Goal: Task Accomplishment & Management: Manage account settings

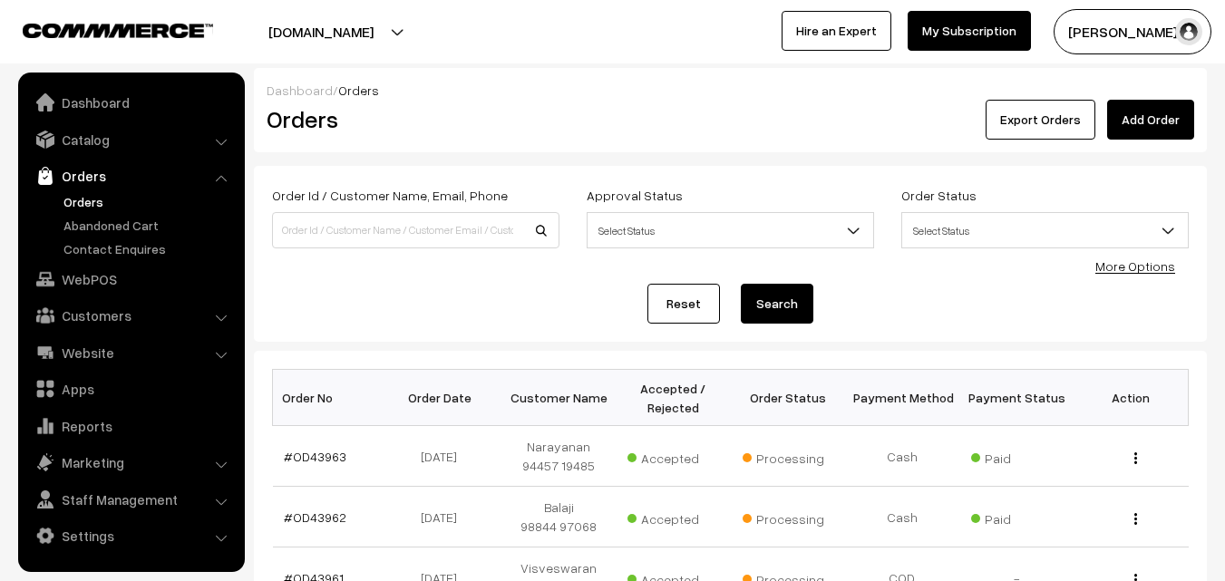
click at [86, 201] on link "Orders" at bounding box center [149, 201] width 180 height 19
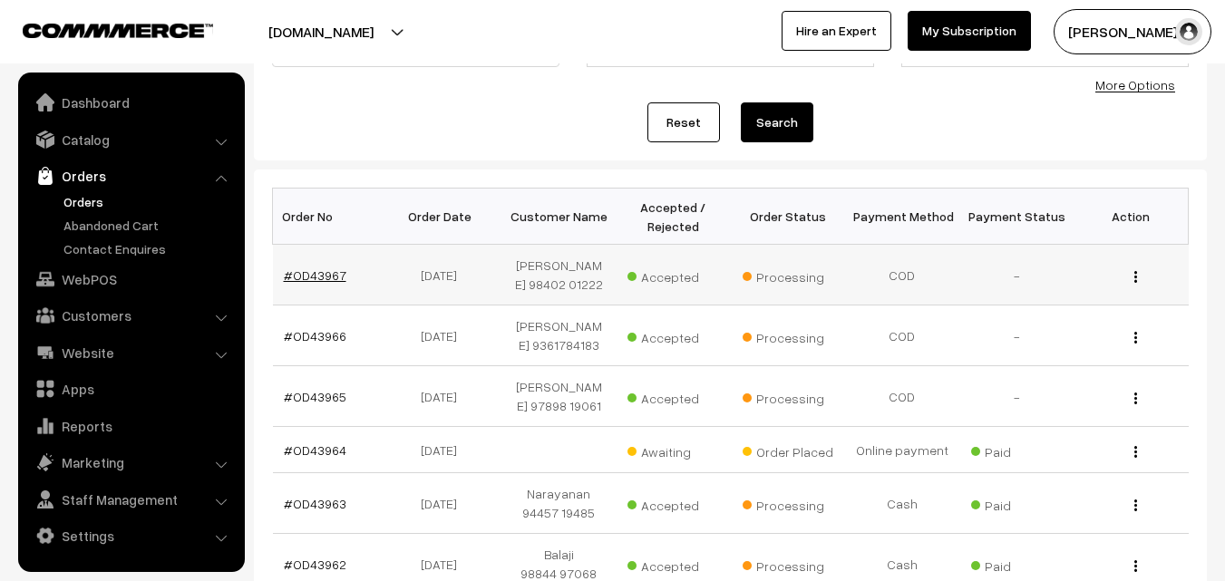
scroll to position [181, 0]
click at [321, 278] on link "#OD43967" at bounding box center [315, 275] width 63 height 15
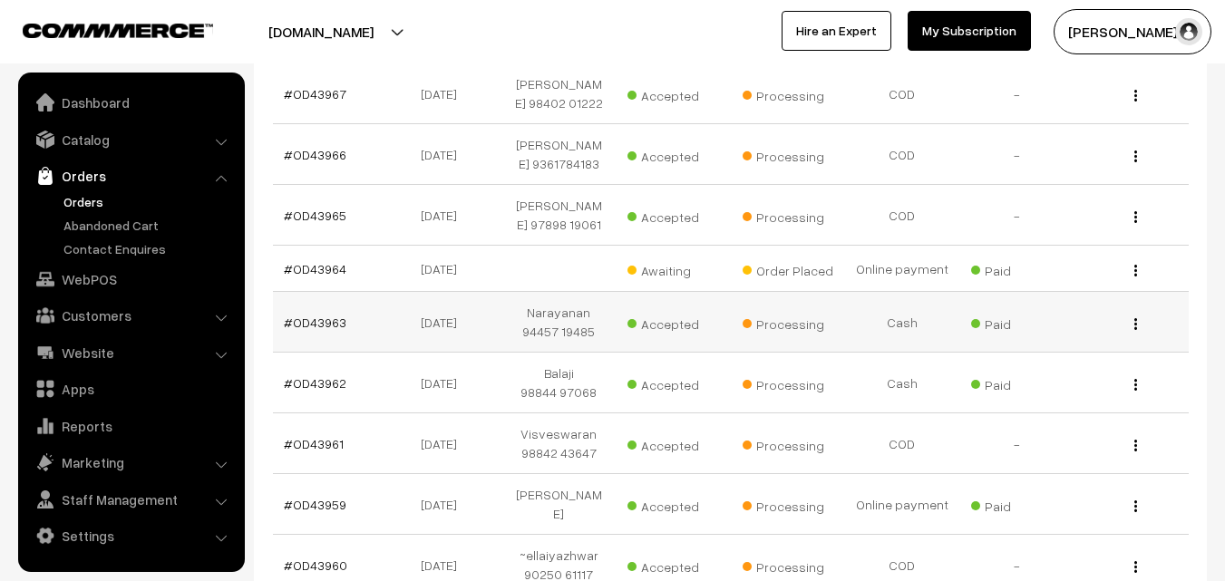
scroll to position [434, 0]
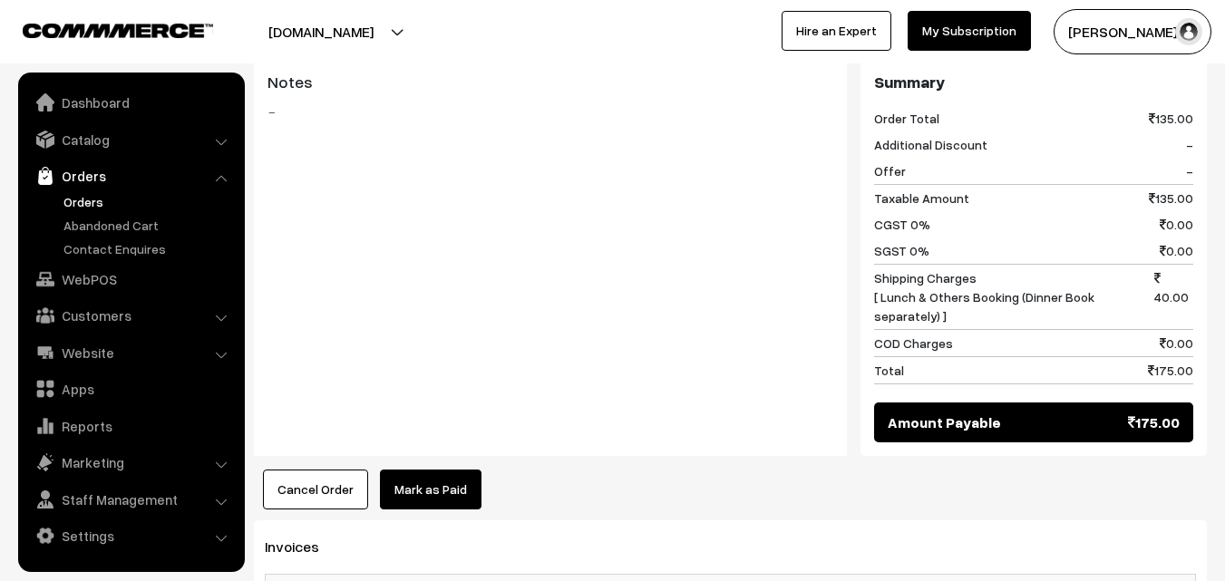
scroll to position [1088, 0]
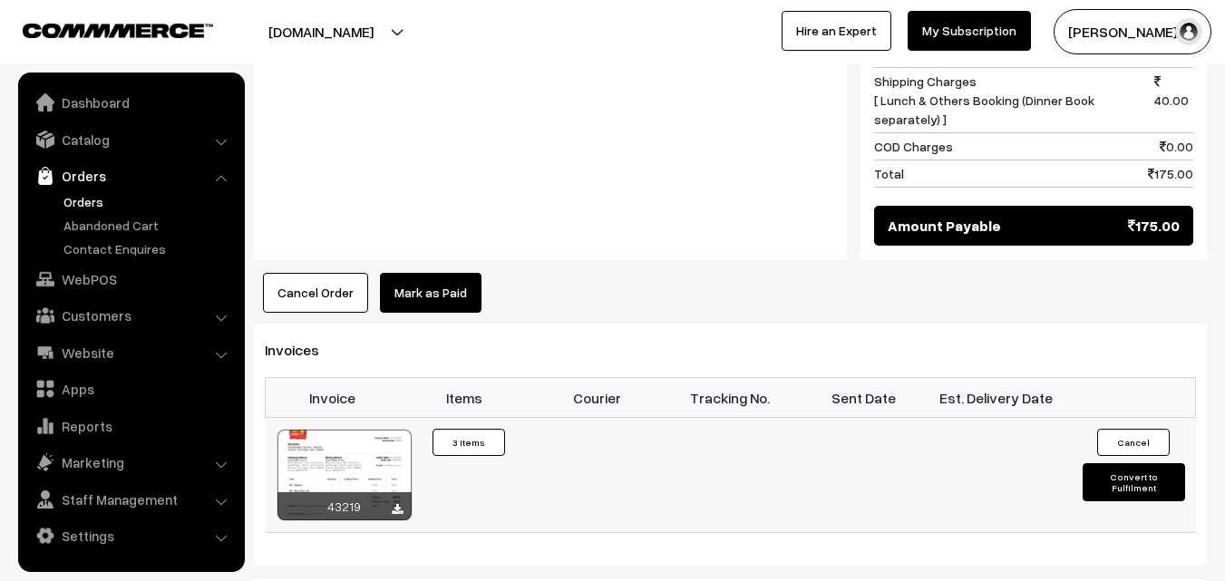
click at [357, 430] on div at bounding box center [345, 475] width 134 height 91
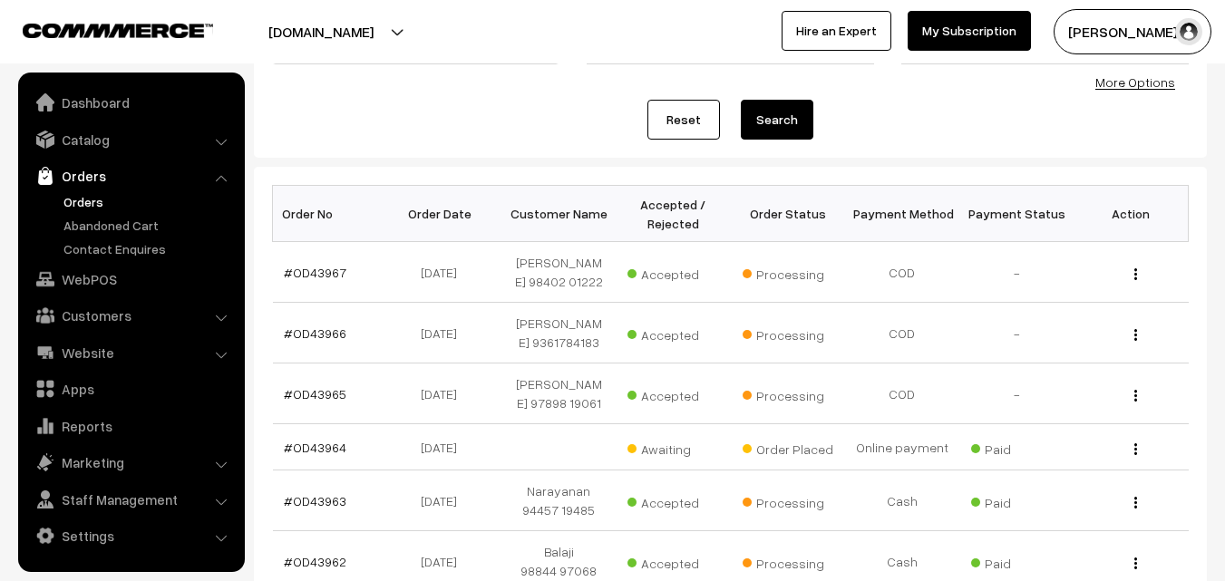
scroll to position [90, 0]
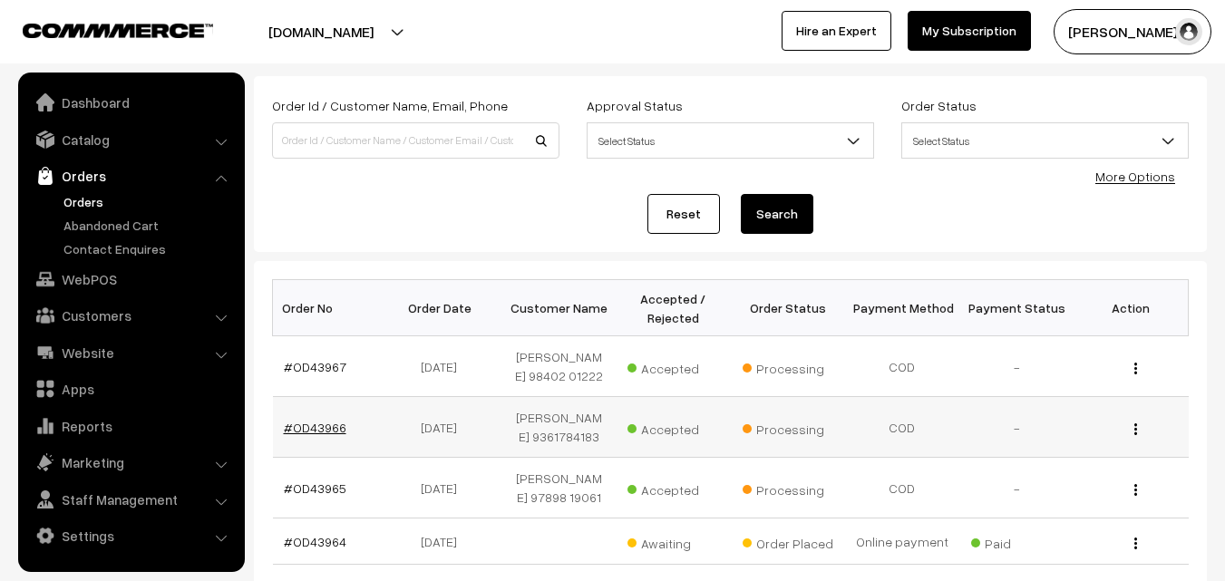
click at [312, 429] on link "#OD43966" at bounding box center [315, 427] width 63 height 15
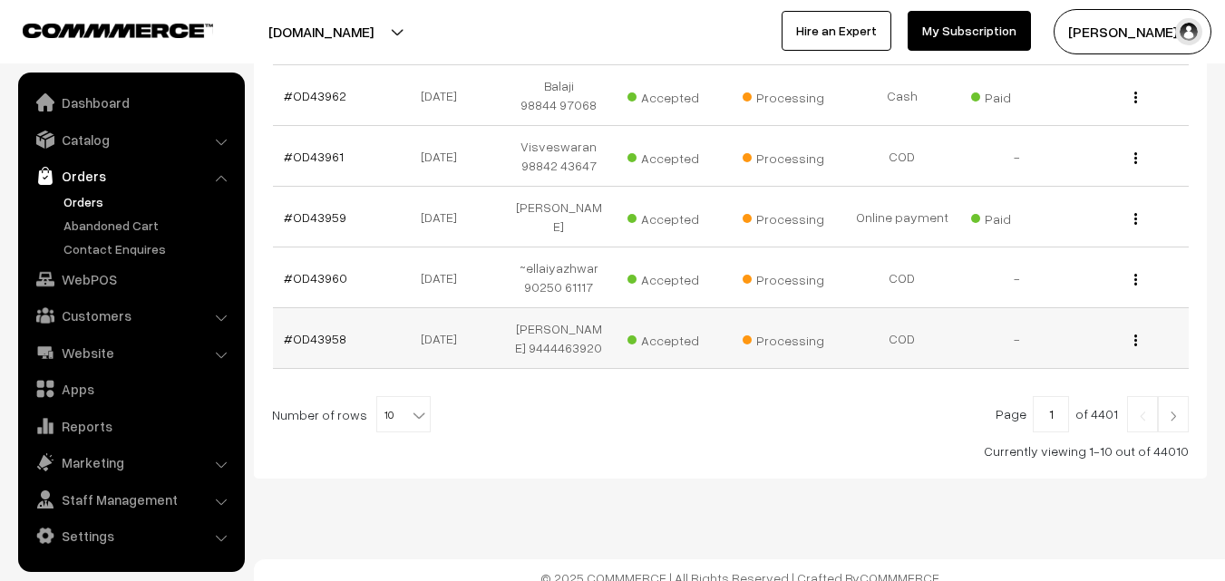
scroll to position [651, 0]
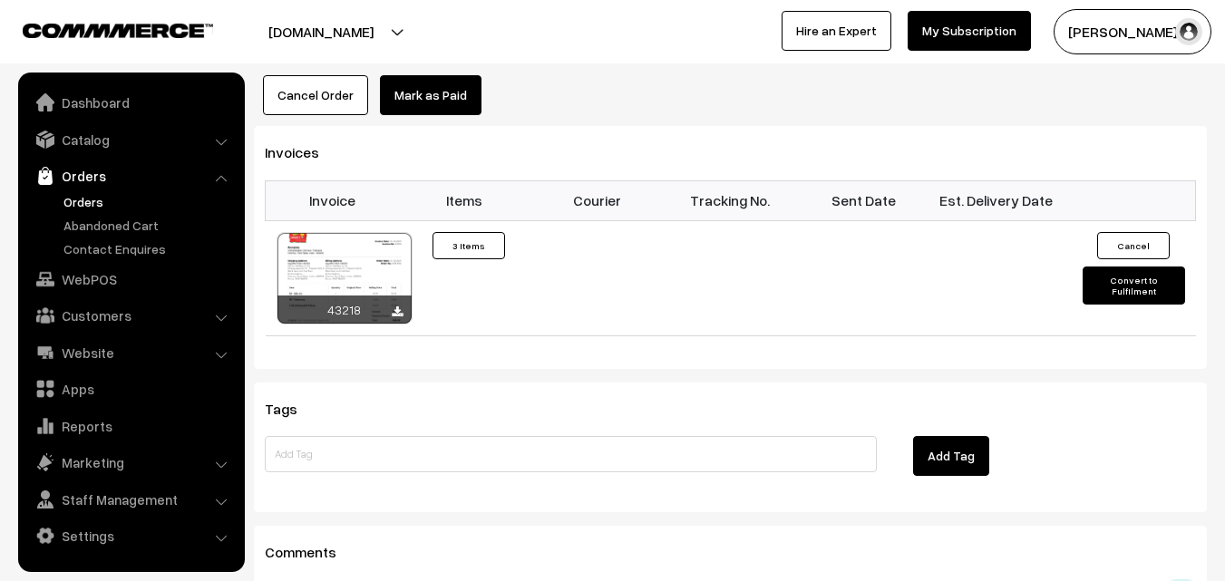
scroll to position [1360, 0]
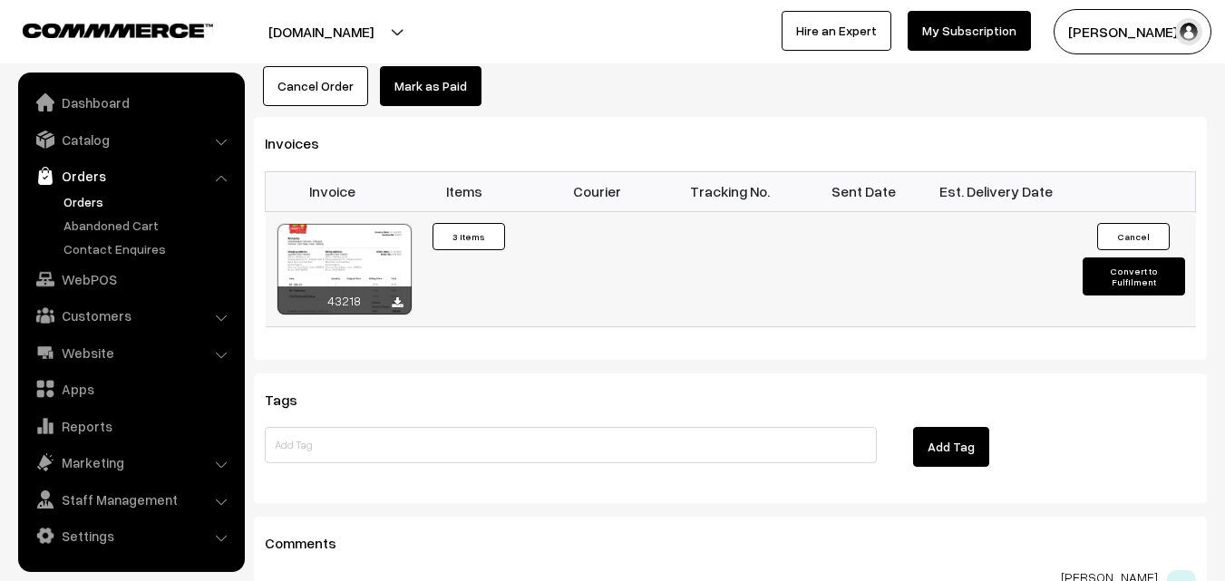
click at [363, 258] on div at bounding box center [345, 269] width 134 height 91
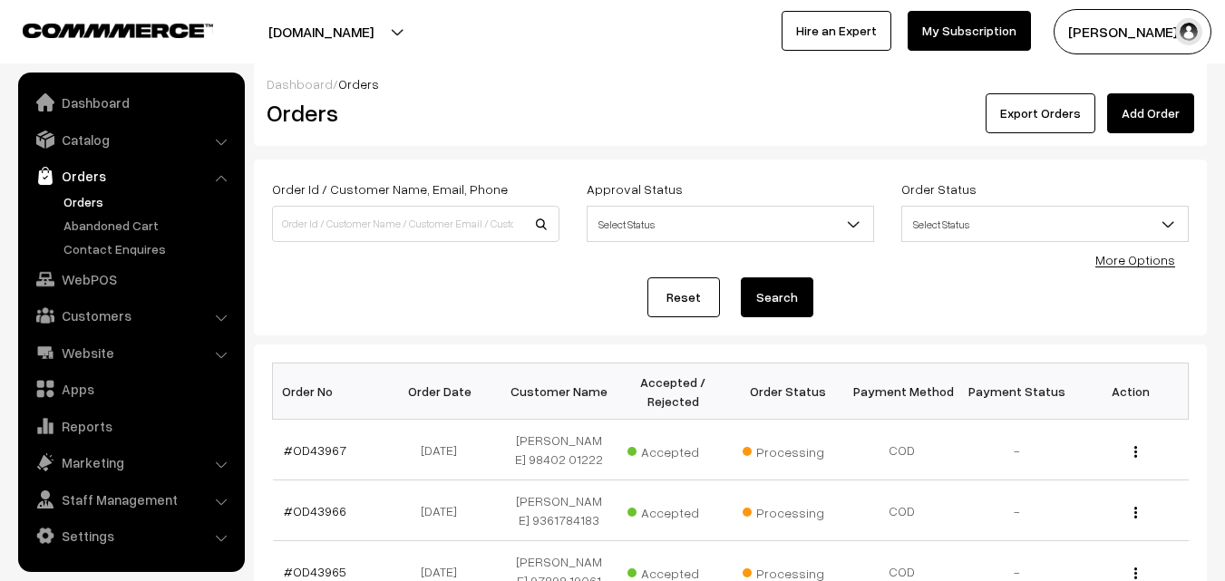
scroll to position [363, 0]
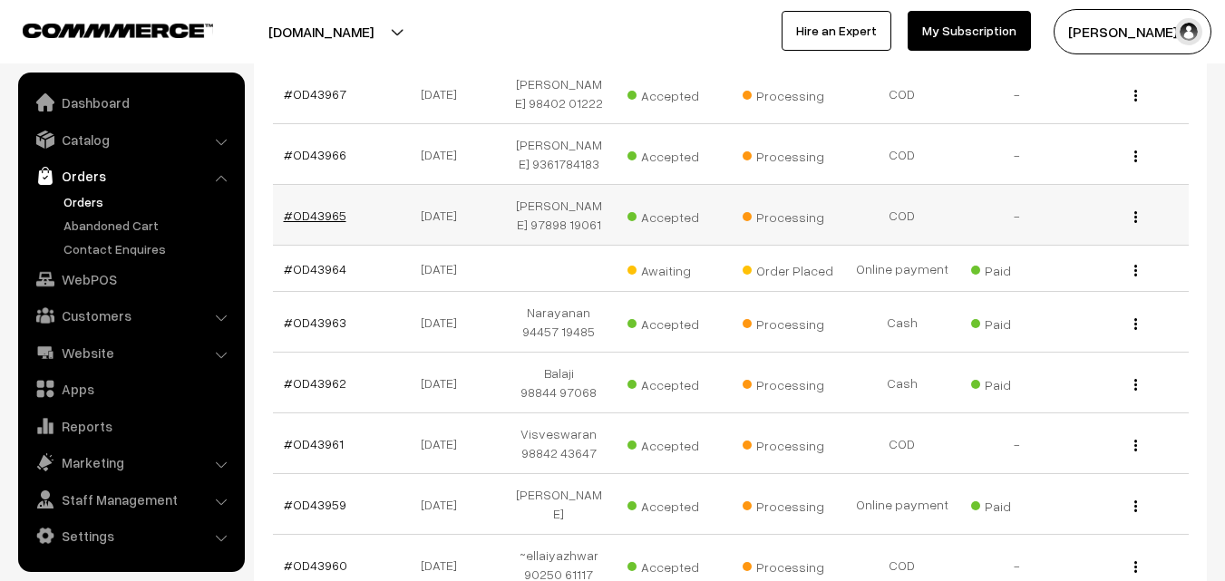
click at [327, 218] on link "#OD43965" at bounding box center [315, 215] width 63 height 15
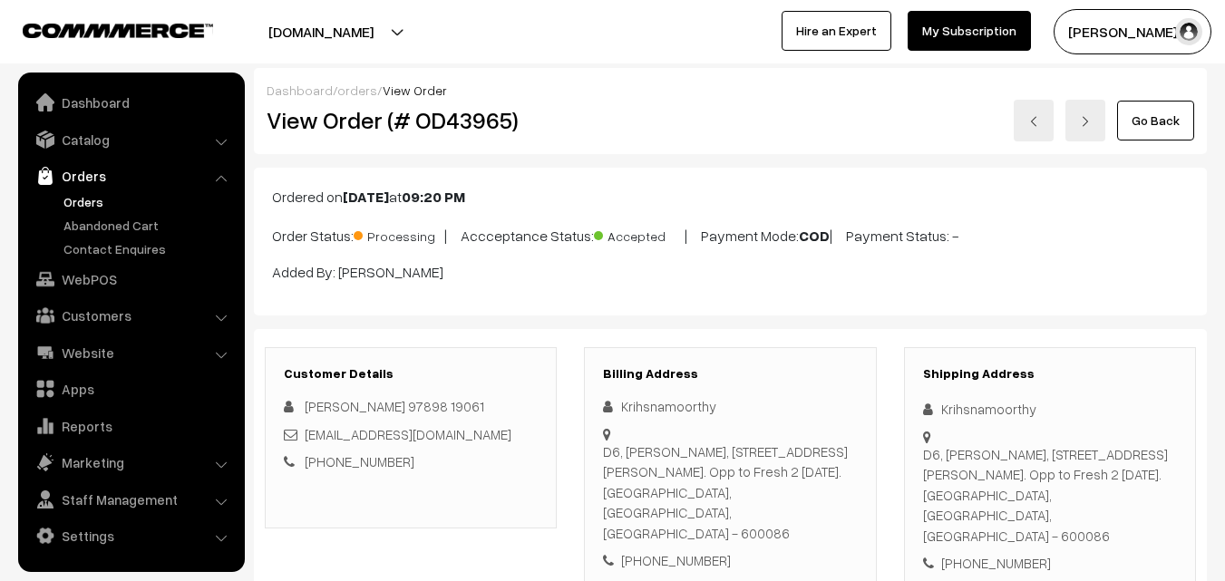
scroll to position [1016, 0]
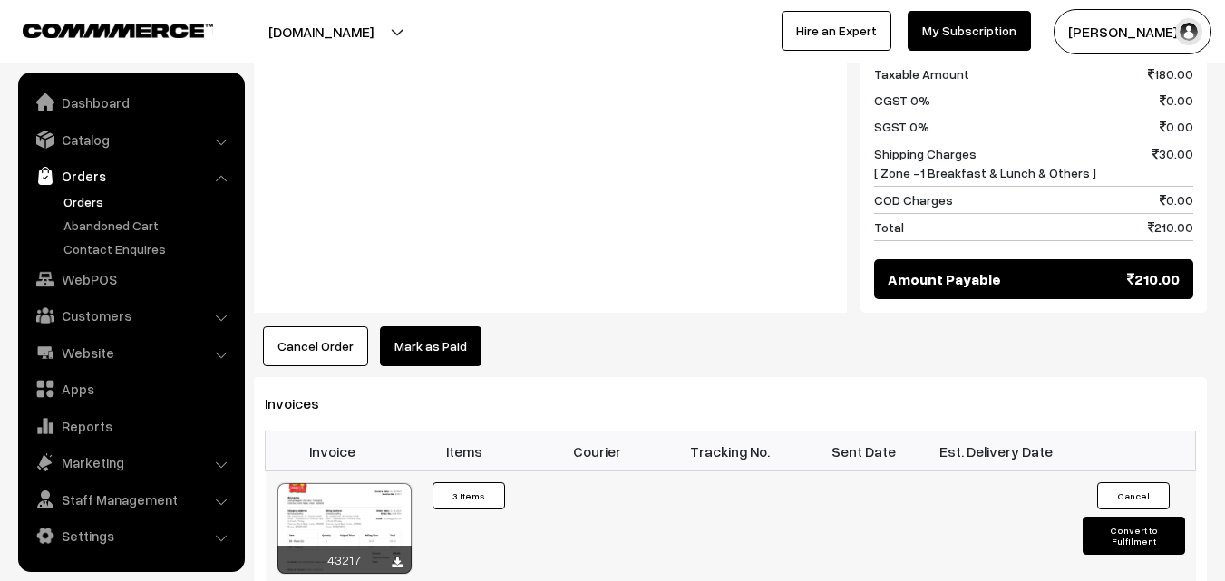
click at [372, 500] on div at bounding box center [345, 528] width 134 height 91
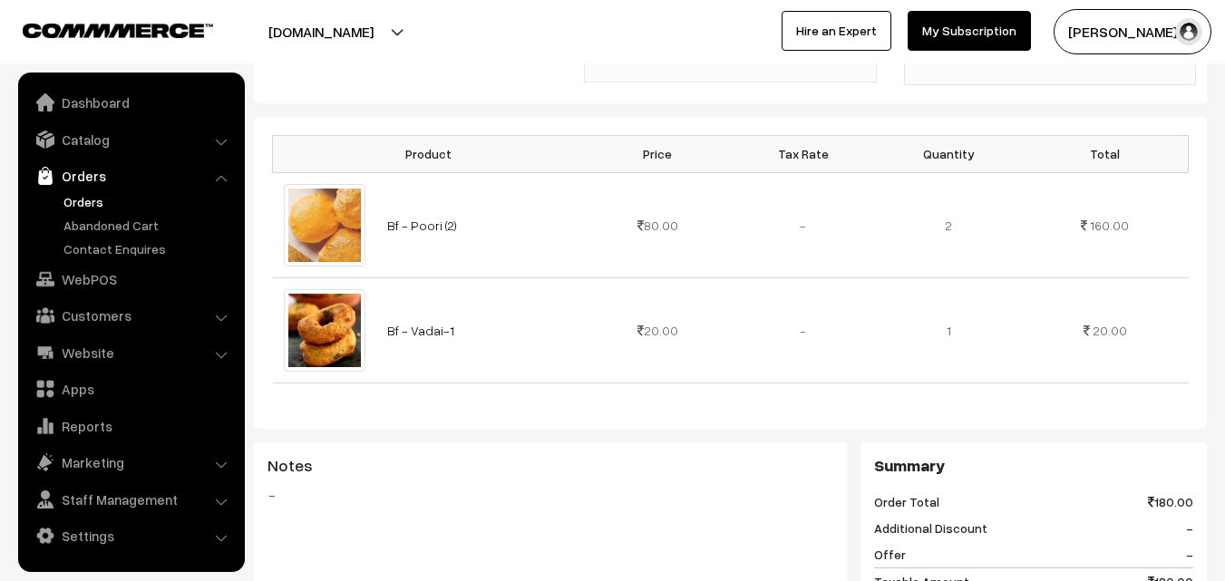
scroll to position [0, 0]
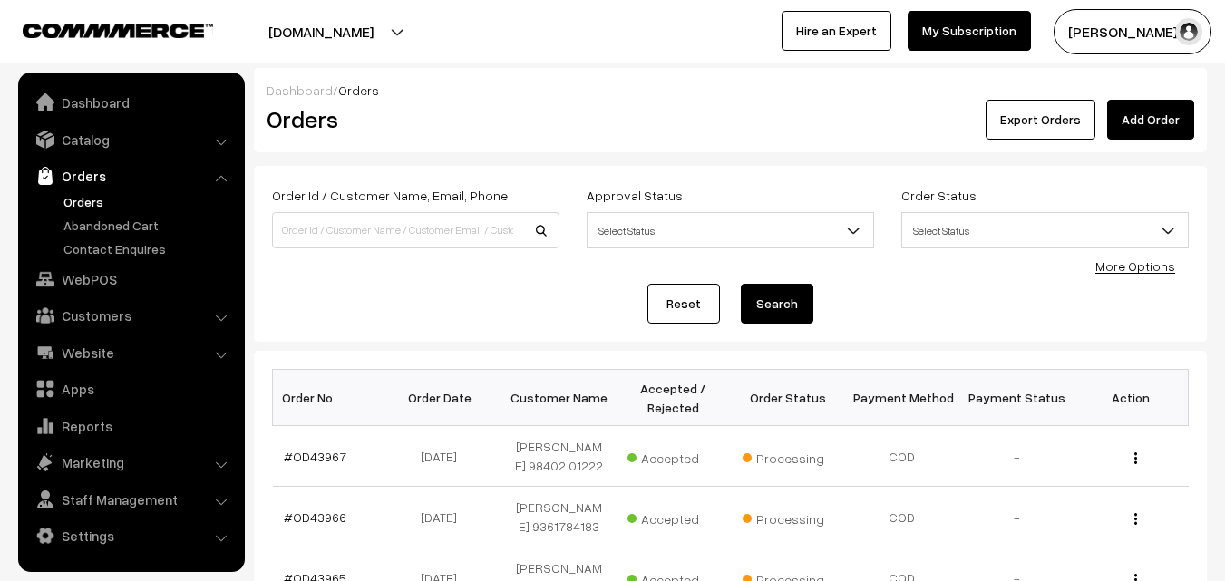
scroll to position [363, 0]
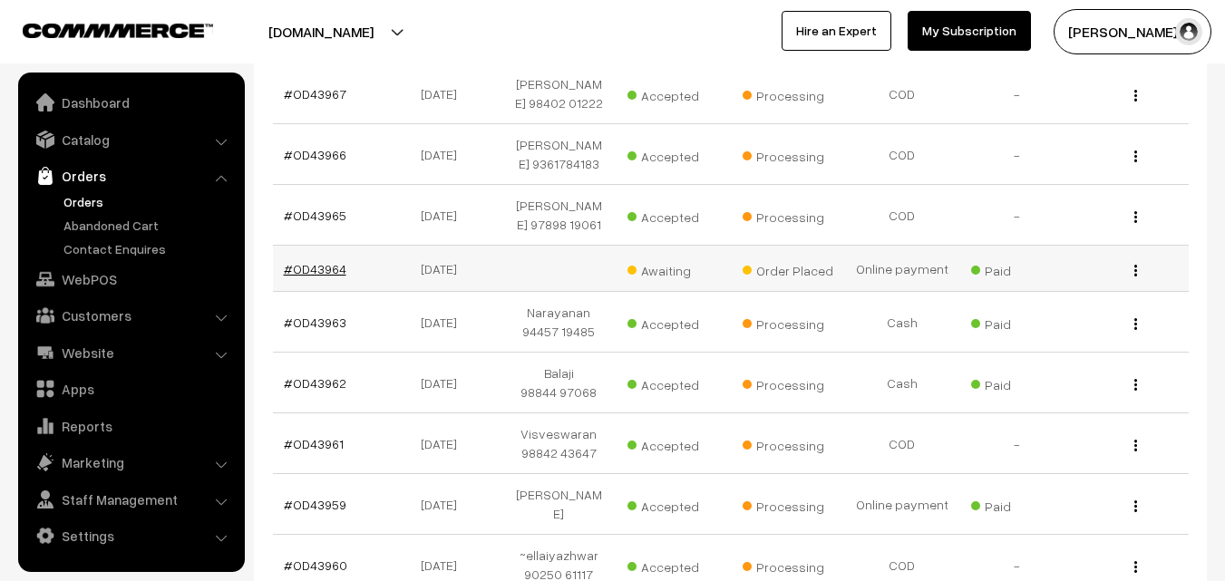
click at [319, 275] on link "#OD43964" at bounding box center [315, 268] width 63 height 15
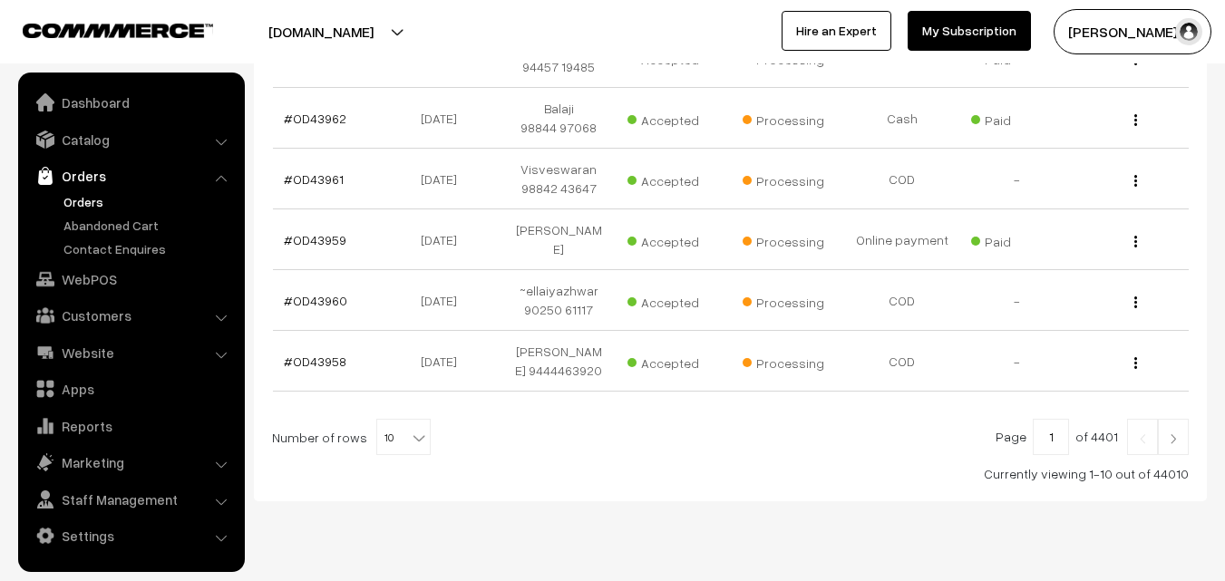
scroll to position [651, 0]
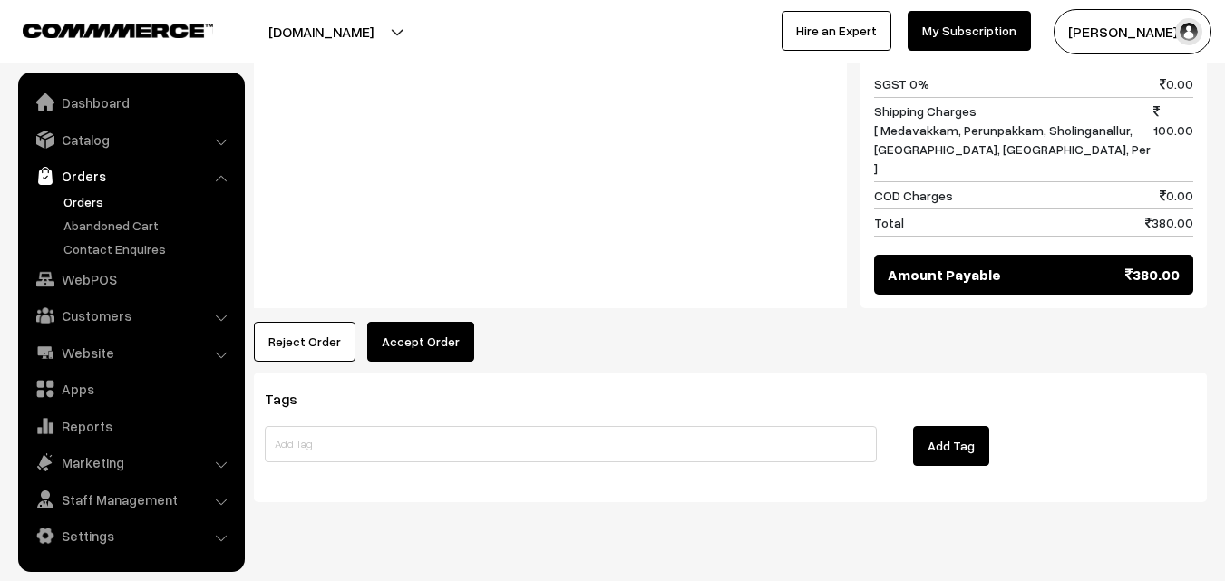
click at [437, 322] on button "Accept Order" at bounding box center [420, 342] width 107 height 40
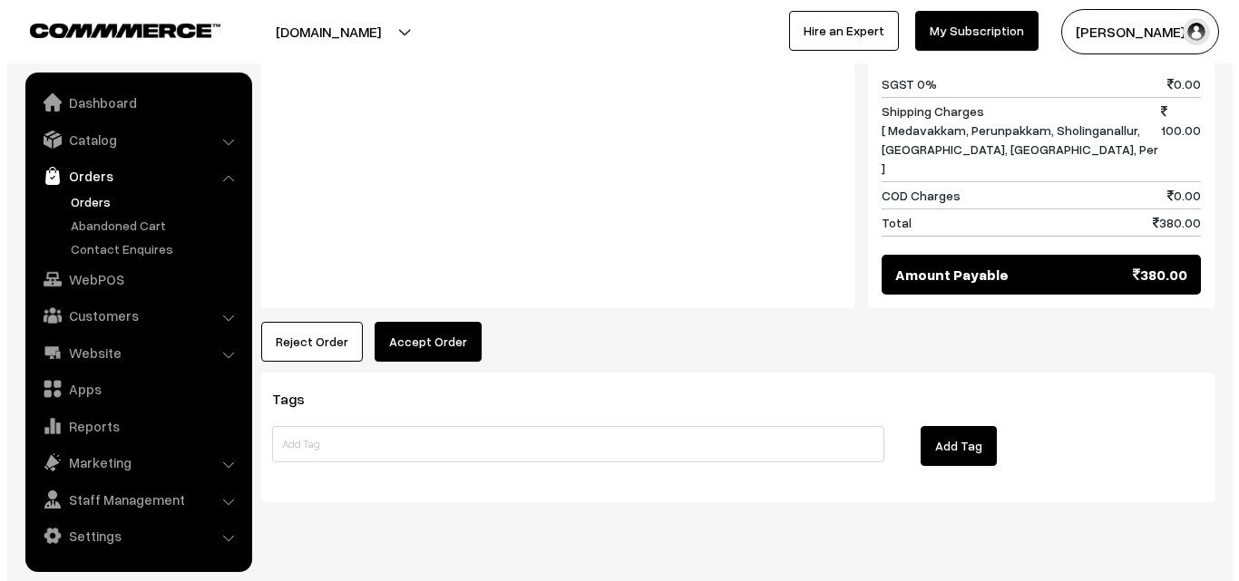
scroll to position [920, 0]
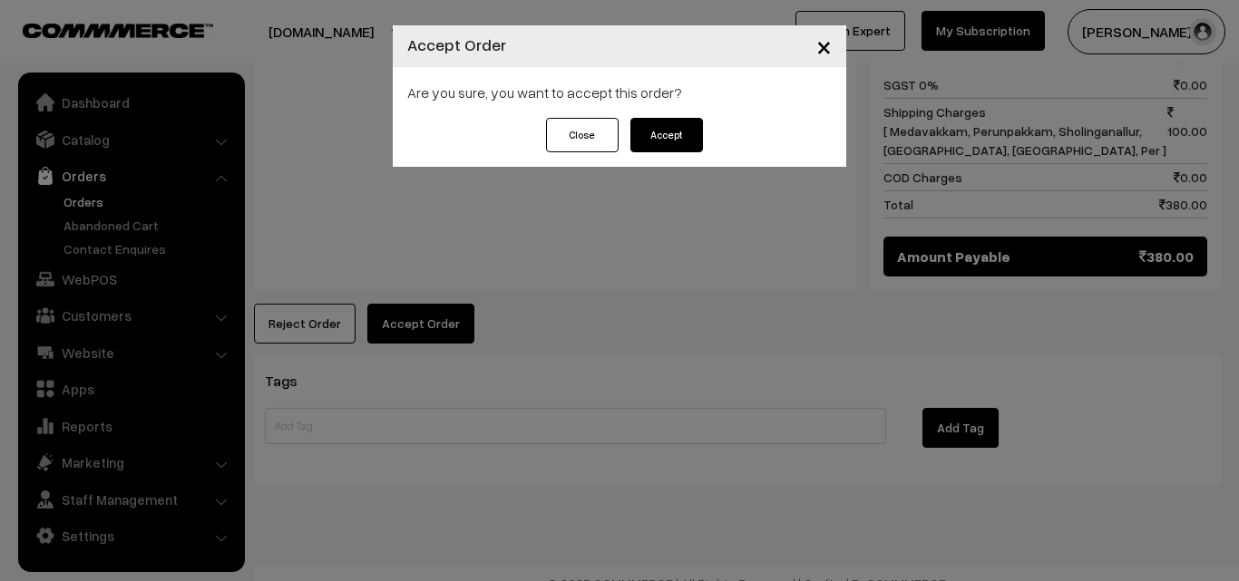
click at [675, 151] on button "Accept" at bounding box center [666, 135] width 73 height 34
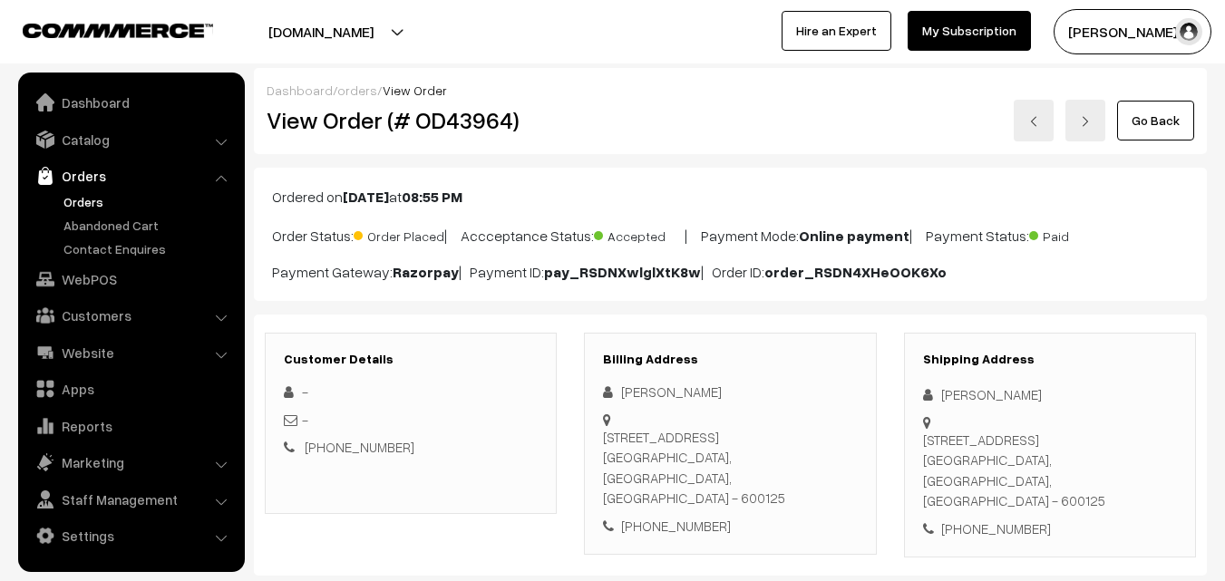
scroll to position [508, 0]
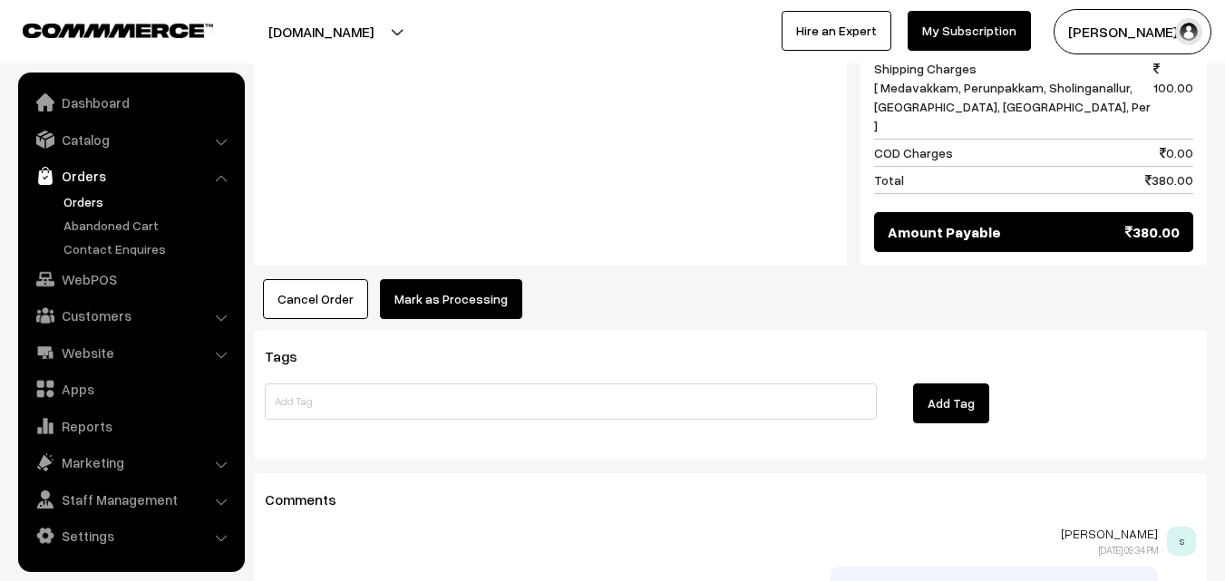
click at [443, 279] on button "Mark as Processing" at bounding box center [451, 299] width 142 height 40
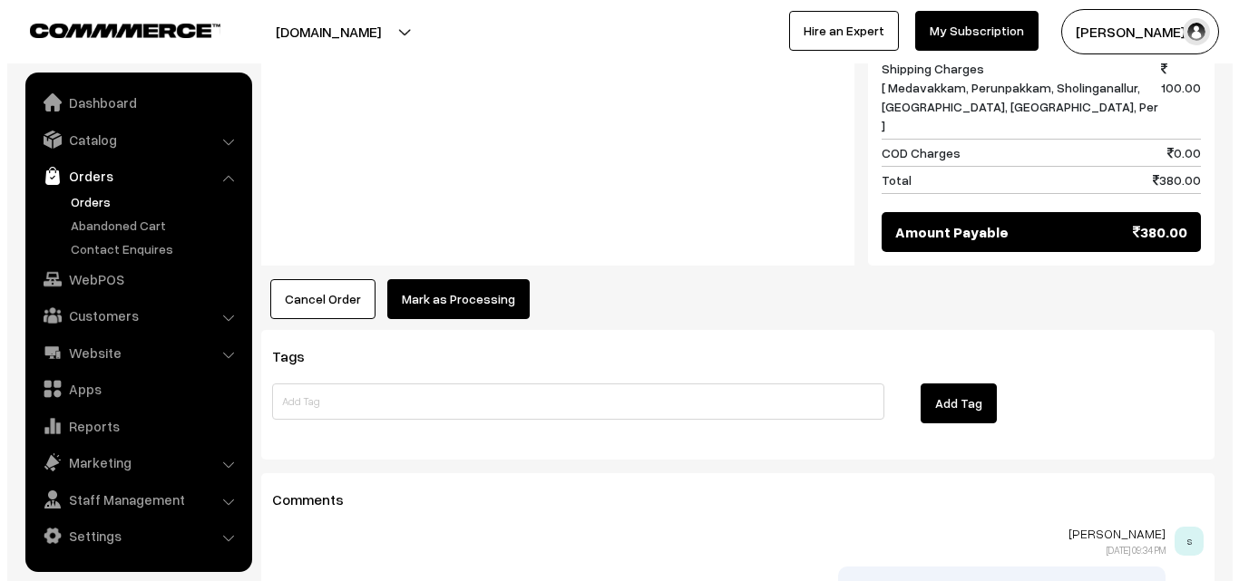
scroll to position [962, 0]
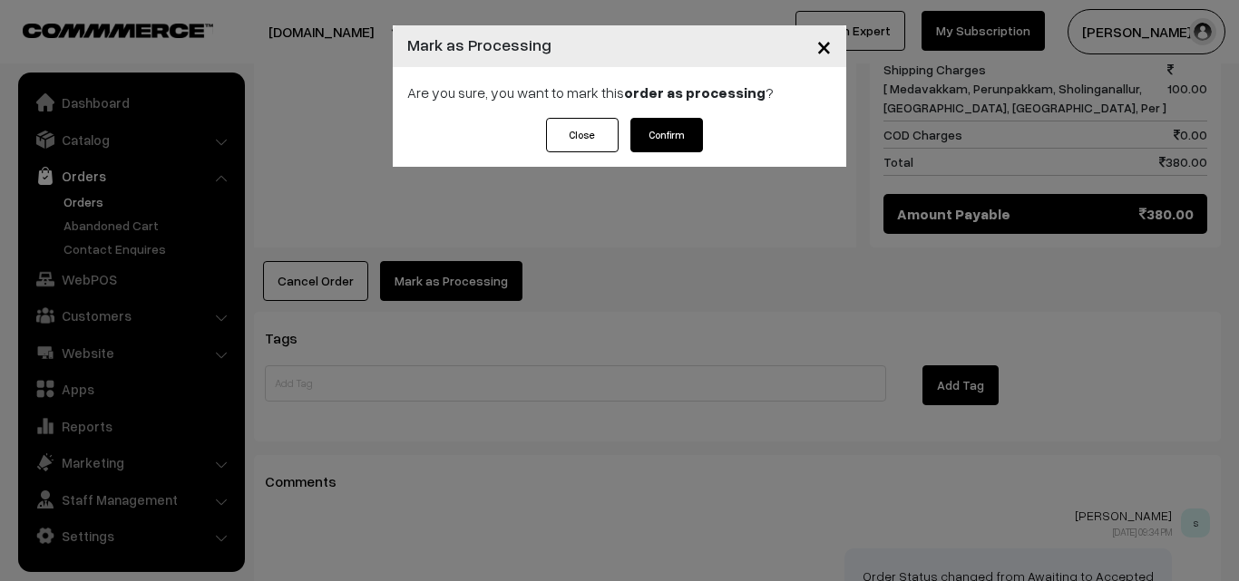
click at [668, 133] on button "Confirm" at bounding box center [666, 135] width 73 height 34
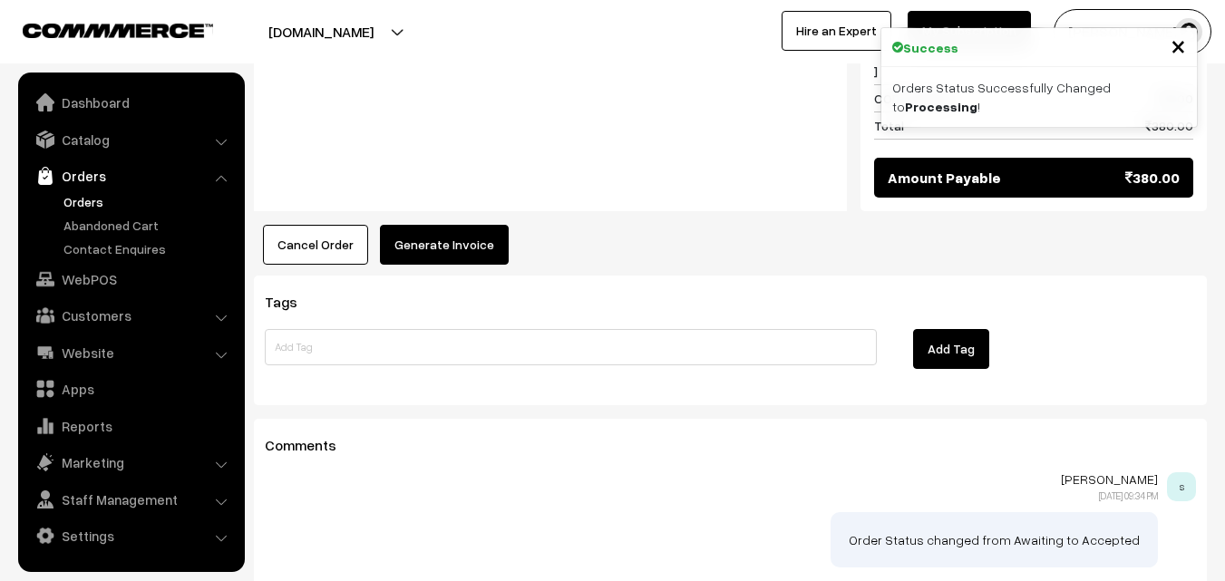
click at [490, 225] on button "Generate Invoice" at bounding box center [444, 245] width 129 height 40
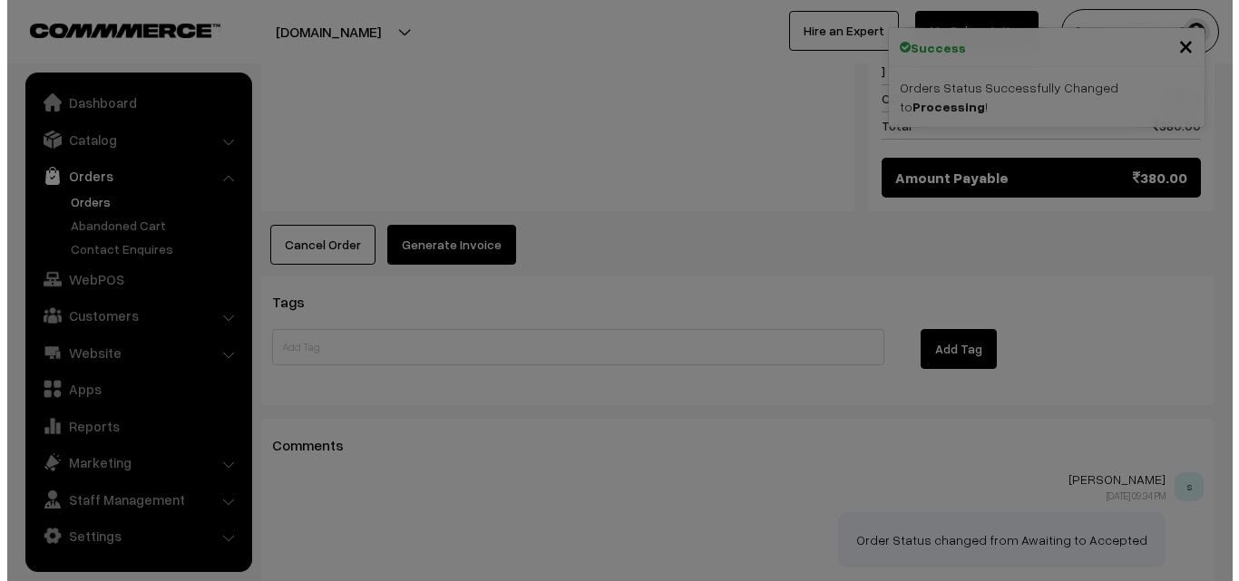
scroll to position [1017, 0]
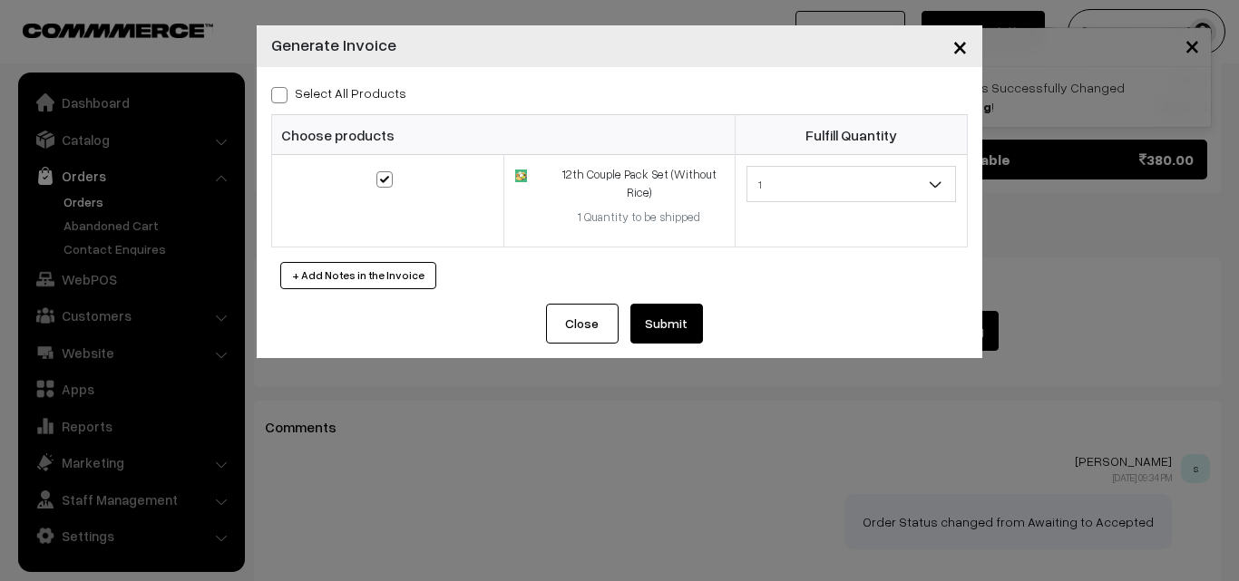
click at [351, 85] on label "Select All Products" at bounding box center [338, 92] width 135 height 19
click at [283, 86] on input "Select All Products" at bounding box center [277, 92] width 12 height 12
checkbox input "true"
click at [651, 331] on button "Submit" at bounding box center [666, 324] width 73 height 40
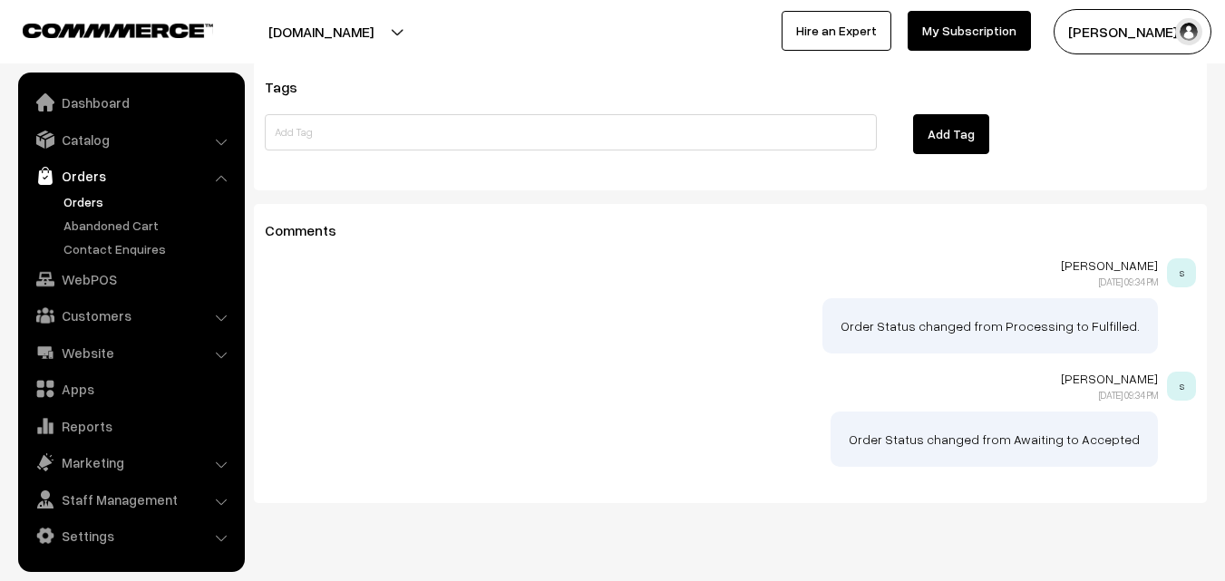
scroll to position [1305, 0]
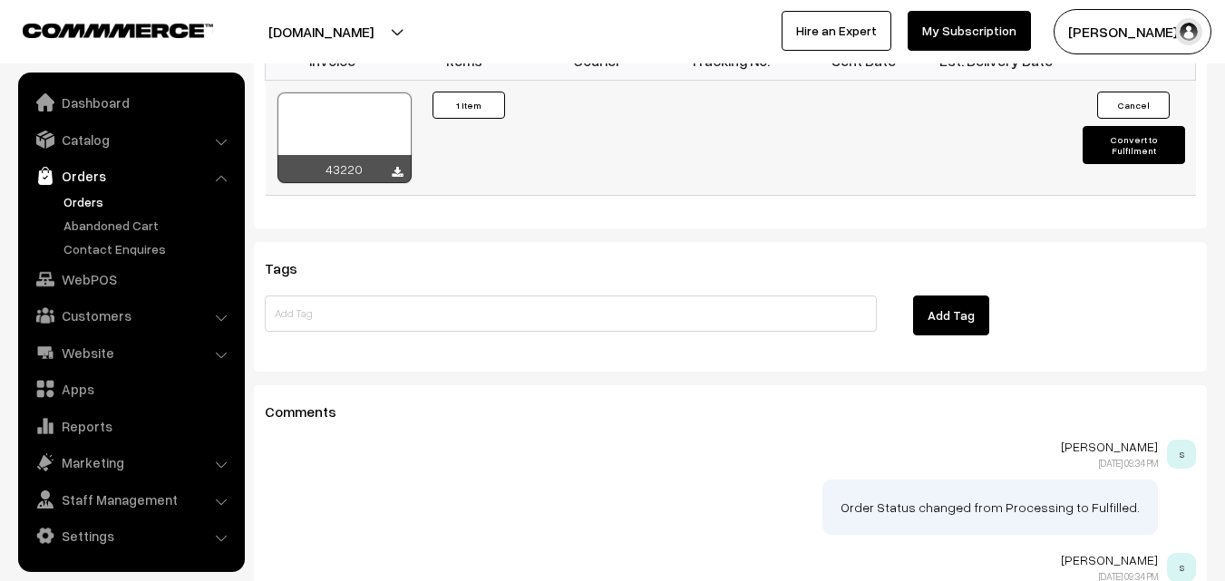
click at [375, 93] on div at bounding box center [345, 138] width 134 height 91
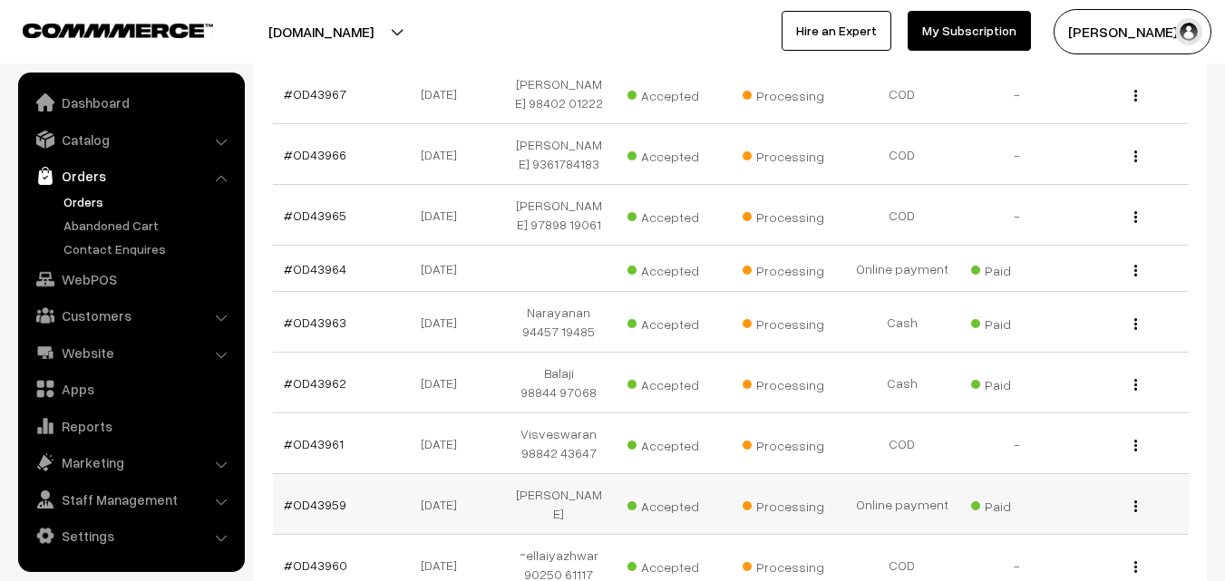
scroll to position [288, 0]
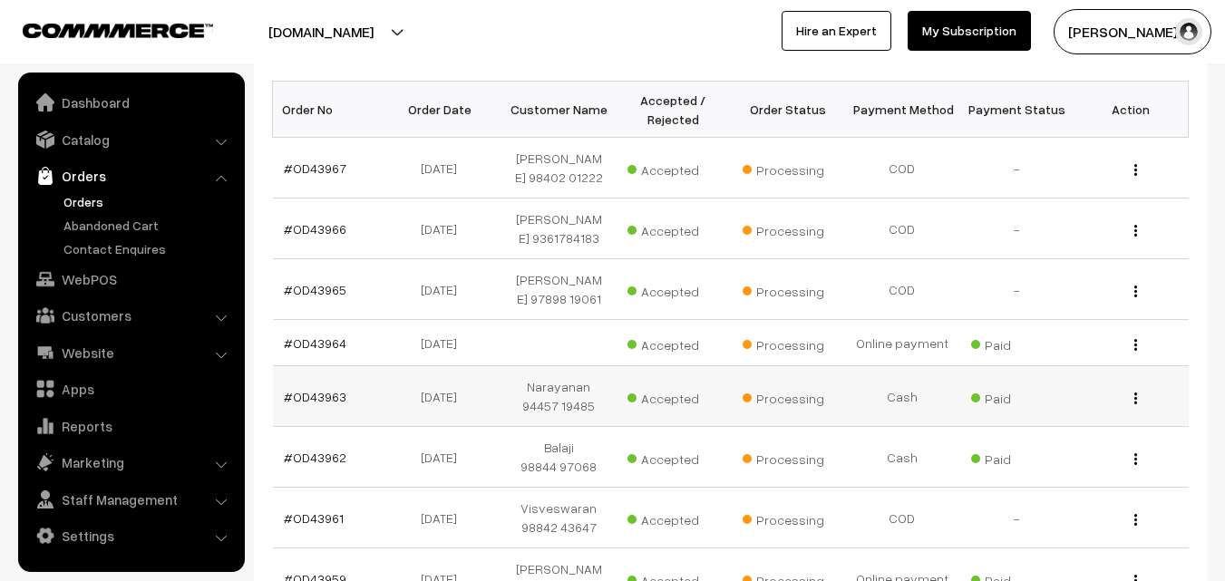
click at [307, 386] on td "#OD43963" at bounding box center [330, 396] width 114 height 61
click at [308, 394] on link "#OD43963" at bounding box center [315, 396] width 63 height 15
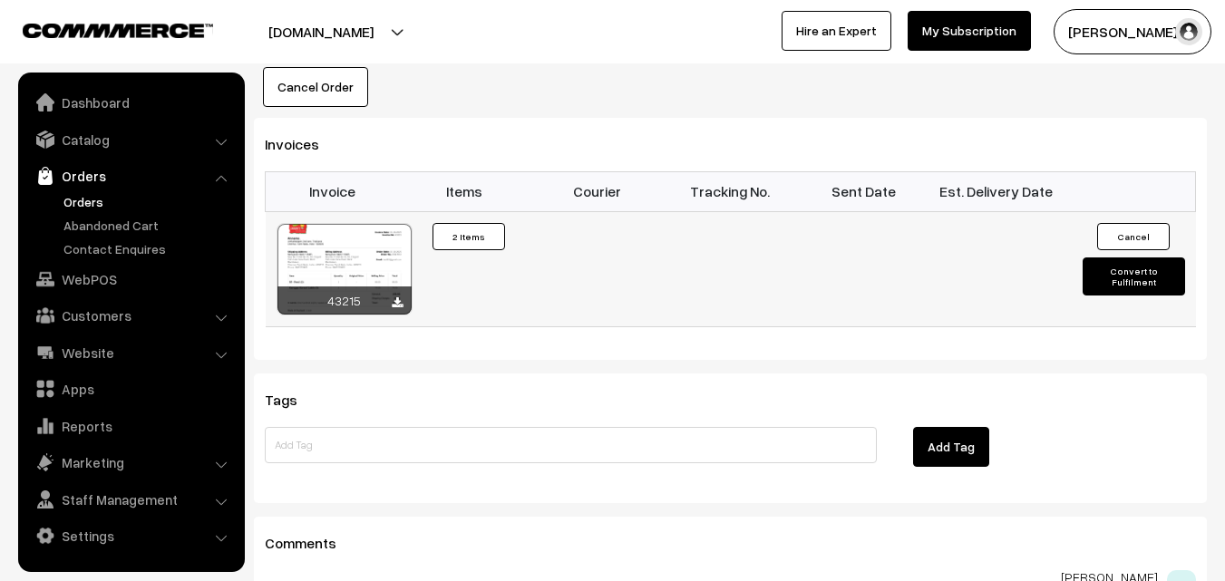
scroll to position [1111, 0]
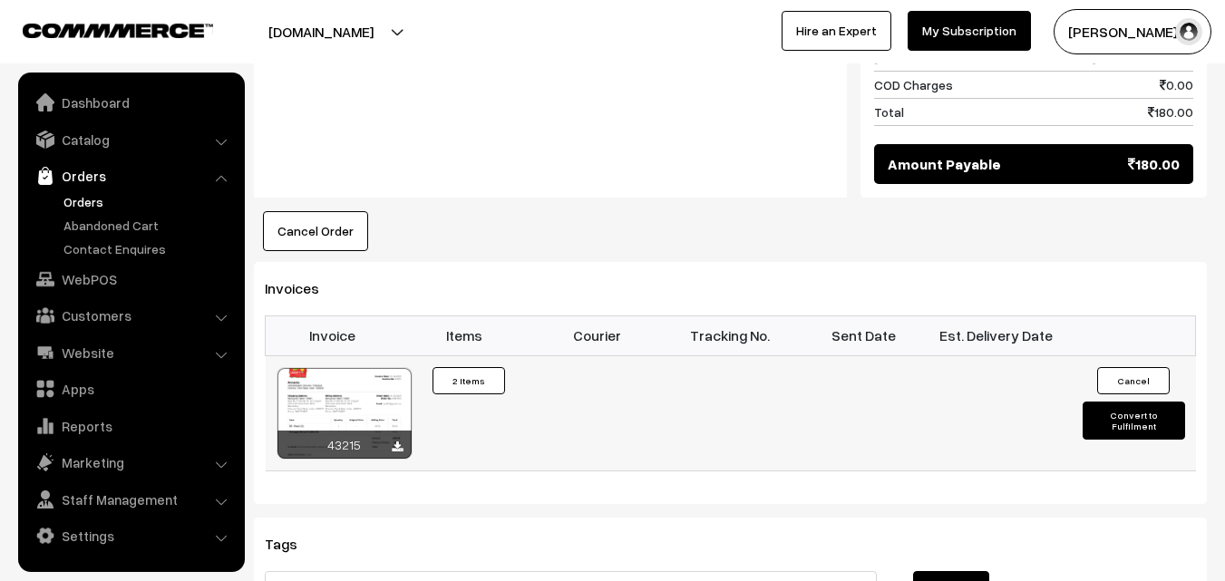
click at [371, 402] on div at bounding box center [345, 413] width 134 height 91
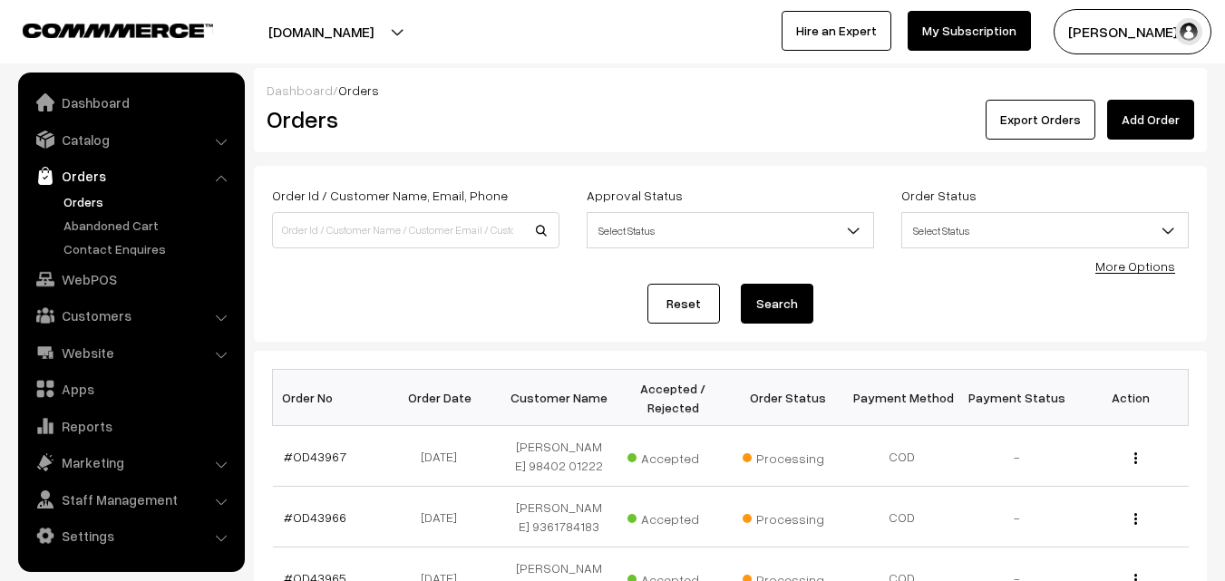
scroll to position [288, 0]
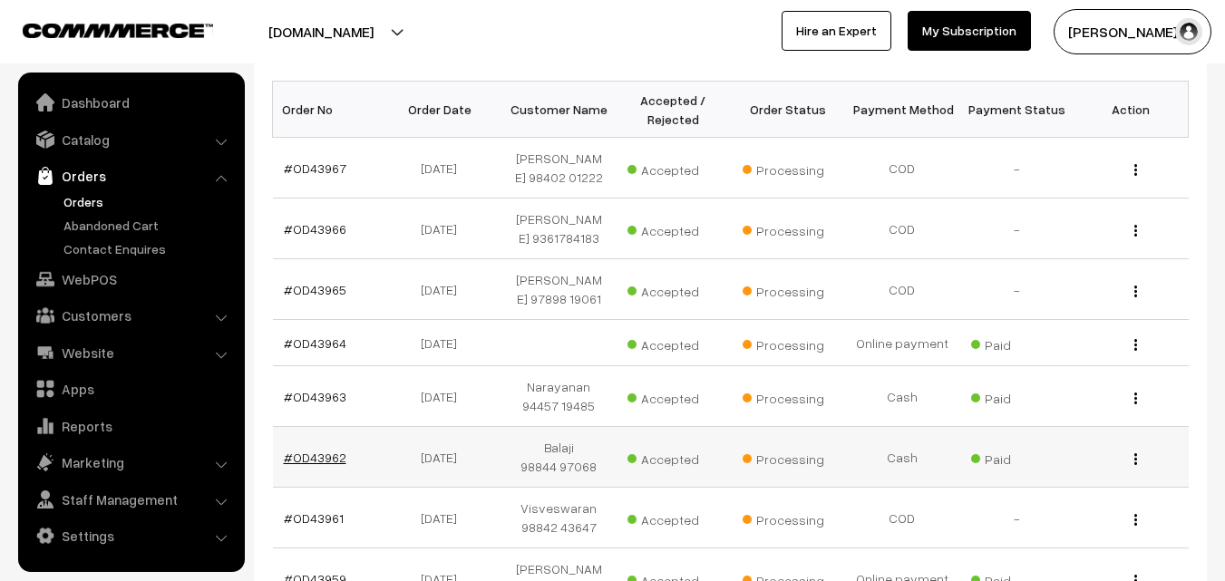
click at [323, 456] on link "#OD43962" at bounding box center [315, 457] width 63 height 15
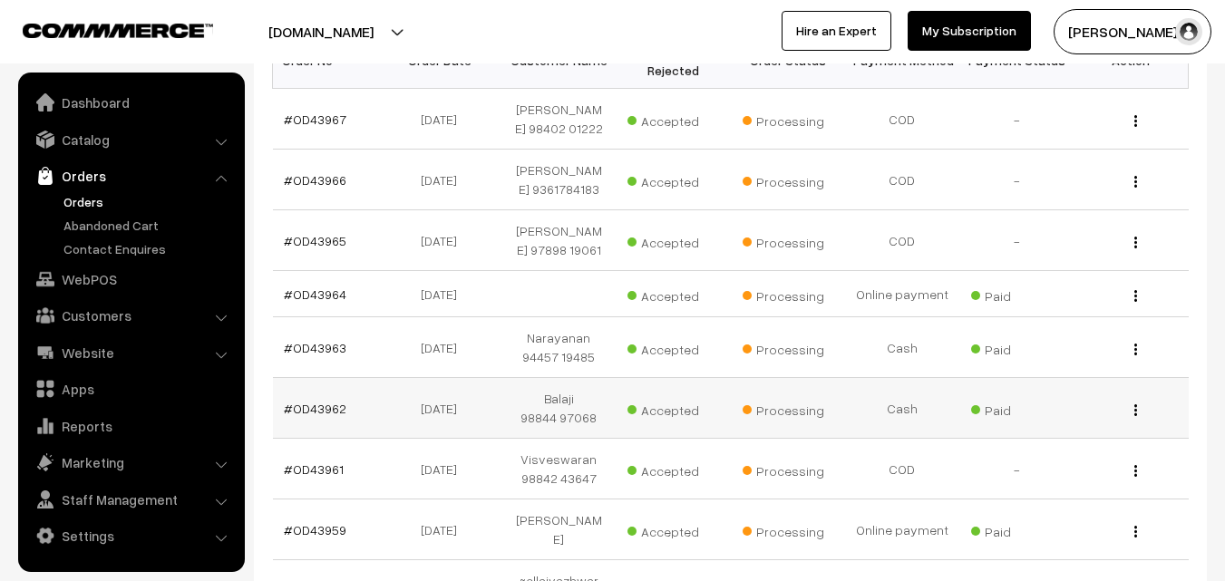
scroll to position [377, 0]
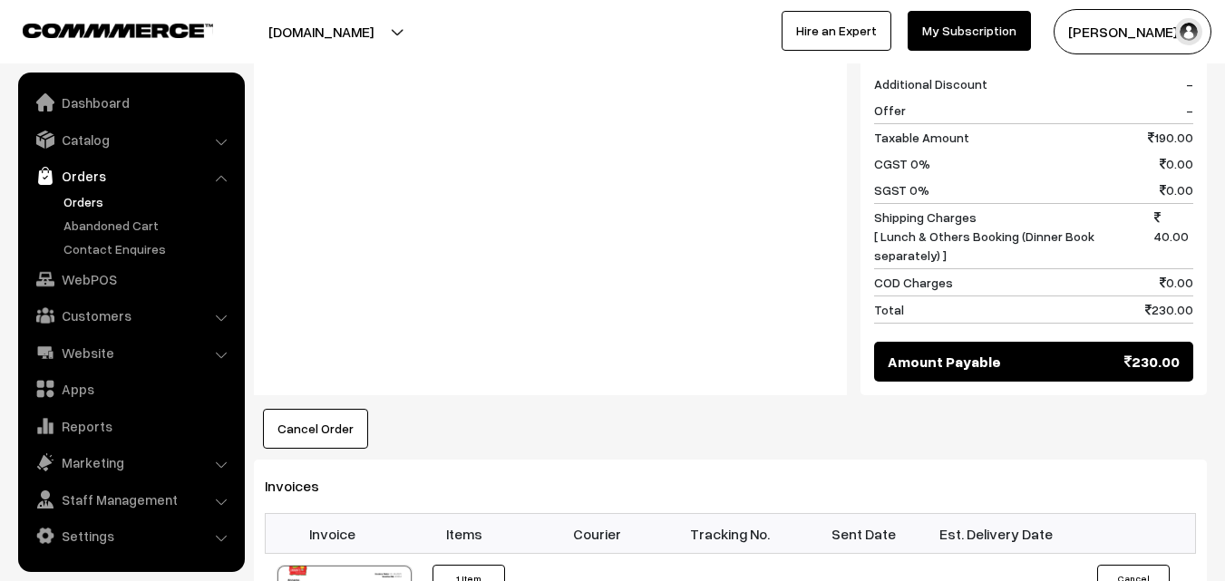
scroll to position [836, 0]
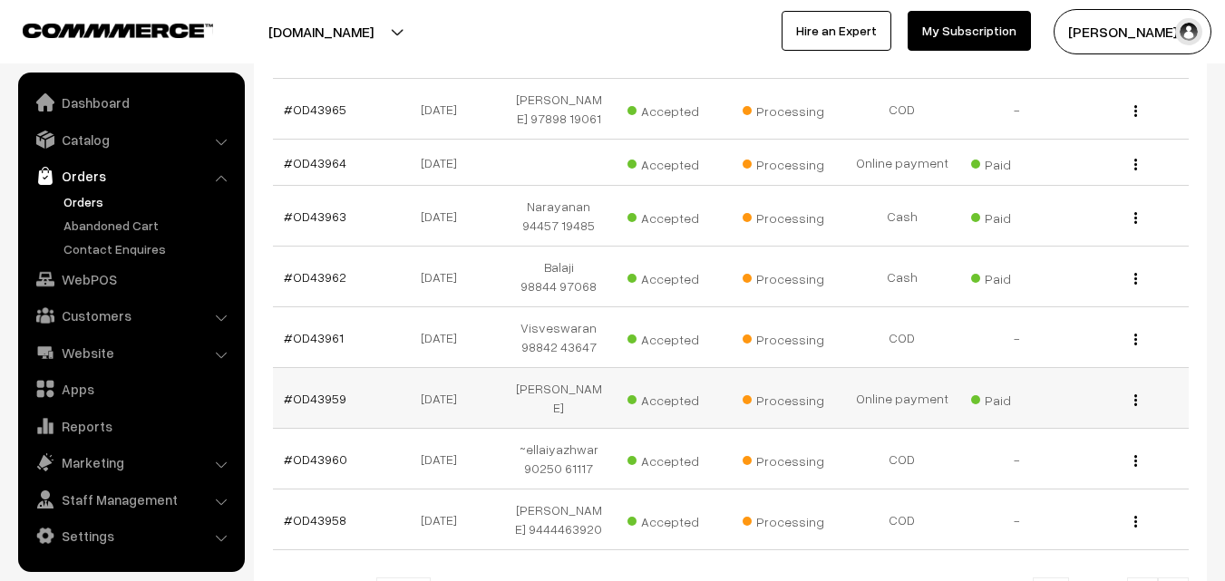
scroll to position [470, 0]
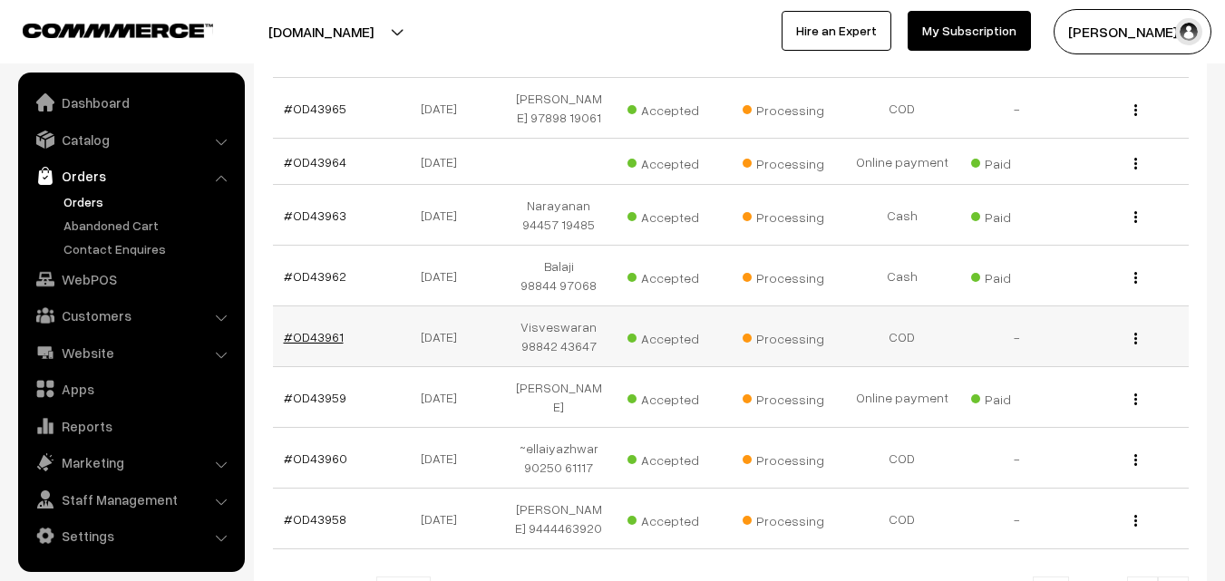
click at [326, 333] on link "#OD43961" at bounding box center [314, 336] width 60 height 15
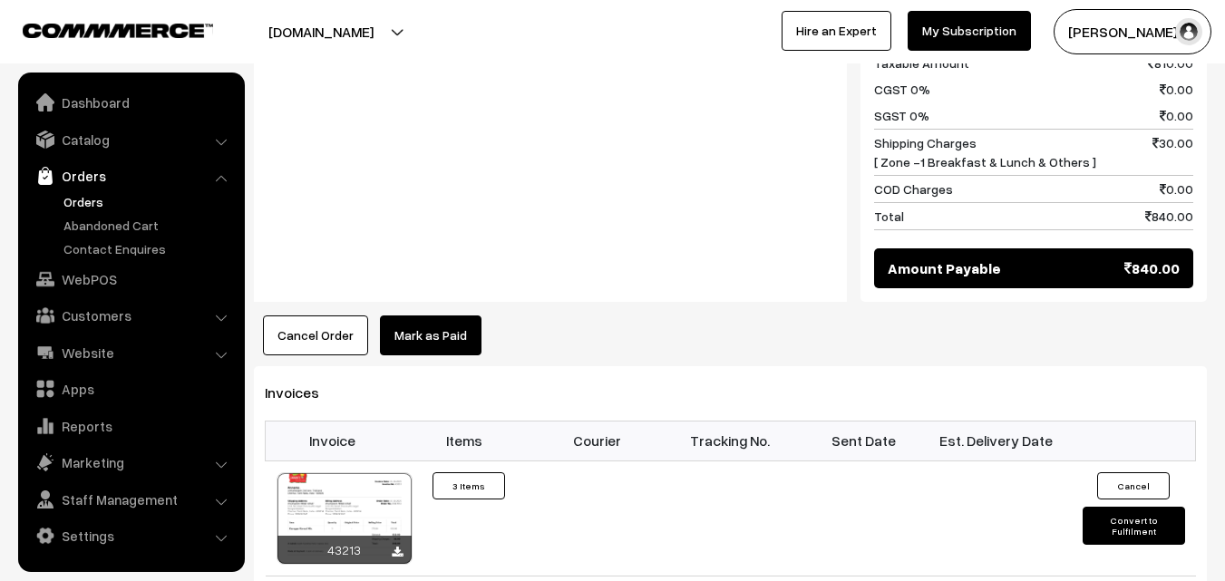
scroll to position [907, 0]
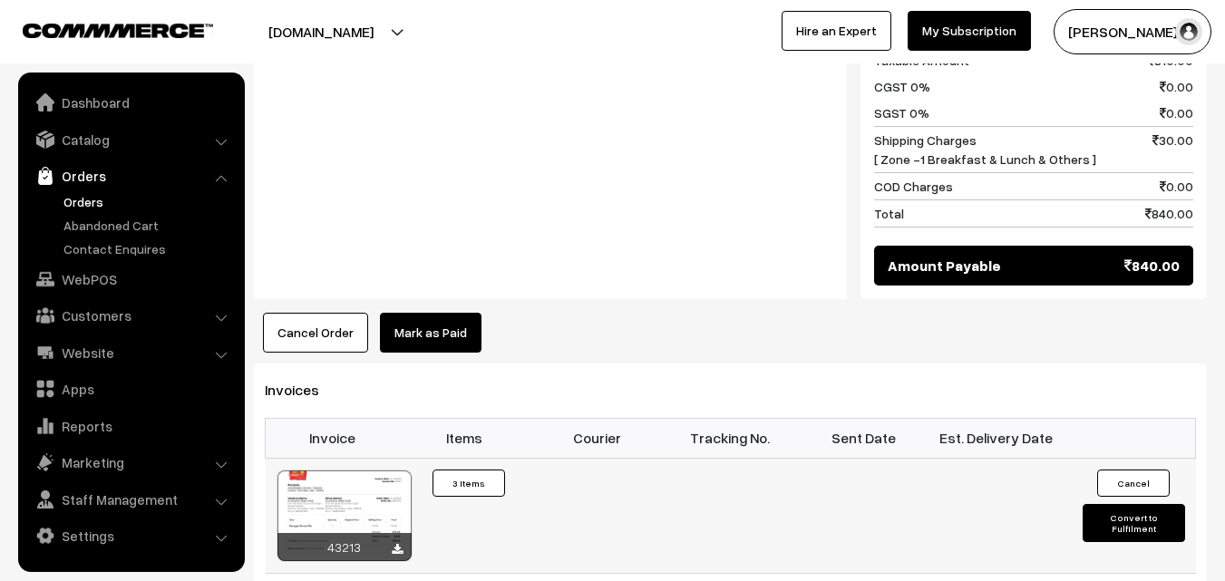
click at [372, 487] on div at bounding box center [345, 516] width 134 height 91
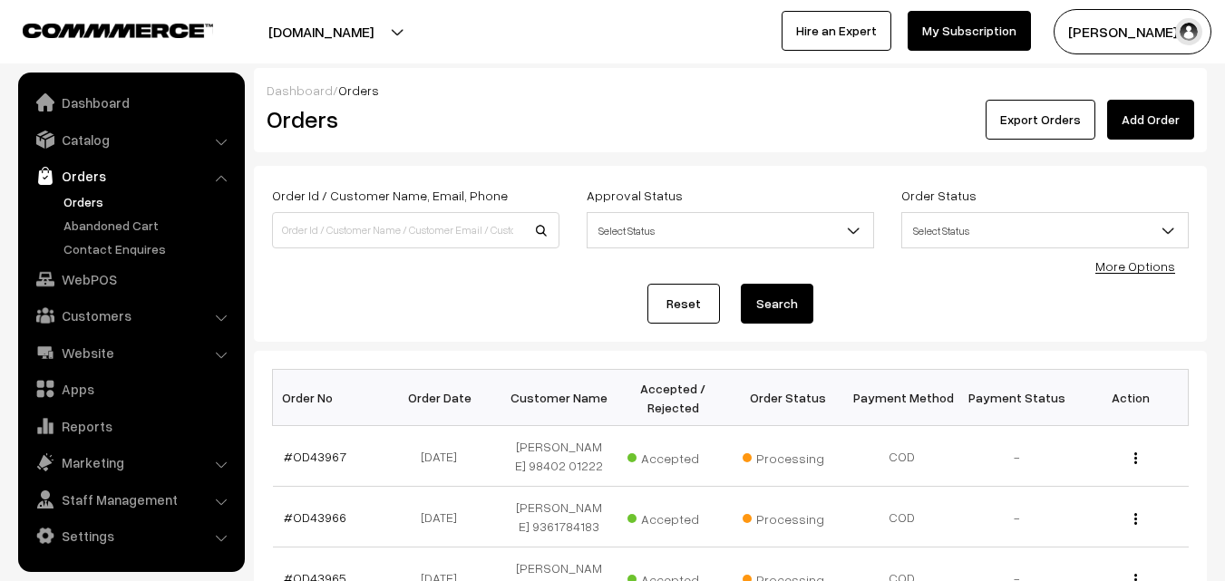
scroll to position [470, 0]
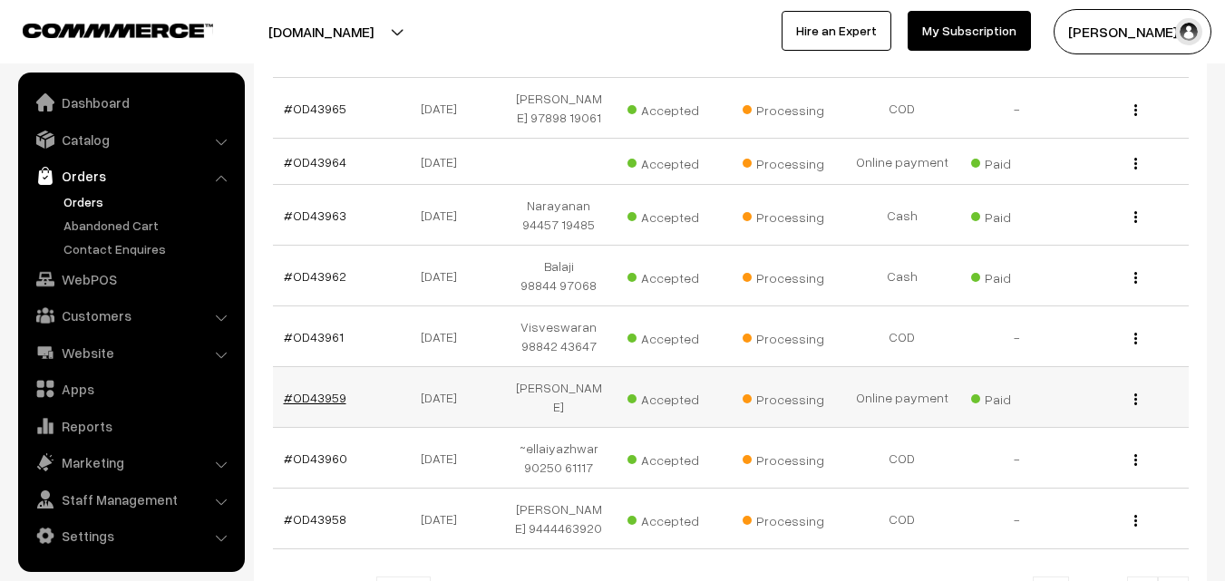
click at [326, 390] on link "#OD43959" at bounding box center [315, 397] width 63 height 15
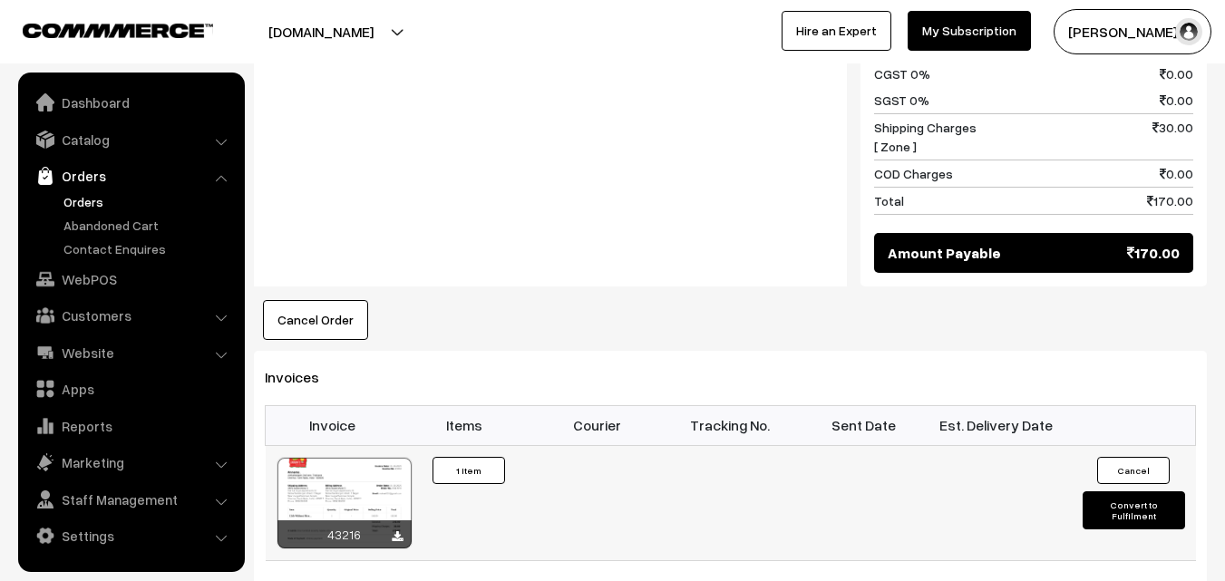
scroll to position [1088, 0]
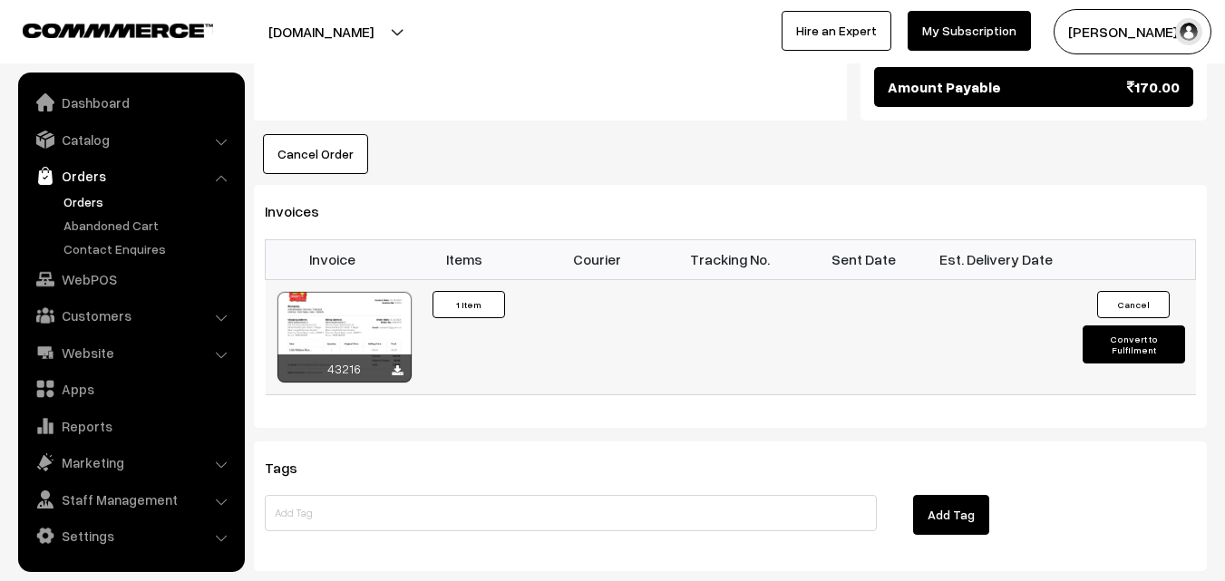
click at [391, 309] on div at bounding box center [345, 337] width 134 height 91
click at [95, 195] on link "Orders" at bounding box center [149, 201] width 180 height 19
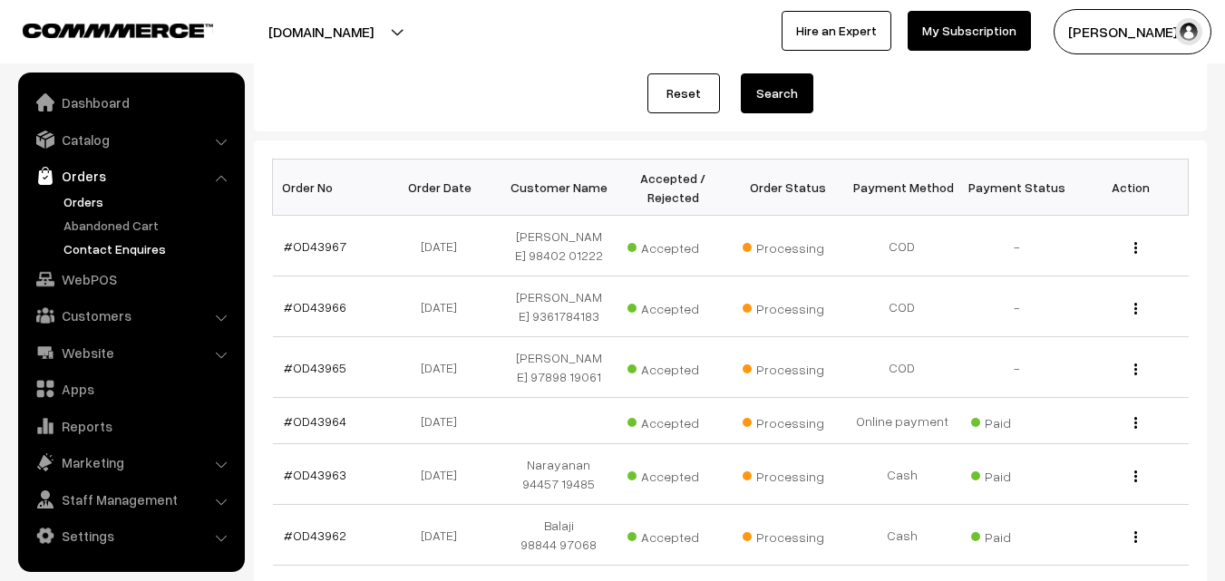
scroll to position [181, 0]
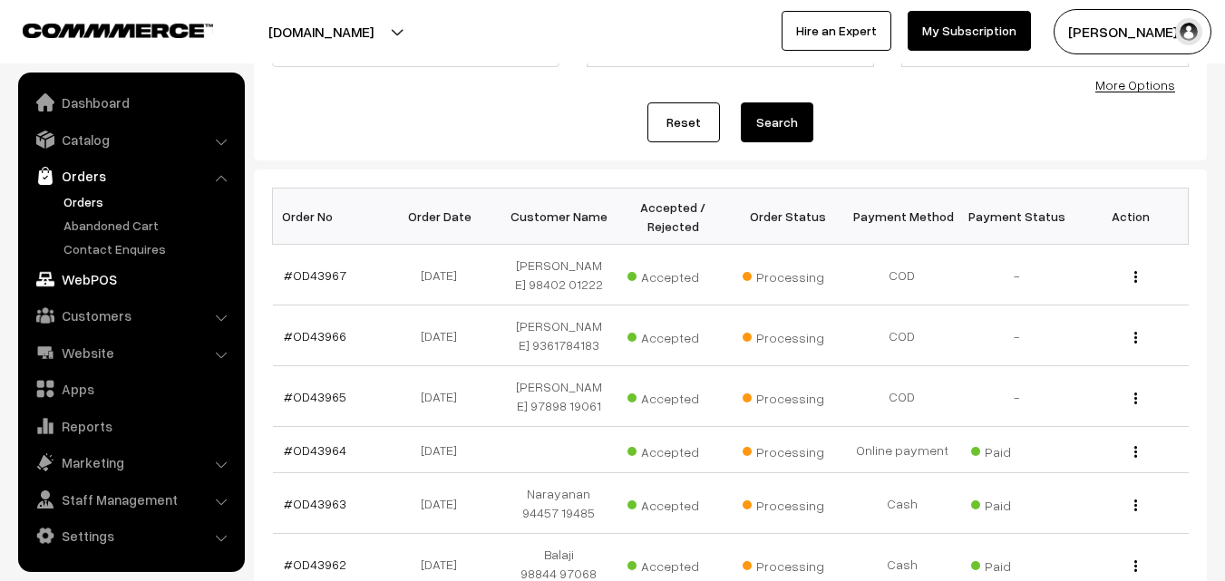
click at [108, 278] on link "WebPOS" at bounding box center [131, 279] width 216 height 33
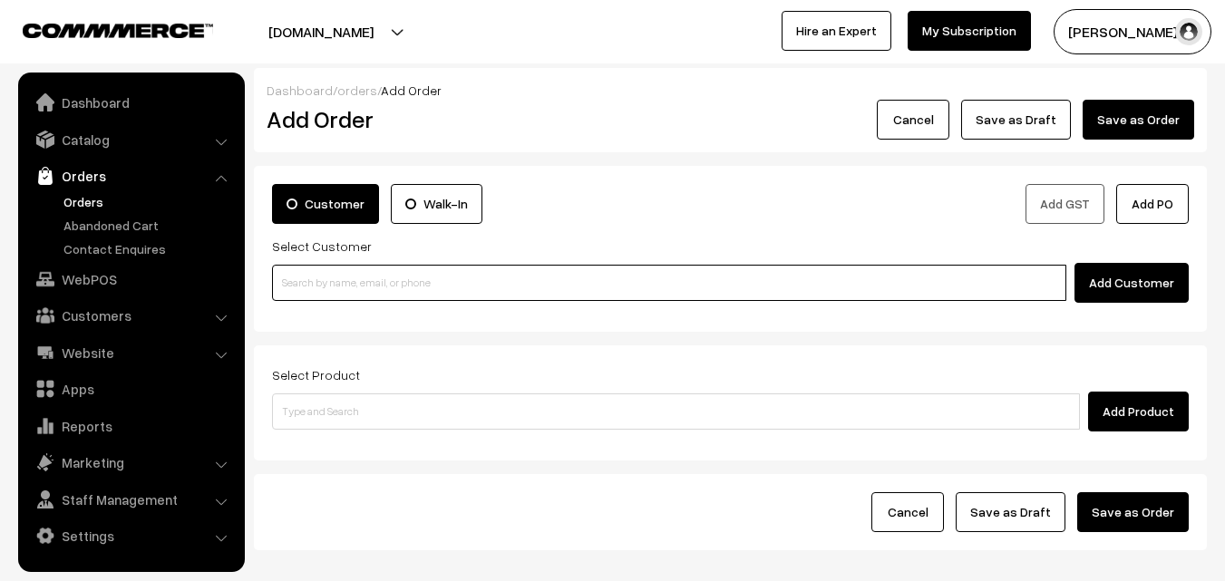
click at [363, 294] on input at bounding box center [669, 283] width 794 height 36
paste input "73388 74716"
click at [327, 281] on input "73388 74716" at bounding box center [669, 283] width 794 height 36
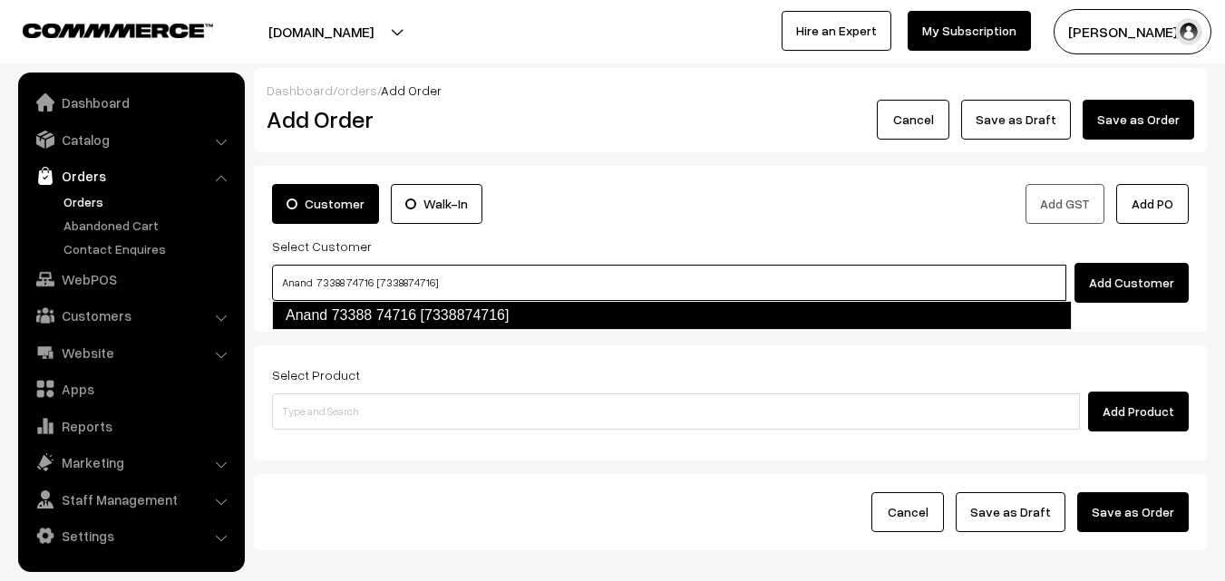
type input "Anand 73388 74716 [7338874716]"
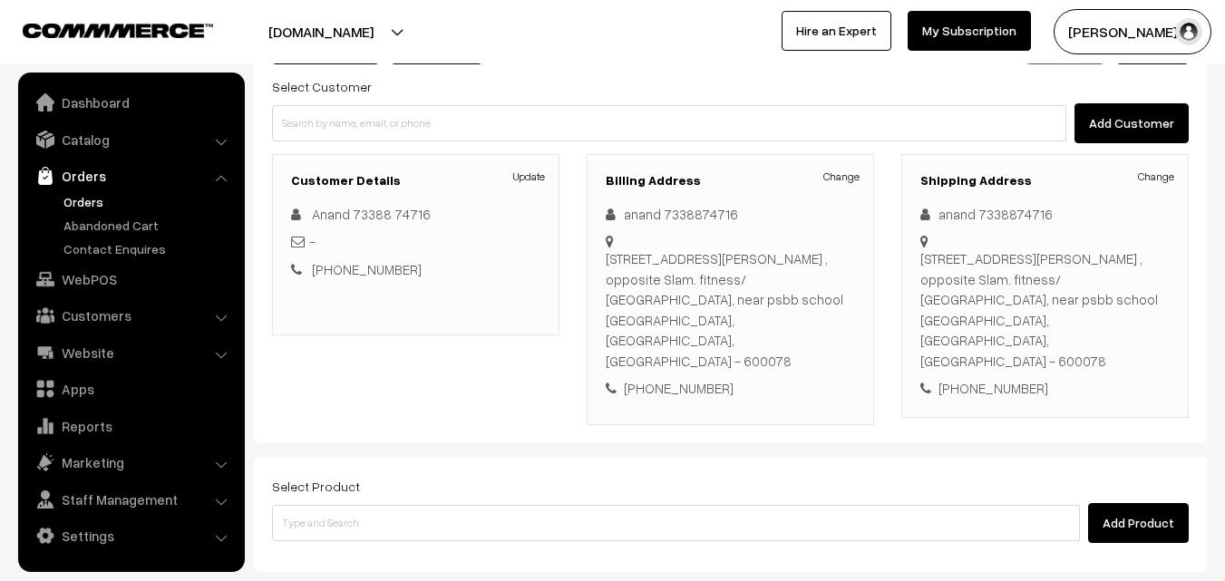
scroll to position [181, 0]
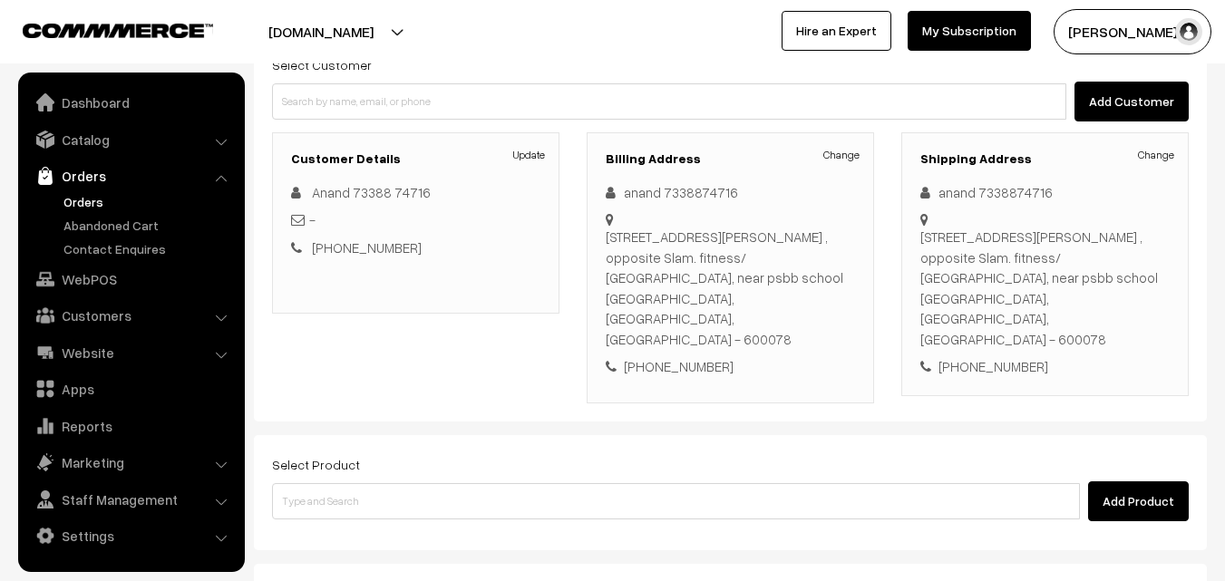
click at [492, 482] on div "Add Product" at bounding box center [730, 502] width 917 height 40
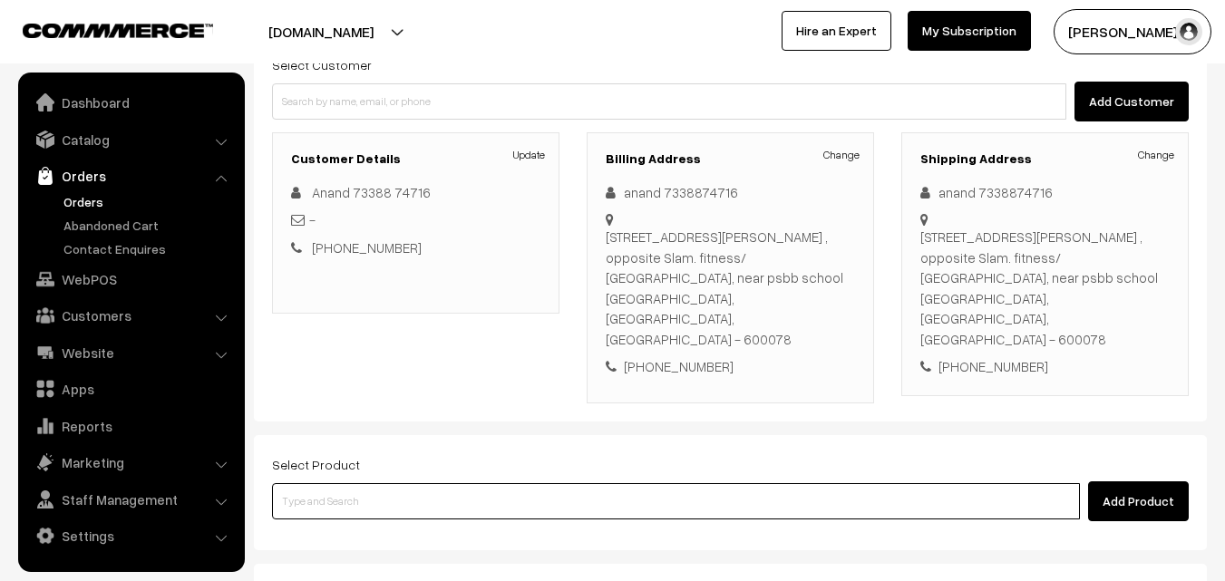
click at [528, 483] on input at bounding box center [676, 501] width 808 height 36
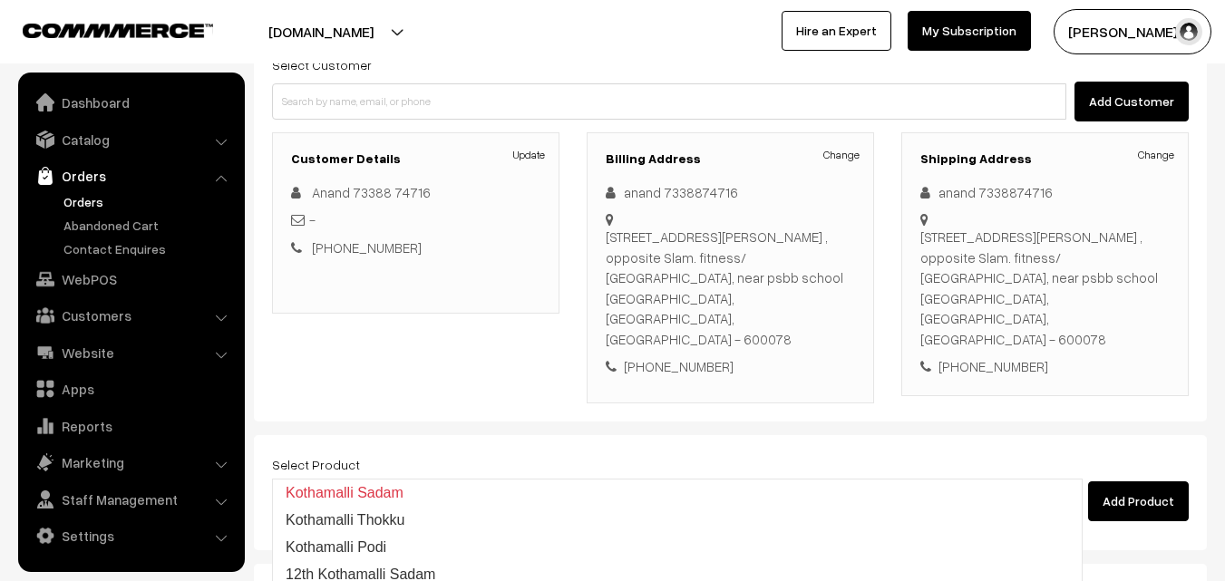
type input "12th Kothamalli Sadam"
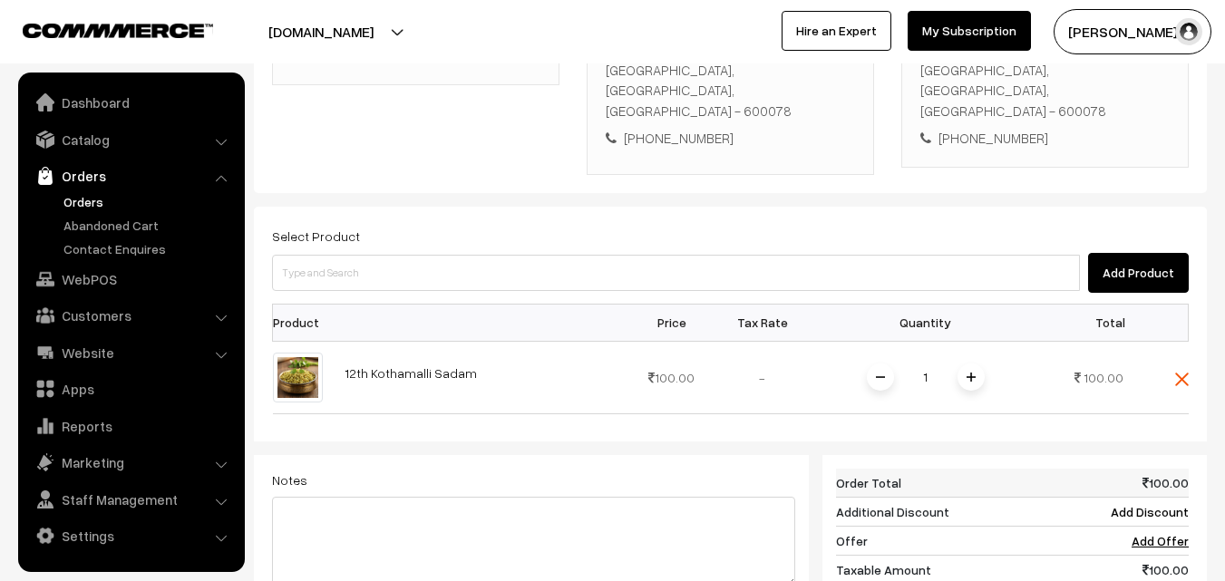
scroll to position [453, 0]
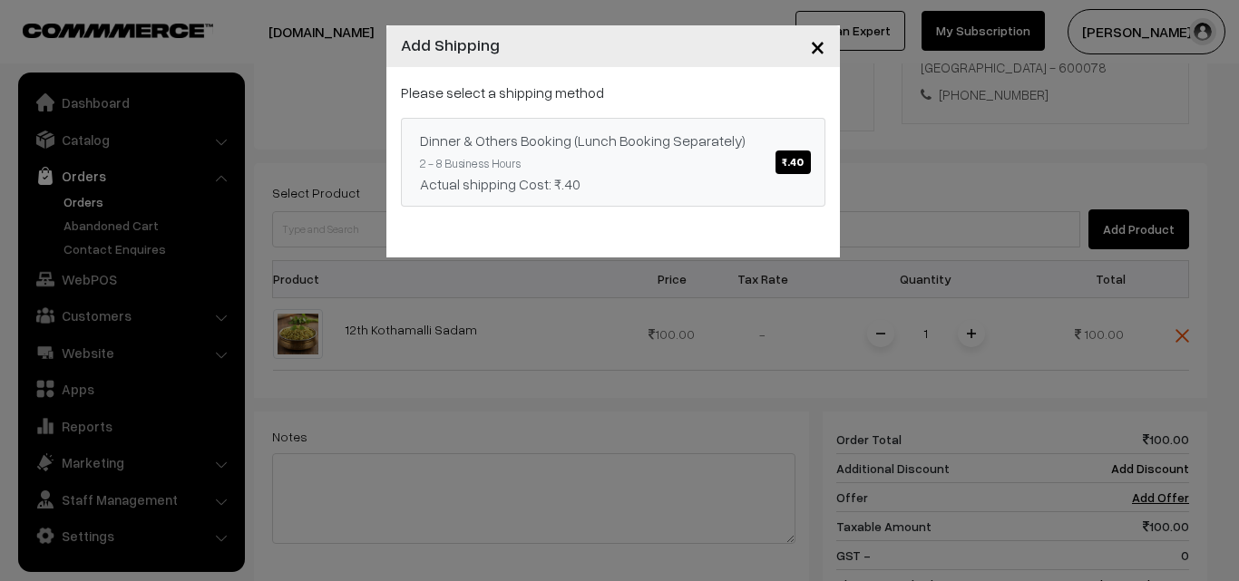
click at [699, 163] on link "Dinner & Others Booking (Lunch Booking Separately) ₹.40 2 - 8 Business Hours Ac…" at bounding box center [613, 162] width 424 height 89
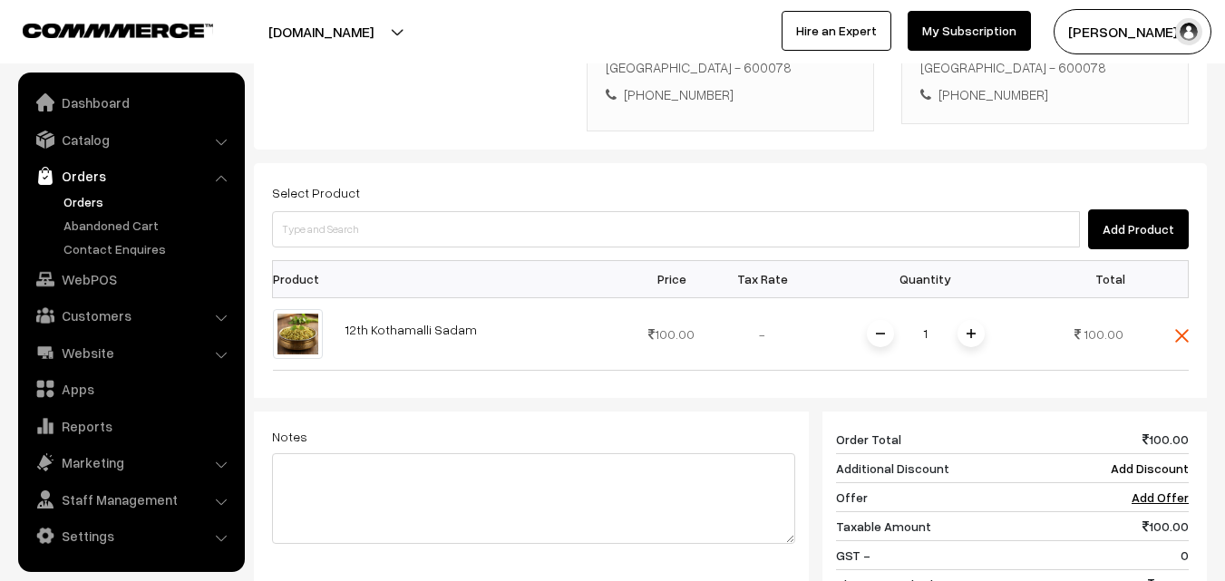
drag, startPoint x: 743, startPoint y: 146, endPoint x: 745, endPoint y: 180, distance: 33.7
click at [744, 181] on div "Select Product Add Product" at bounding box center [730, 215] width 917 height 68
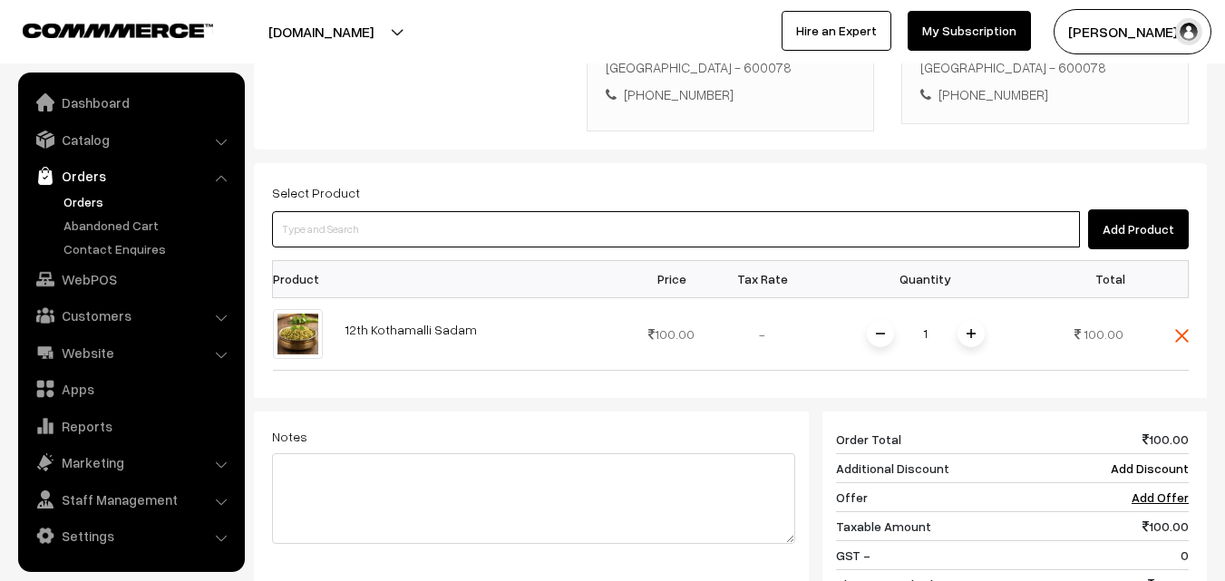
click at [745, 211] on input at bounding box center [676, 229] width 808 height 36
click at [495, 211] on input at bounding box center [676, 229] width 808 height 36
type input "vada"
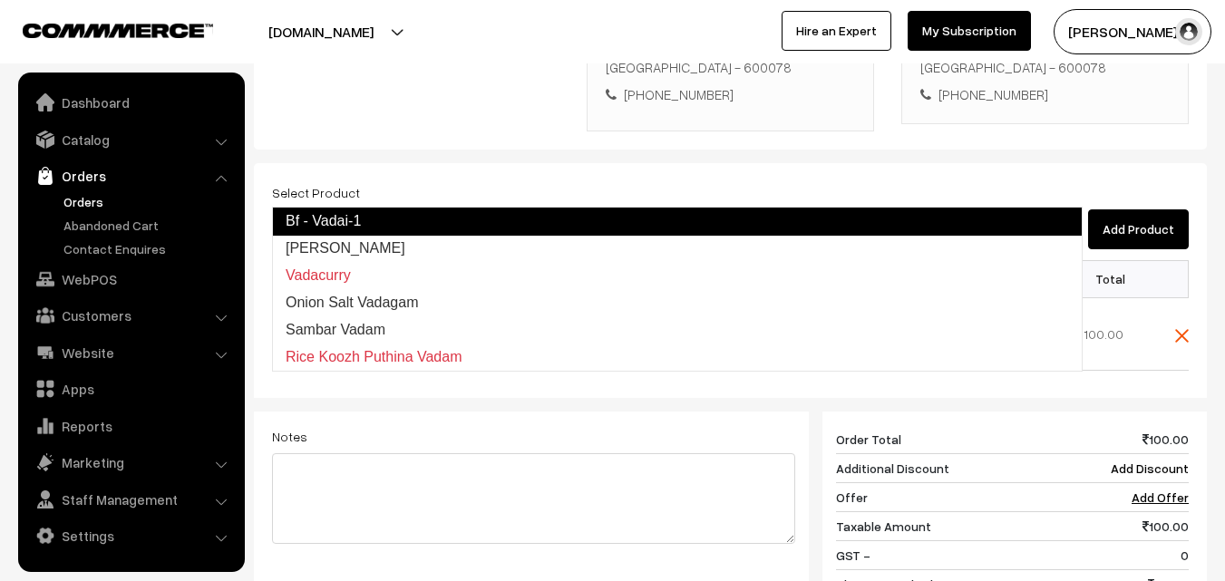
click at [388, 218] on link "Bf - Vadai-1" at bounding box center [677, 221] width 811 height 29
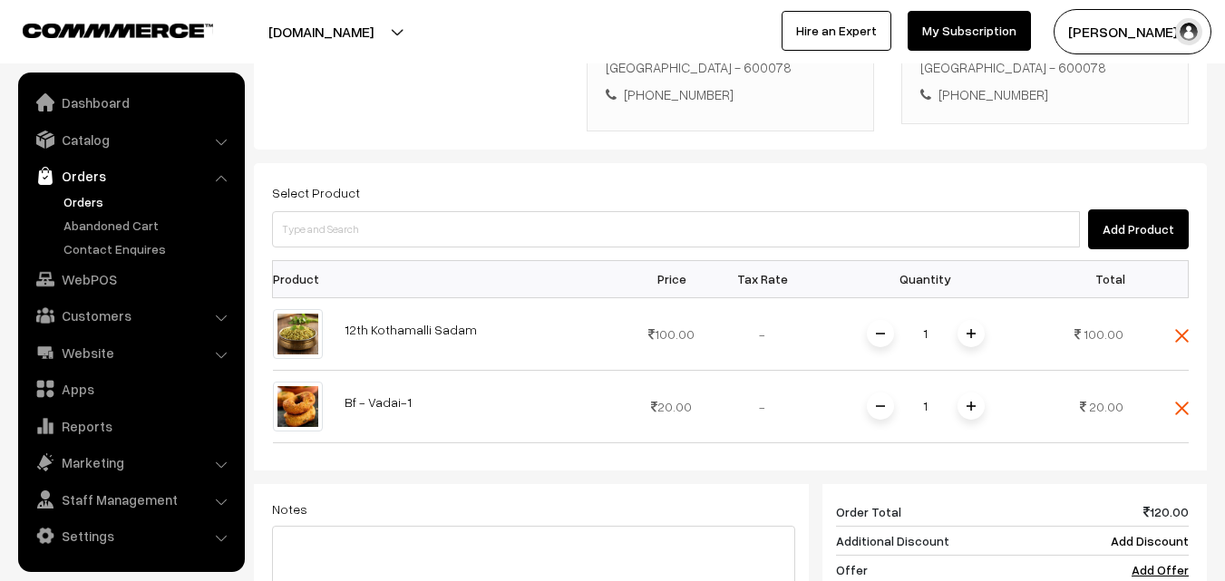
click at [983, 393] on span at bounding box center [971, 406] width 27 height 27
click at [977, 393] on span at bounding box center [971, 406] width 27 height 27
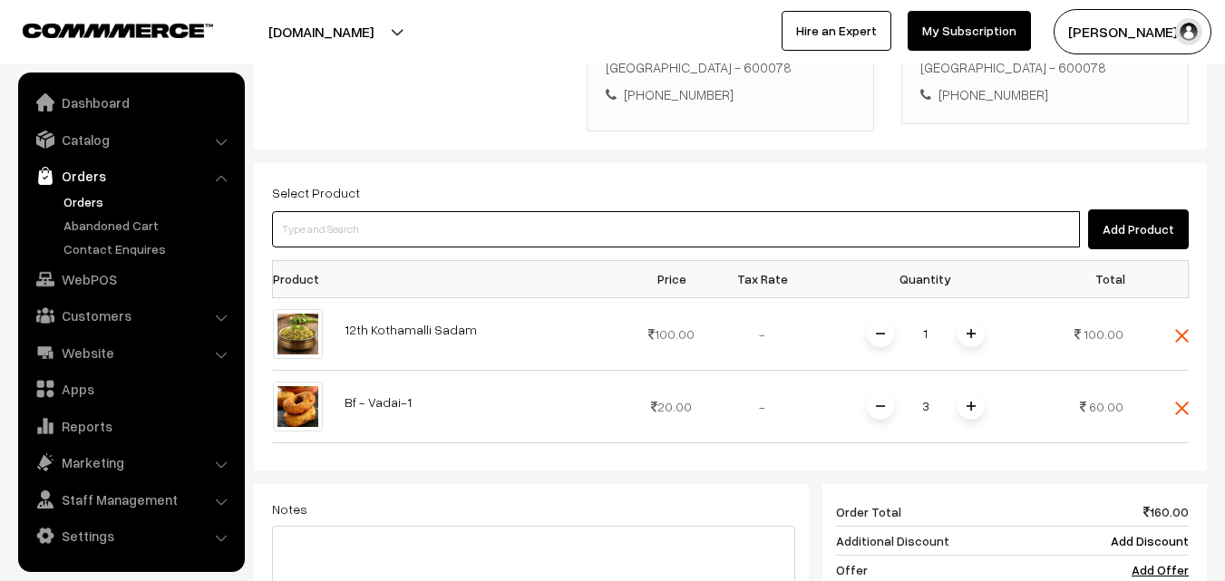
click at [618, 211] on input at bounding box center [676, 229] width 808 height 36
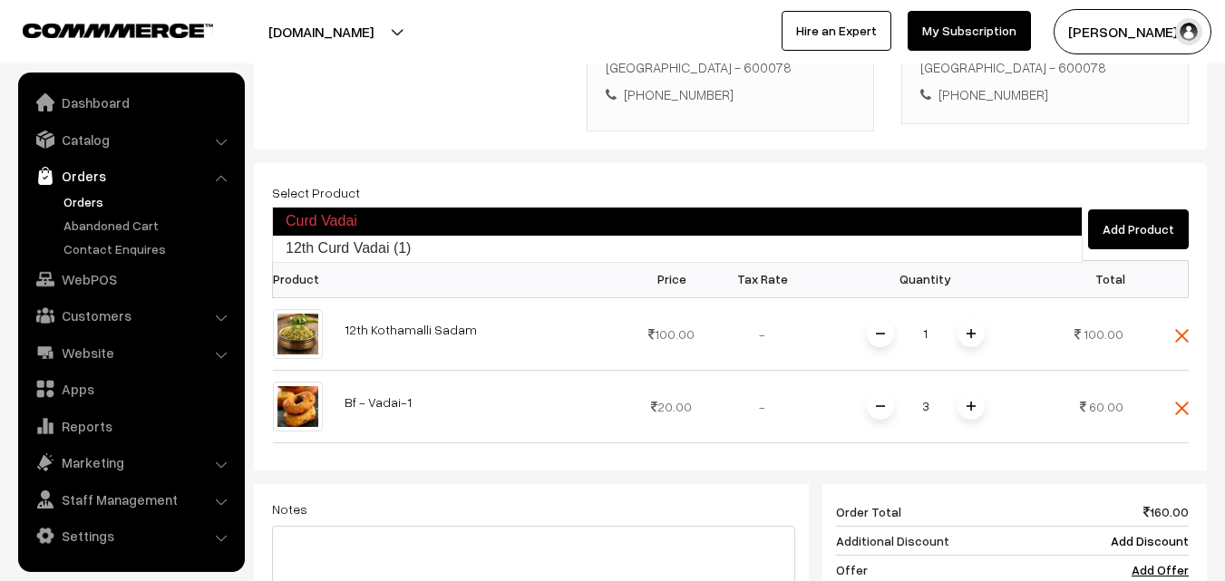
type input "12th Curd Vadai (1)"
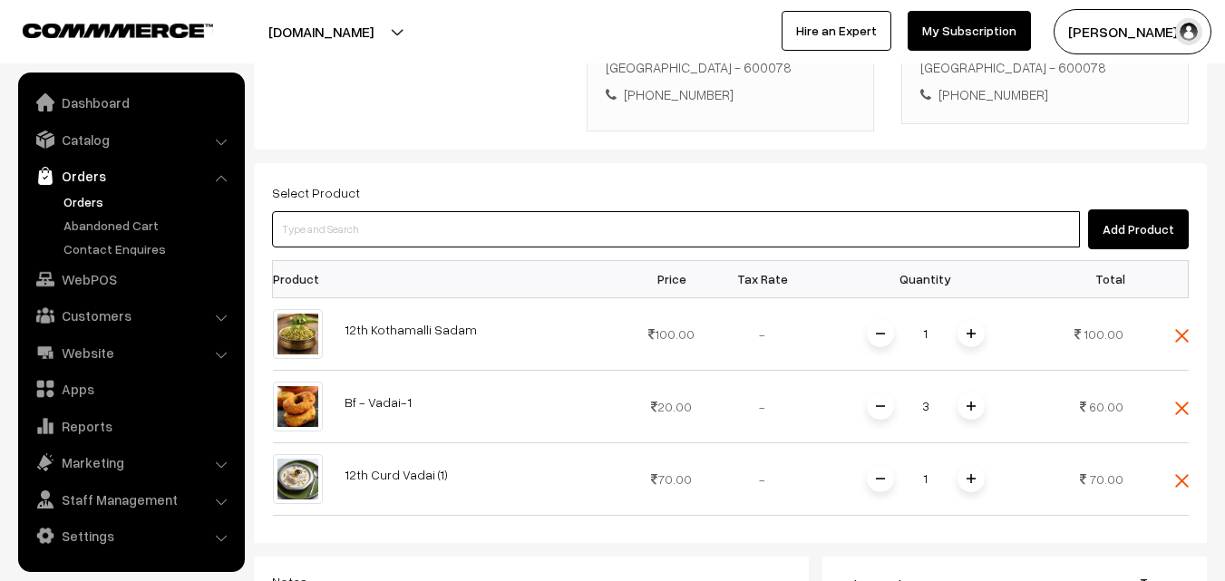
click at [637, 211] on input at bounding box center [676, 229] width 808 height 36
click at [373, 211] on input at bounding box center [676, 229] width 808 height 36
paste input "12th Without Rice..."
click at [0, 0] on ul "Curd Vadai 12th Curd Vadai (1)" at bounding box center [0, 0] width 0 height 0
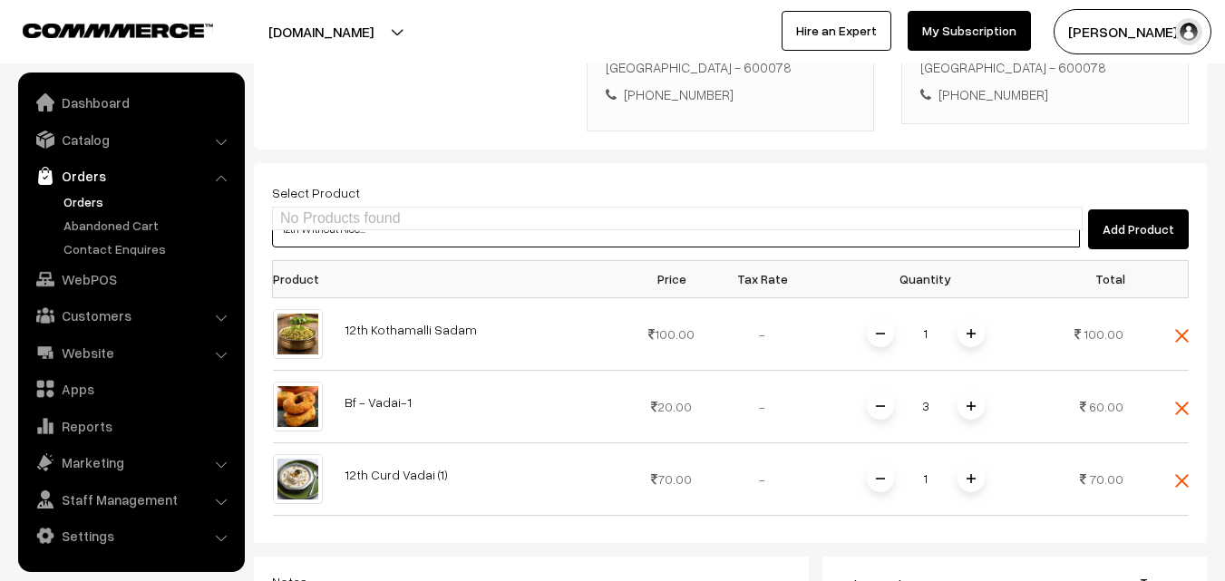
click at [304, 211] on input "12th Without Rice..." at bounding box center [676, 229] width 808 height 36
type input "12th Without Rice..."
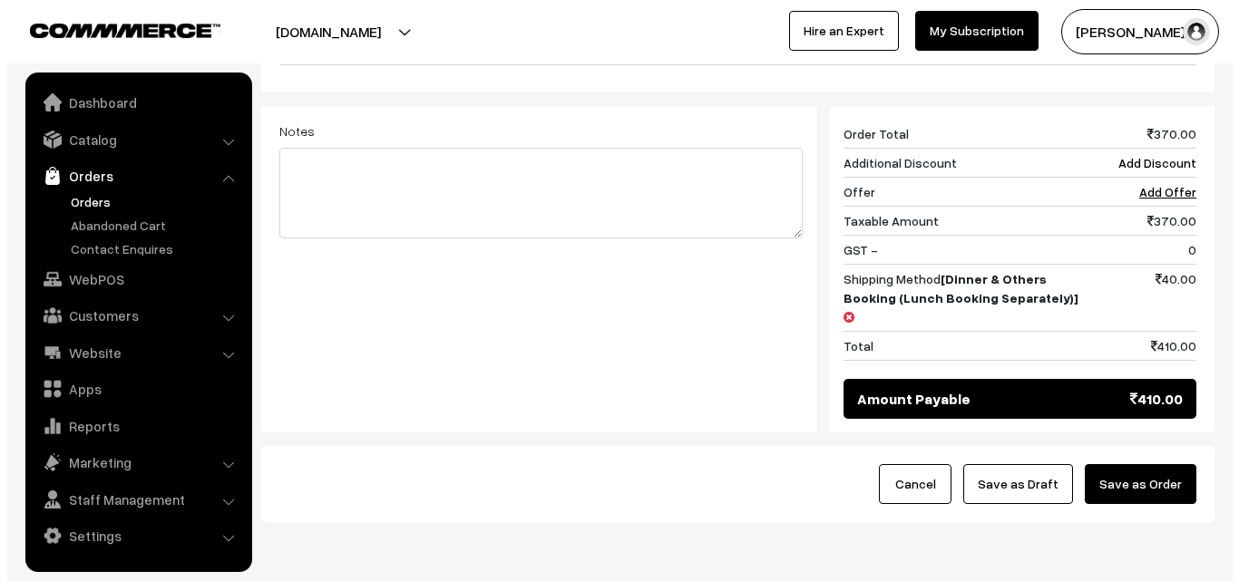
scroll to position [989, 0]
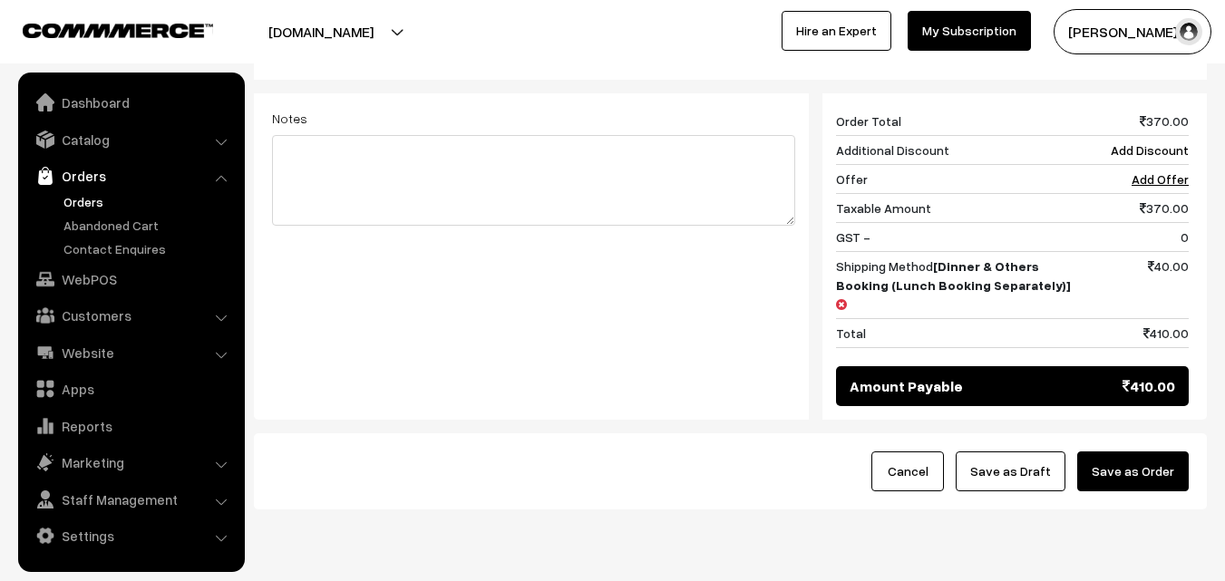
click at [1160, 452] on button "Save as Order" at bounding box center [1133, 472] width 112 height 40
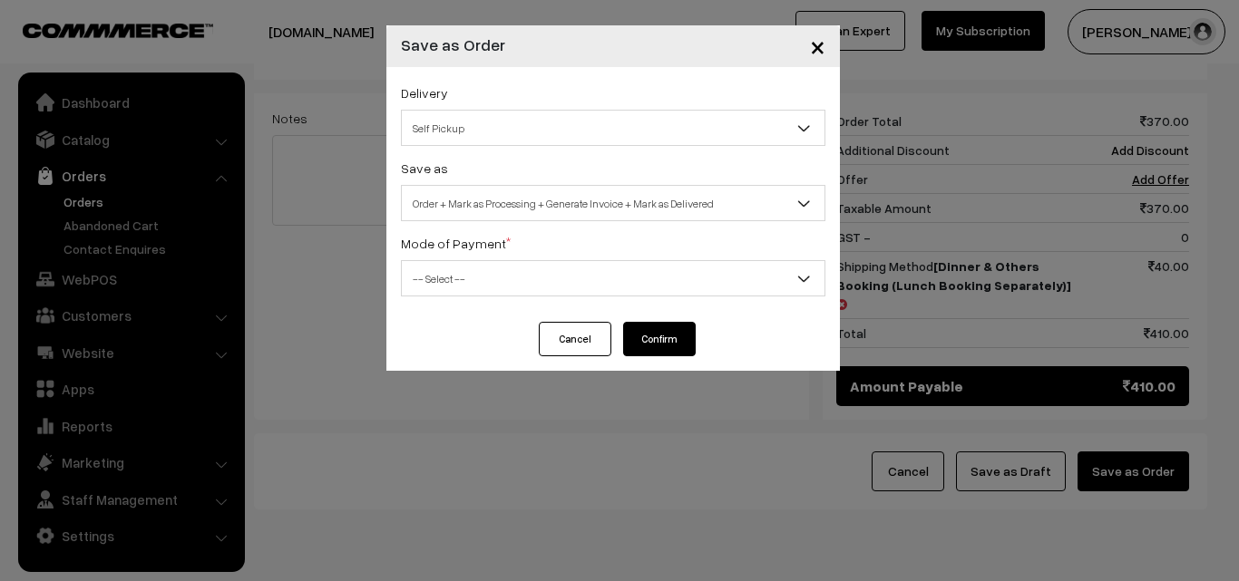
click at [518, 288] on span "-- Select --" at bounding box center [613, 279] width 423 height 32
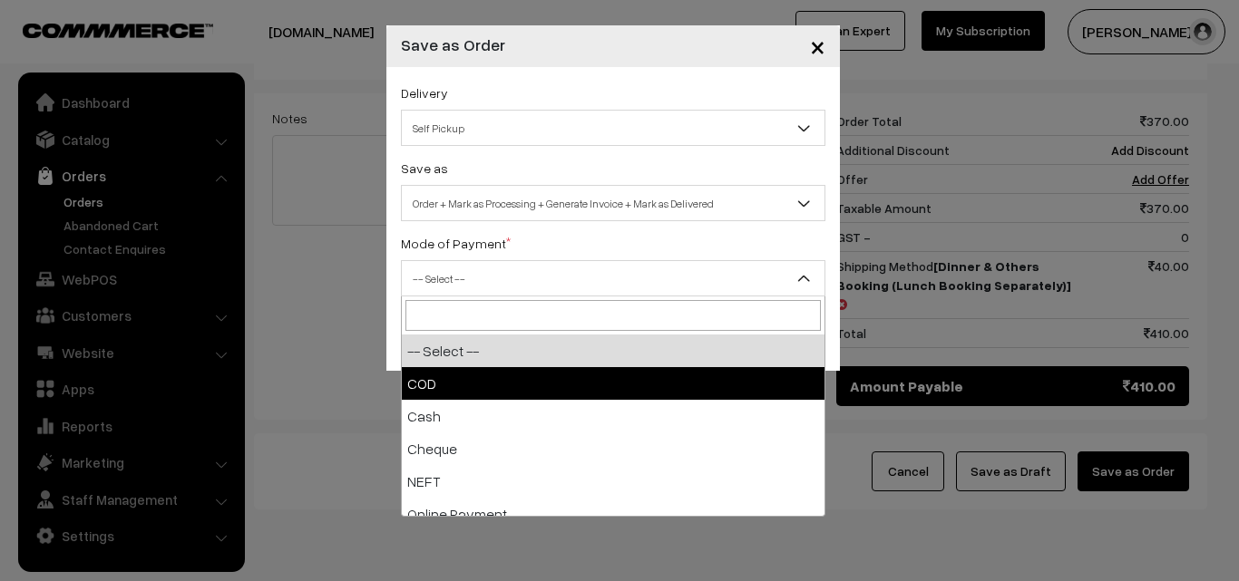
select select "1"
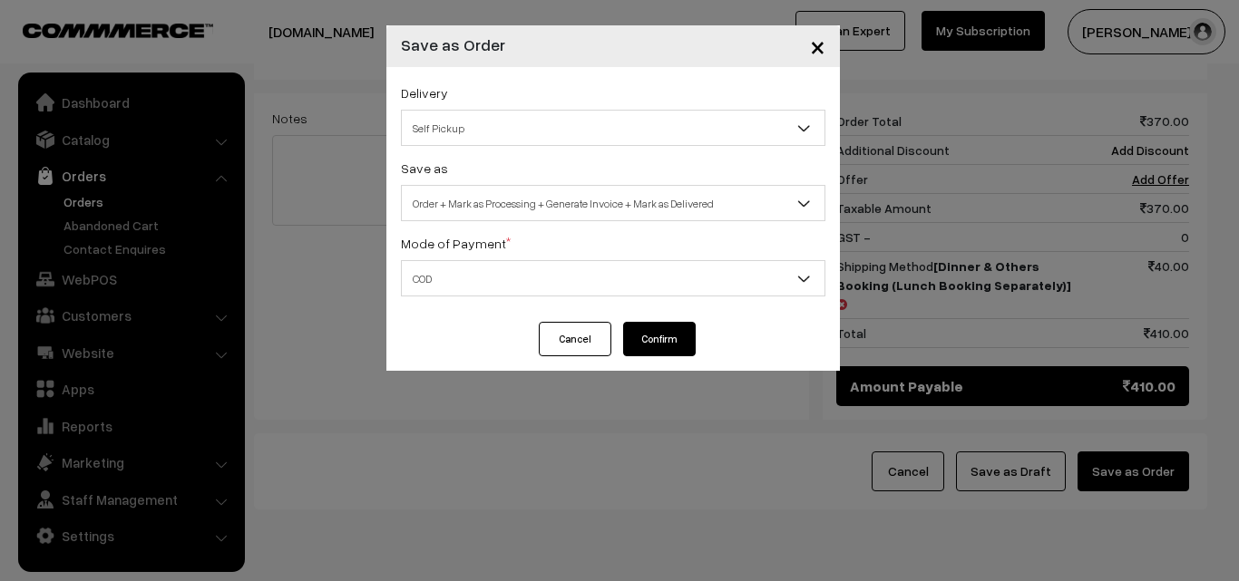
click at [662, 335] on button "Confirm" at bounding box center [659, 339] width 73 height 34
drag, startPoint x: 542, startPoint y: 220, endPoint x: 538, endPoint y: 210, distance: 11.0
click at [544, 218] on span "Order + Mark as Processing + Generate Invoice + Mark as Delivered" at bounding box center [613, 203] width 424 height 36
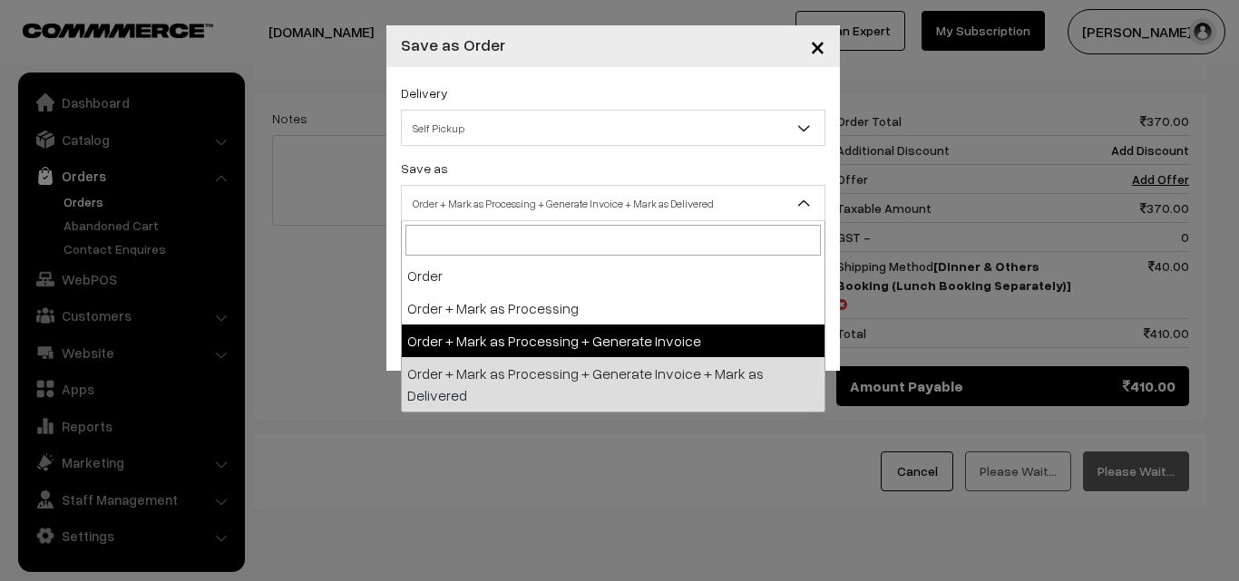
select select "3"
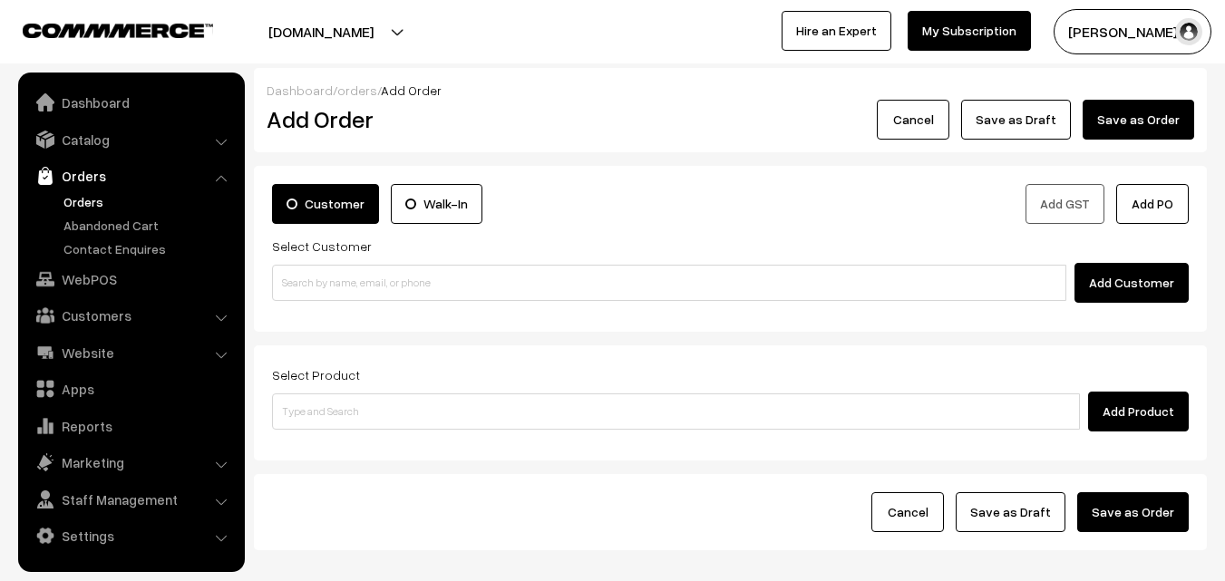
click at [114, 203] on link "Orders" at bounding box center [149, 201] width 180 height 19
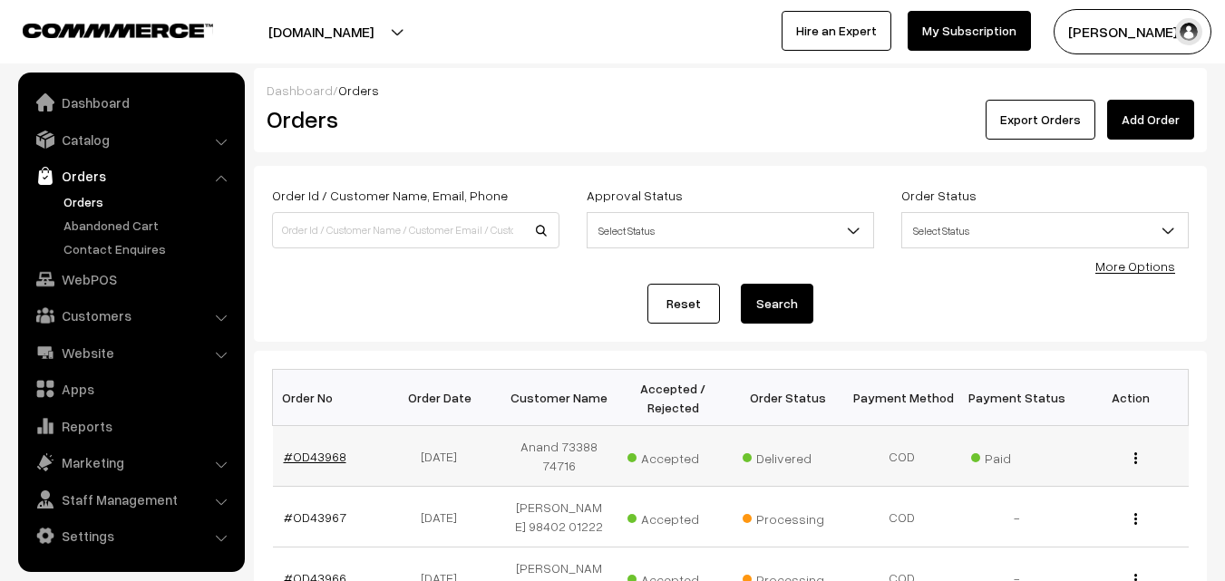
click at [319, 449] on link "#OD43968" at bounding box center [315, 456] width 63 height 15
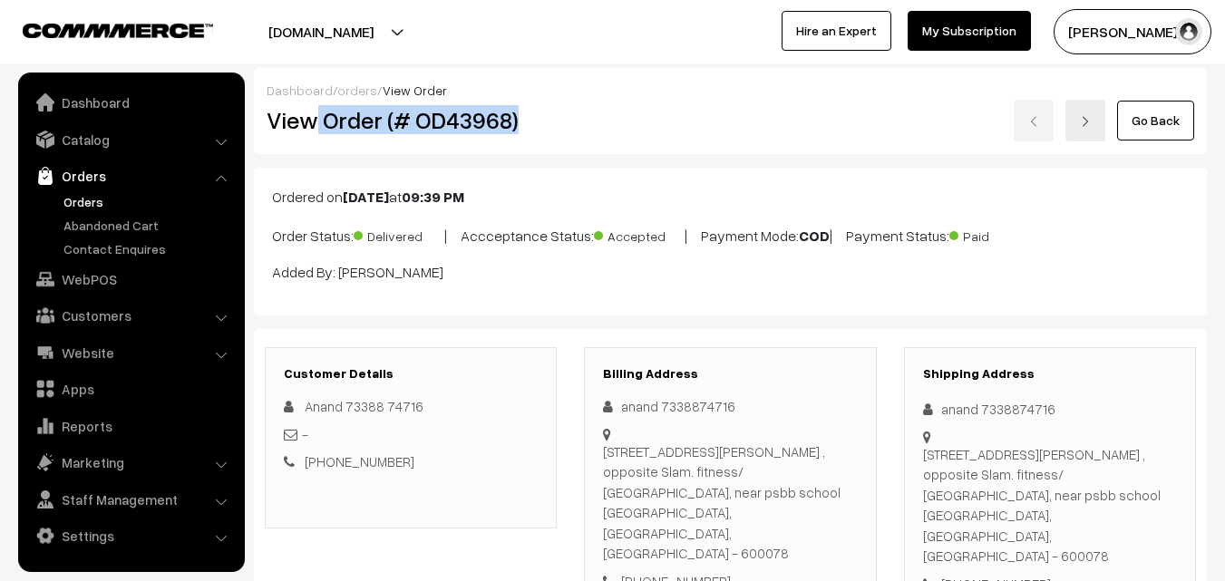
drag, startPoint x: 451, startPoint y: 122, endPoint x: 555, endPoint y: 128, distance: 104.5
click at [555, 128] on h2 "View Order (# OD43968)" at bounding box center [412, 120] width 291 height 28
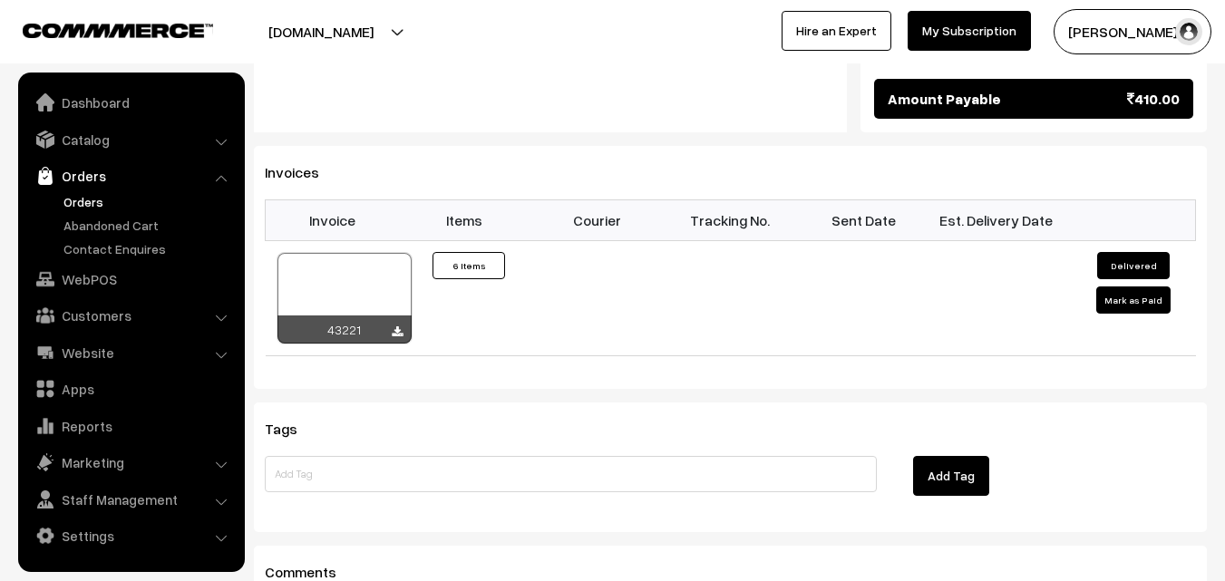
scroll to position [1451, 0]
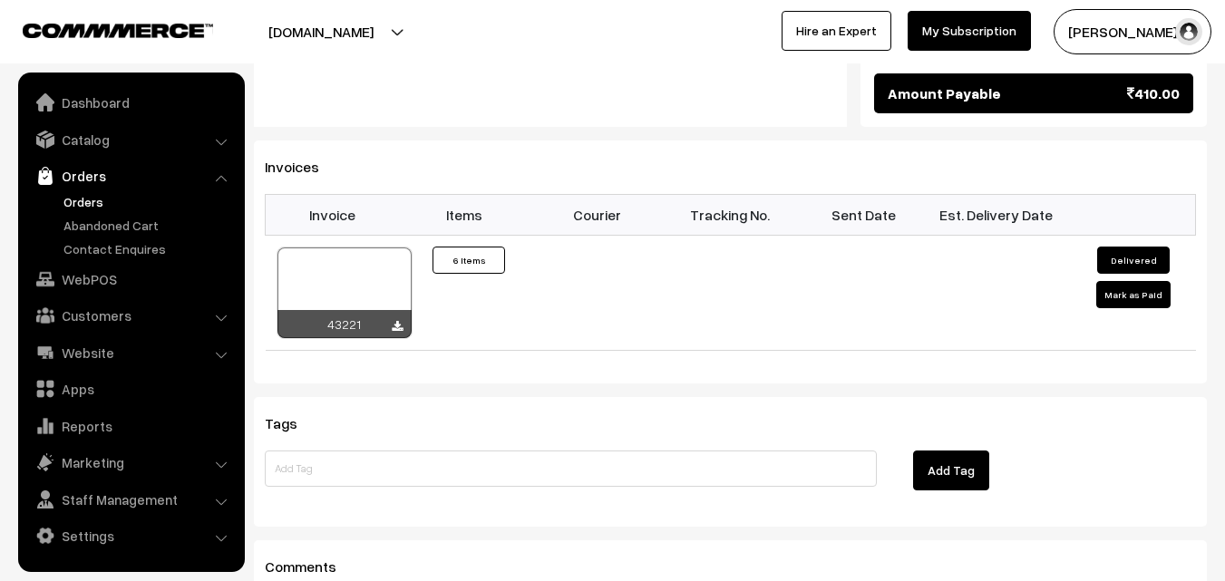
click at [346, 195] on th "Invoice" at bounding box center [332, 215] width 133 height 40
click at [345, 248] on div at bounding box center [345, 293] width 134 height 91
click at [129, 280] on link "WebPOS" at bounding box center [131, 279] width 216 height 33
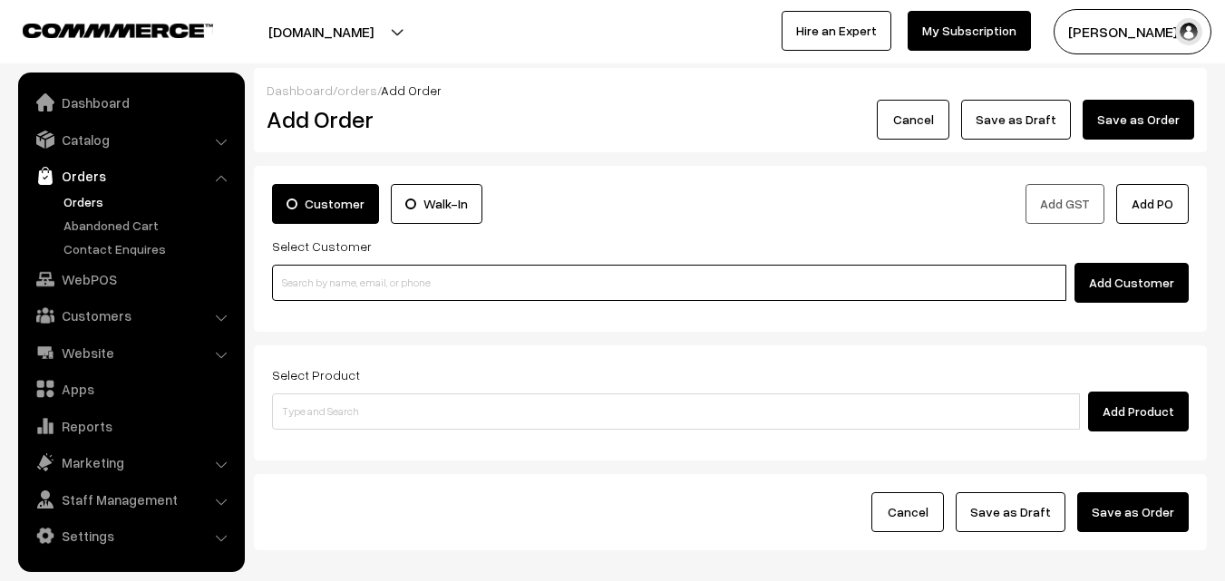
click at [389, 284] on input at bounding box center [669, 283] width 794 height 36
paste input "91235 31833"
click at [311, 289] on input "91235 31833" at bounding box center [669, 283] width 794 height 36
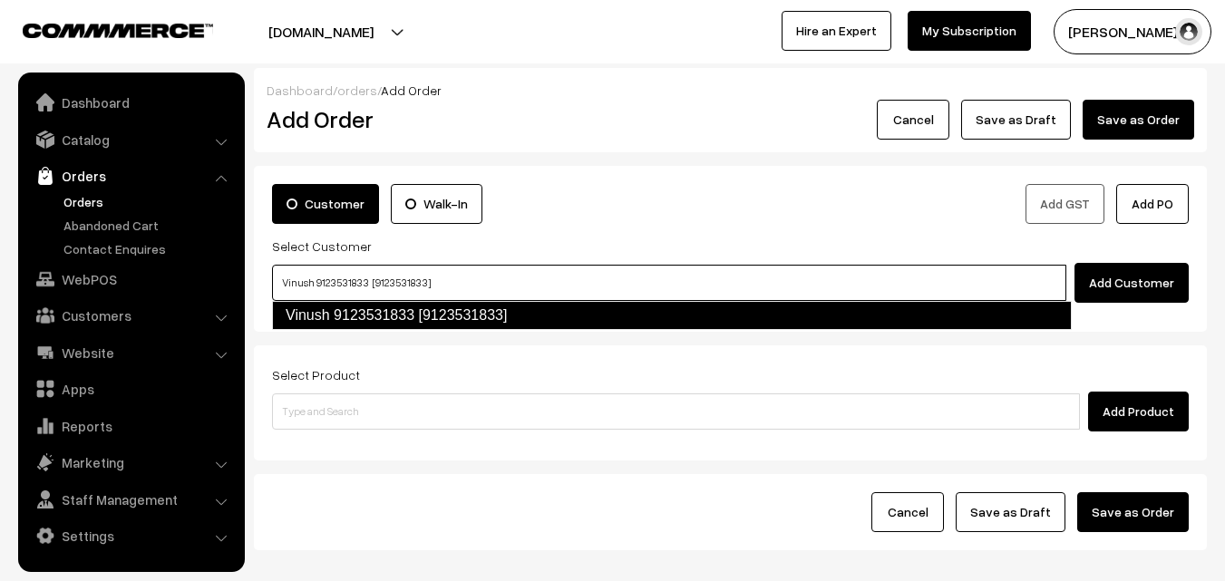
type input "Vinush 9123531833 [9123531833]"
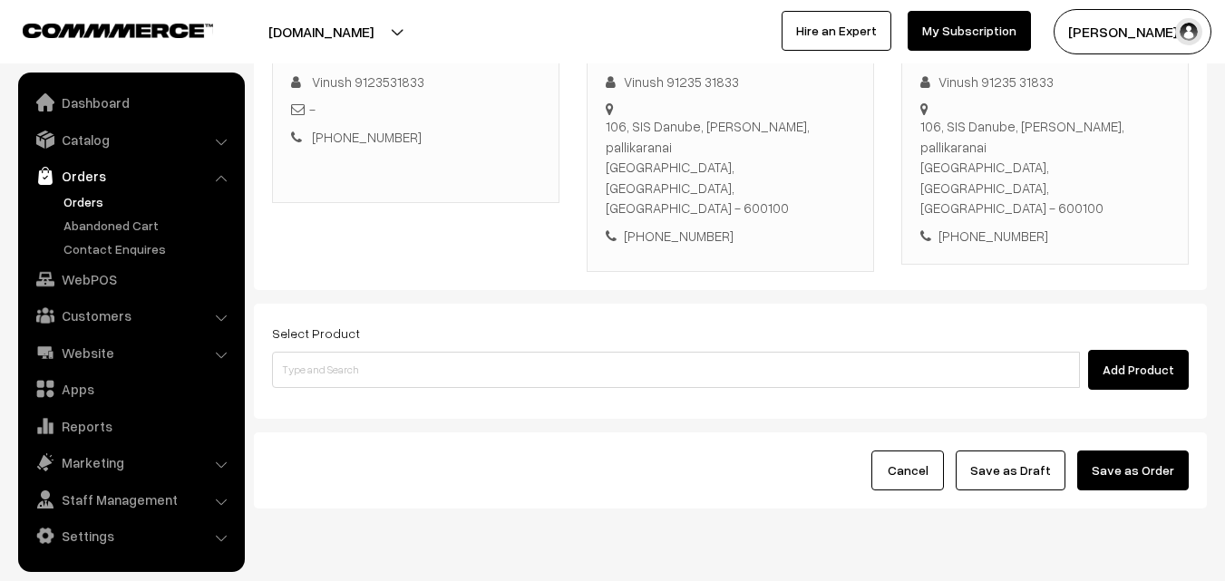
scroll to position [310, 0]
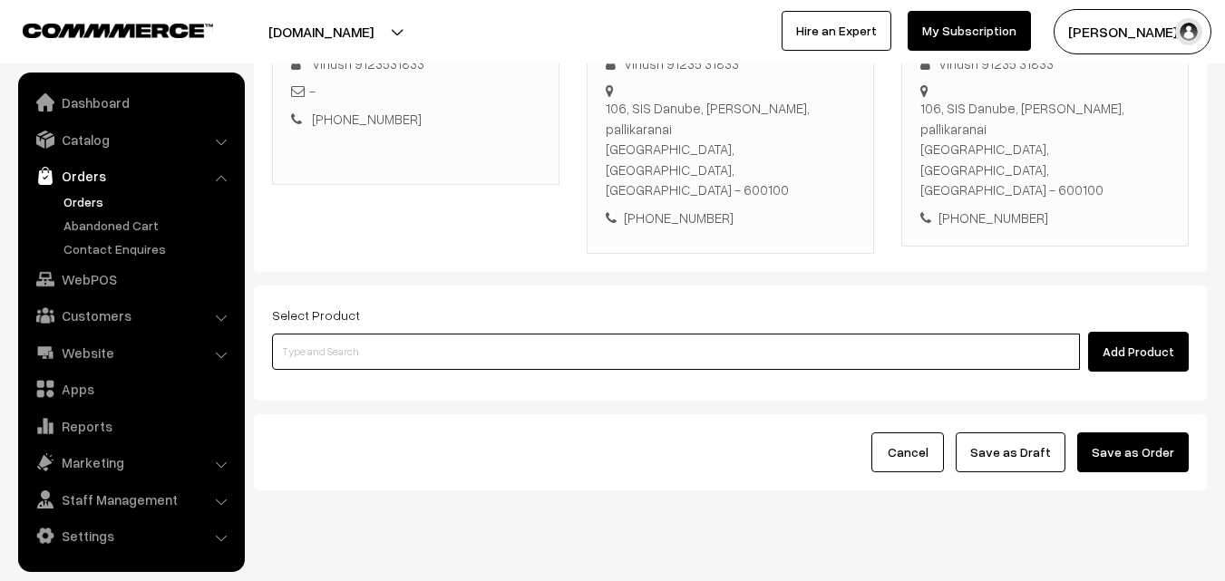
click at [425, 334] on input at bounding box center [676, 352] width 808 height 36
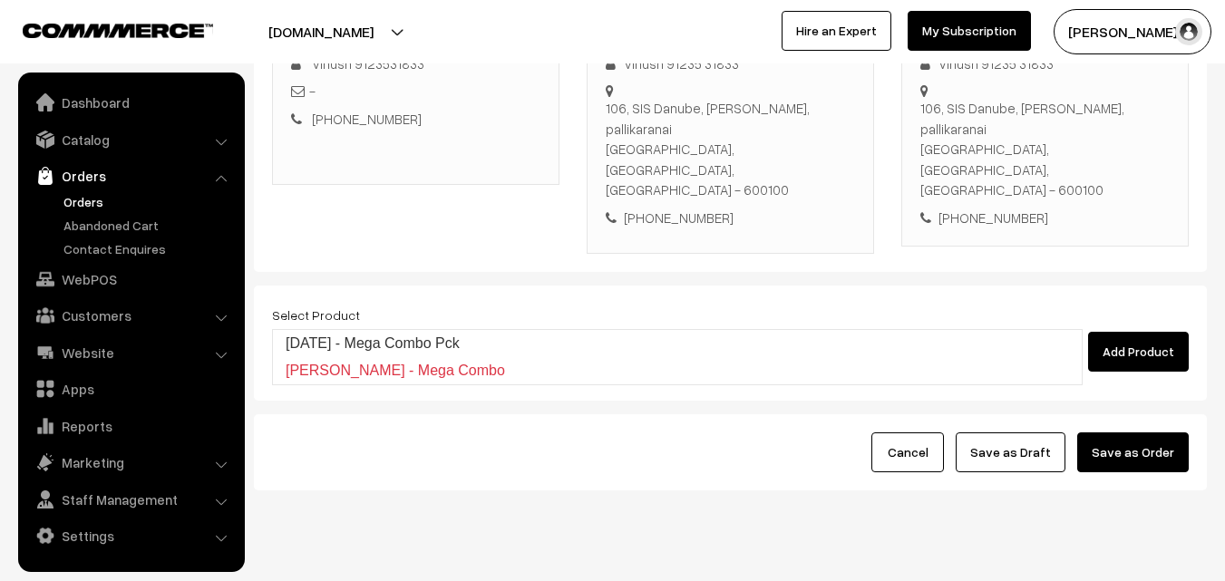
type input "[DATE] - Mega Combo Pck"
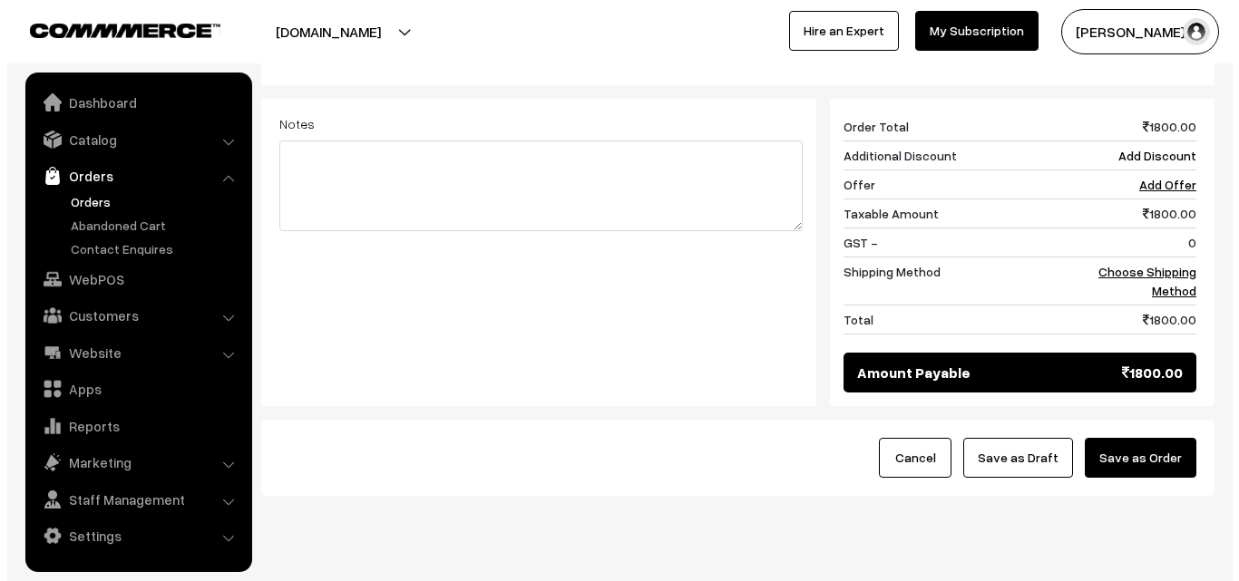
scroll to position [754, 0]
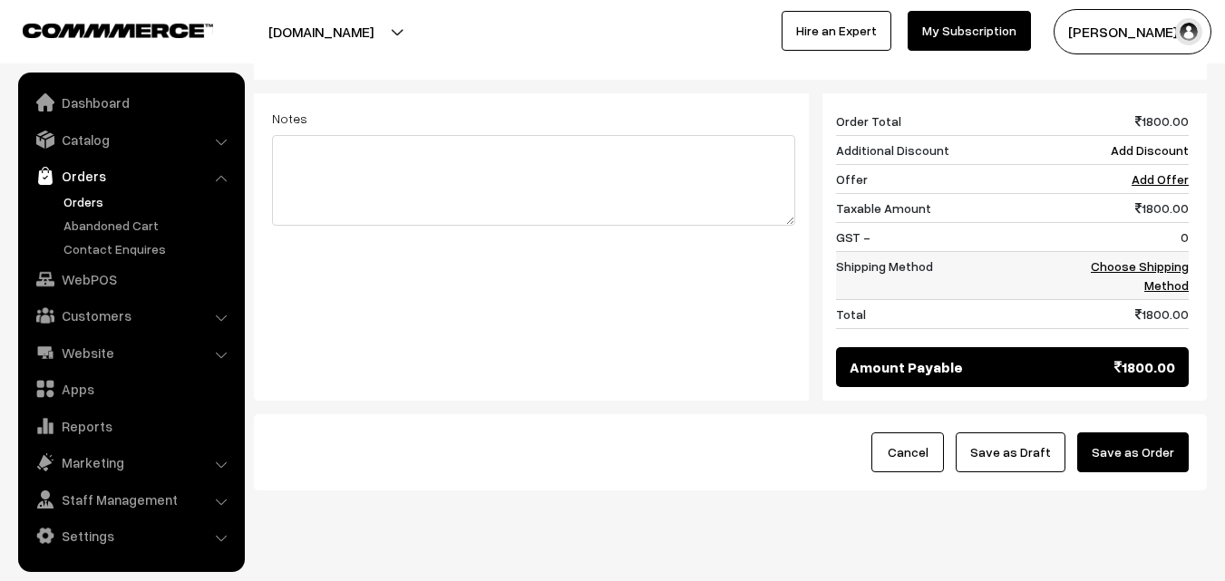
click at [1187, 258] on link "Choose Shipping Method" at bounding box center [1140, 275] width 98 height 34
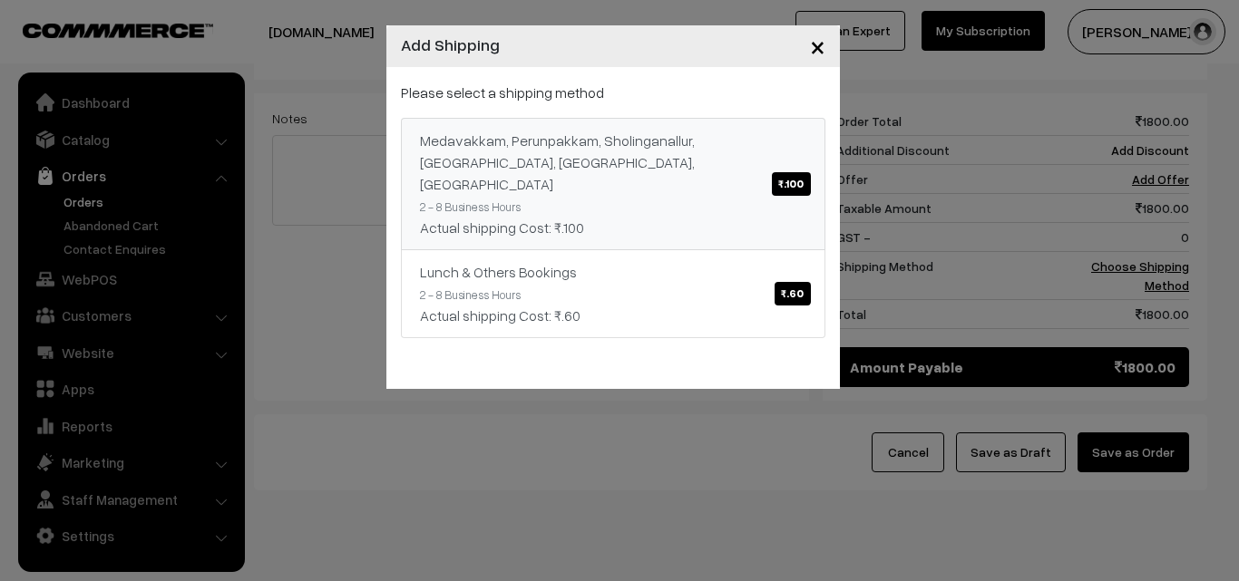
click at [758, 155] on div "Medavakkam, Perunpakkam, Sholinganallur, seliyur, [GEOGRAPHIC_DATA], [GEOGRAPHI…" at bounding box center [613, 162] width 386 height 65
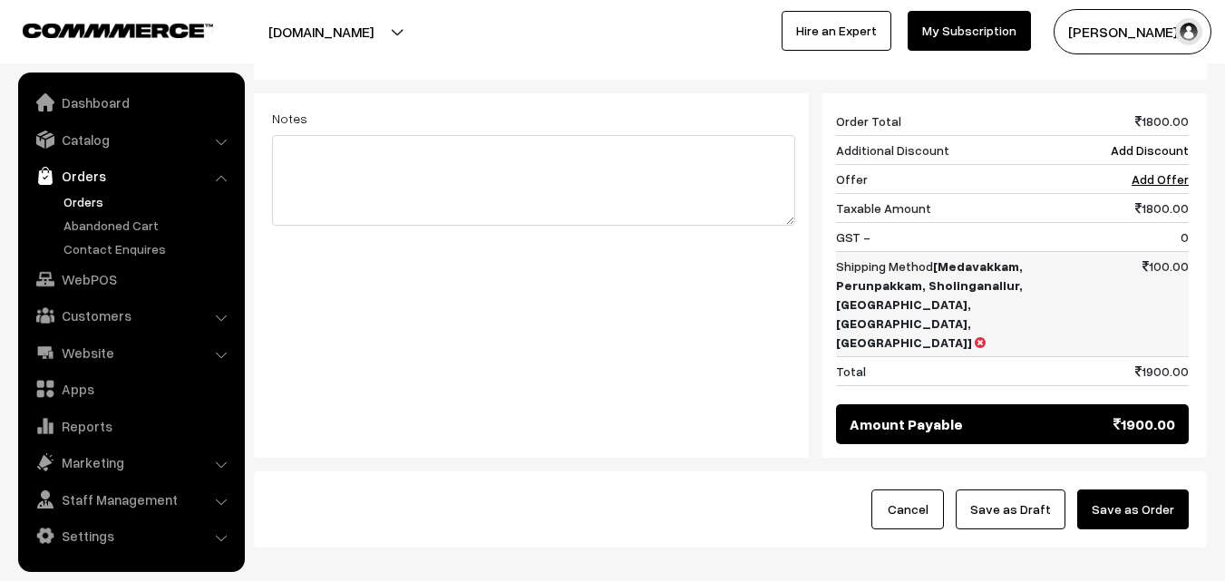
click at [960, 259] on td "Shipping Method [Medavakkam, Perunpakkam, Sholinganallur, seliyur, Kirattur, Pe…" at bounding box center [955, 303] width 239 height 105
click at [975, 336] on icon at bounding box center [980, 342] width 11 height 13
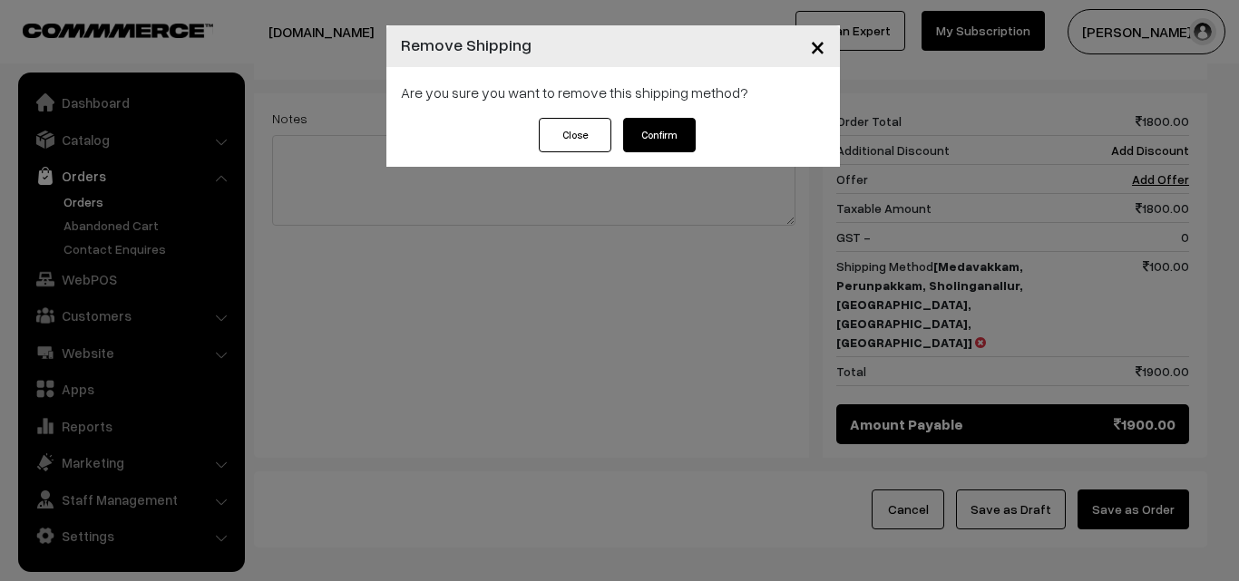
click at [663, 141] on button "Confirm" at bounding box center [659, 135] width 73 height 34
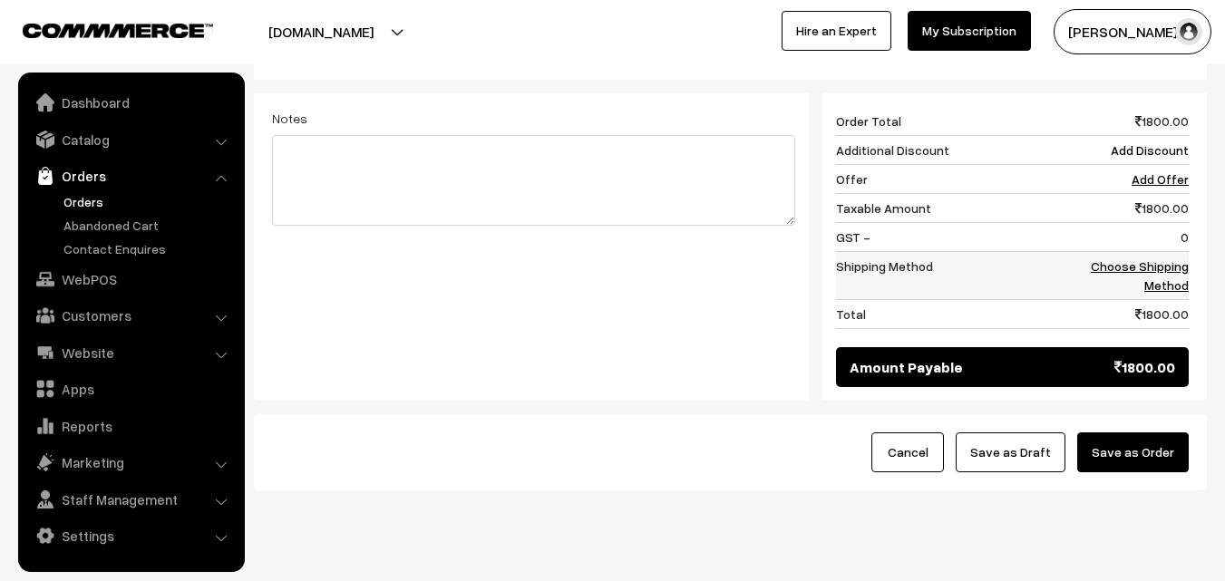
click at [1144, 251] on td "Choose Shipping Method" at bounding box center [1132, 275] width 112 height 48
click at [1149, 258] on link "Choose Shipping Method" at bounding box center [1140, 275] width 98 height 34
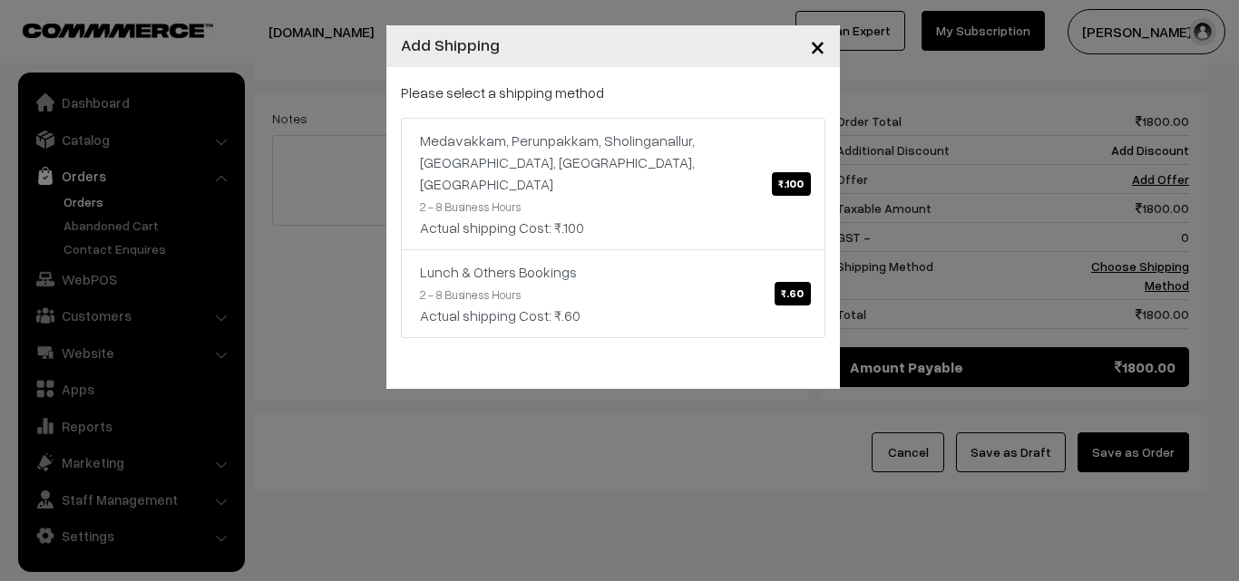
click at [837, 264] on div "Please select a shipping method Medavakkam, Perunpakkam, Sholinganallur, seliyu…" at bounding box center [612, 228] width 453 height 322
click at [783, 282] on span "₹.60" at bounding box center [791, 294] width 35 height 24
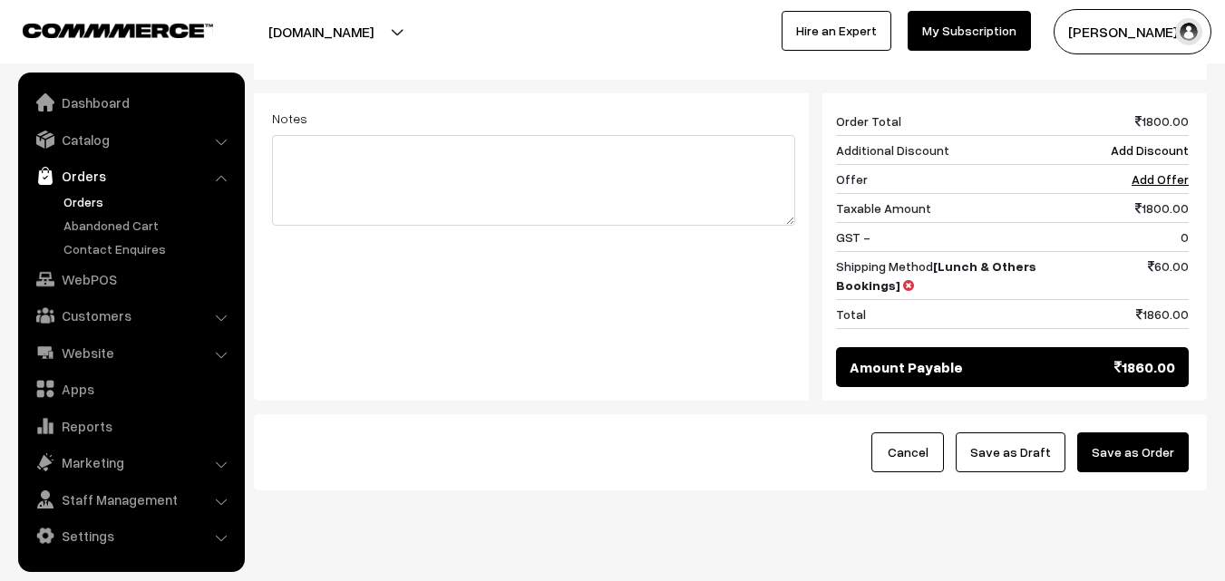
drag, startPoint x: 1138, startPoint y: 404, endPoint x: 1121, endPoint y: 383, distance: 27.8
click at [1138, 433] on button "Save as Order" at bounding box center [1133, 453] width 112 height 40
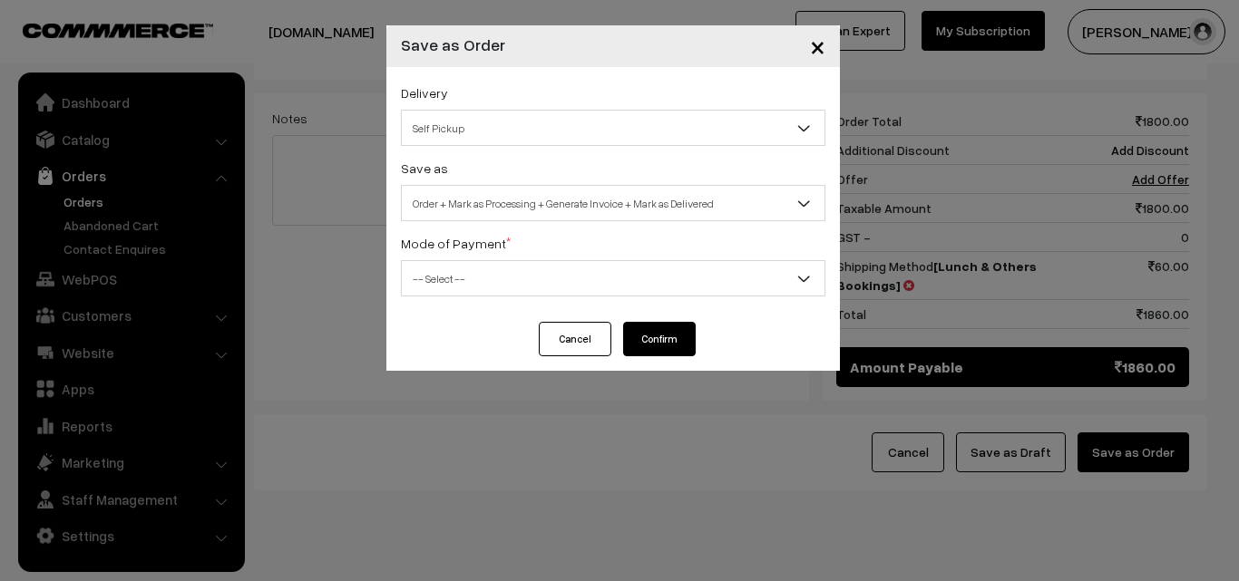
click at [489, 199] on span "Order + Mark as Processing + Generate Invoice + Mark as Delivered" at bounding box center [613, 204] width 423 height 32
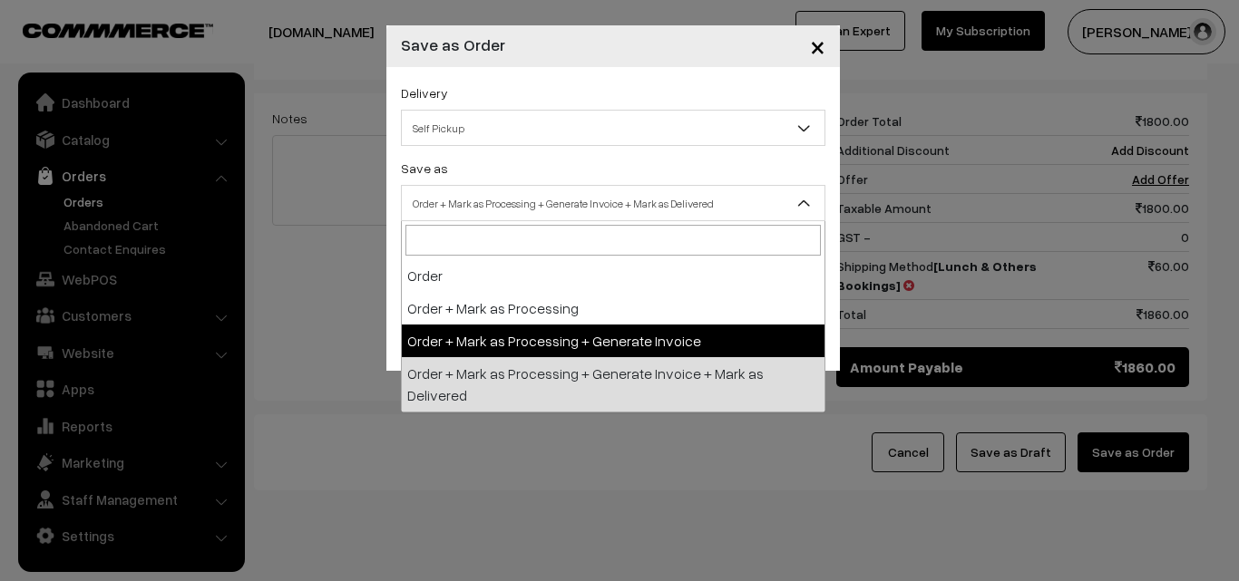
select select "3"
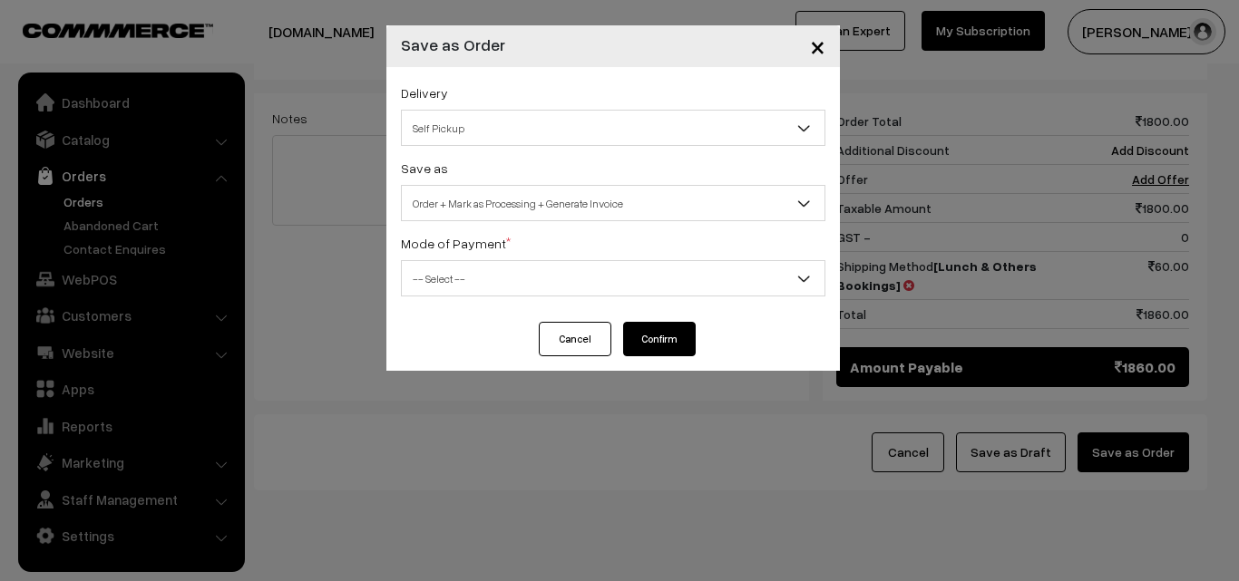
click at [496, 279] on span "-- Select --" at bounding box center [613, 279] width 423 height 32
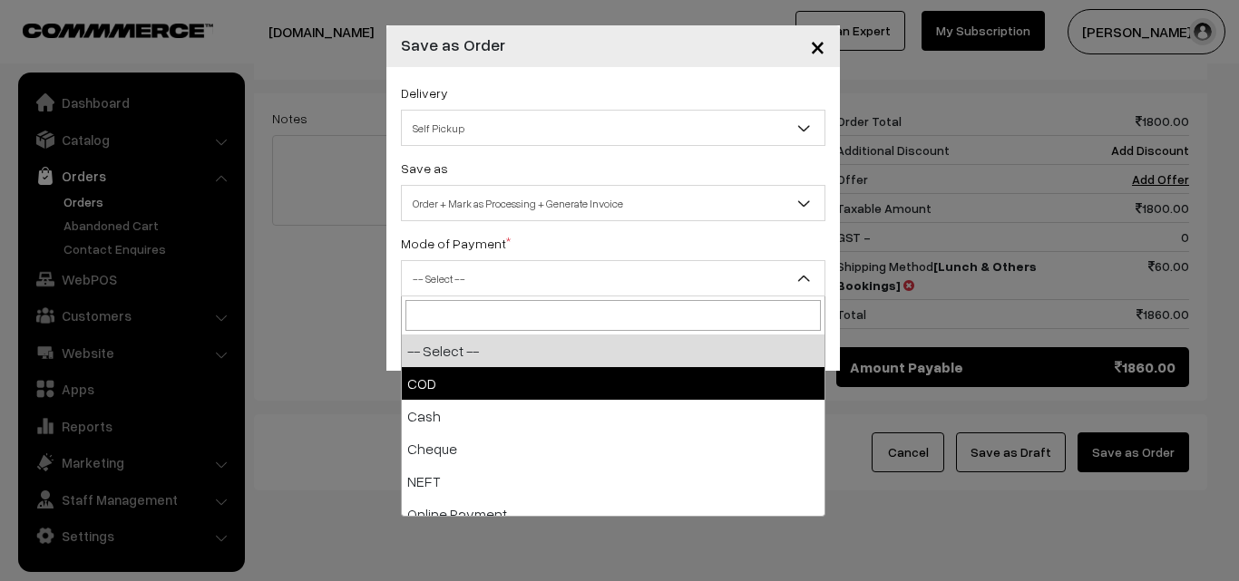
select select "1"
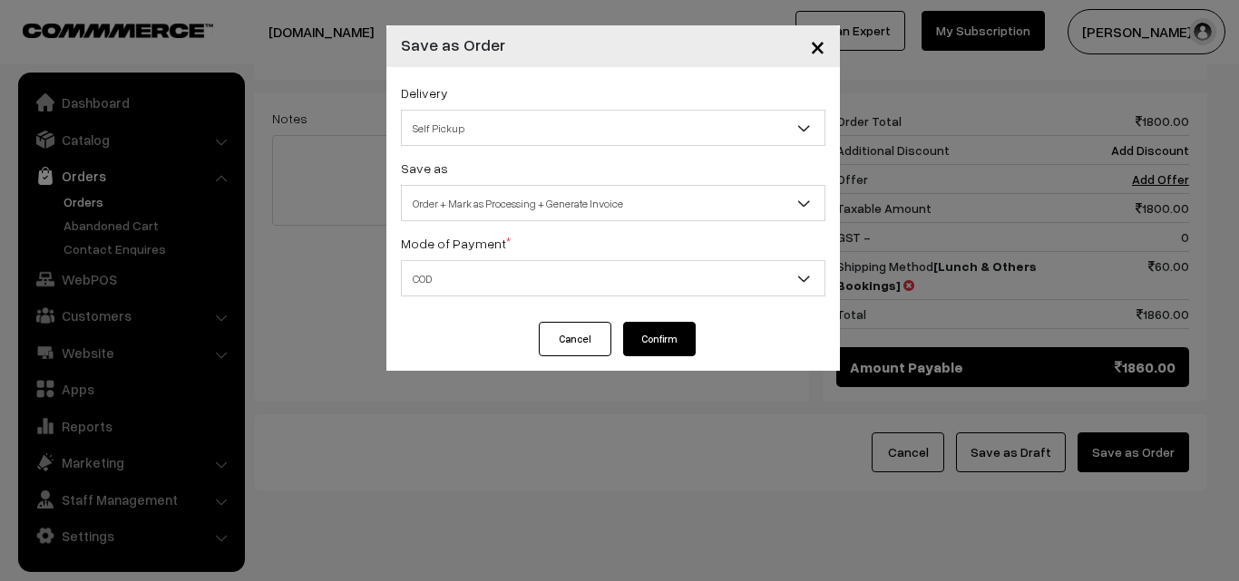
click at [651, 348] on button "Confirm" at bounding box center [659, 339] width 73 height 34
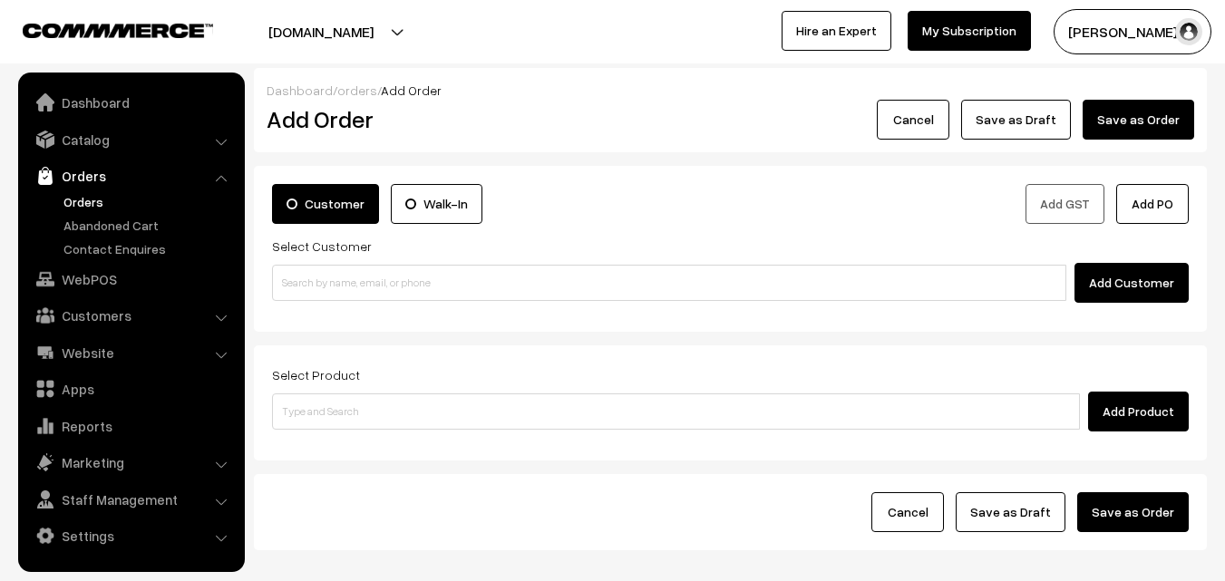
click at [90, 190] on link "Orders" at bounding box center [131, 176] width 216 height 33
click at [83, 200] on link "Orders" at bounding box center [149, 201] width 180 height 19
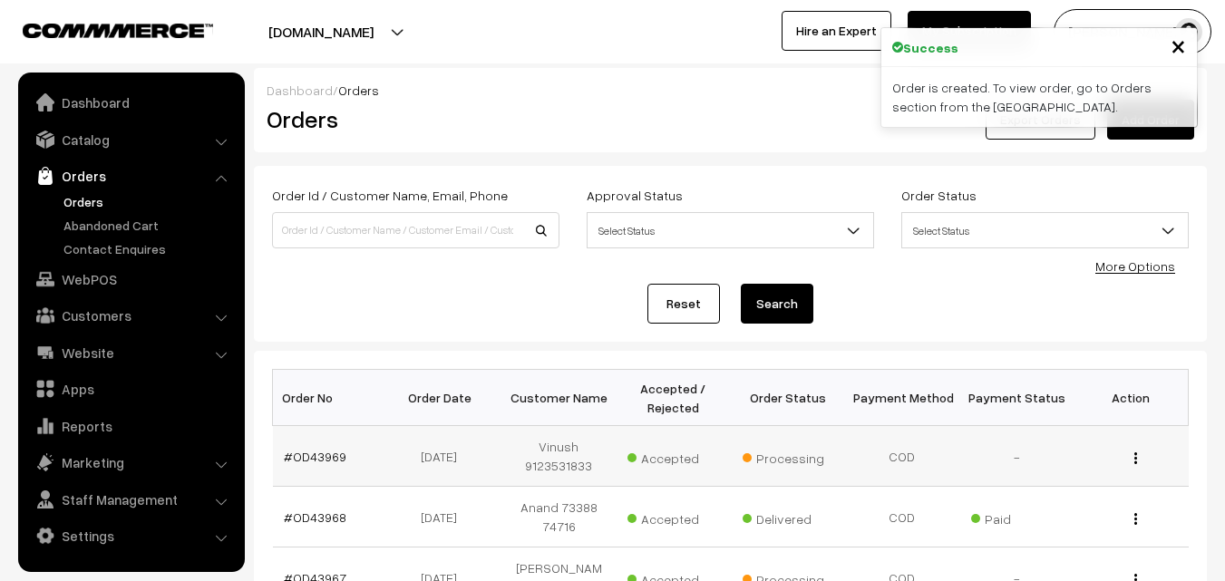
click at [321, 444] on td "#OD43969" at bounding box center [330, 456] width 114 height 61
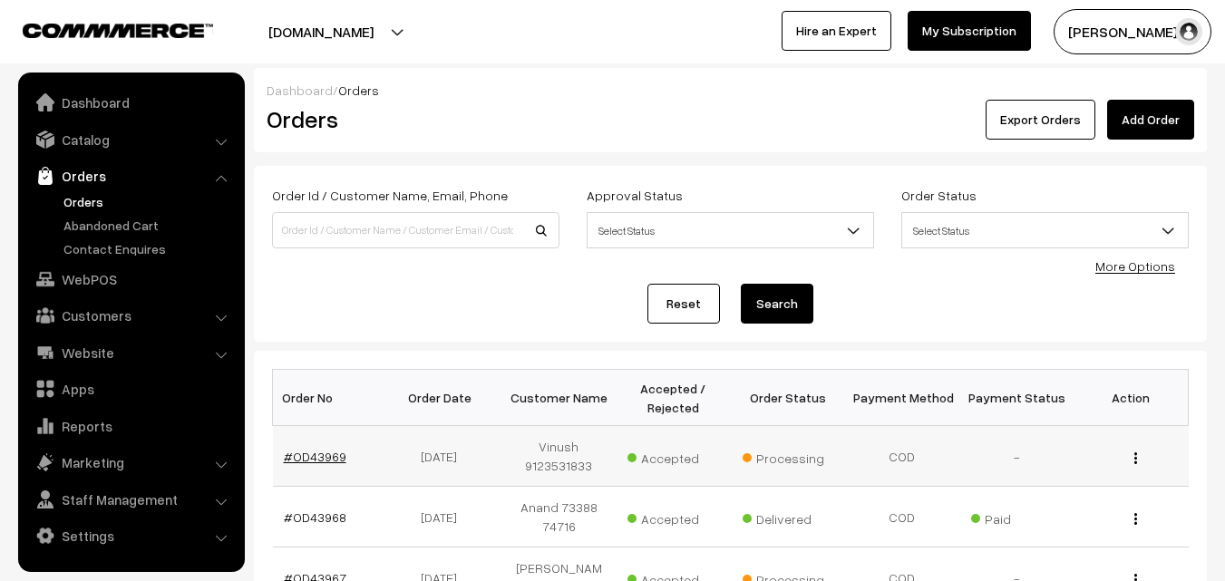
click at [312, 449] on link "#OD43969" at bounding box center [315, 456] width 63 height 15
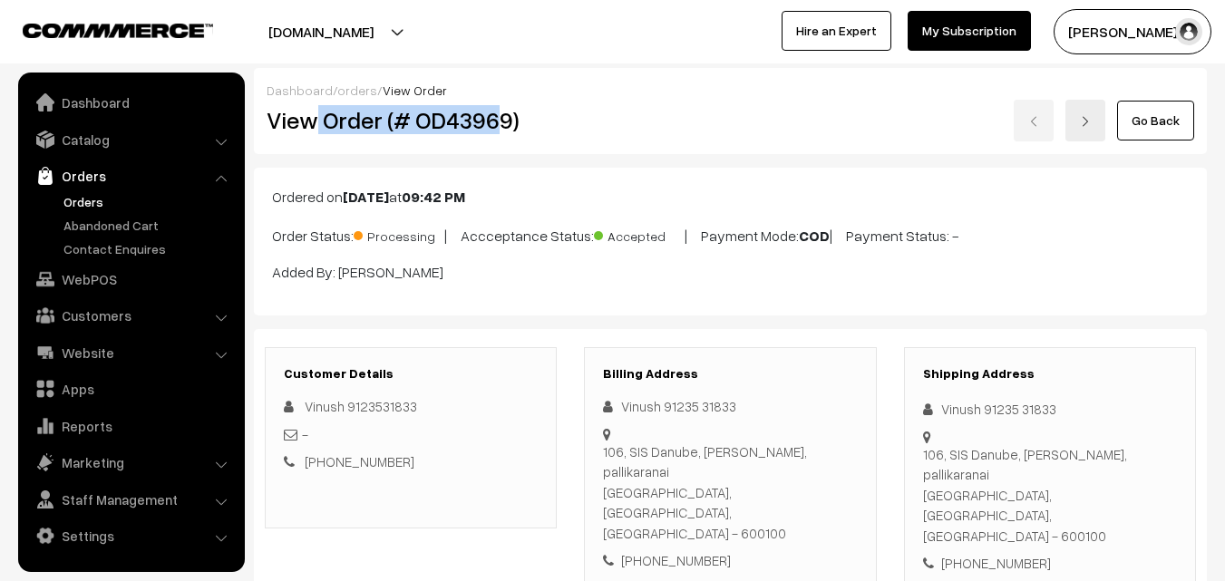
drag, startPoint x: 375, startPoint y: 121, endPoint x: 493, endPoint y: 117, distance: 118.9
click at [493, 117] on h2 "View Order (# OD43969)" at bounding box center [412, 120] width 291 height 28
drag, startPoint x: 502, startPoint y: 125, endPoint x: 511, endPoint y: 125, distance: 10.0
click at [502, 125] on h2 "View Order (# OD43969)" at bounding box center [412, 120] width 291 height 28
click at [520, 124] on h2 "View Order (# OD43969)" at bounding box center [412, 120] width 291 height 28
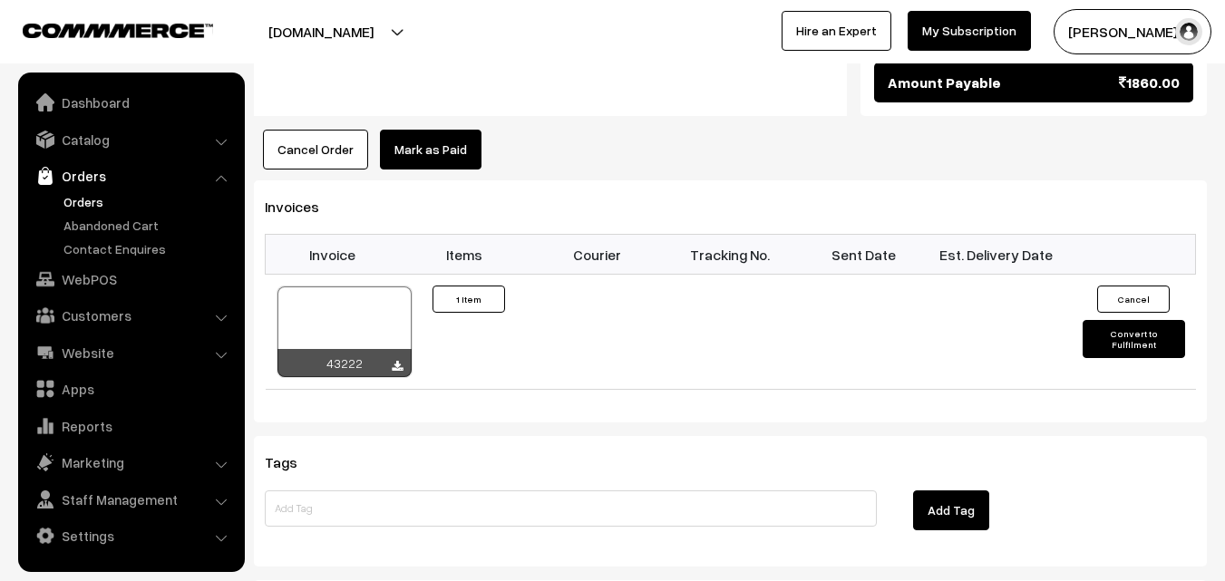
scroll to position [998, 0]
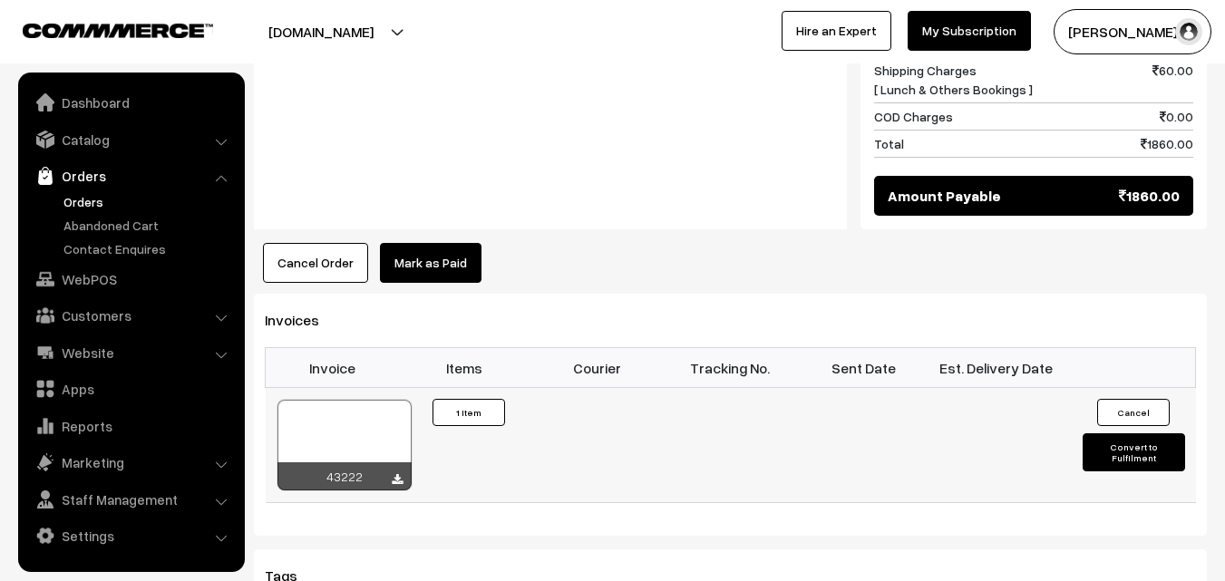
click at [342, 400] on div at bounding box center [345, 445] width 134 height 91
click at [124, 284] on link "WebPOS" at bounding box center [131, 279] width 216 height 33
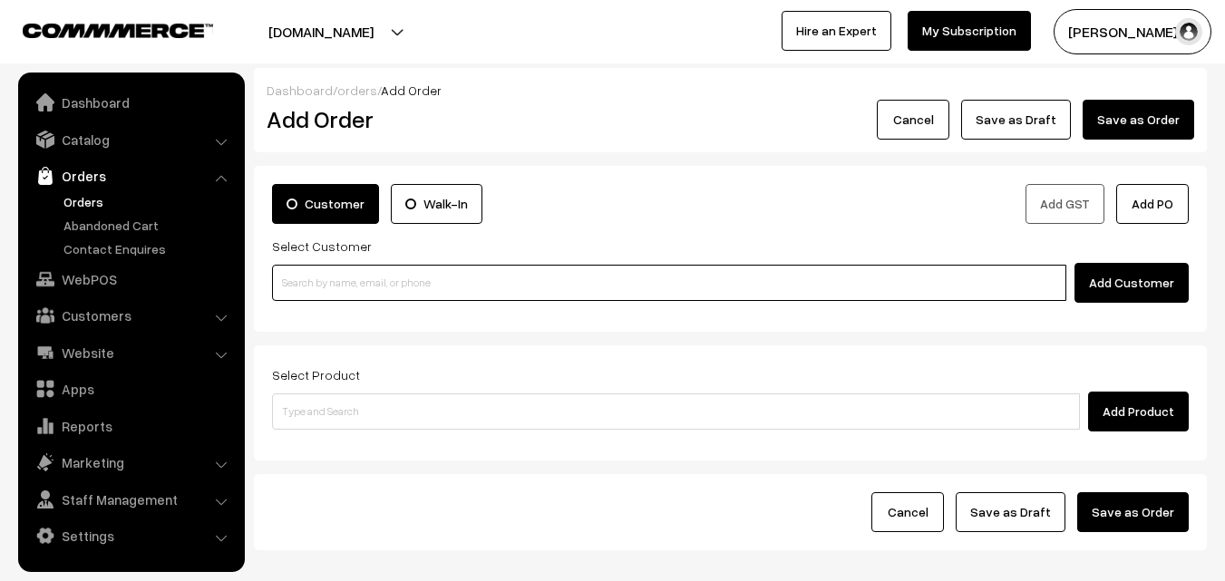
paste input "73582 75185"
click at [350, 278] on input "73582 75185" at bounding box center [669, 283] width 794 height 36
click at [320, 279] on input "73582 75185" at bounding box center [669, 283] width 794 height 36
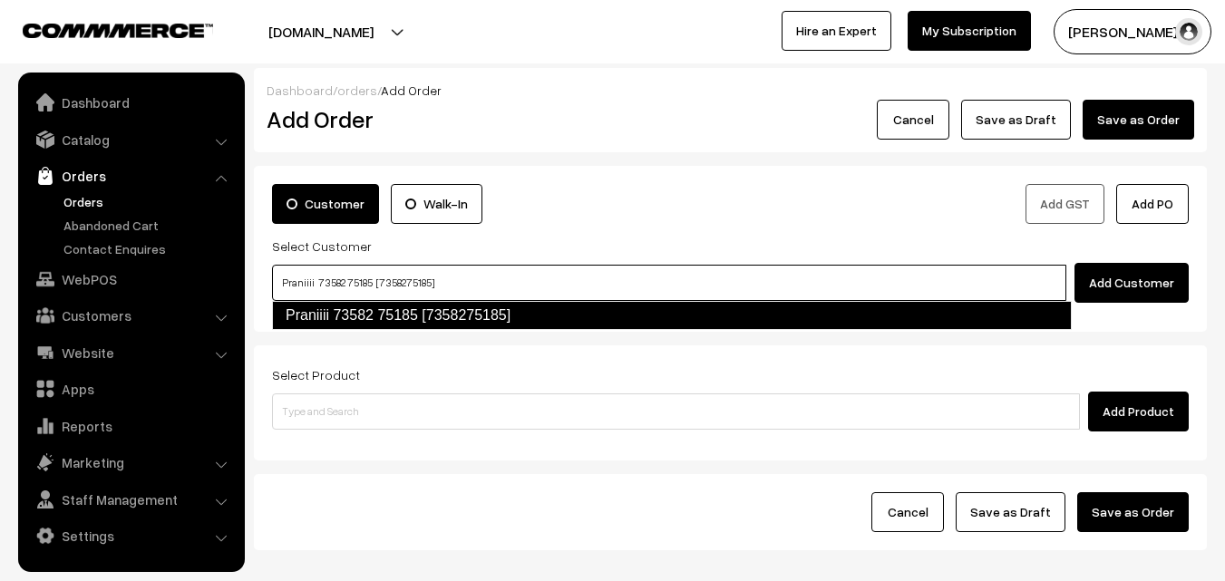
type input "Praniiii 73582 75185 [7358275185]"
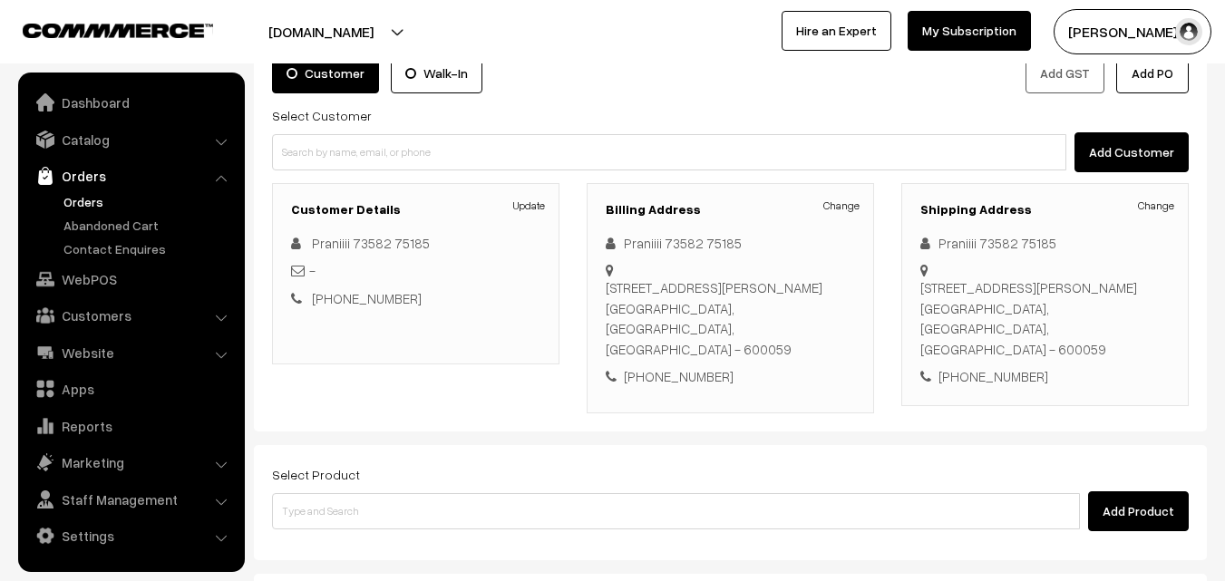
scroll to position [219, 0]
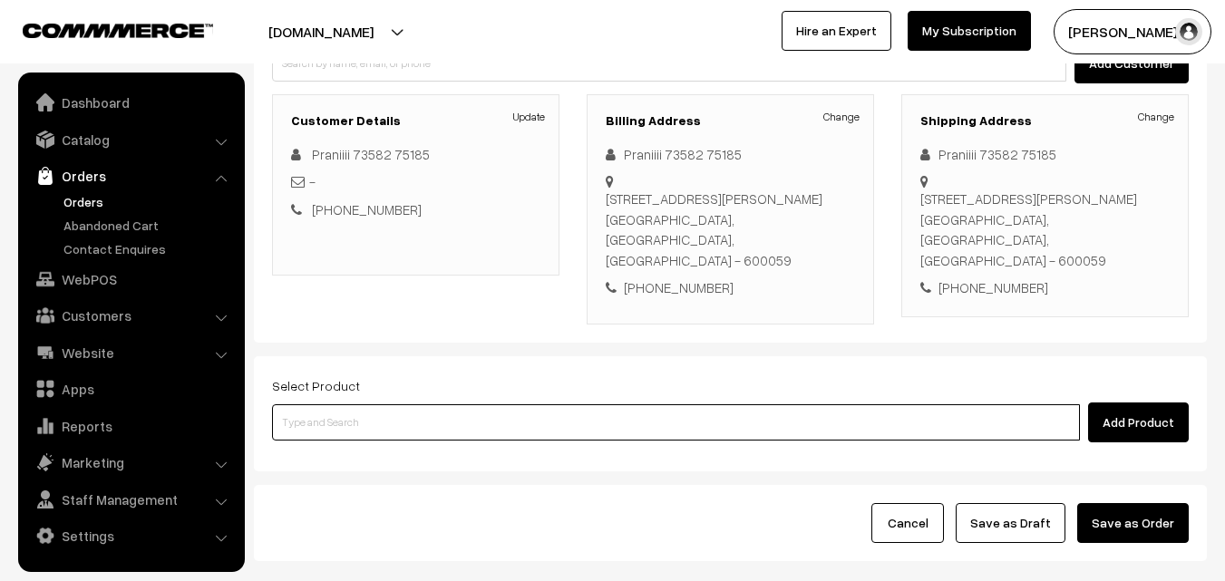
click at [425, 404] on input at bounding box center [676, 422] width 808 height 36
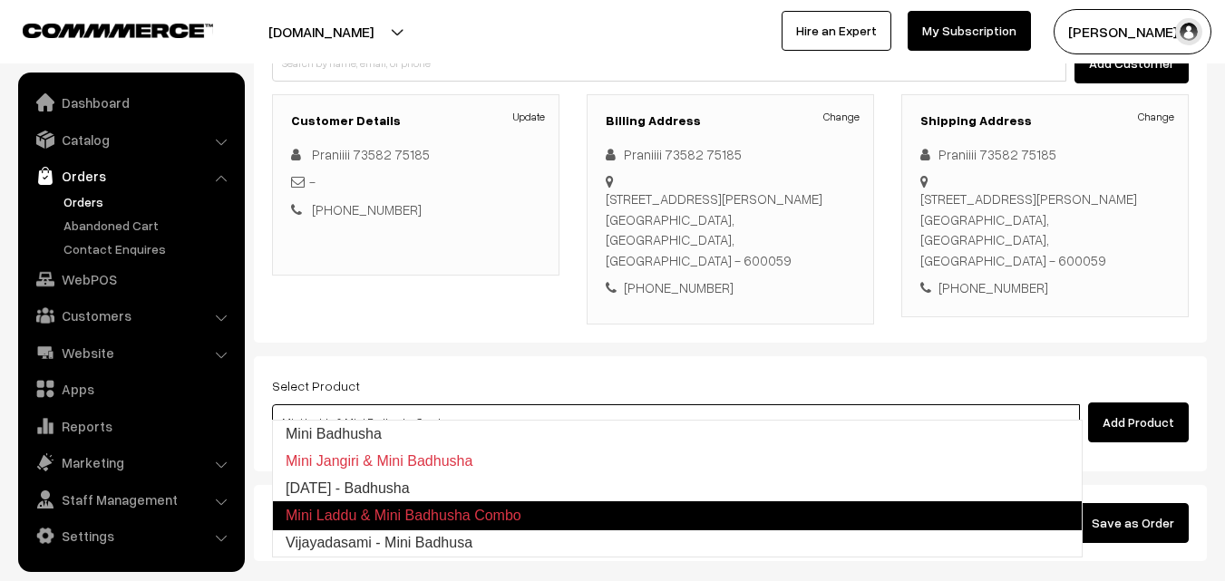
type input "Diwali - Badhusha"
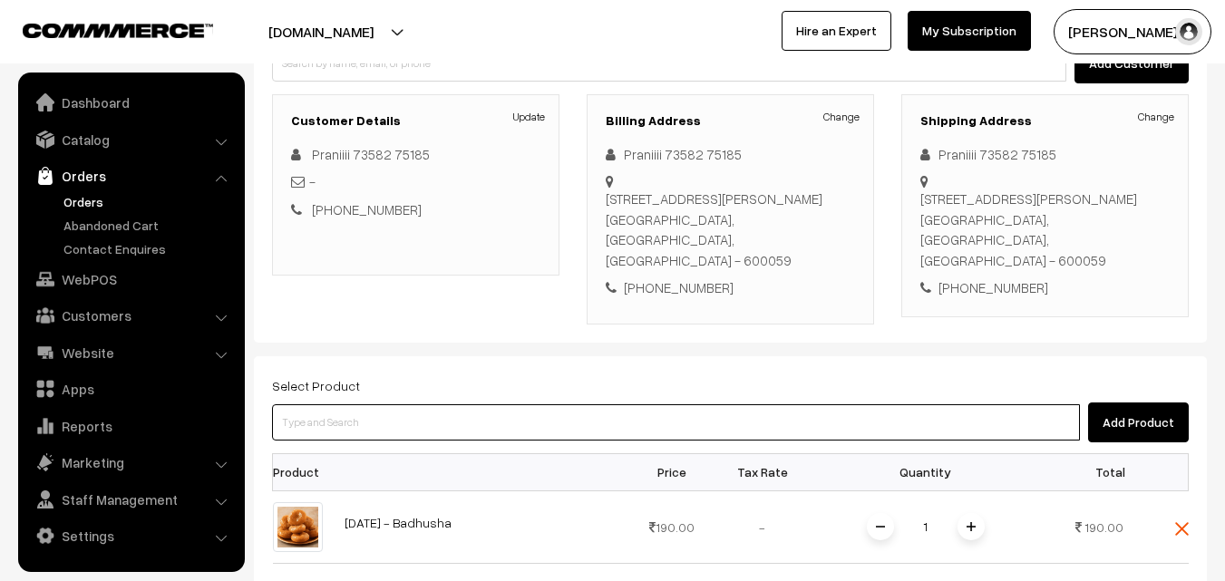
click at [463, 404] on input at bounding box center [676, 422] width 808 height 36
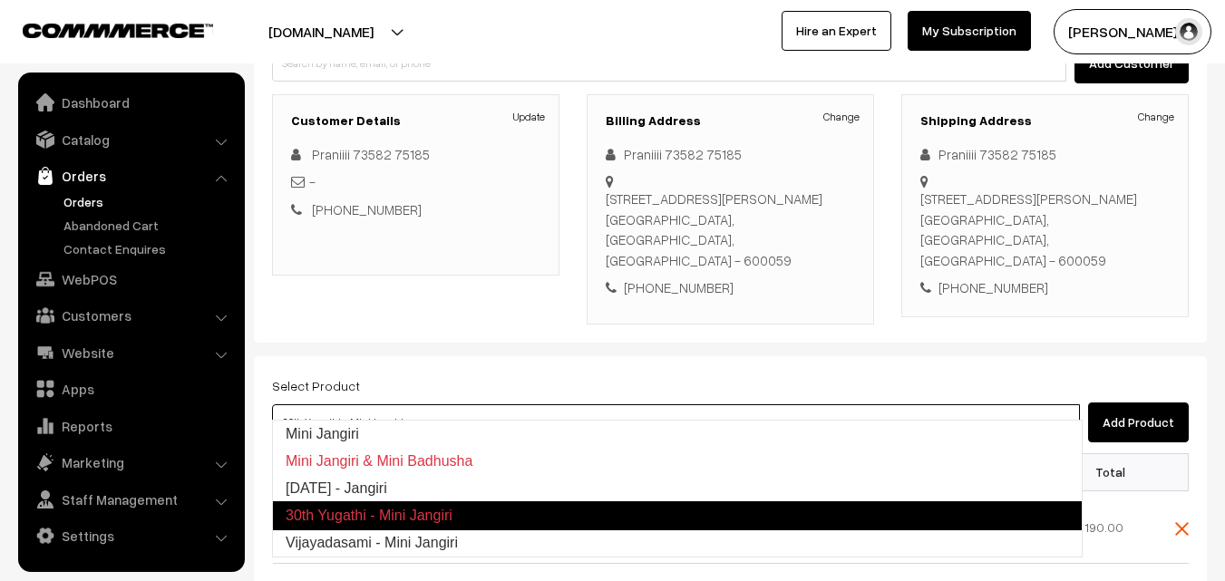
type input "Diwali - Jangiri"
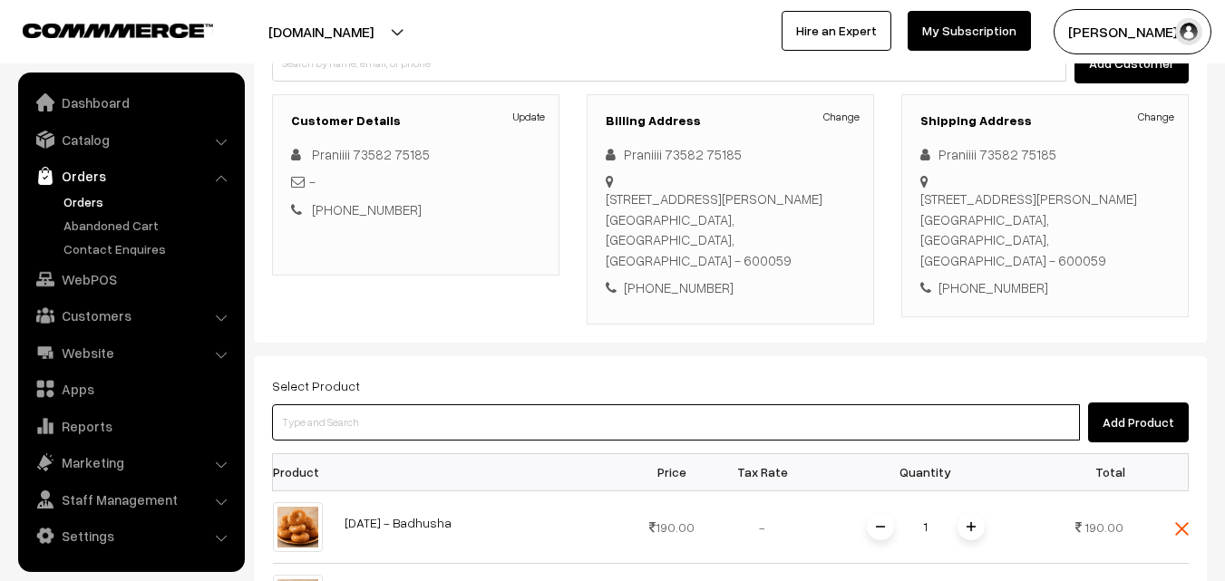
click at [547, 404] on input at bounding box center [676, 422] width 808 height 36
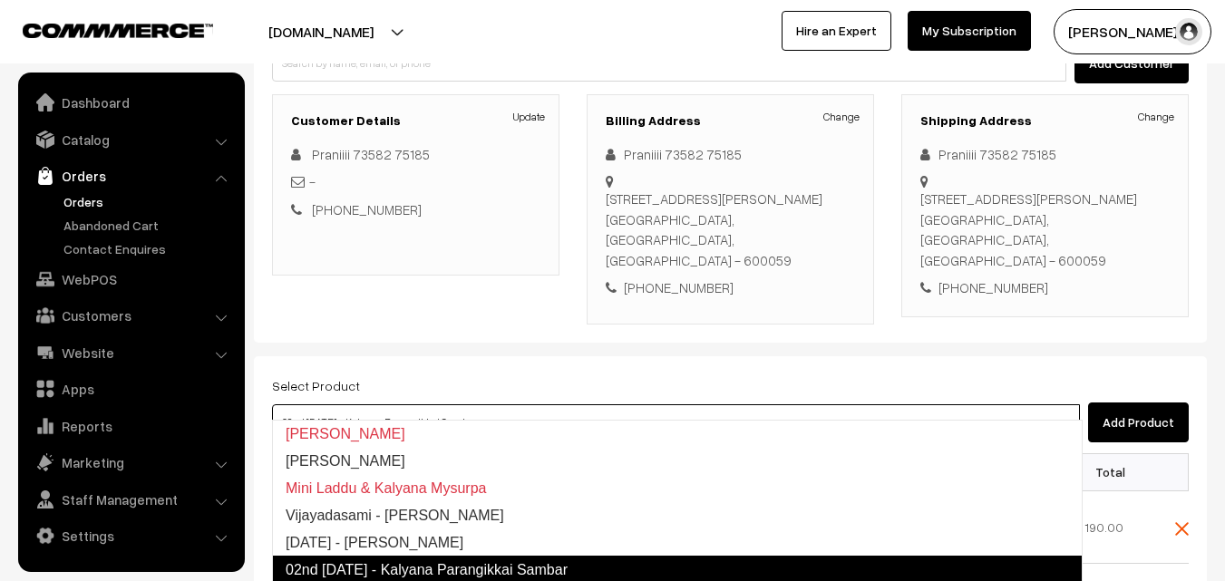
type input "Diwali - Kalyana Mysurpa"
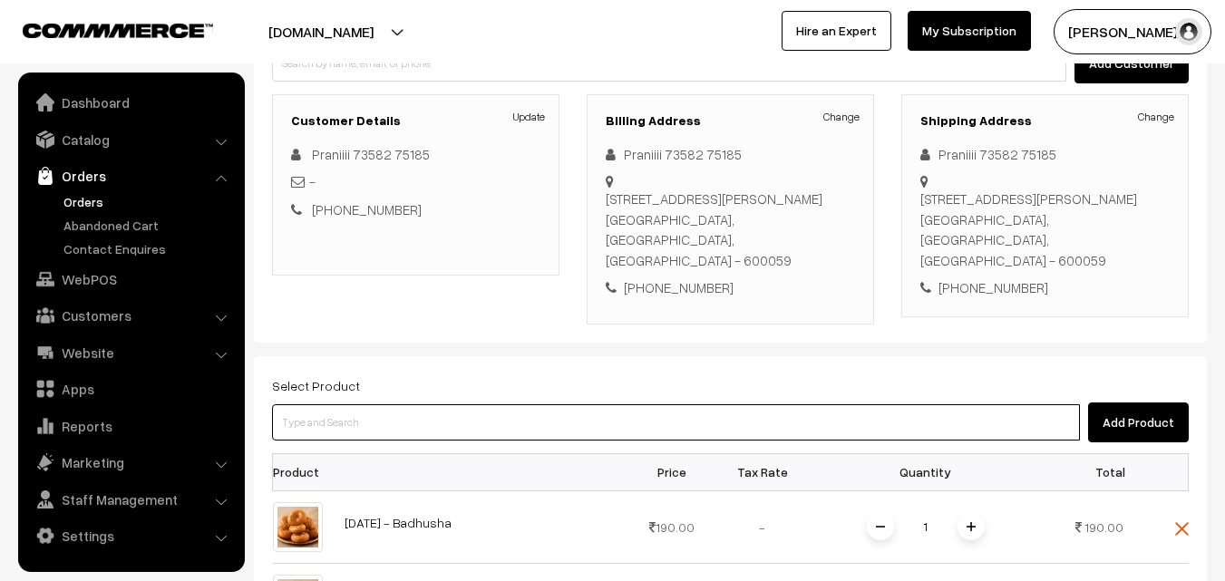
click at [559, 405] on input at bounding box center [676, 422] width 808 height 36
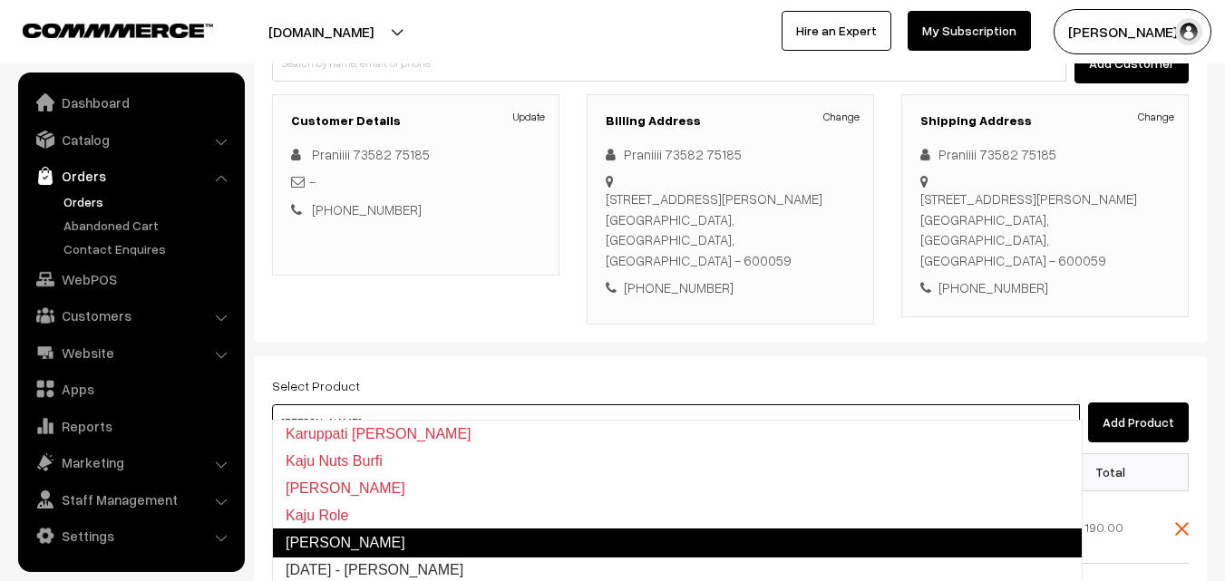
type input "Diwali - Kaju Kathli"
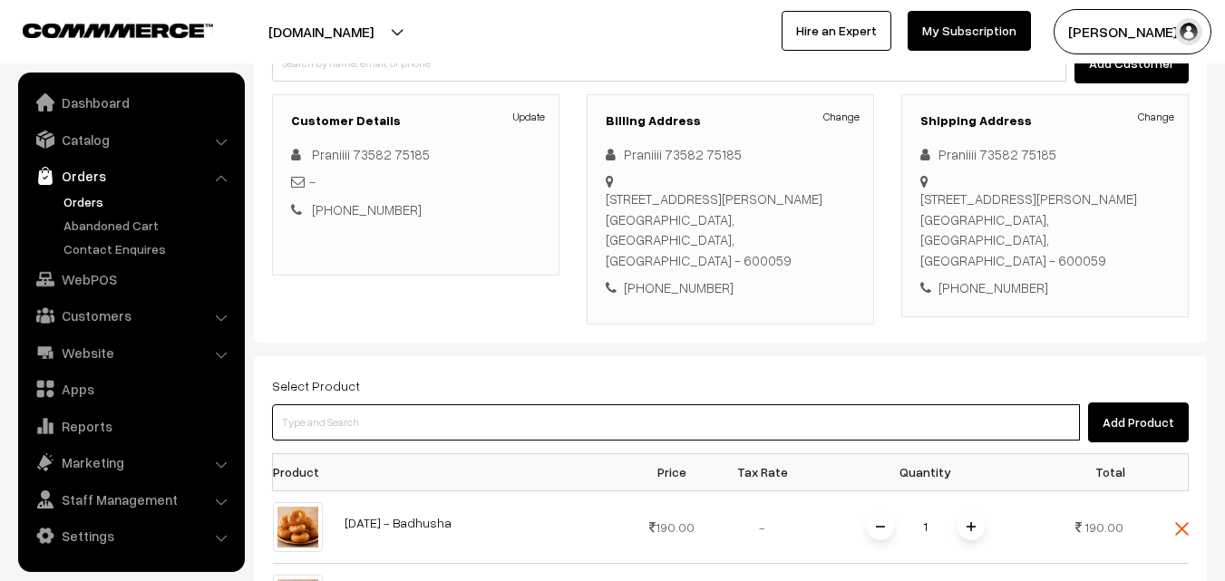
click at [548, 404] on input at bounding box center [676, 422] width 808 height 36
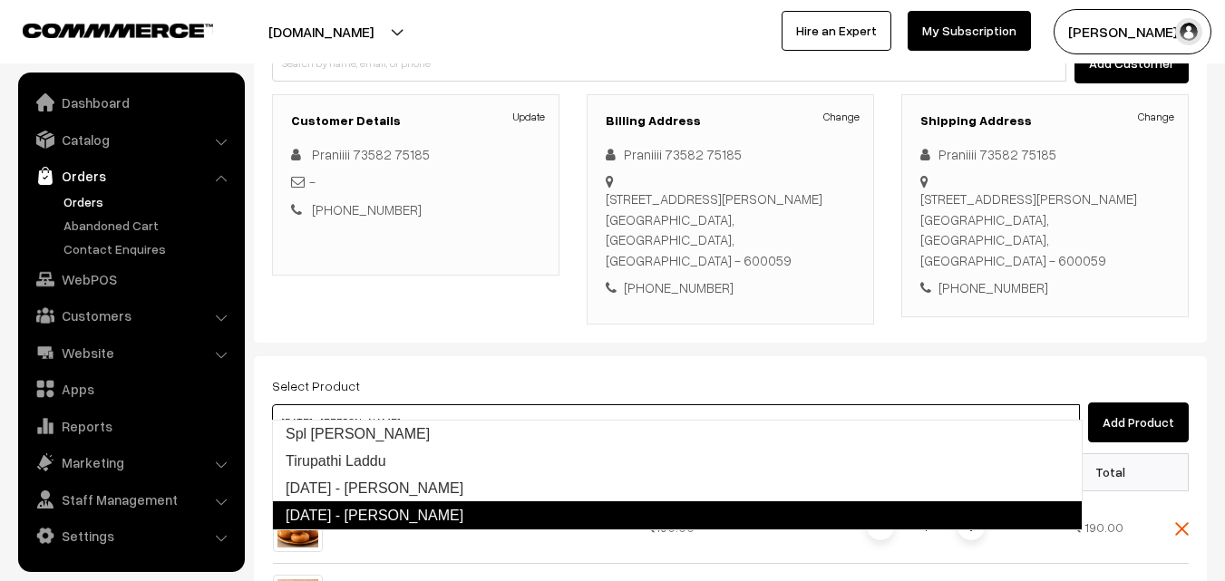
type input "Diwali - Tirunelveli Halwa"
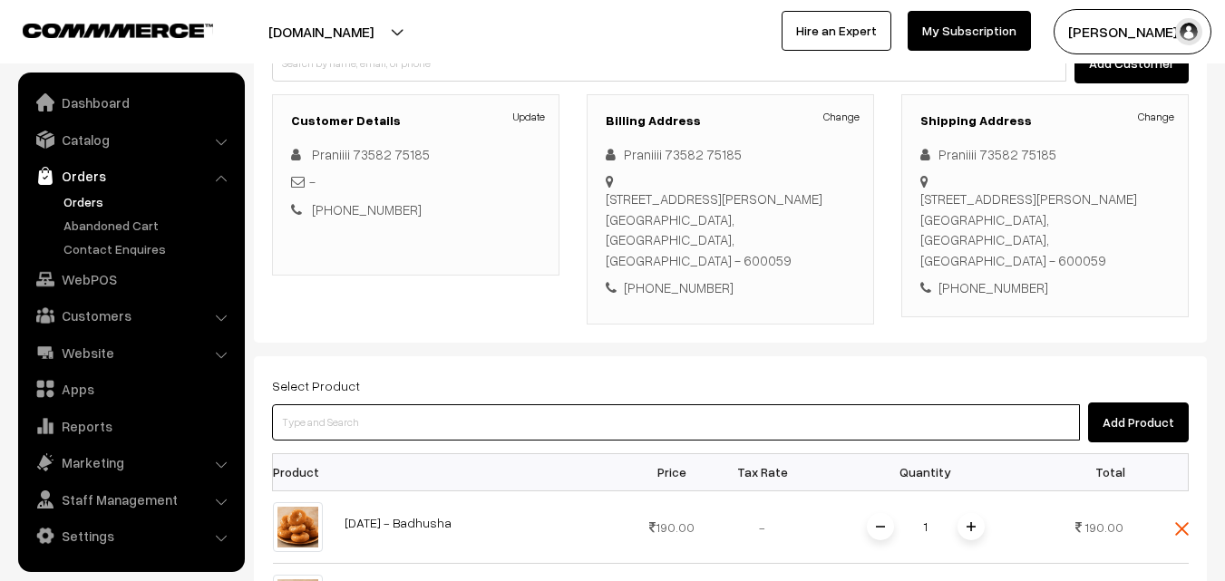
click at [546, 417] on input at bounding box center [676, 422] width 808 height 36
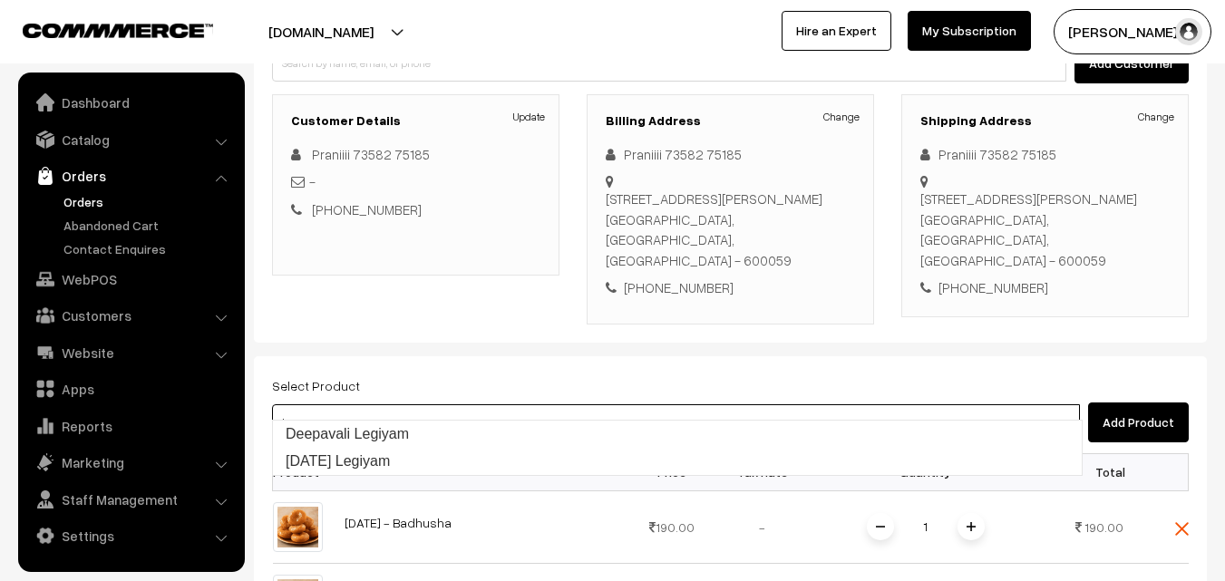
type input "Diwali Legiyam"
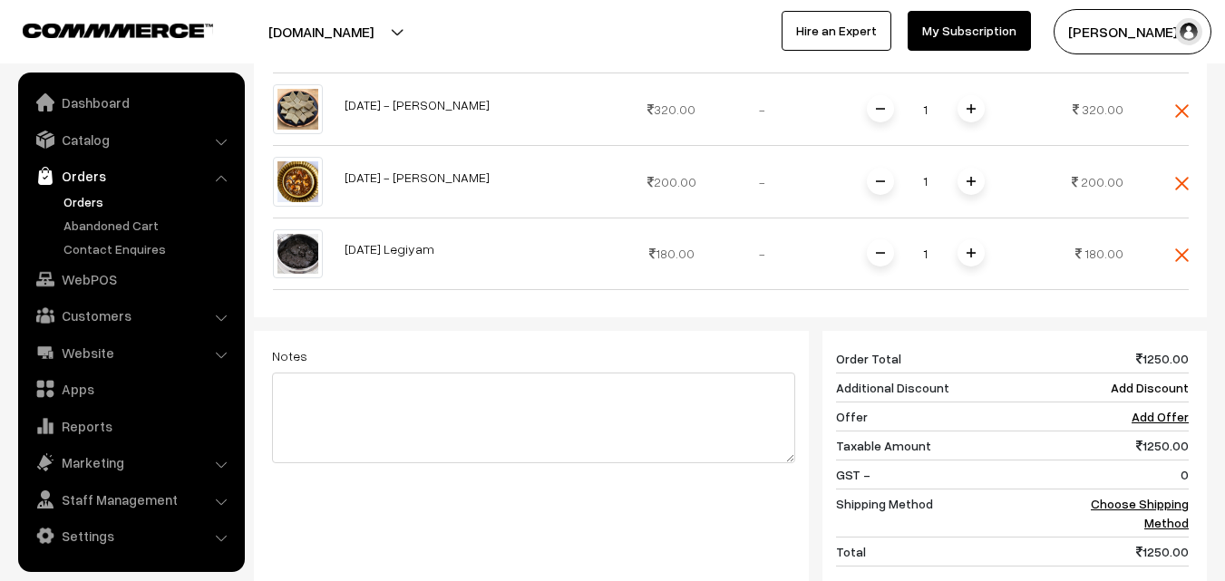
scroll to position [1113, 0]
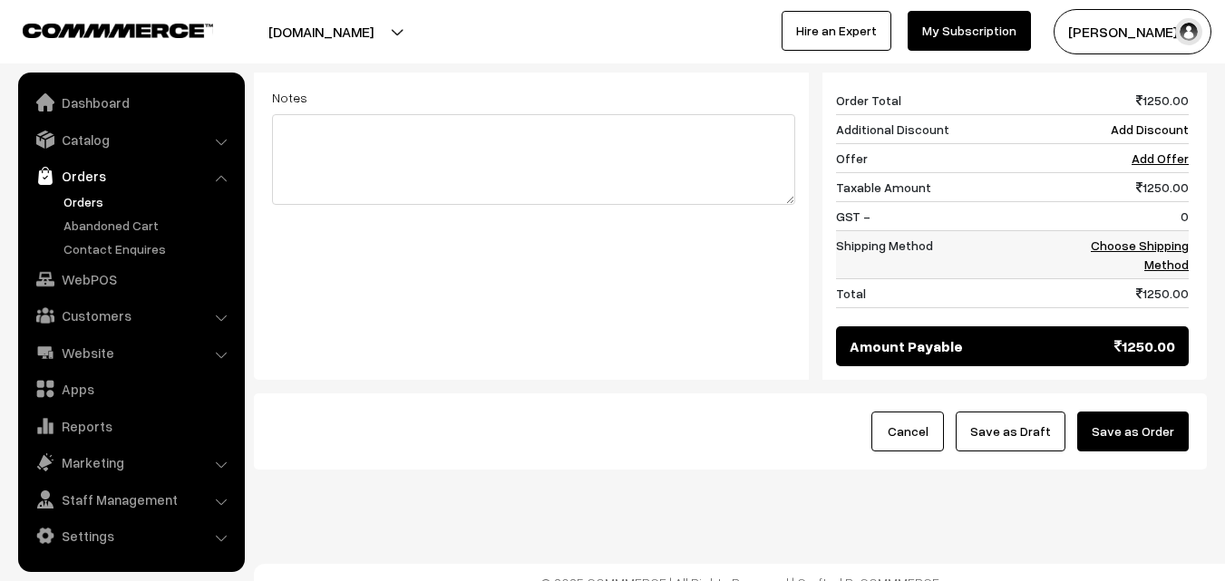
click at [1185, 238] on link "Choose Shipping Method" at bounding box center [1140, 255] width 98 height 34
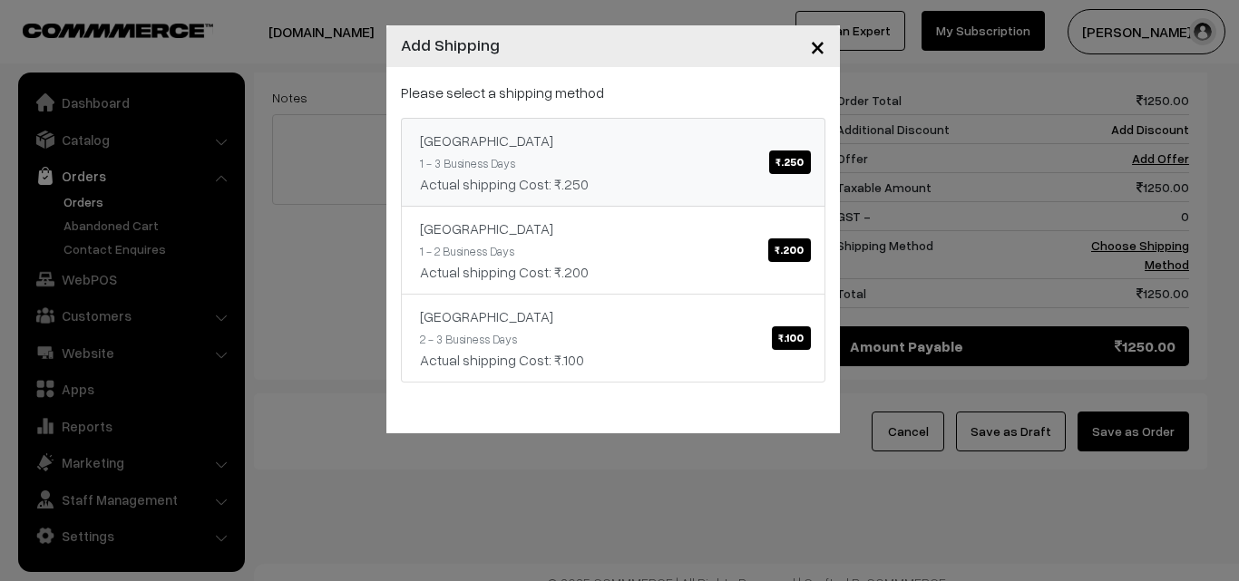
click at [700, 121] on link "India ₹.250 1 - 3 Business Days Actual shipping Cost: ₹.250" at bounding box center [613, 162] width 424 height 89
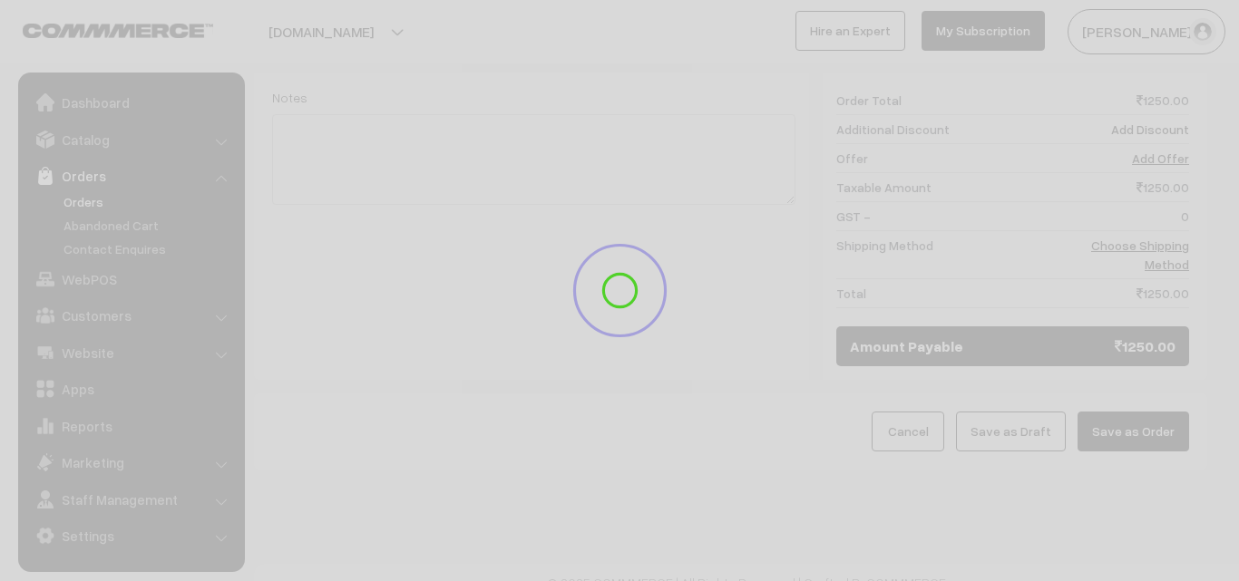
click at [705, 148] on div at bounding box center [619, 290] width 1239 height 581
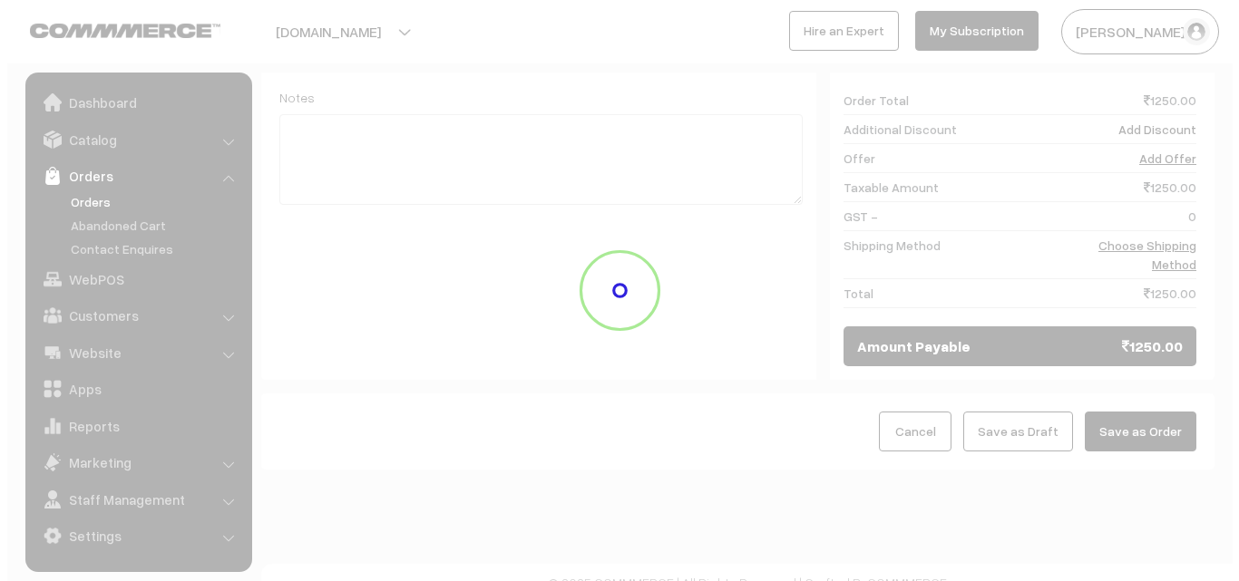
scroll to position [1094, 0]
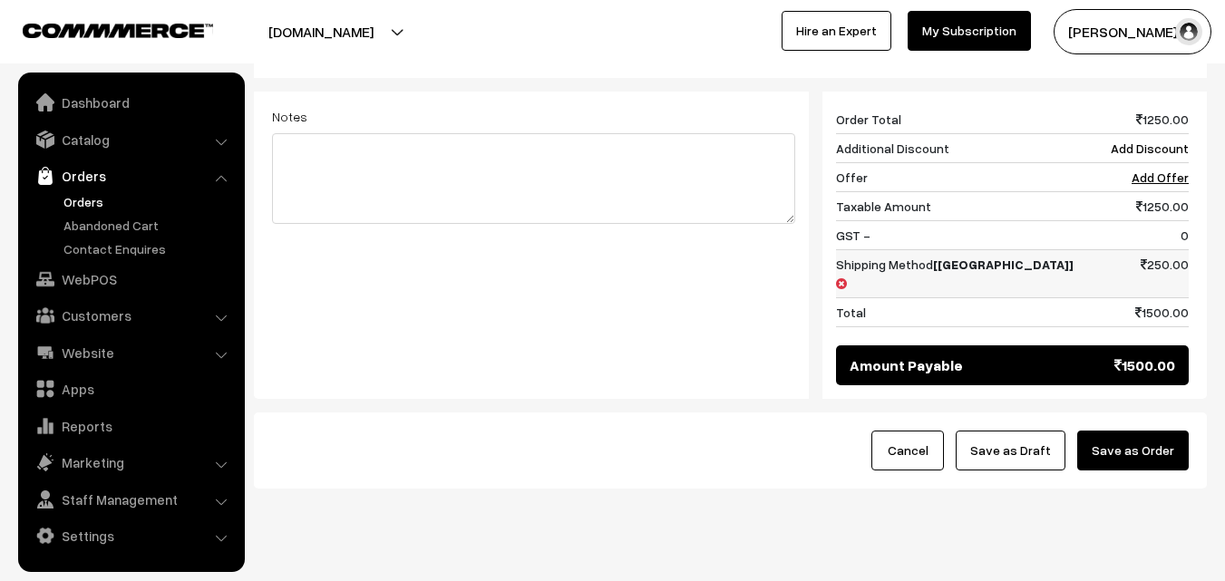
click at [975, 250] on td "Shipping Method [India]" at bounding box center [955, 274] width 239 height 48
click at [847, 278] on icon at bounding box center [841, 284] width 11 height 13
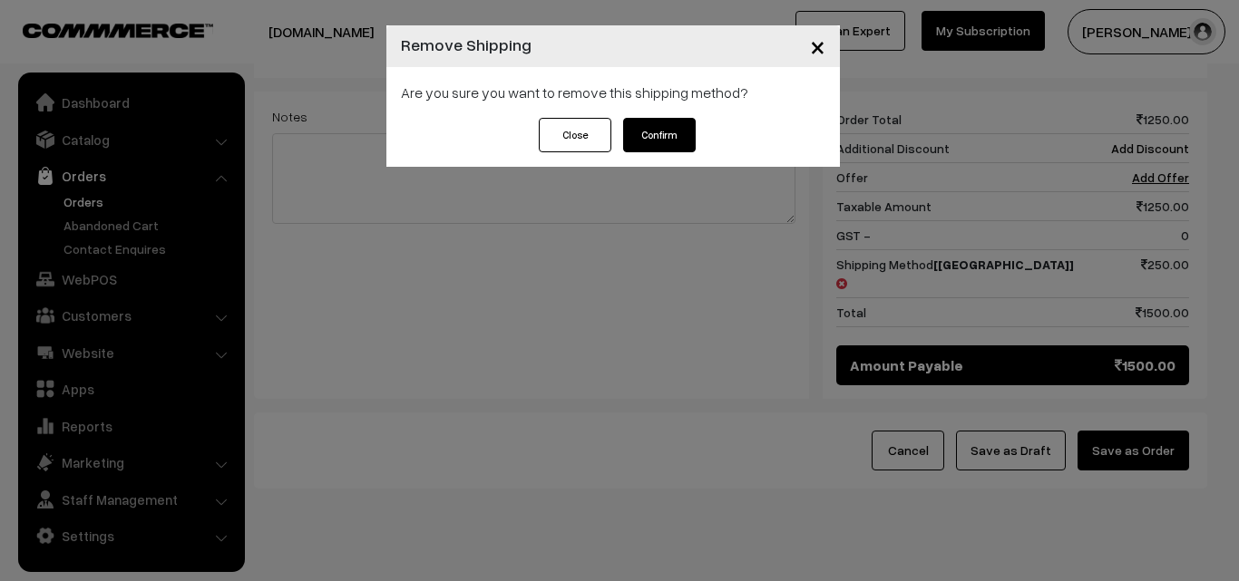
click at [654, 145] on button "Confirm" at bounding box center [659, 135] width 73 height 34
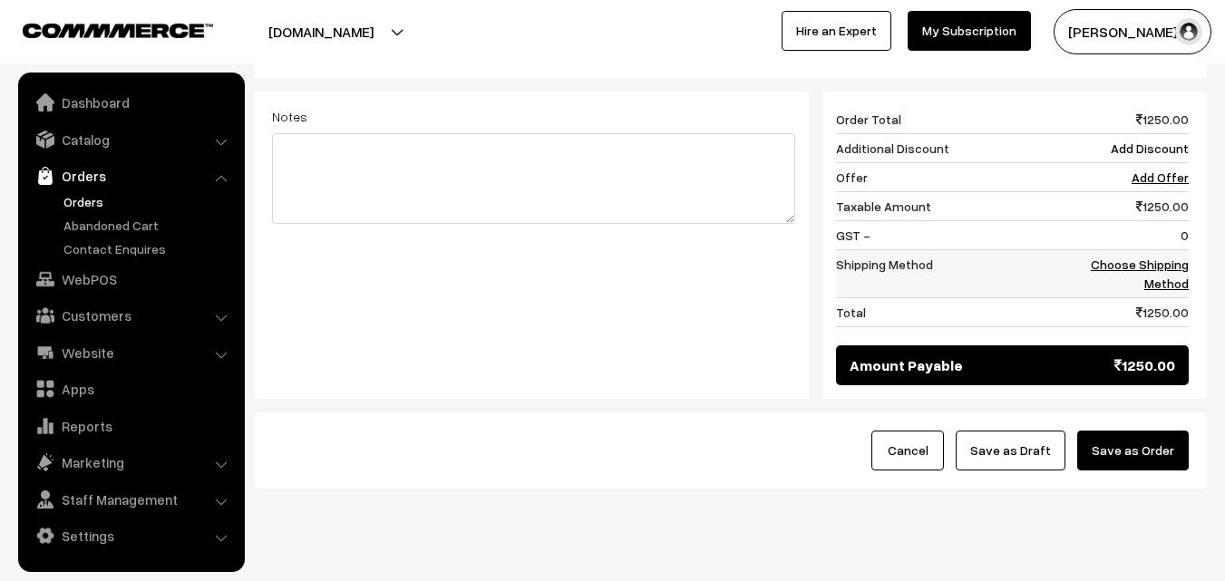
click at [1183, 257] on link "Choose Shipping Method" at bounding box center [1140, 274] width 98 height 34
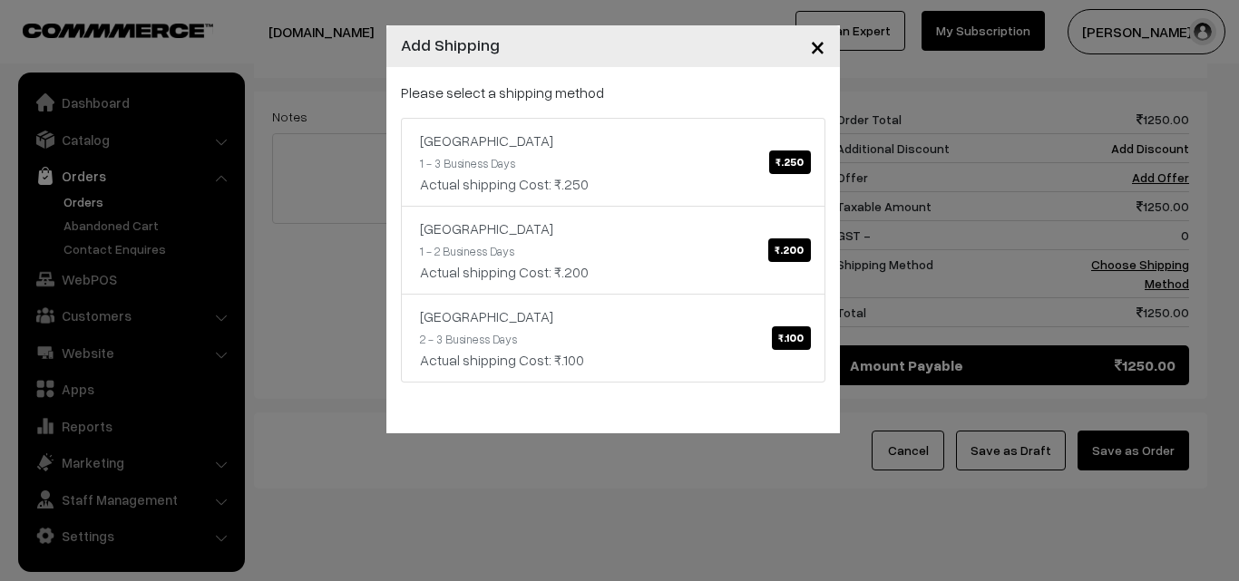
drag, startPoint x: 550, startPoint y: 489, endPoint x: 555, endPoint y: 453, distance: 36.7
click at [550, 488] on div "× Add Shipping Please select a shipping method India ₹.250 1 - 3 Business Days …" at bounding box center [619, 290] width 1239 height 581
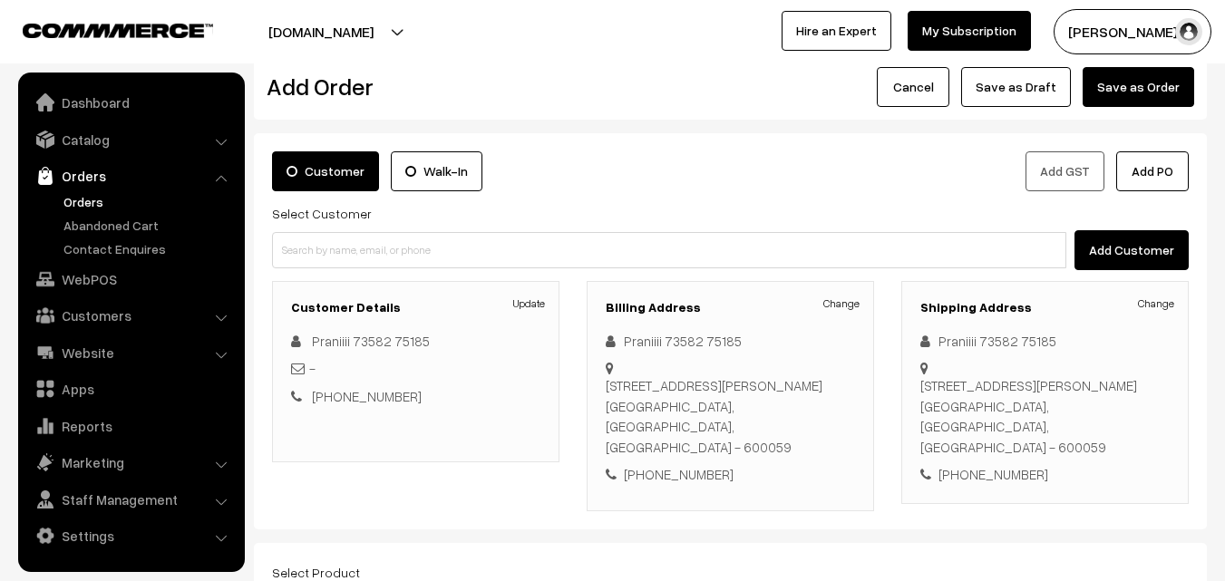
scroll to position [5, 0]
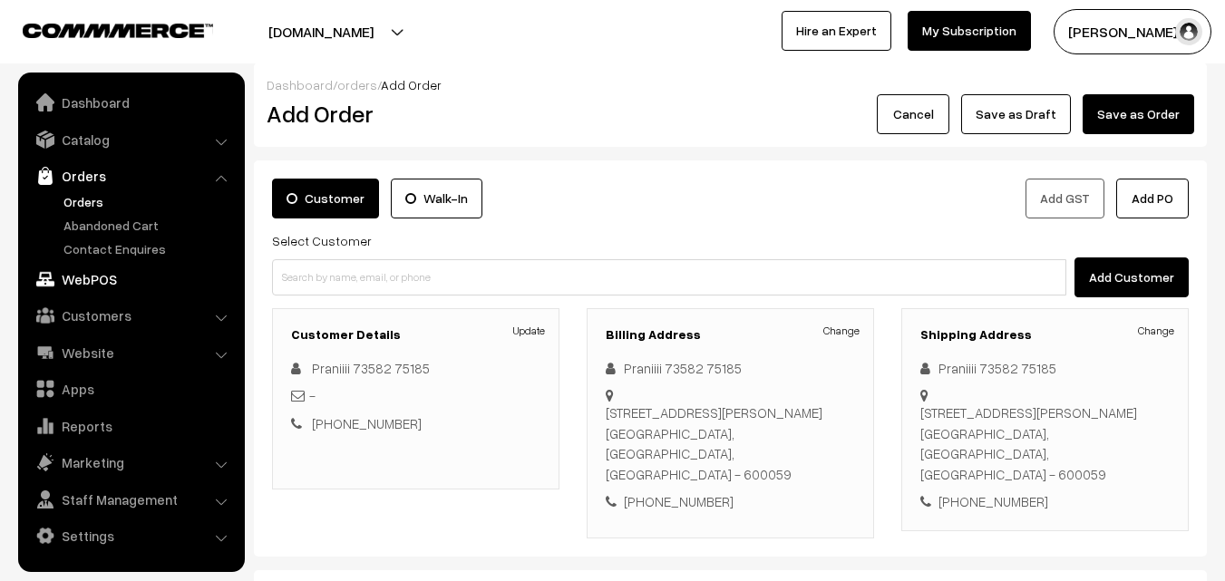
click at [79, 280] on link "WebPOS" at bounding box center [131, 279] width 216 height 33
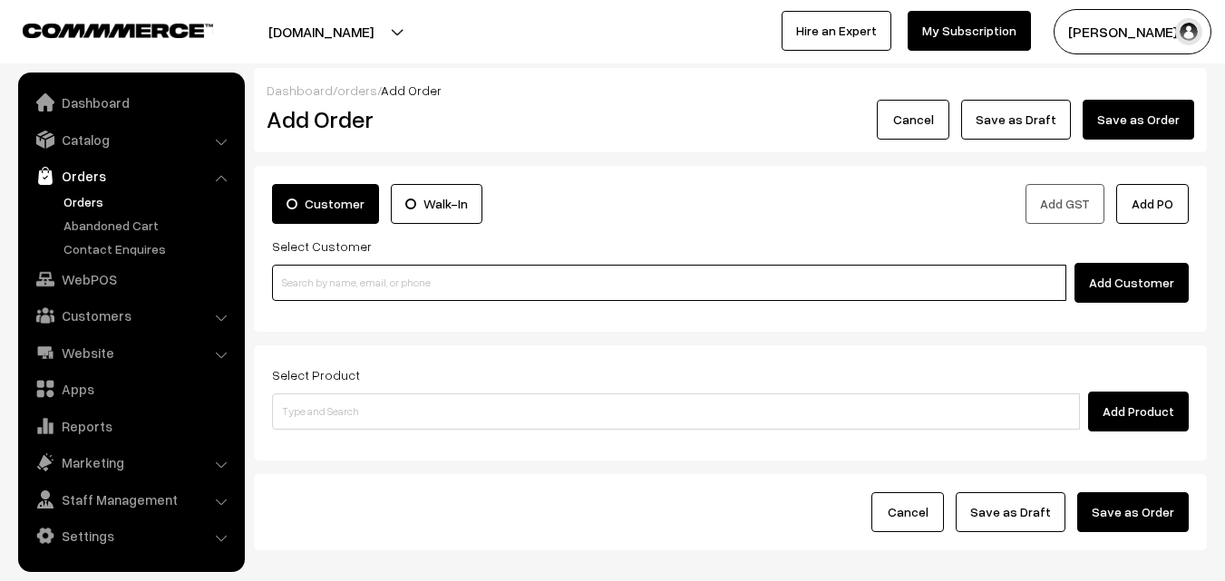
click at [373, 298] on input at bounding box center [669, 283] width 794 height 36
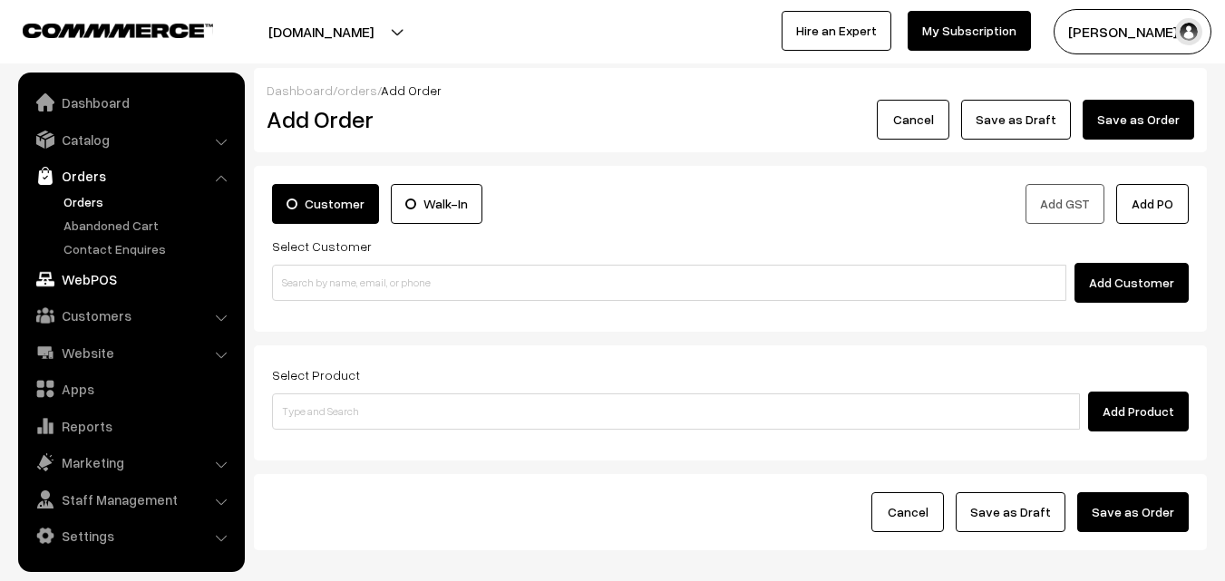
click at [101, 283] on link "WebPOS" at bounding box center [131, 279] width 216 height 33
click at [116, 315] on link "Customers" at bounding box center [131, 315] width 216 height 33
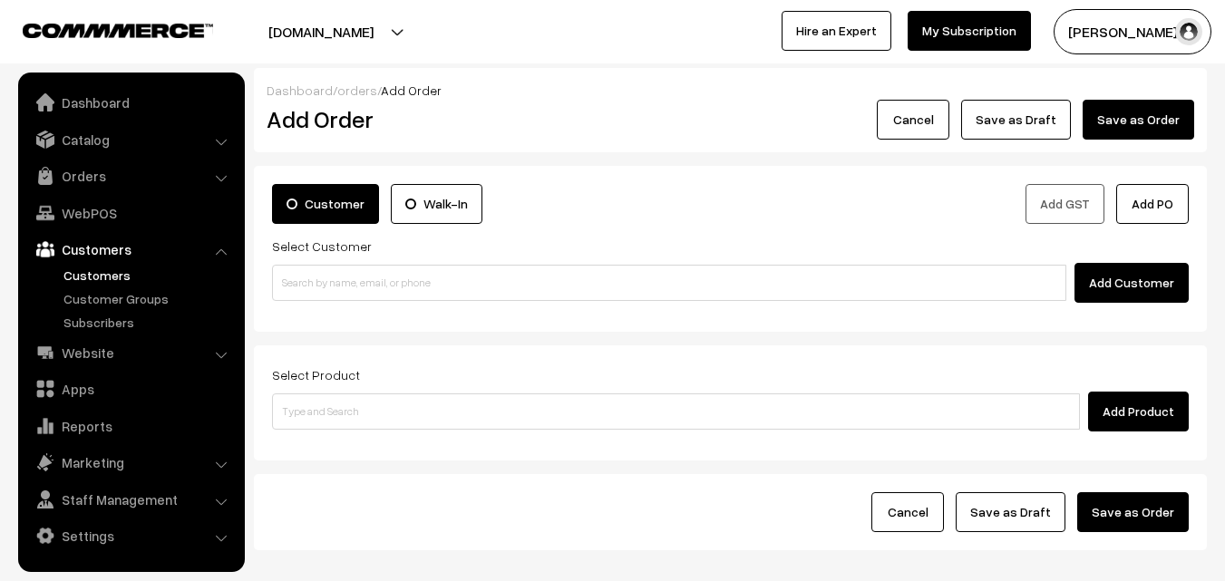
click at [110, 275] on link "Customers" at bounding box center [149, 275] width 180 height 19
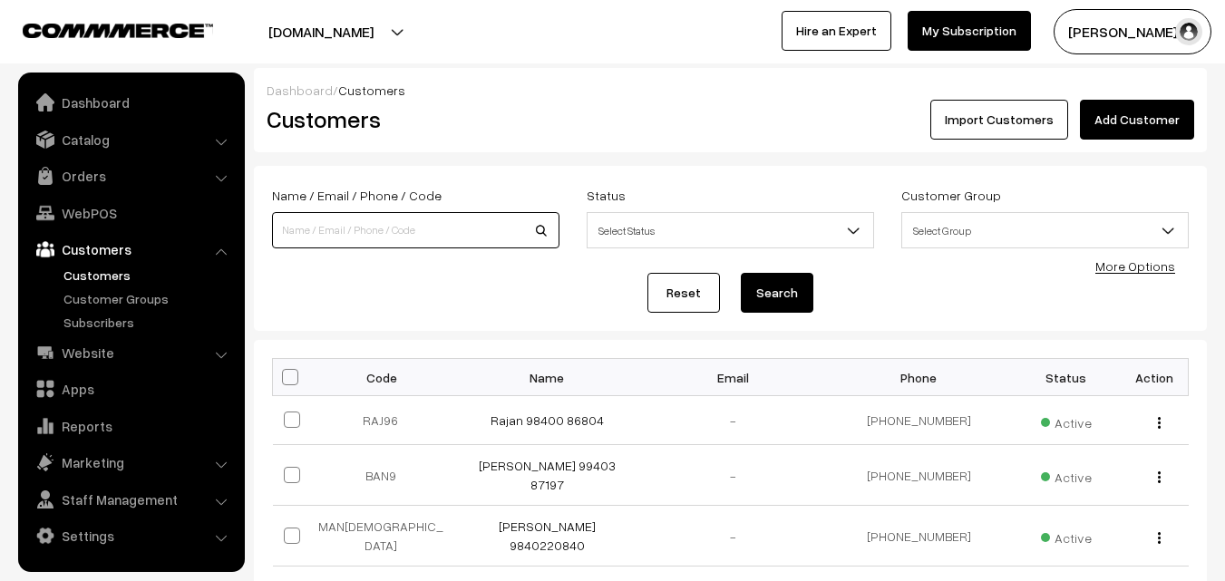
click at [375, 228] on input at bounding box center [415, 230] width 287 height 36
click at [367, 251] on div "Name / Email / Phone / Code Status Select Status Active Inactive Blocked Select…" at bounding box center [730, 219] width 944 height 71
click at [369, 233] on input at bounding box center [415, 230] width 287 height 36
paste input "E. S. Varadharajan"
type input "E. S. Varadharajan"
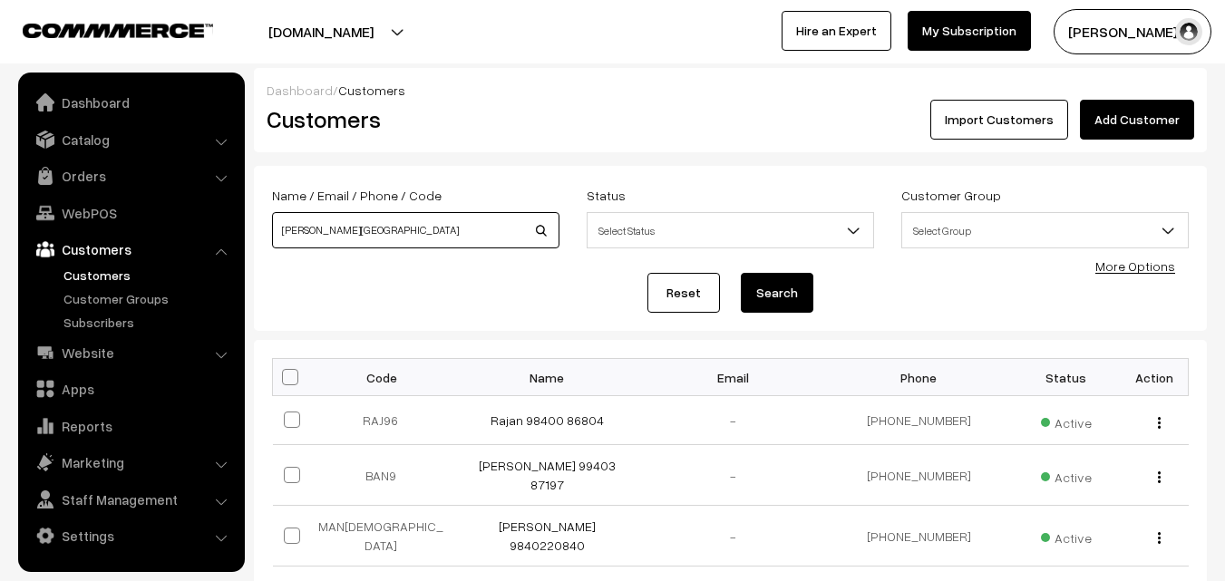
click at [327, 231] on input "[PERSON_NAME][GEOGRAPHIC_DATA]" at bounding box center [415, 230] width 287 height 36
click at [117, 275] on link "Customers" at bounding box center [149, 275] width 180 height 19
click at [1125, 122] on link "Add Customer" at bounding box center [1137, 120] width 114 height 40
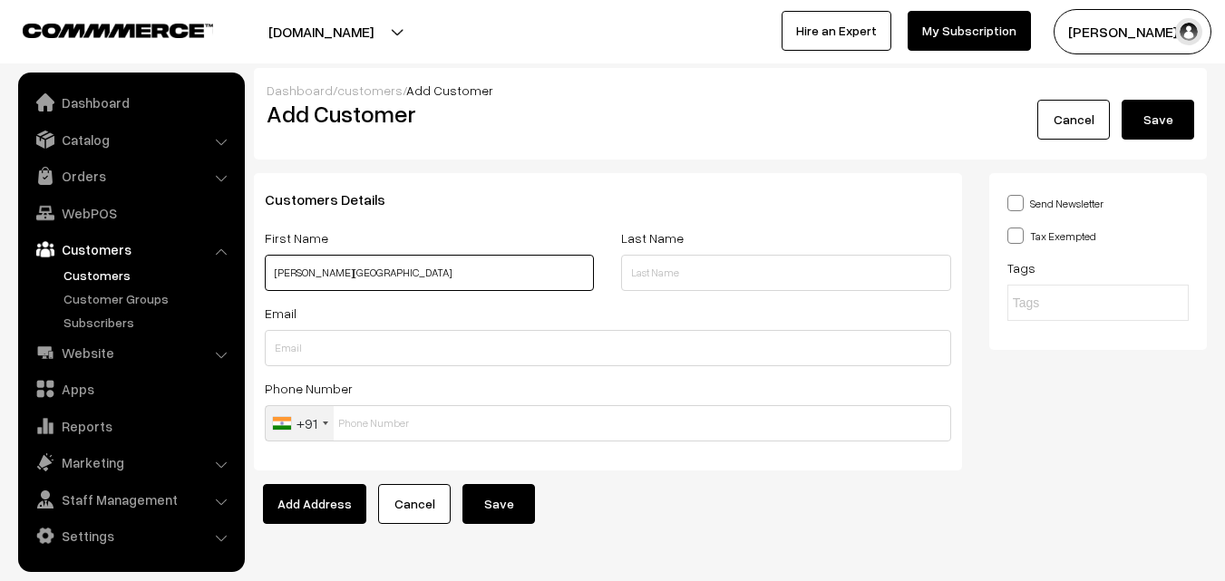
paste input "98843 27641"
type input "[PERSON_NAME] 98843 27641"
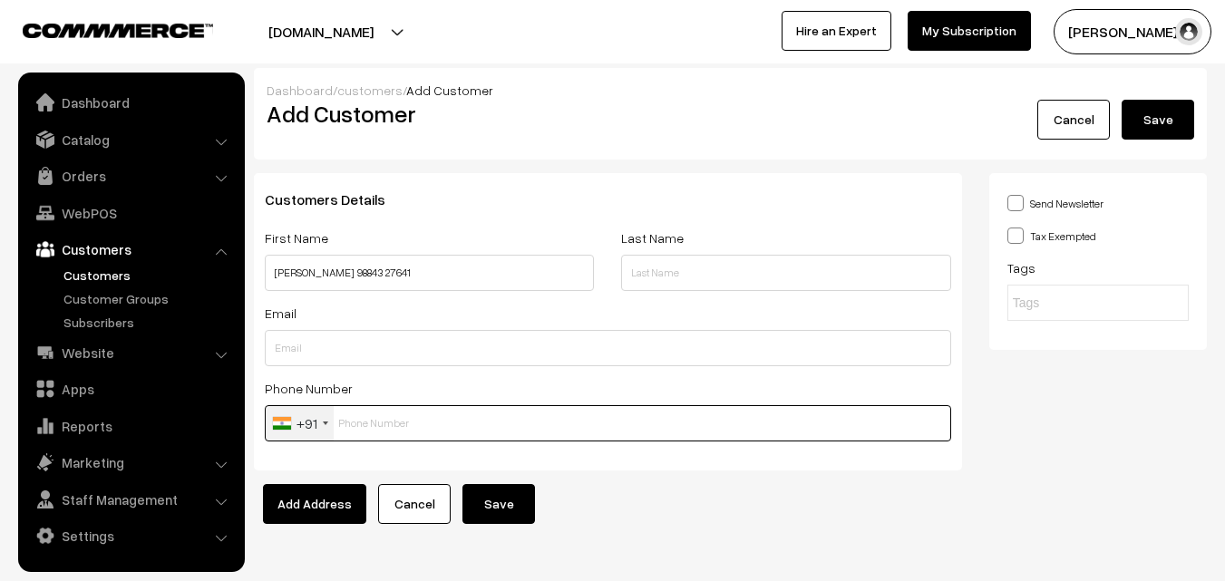
click at [370, 425] on input "text" at bounding box center [608, 423] width 687 height 36
paste input "98843 276"
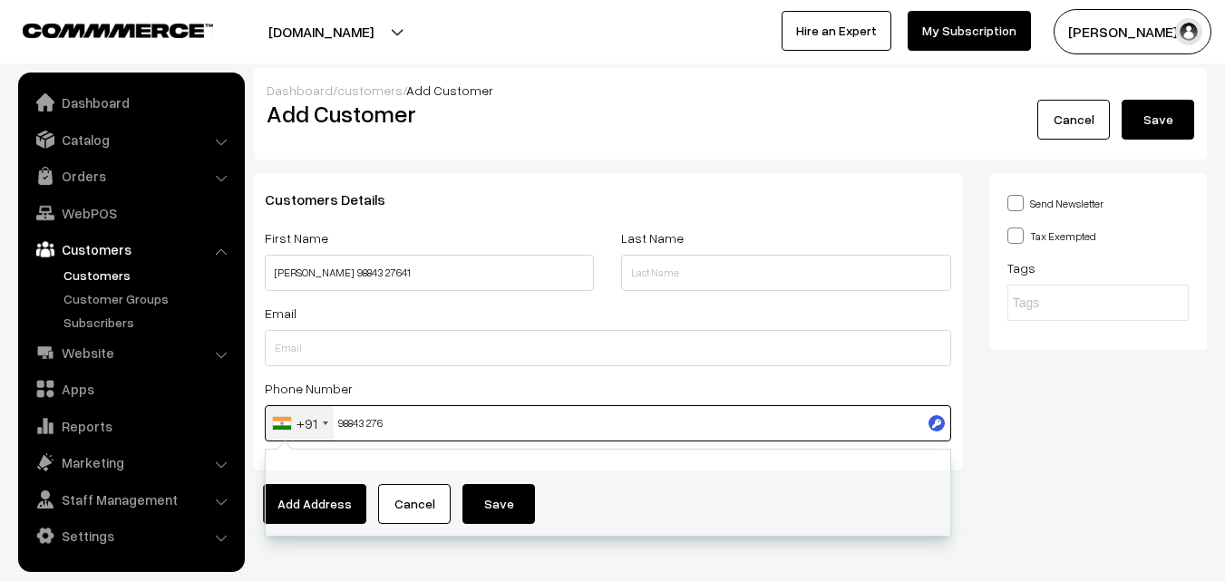
click at [372, 424] on input "98843 276" at bounding box center [608, 423] width 687 height 36
type input "9884327641"
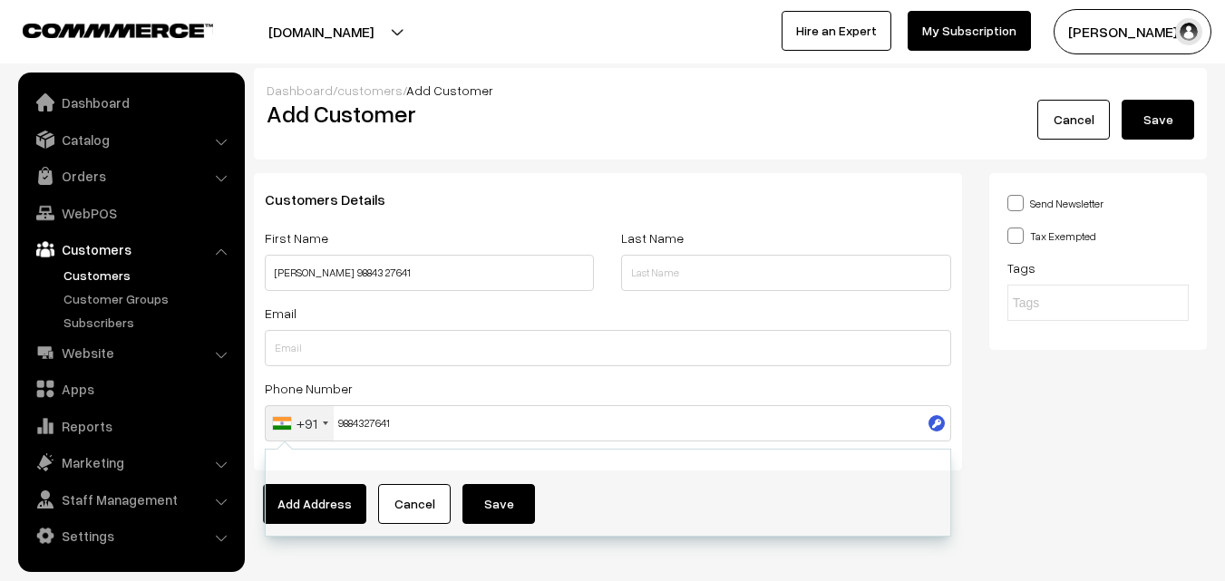
drag, startPoint x: 1140, startPoint y: 458, endPoint x: 1099, endPoint y: 441, distance: 44.3
click at [1141, 457] on div "Send Newsletter Tax Exempted Tags" at bounding box center [1098, 328] width 245 height 311
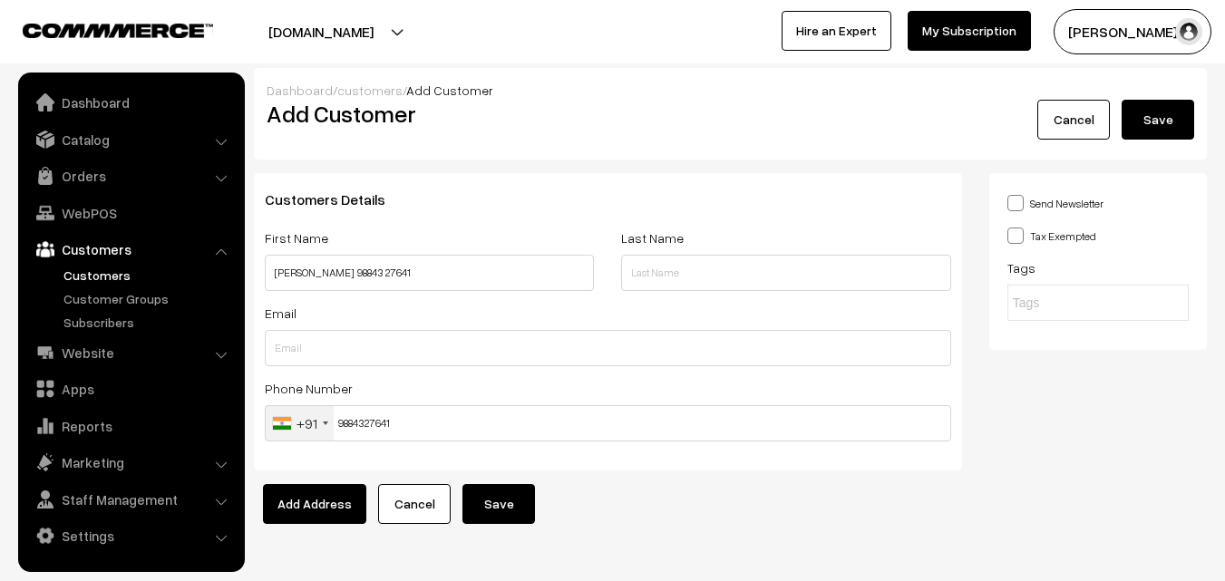
click at [483, 511] on button "Save" at bounding box center [499, 504] width 73 height 40
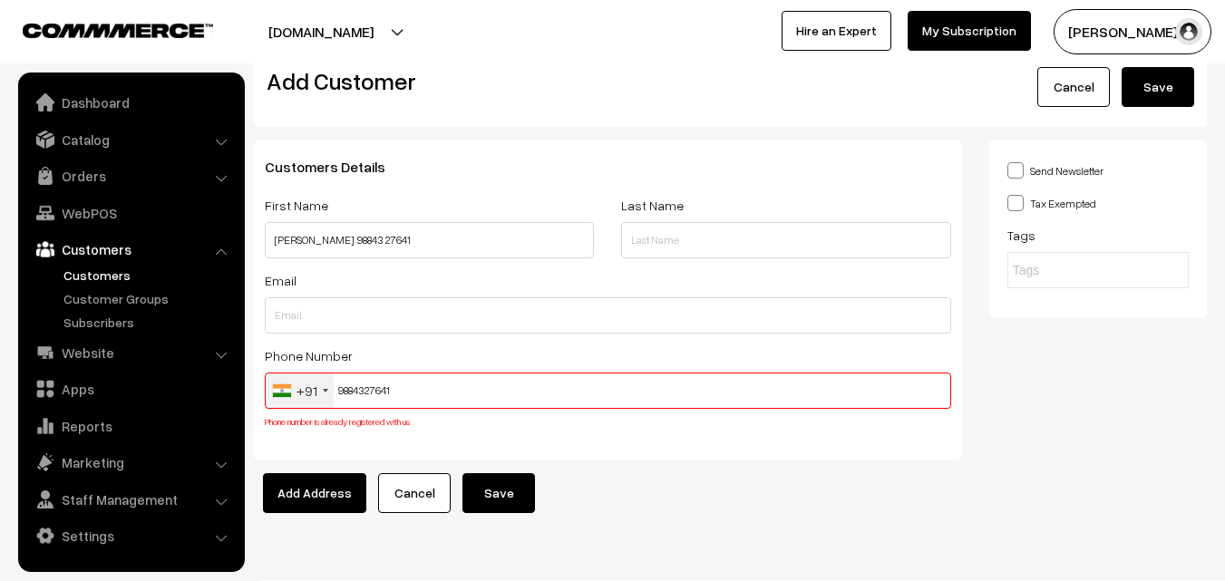
scroll to position [69, 0]
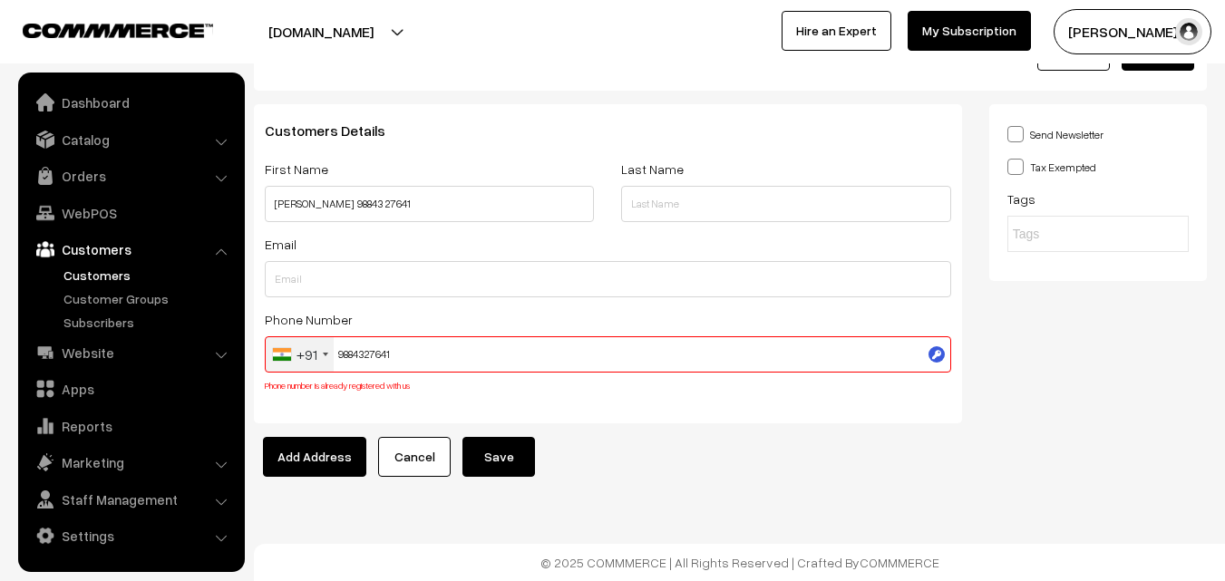
click at [358, 343] on input "9884327641" at bounding box center [608, 354] width 687 height 36
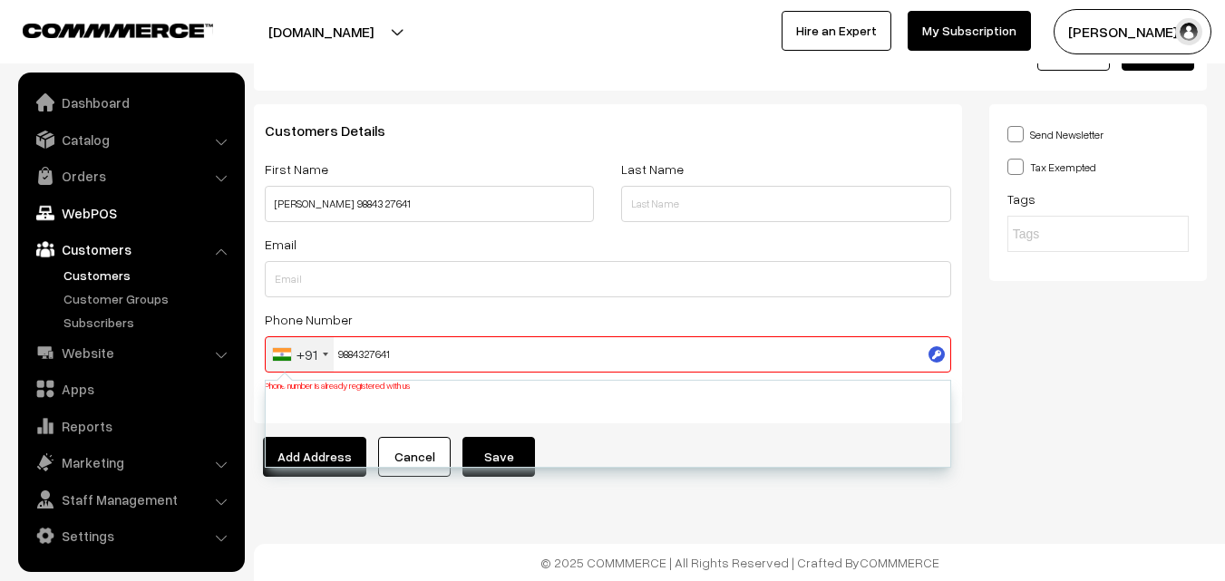
click at [92, 212] on link "WebPOS" at bounding box center [131, 213] width 216 height 33
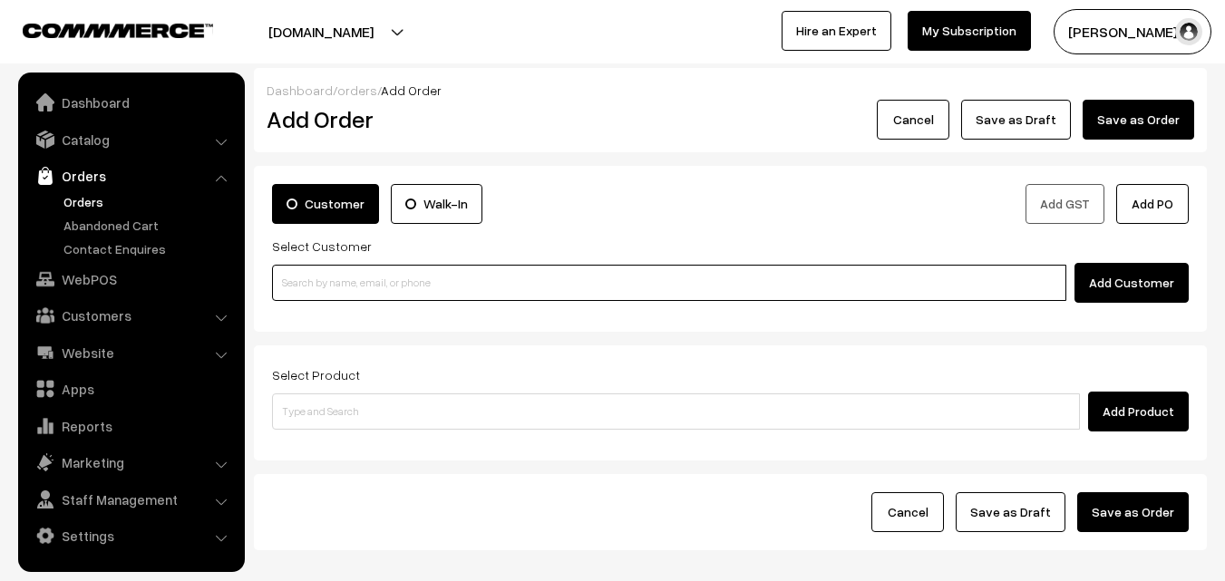
click at [323, 291] on input at bounding box center [669, 283] width 794 height 36
paste input "9884327641"
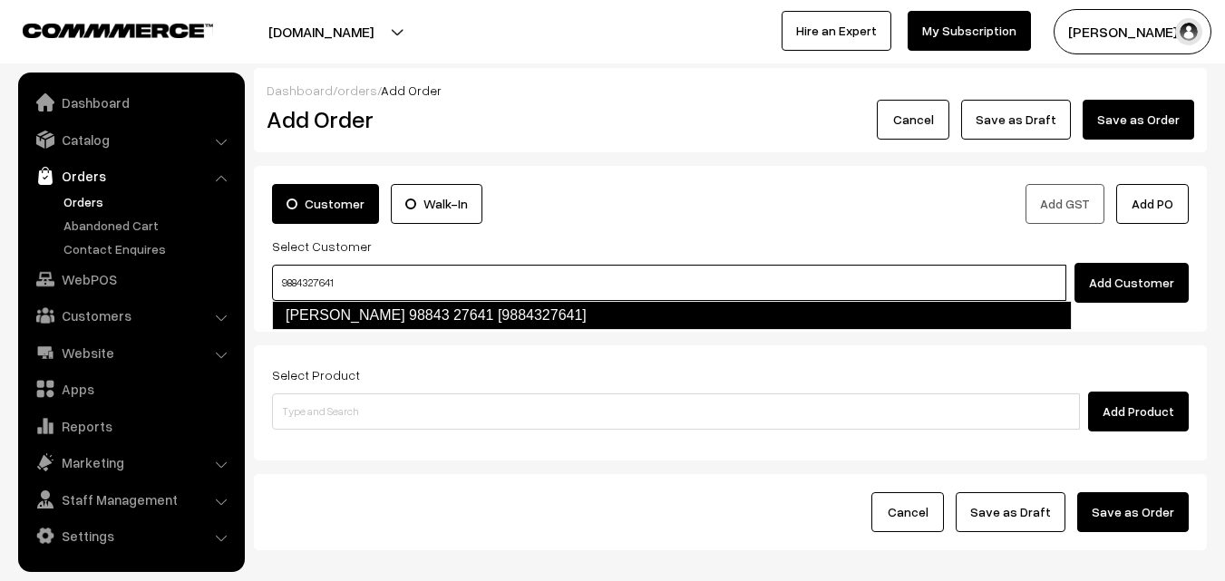
click at [325, 322] on link "[PERSON_NAME] 98843 27641 [9884327641]" at bounding box center [672, 315] width 800 height 29
type input "9884327641"
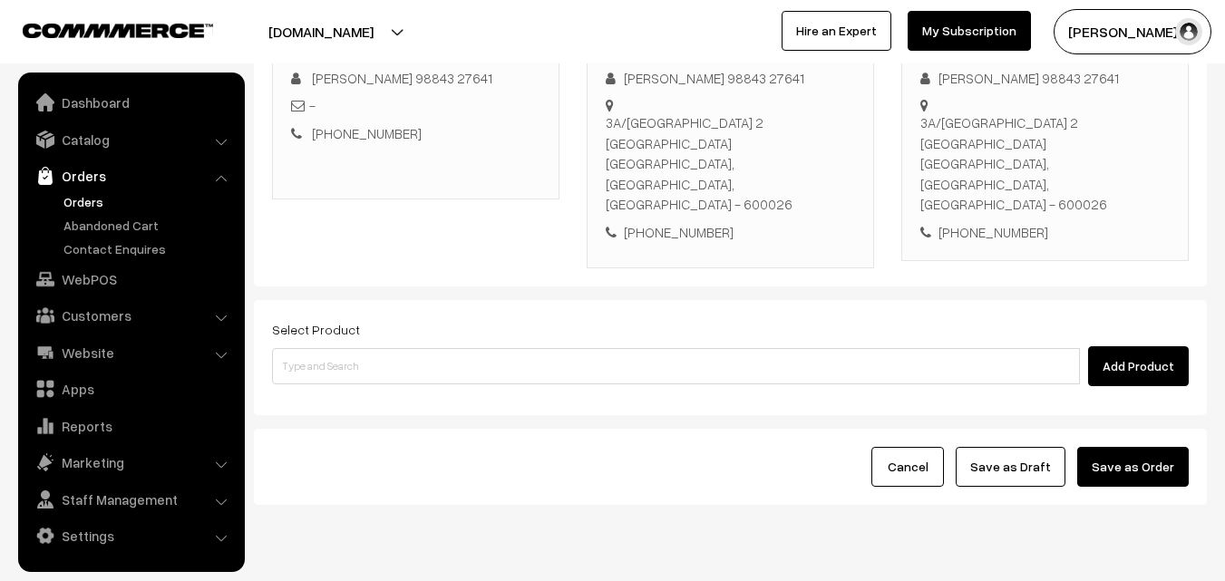
scroll to position [310, 0]
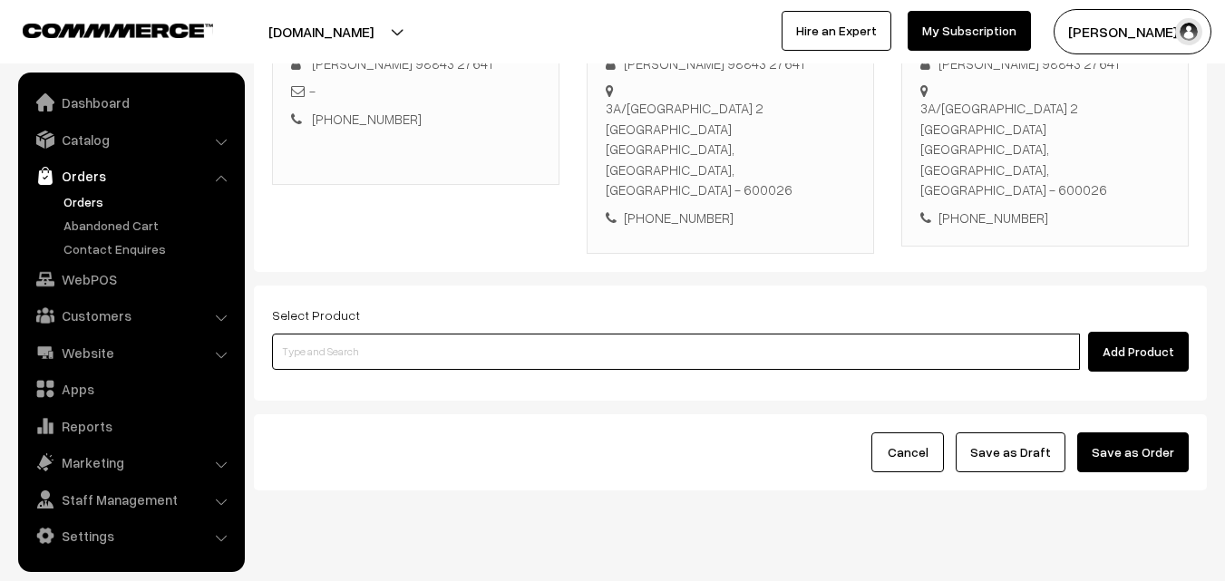
click at [448, 334] on input at bounding box center [676, 352] width 808 height 36
type input "T"
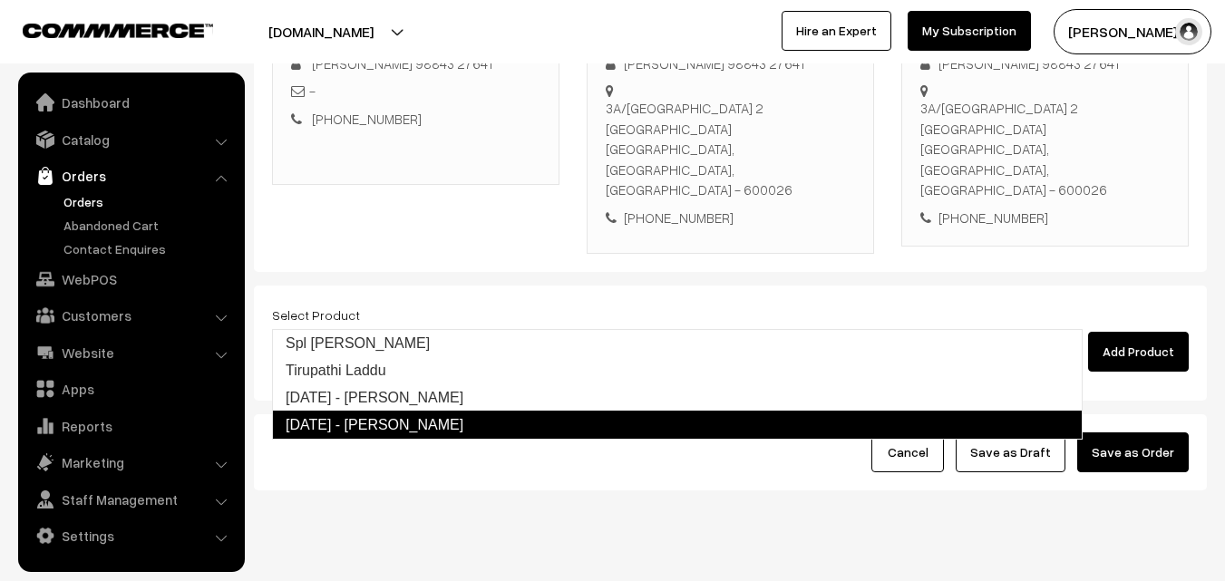
type input "[DATE] - [PERSON_NAME]"
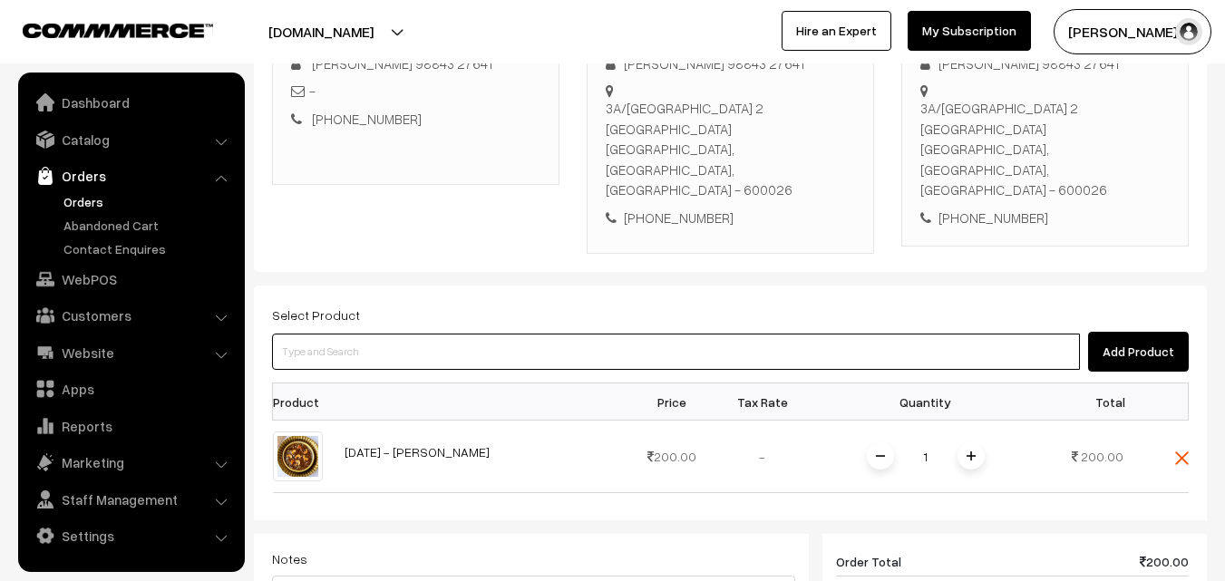
click at [466, 334] on input at bounding box center [676, 352] width 808 height 36
type input "om Podi"
click at [485, 334] on input at bounding box center [676, 352] width 808 height 36
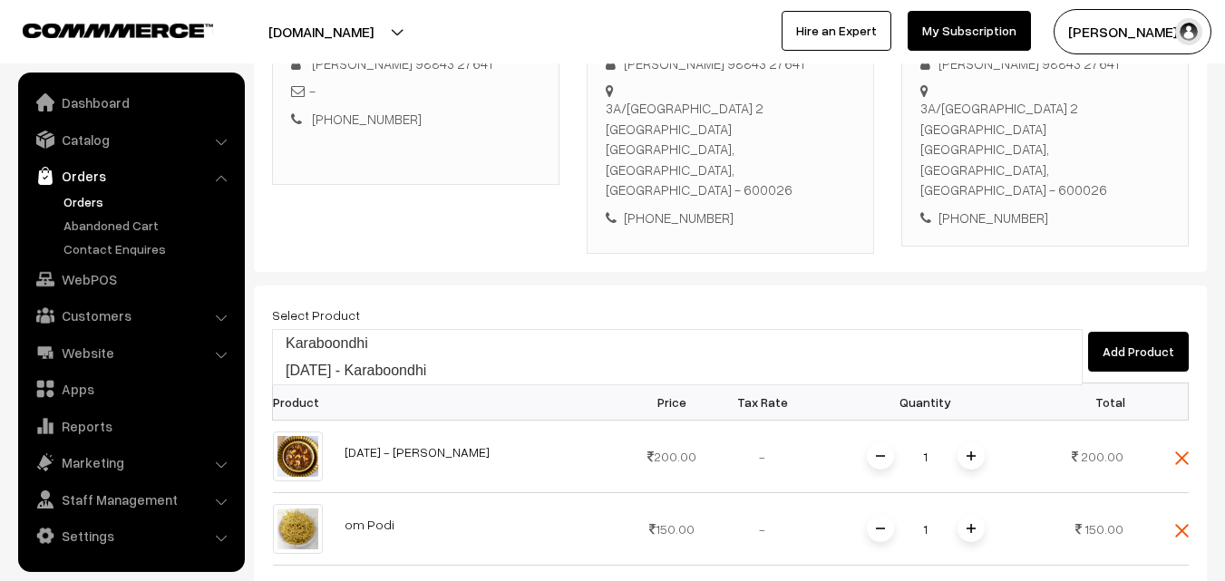
type input "[DATE] - Karaboondhi"
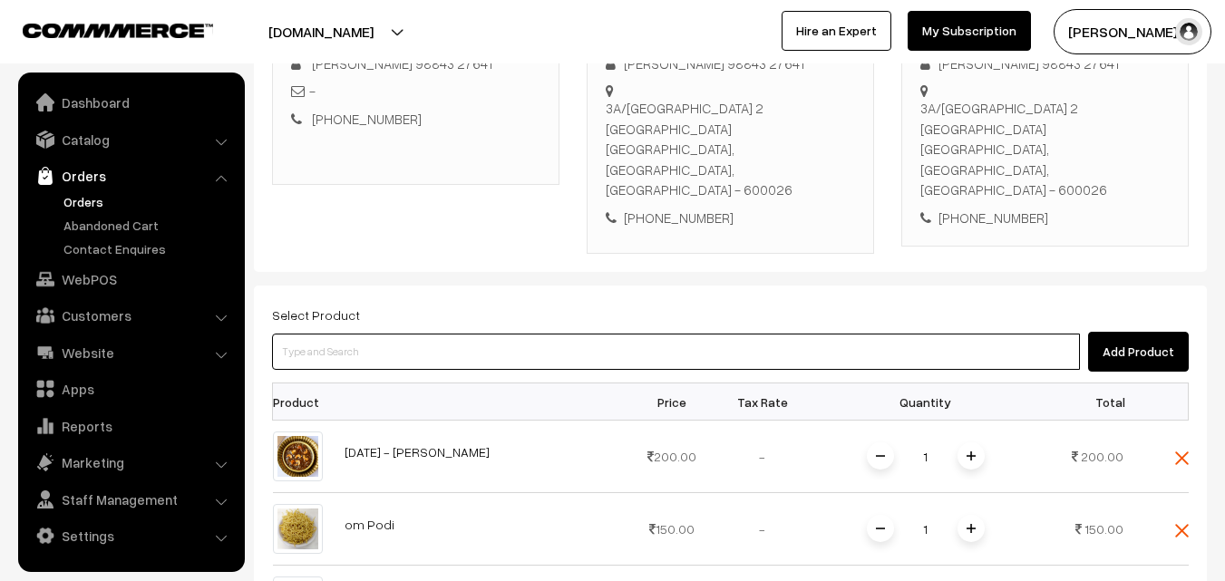
click at [485, 334] on input at bounding box center [676, 352] width 808 height 36
click at [501, 334] on input at bounding box center [676, 352] width 808 height 36
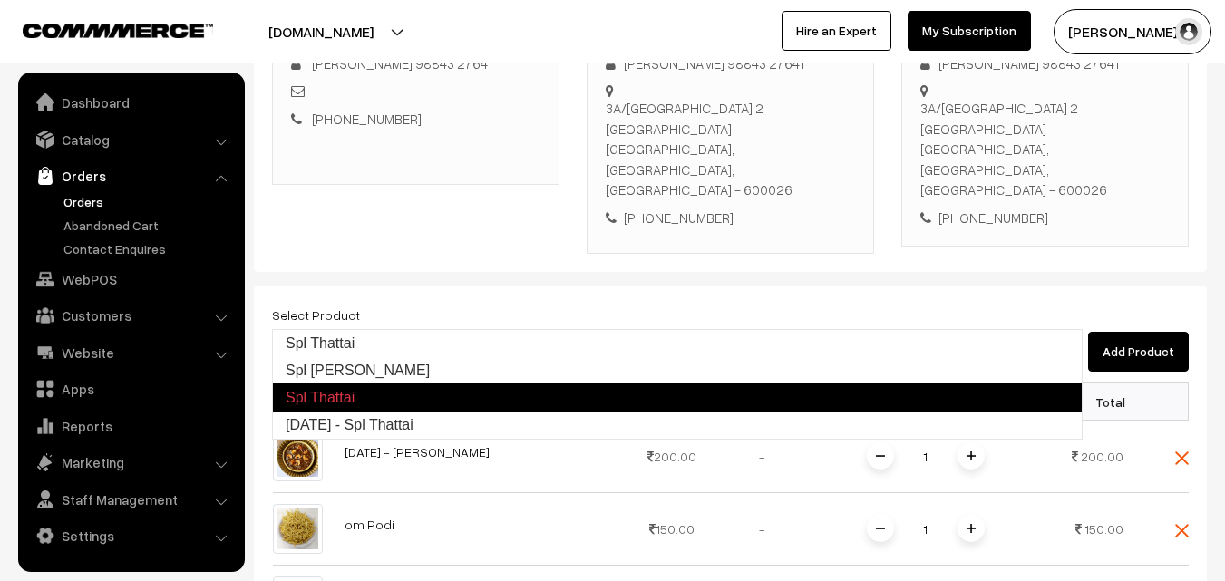
type input "[DATE] - Spl Thattai"
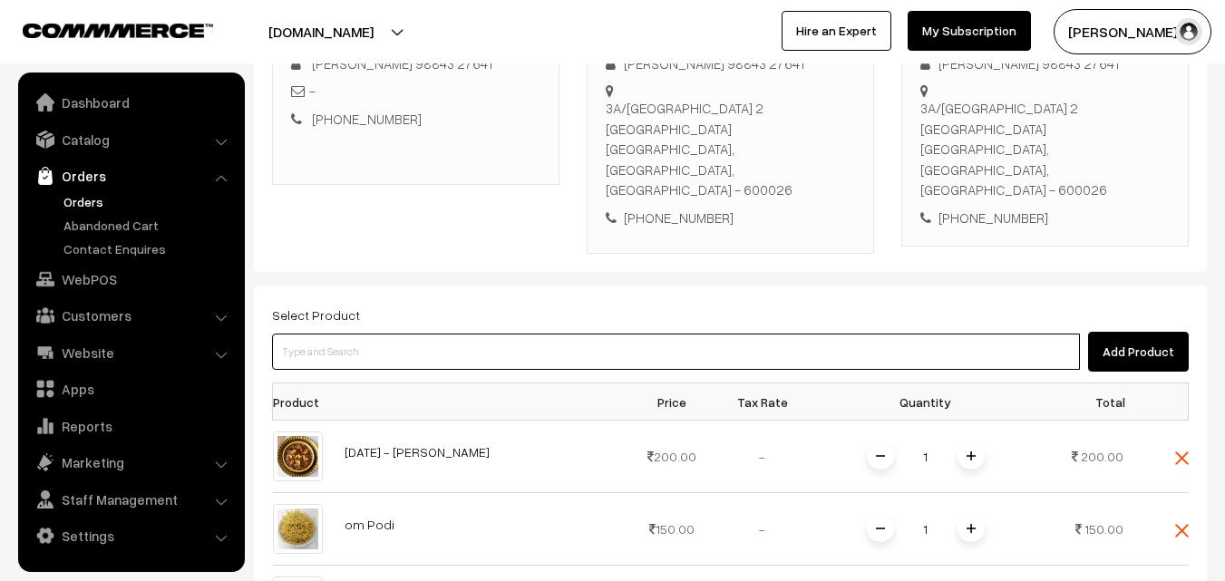
click at [474, 334] on input at bounding box center [676, 352] width 808 height 36
click at [450, 334] on input at bounding box center [676, 352] width 808 height 36
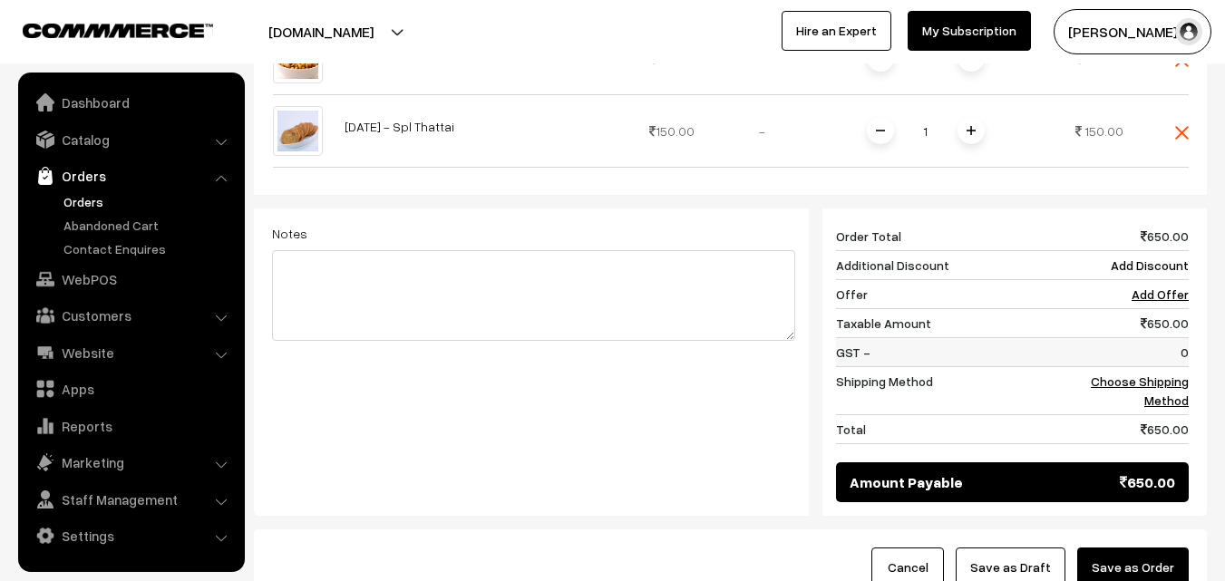
scroll to position [854, 0]
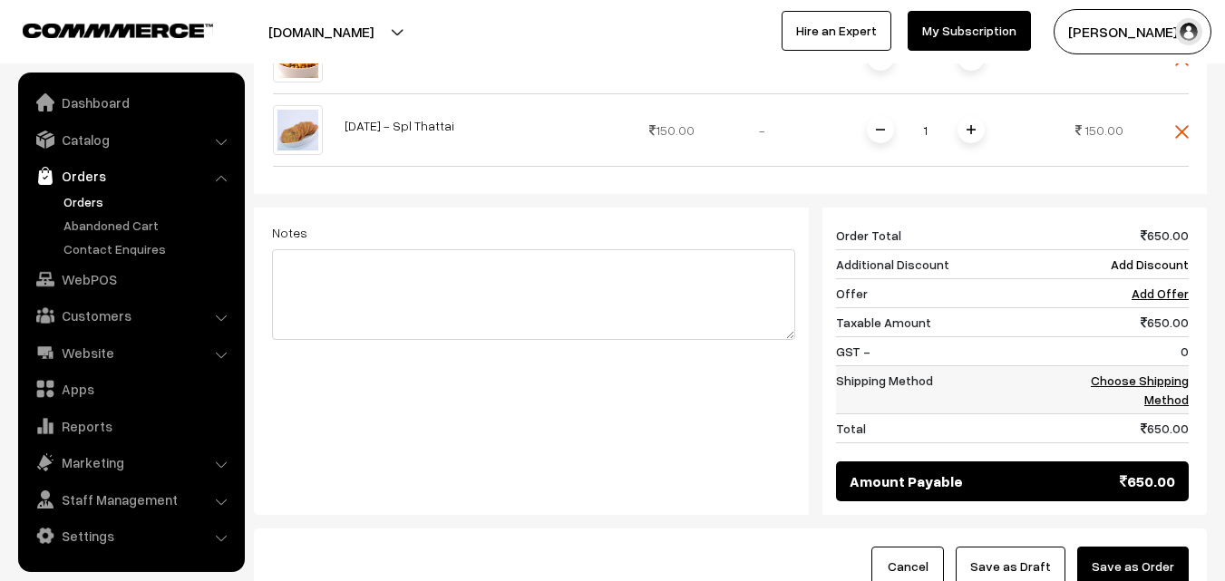
click at [1162, 366] on td "Choose Shipping Method" at bounding box center [1132, 390] width 112 height 48
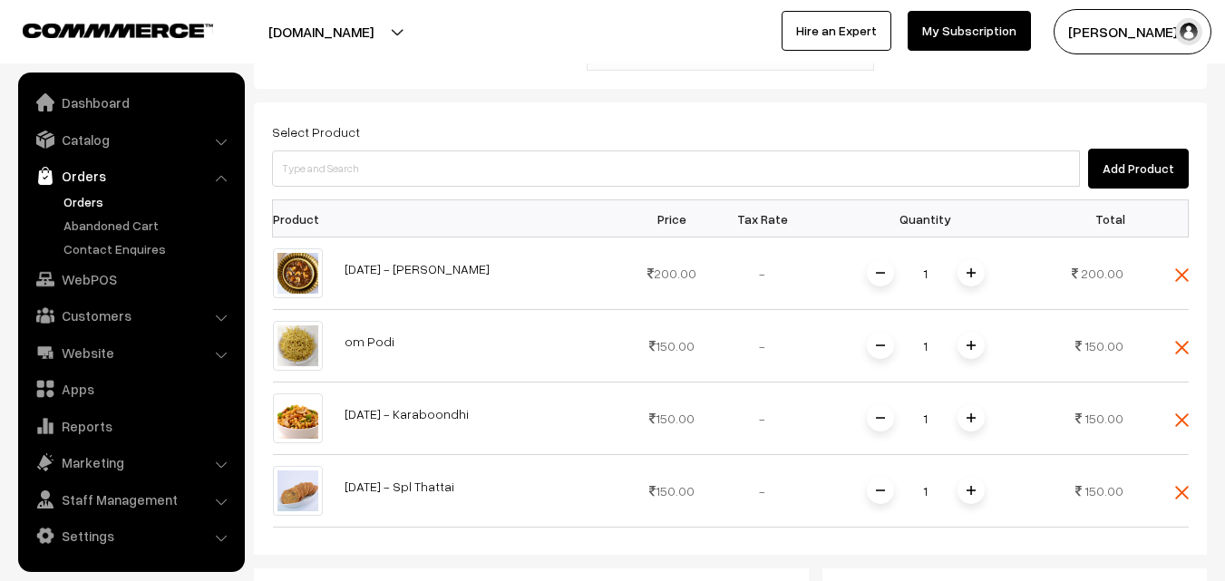
scroll to position [401, 0]
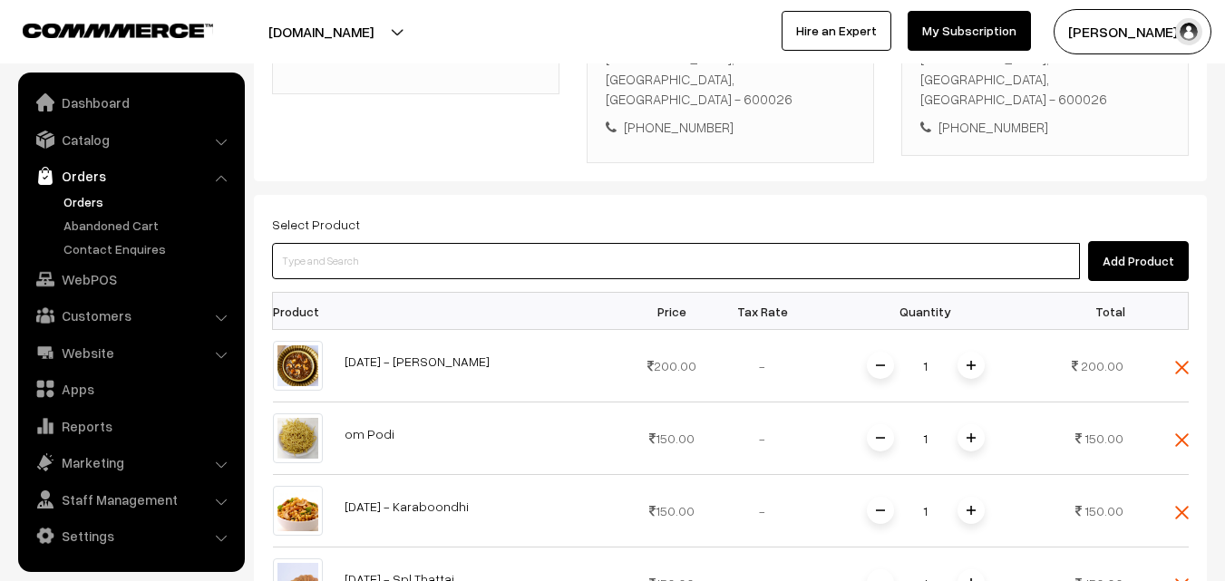
click at [726, 243] on input at bounding box center [676, 261] width 808 height 36
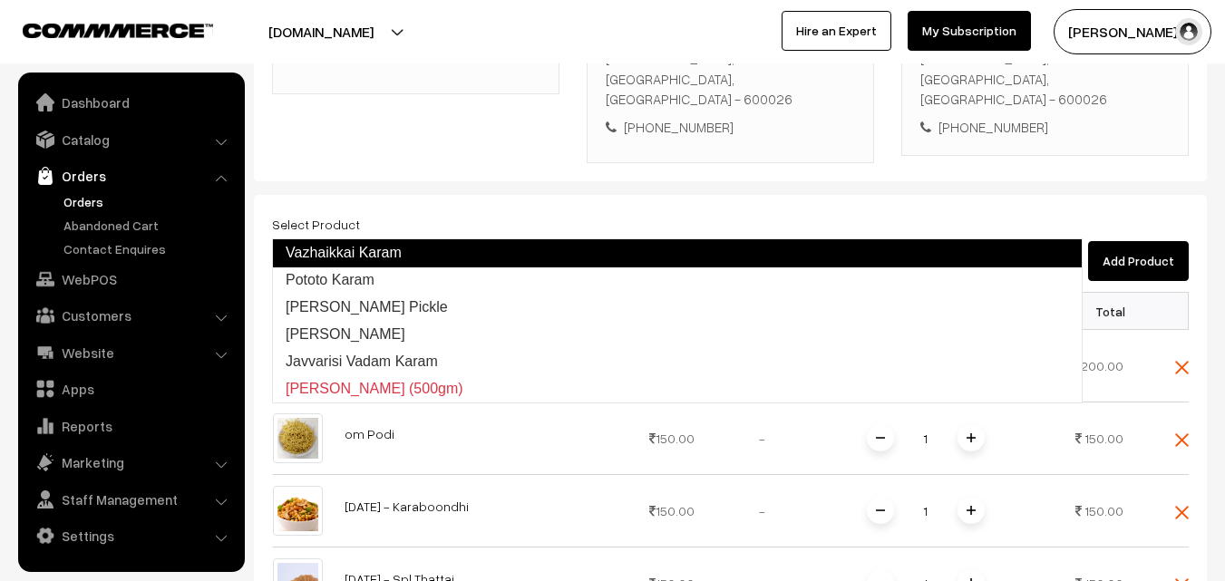
type input "Pototo Karam"
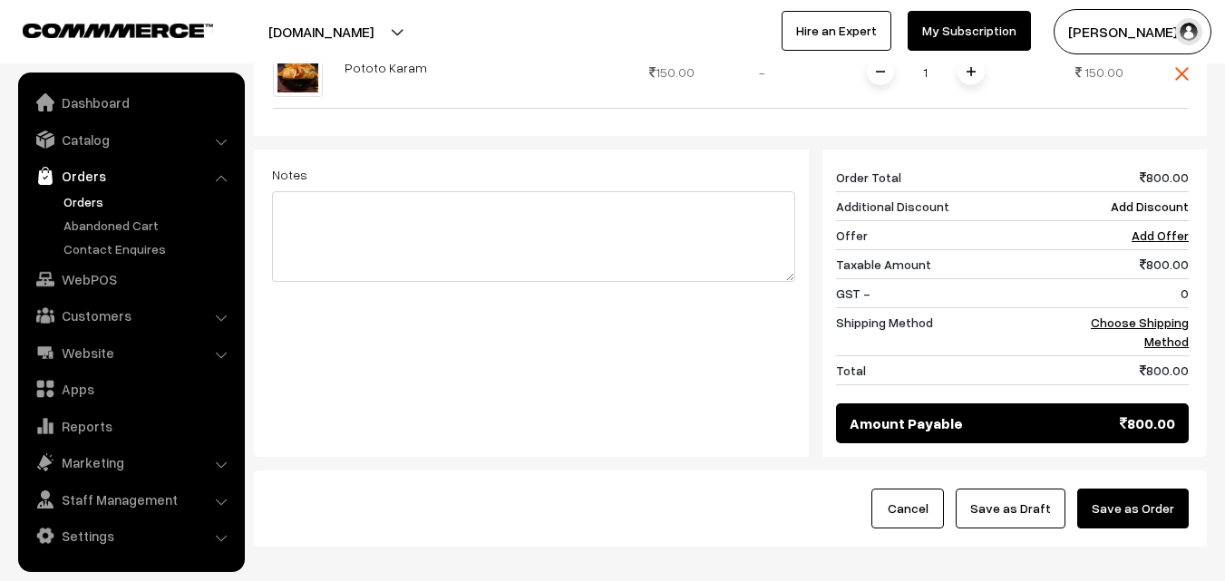
scroll to position [1041, 0]
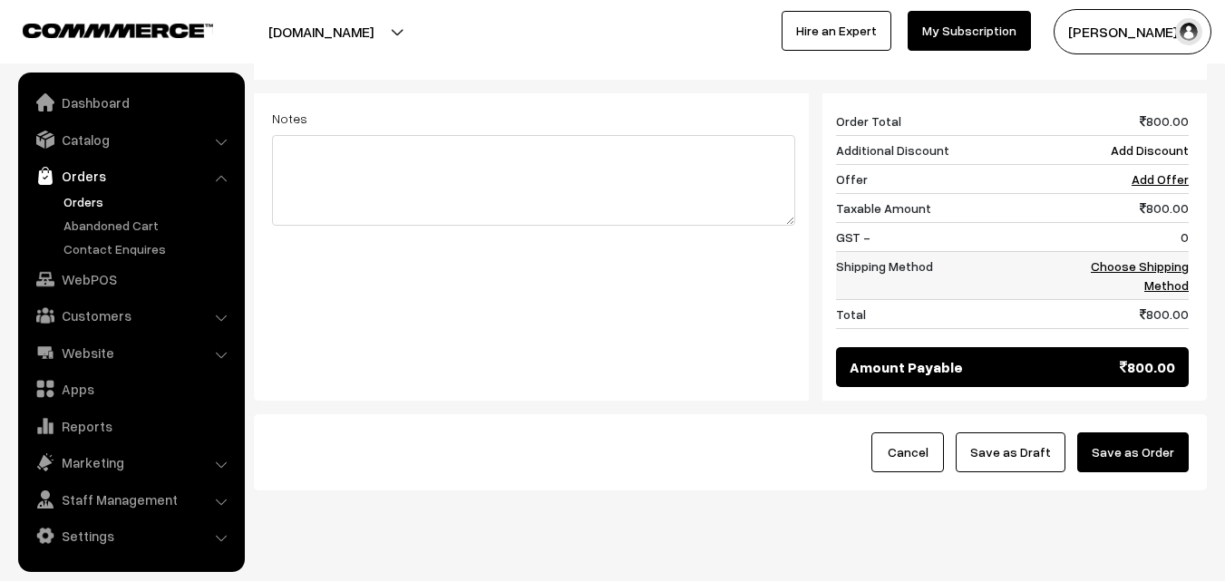
click at [1165, 258] on link "Choose Shipping Method" at bounding box center [1140, 275] width 98 height 34
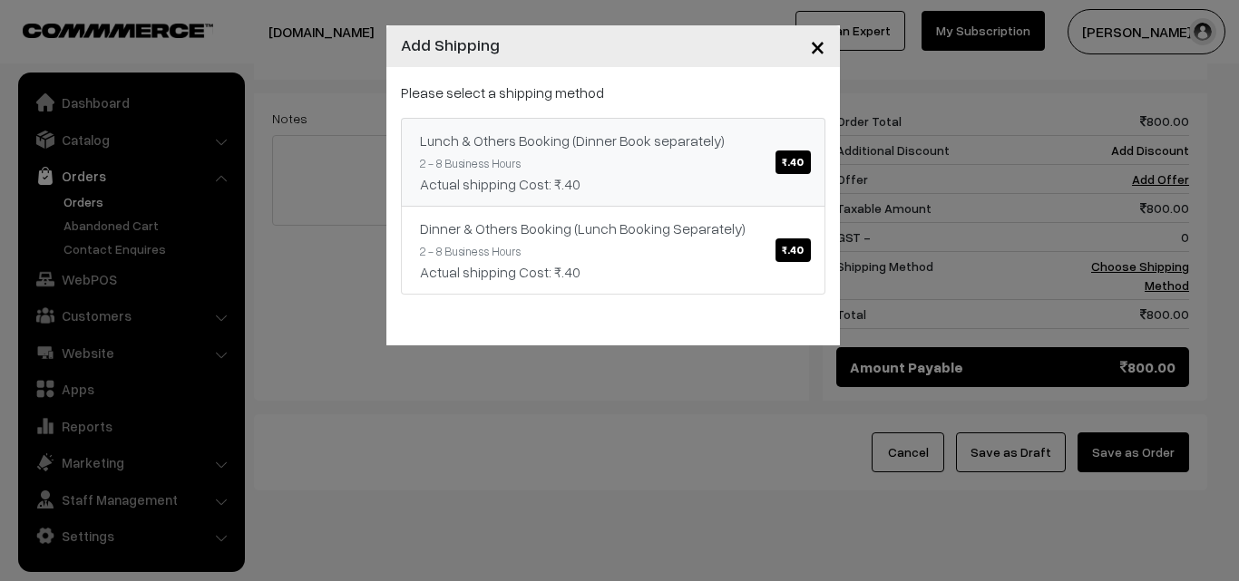
click at [729, 155] on link "Lunch & Others Booking (Dinner Book separately) ₹.40 2 - 8 Business Hours Actua…" at bounding box center [613, 162] width 424 height 89
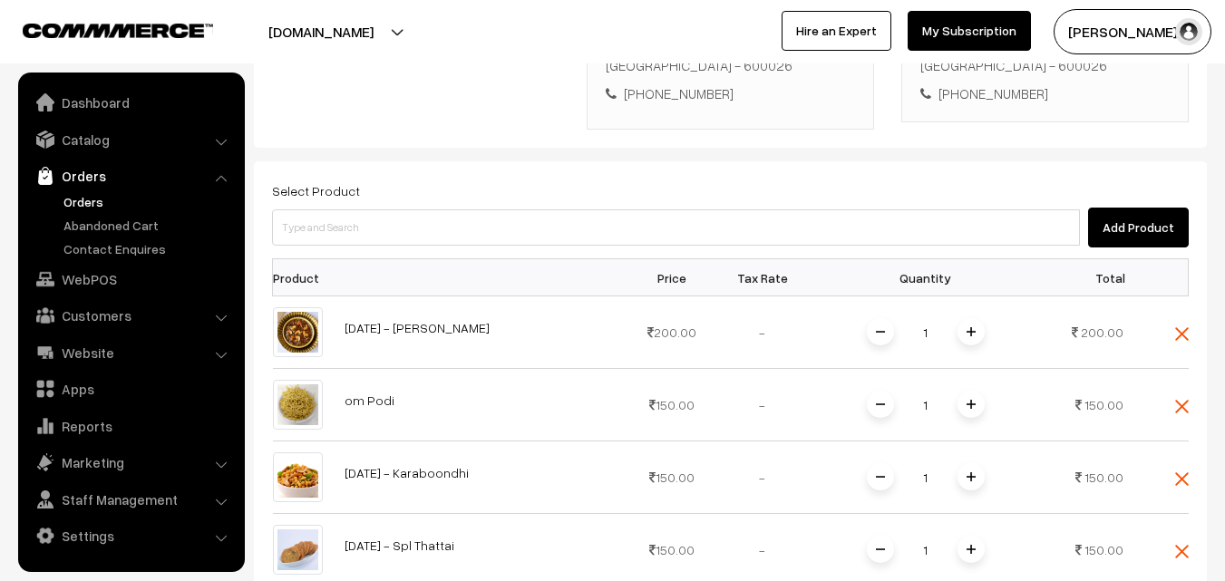
scroll to position [406, 0]
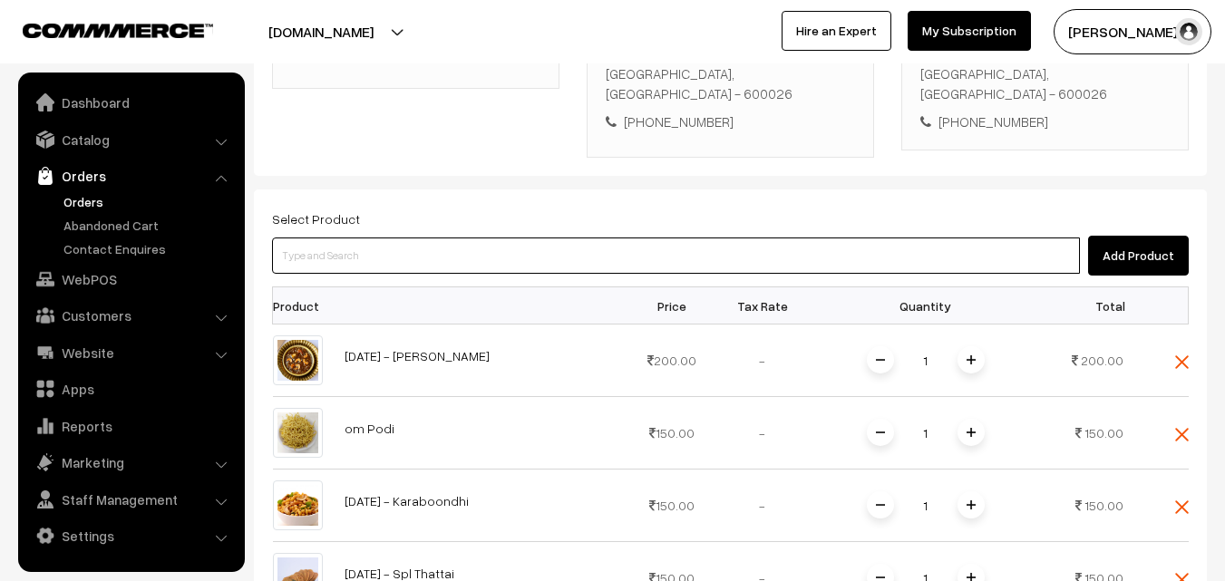
click at [536, 238] on input at bounding box center [676, 256] width 808 height 36
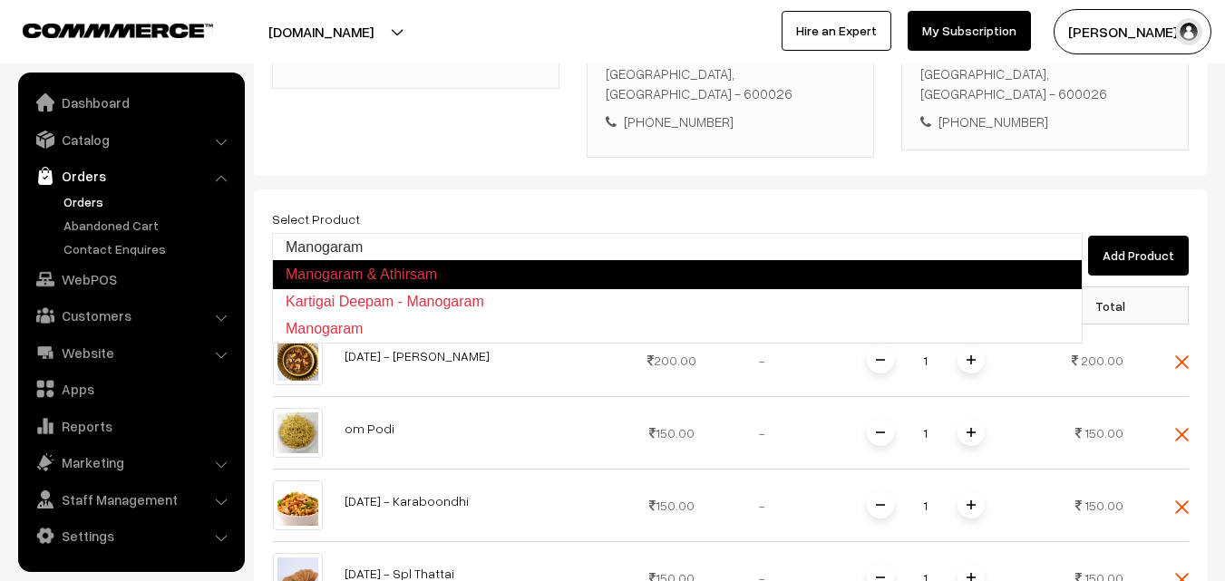
type input "Manogaram"
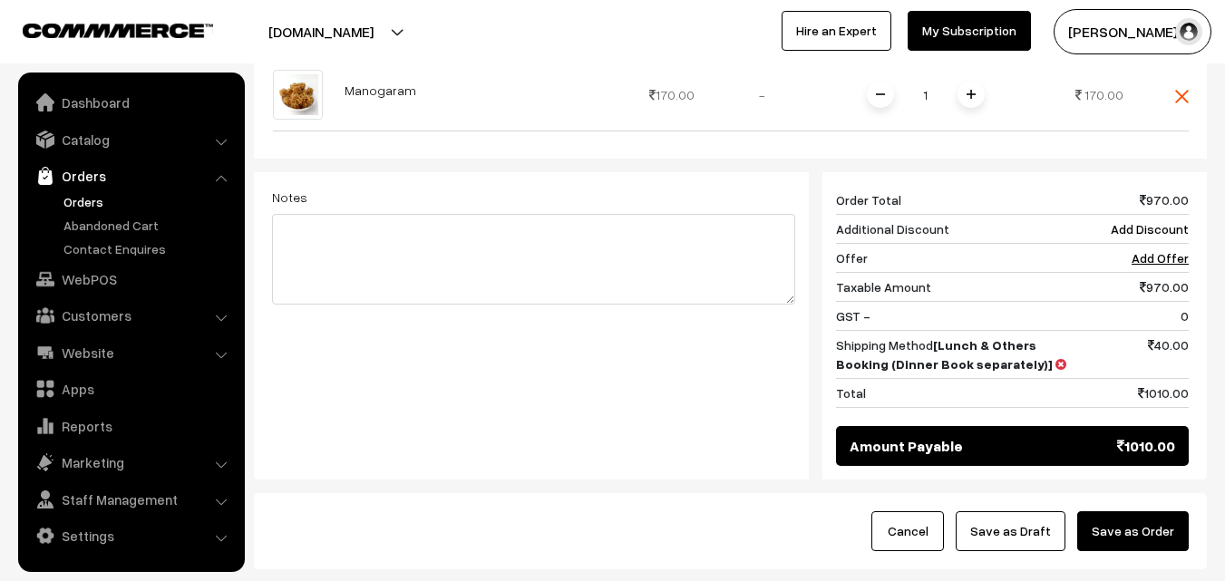
scroll to position [1114, 0]
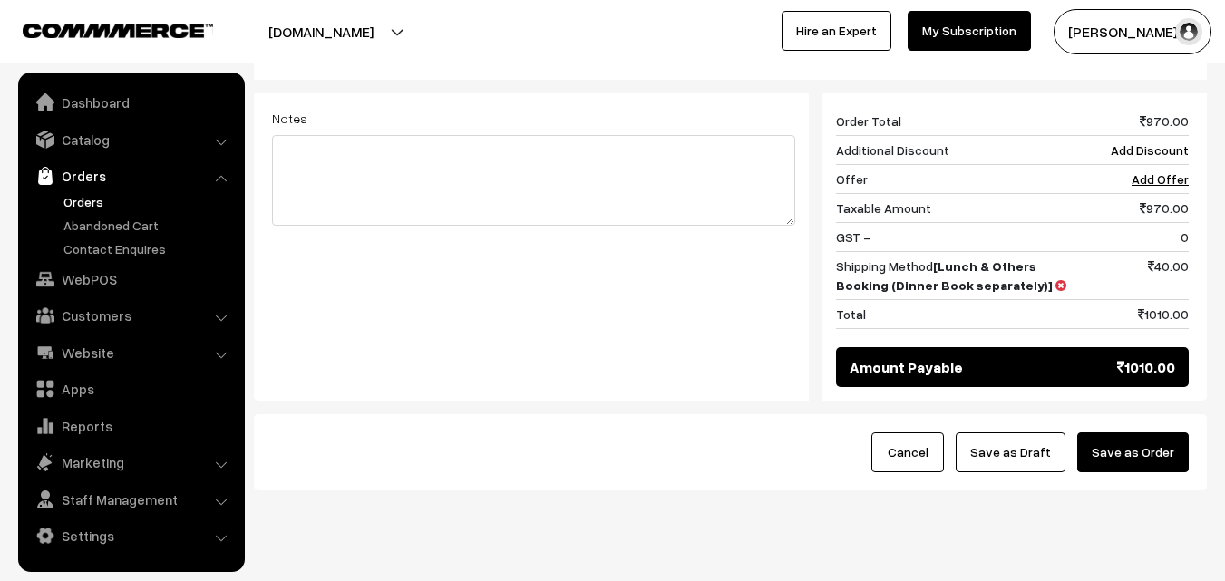
click at [1154, 433] on button "Save as Order" at bounding box center [1133, 453] width 112 height 40
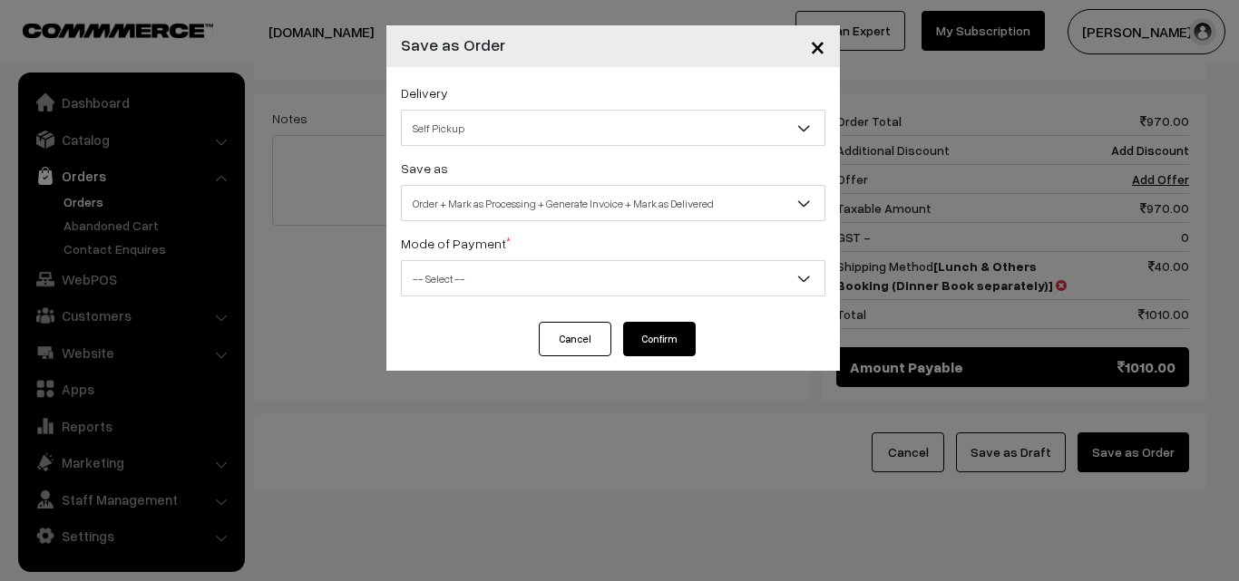
click at [580, 346] on button "Cancel" at bounding box center [575, 339] width 73 height 34
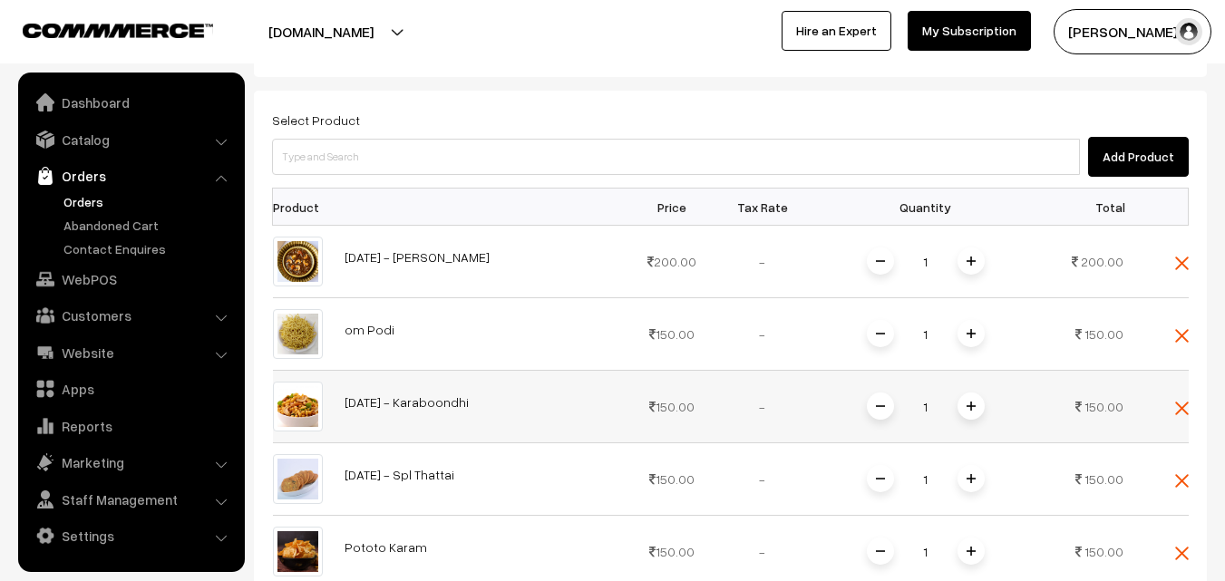
scroll to position [479, 0]
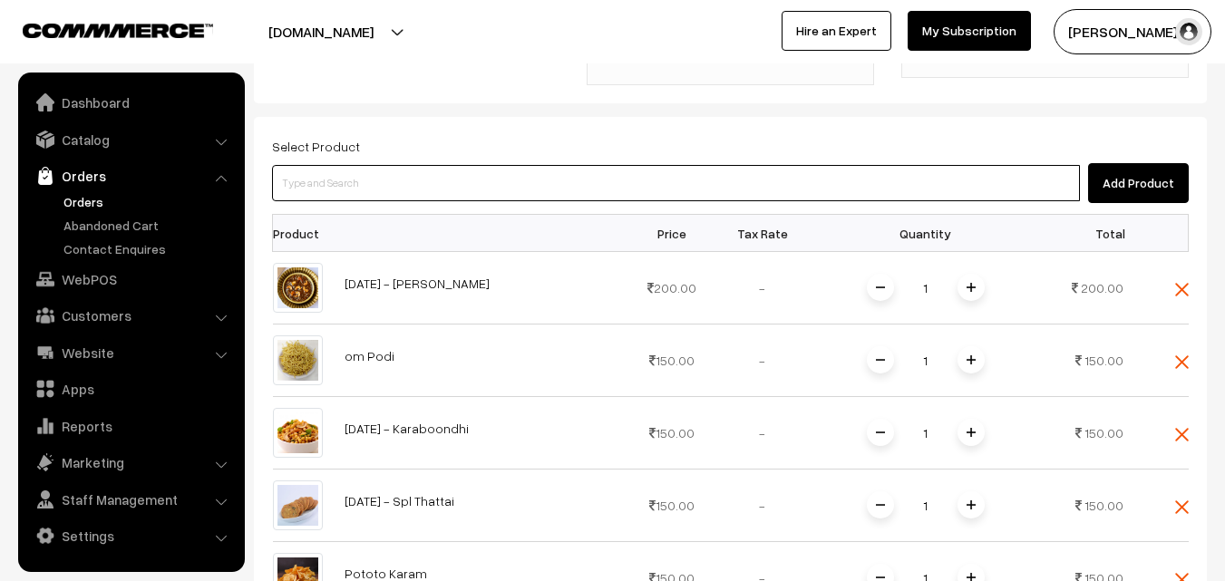
click at [523, 165] on input at bounding box center [676, 183] width 808 height 36
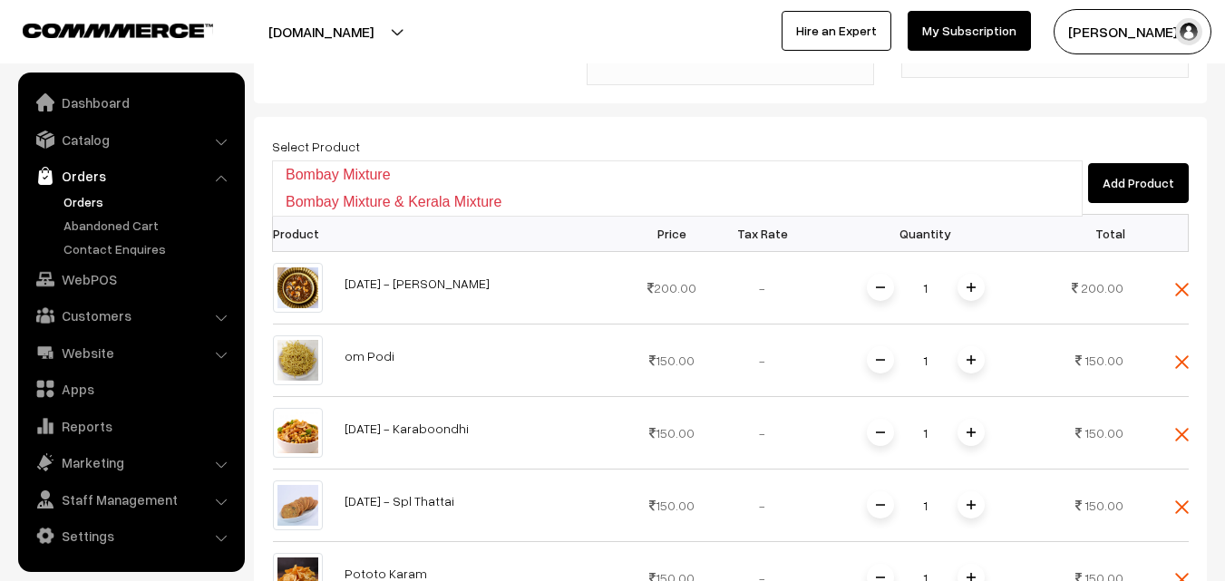
type input "b"
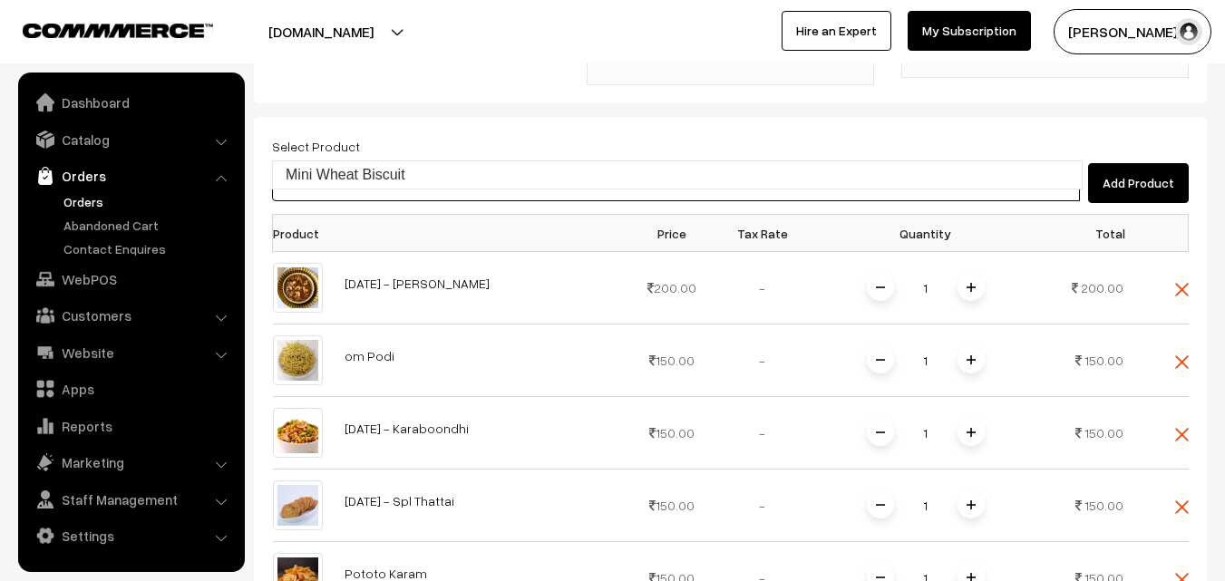
type input "Mini Wheat Biscuit"
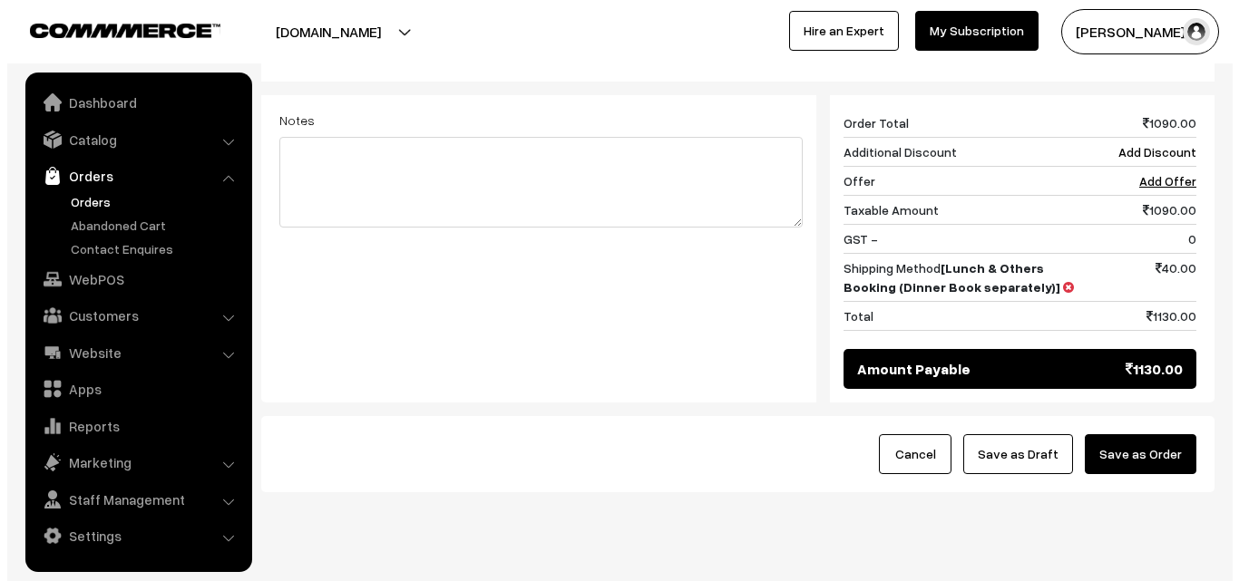
scroll to position [1186, 0]
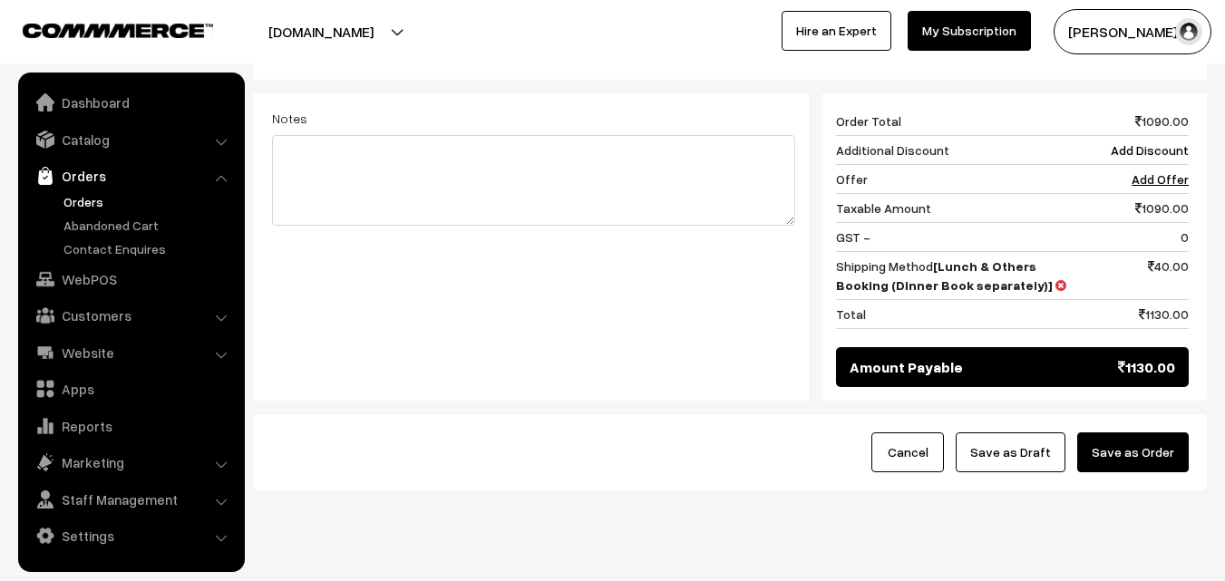
click at [1162, 433] on button "Save as Order" at bounding box center [1133, 453] width 112 height 40
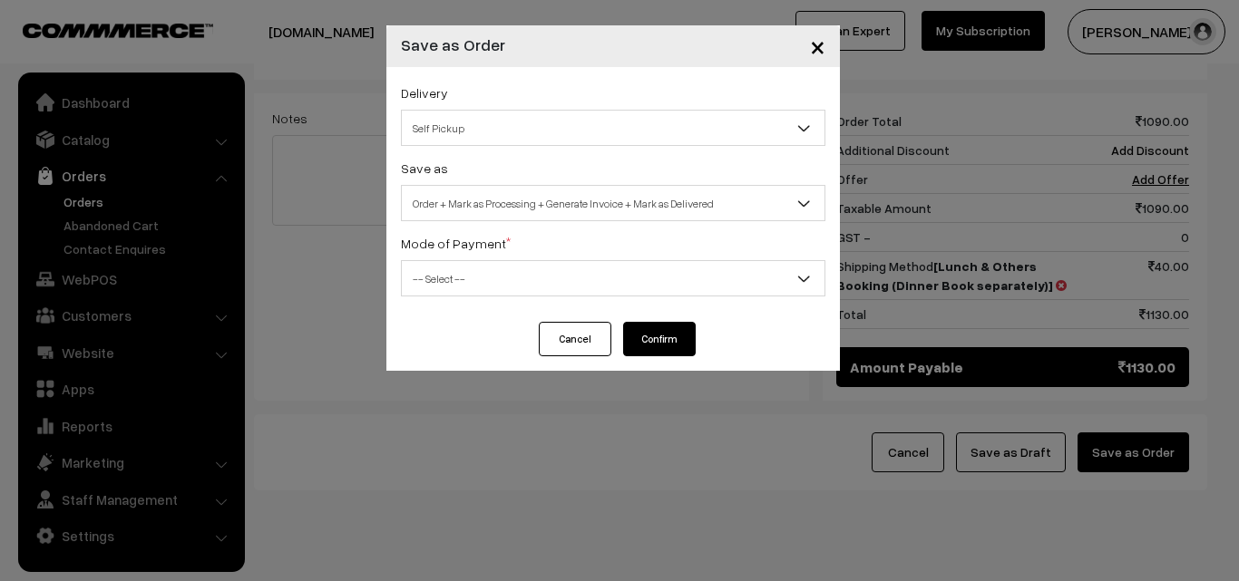
click at [641, 197] on span "Order + Mark as Processing + Generate Invoice + Mark as Delivered" at bounding box center [613, 204] width 423 height 32
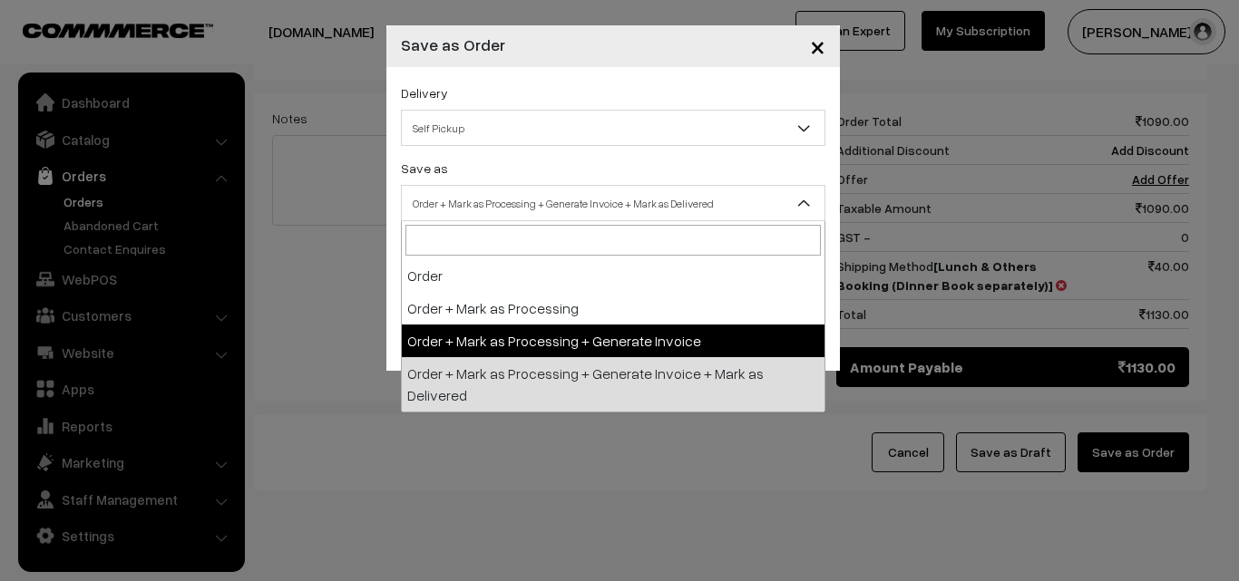
select select "3"
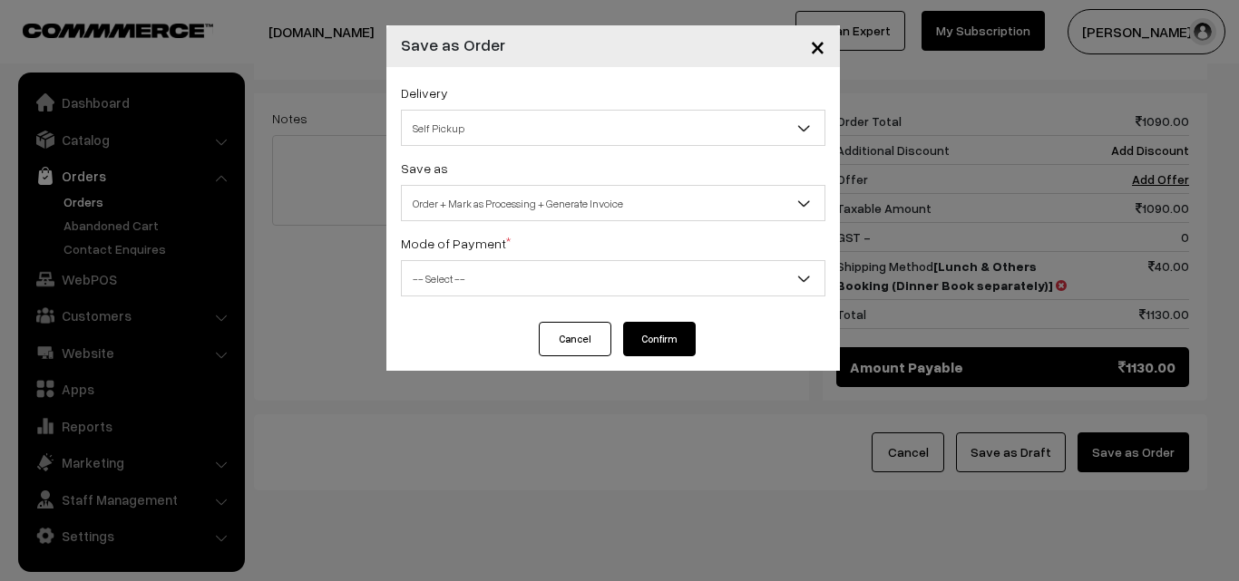
click at [472, 283] on span "-- Select --" at bounding box center [613, 279] width 423 height 32
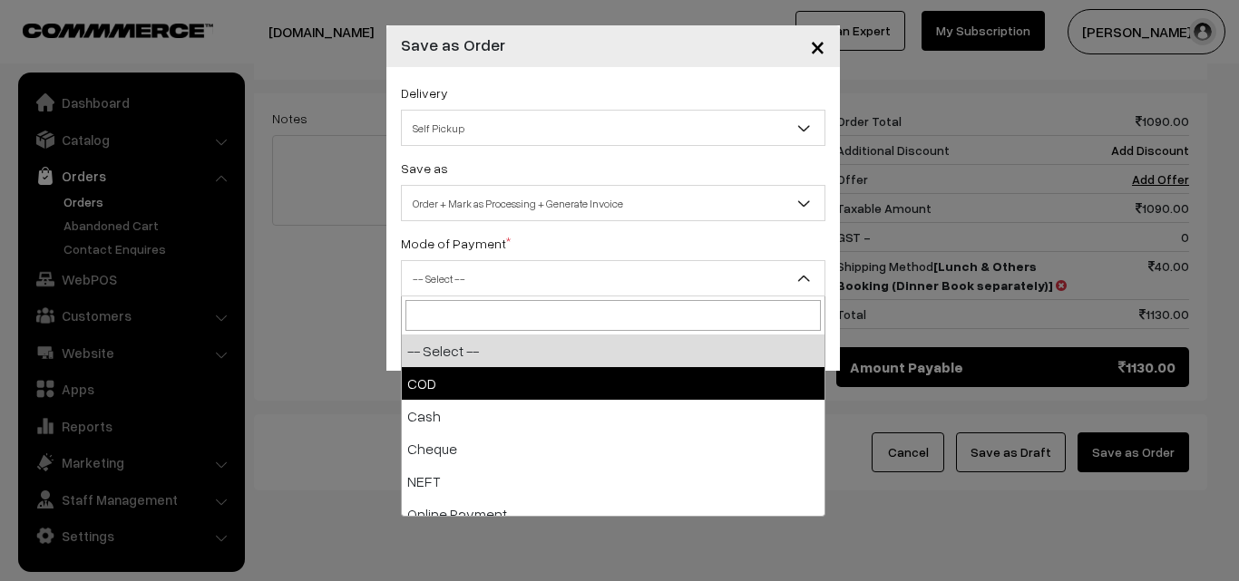
select select "1"
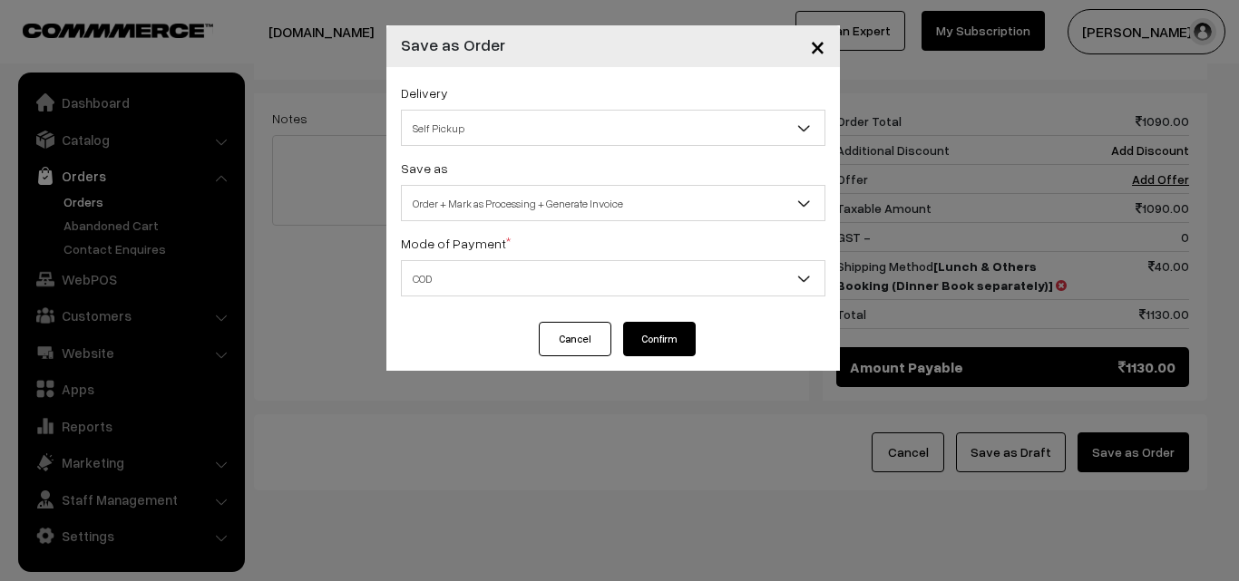
click at [667, 348] on button "Confirm" at bounding box center [659, 339] width 73 height 34
click at [527, 198] on span "Order + Mark as Processing + Generate Invoice" at bounding box center [613, 204] width 423 height 32
click at [492, 274] on span "COD" at bounding box center [613, 279] width 423 height 32
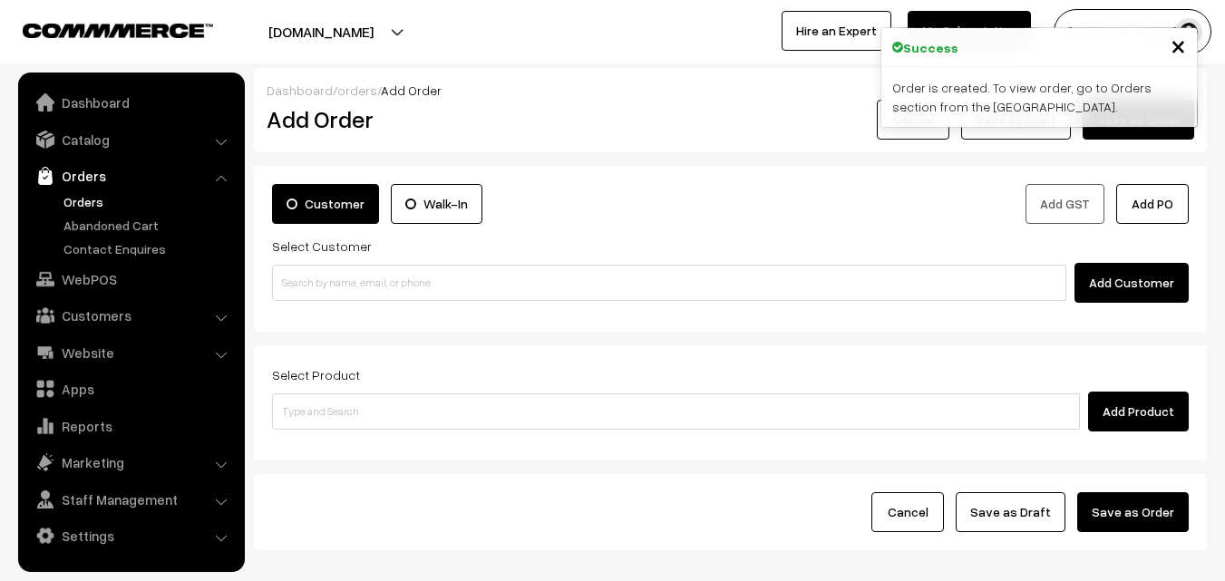
click at [83, 200] on link "Orders" at bounding box center [149, 201] width 180 height 19
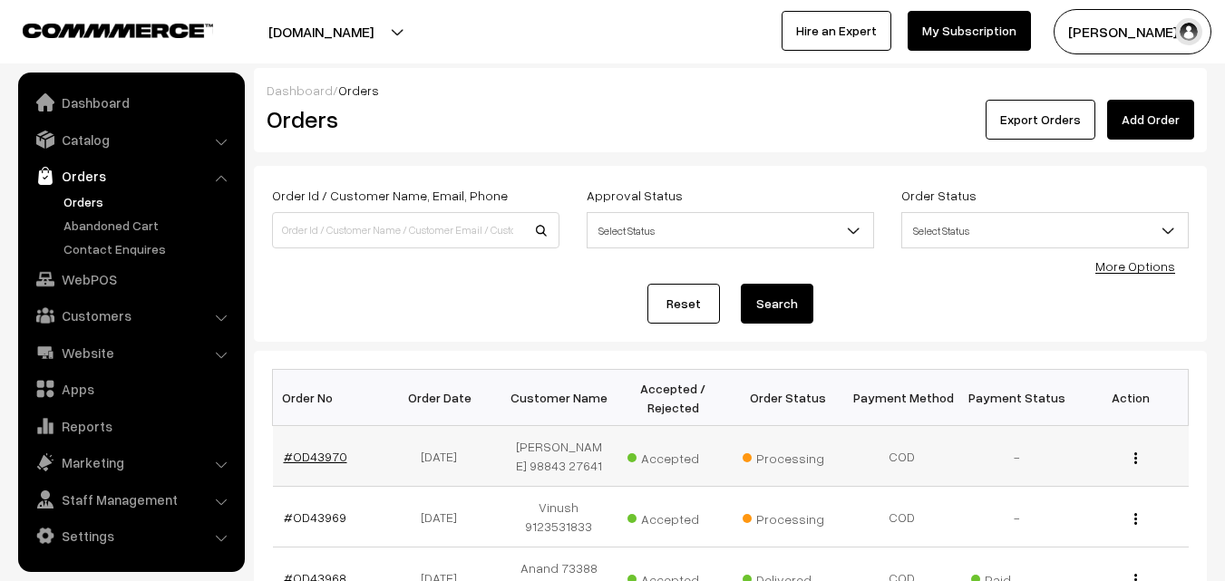
click at [325, 463] on link "#OD43970" at bounding box center [315, 456] width 63 height 15
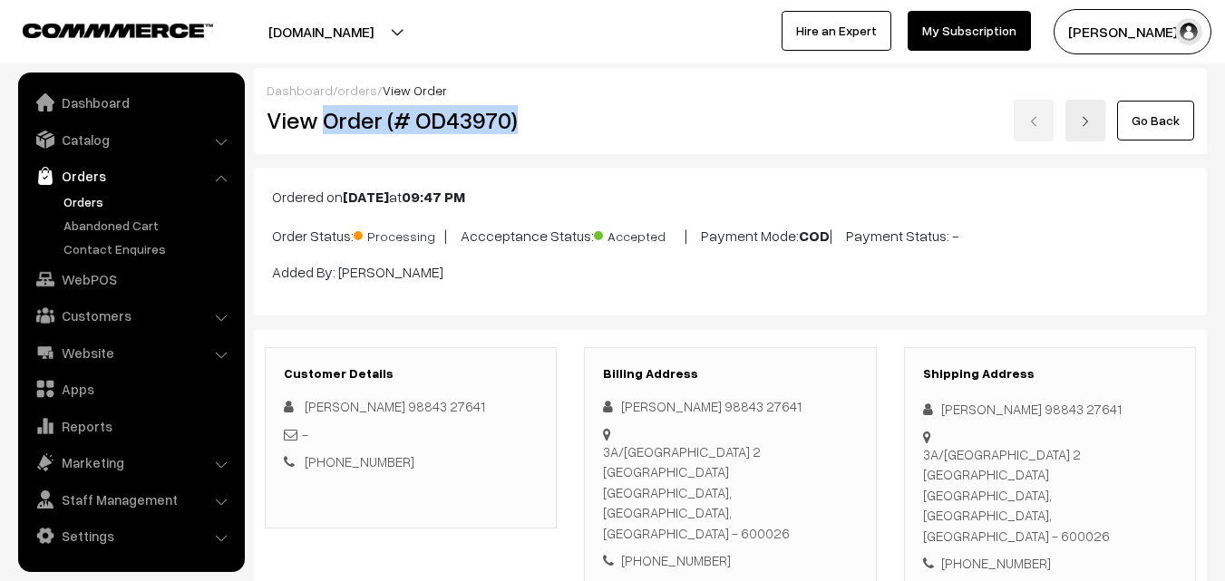
drag, startPoint x: 326, startPoint y: 122, endPoint x: 521, endPoint y: 132, distance: 195.3
click at [525, 132] on h2 "View Order (# OD43970)" at bounding box center [412, 120] width 291 height 28
copy h2 "Order (# OD43970)"
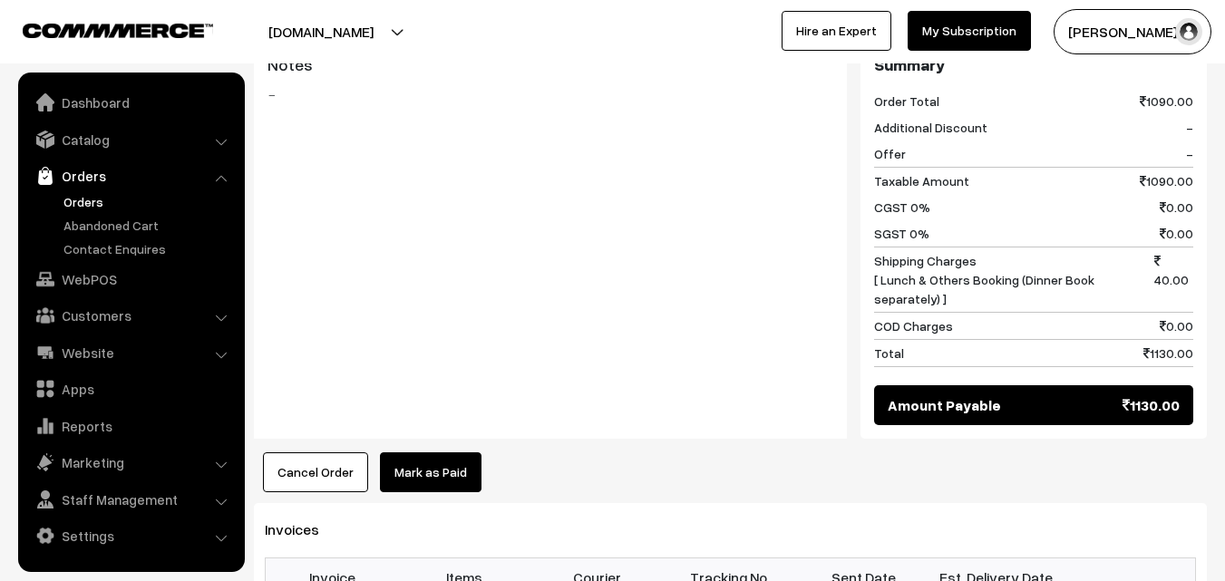
scroll to position [1542, 0]
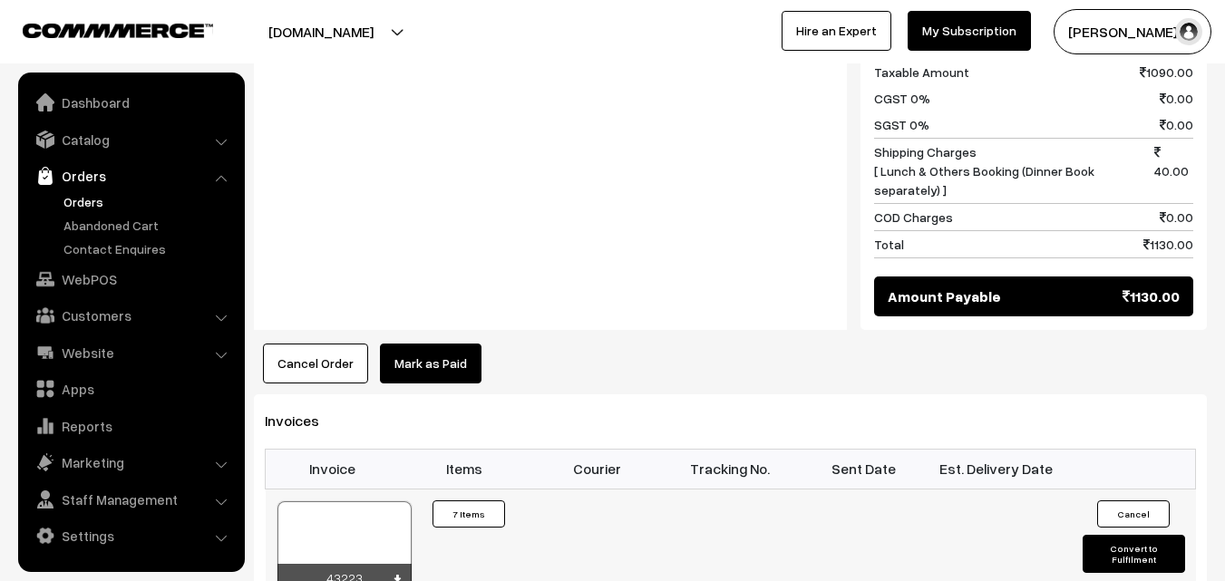
click at [367, 502] on div at bounding box center [345, 547] width 134 height 91
click at [109, 273] on link "WebPOS" at bounding box center [131, 279] width 216 height 33
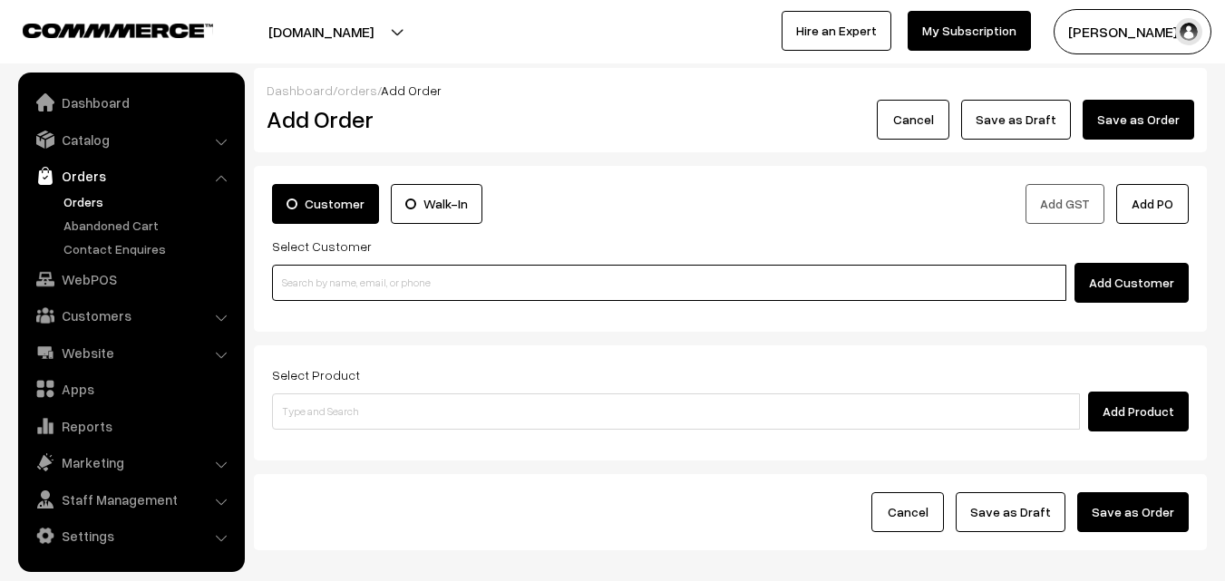
click at [356, 267] on input at bounding box center [669, 283] width 794 height 36
paste input "99307 64724"
click at [319, 277] on input "99307 64724" at bounding box center [669, 283] width 794 height 36
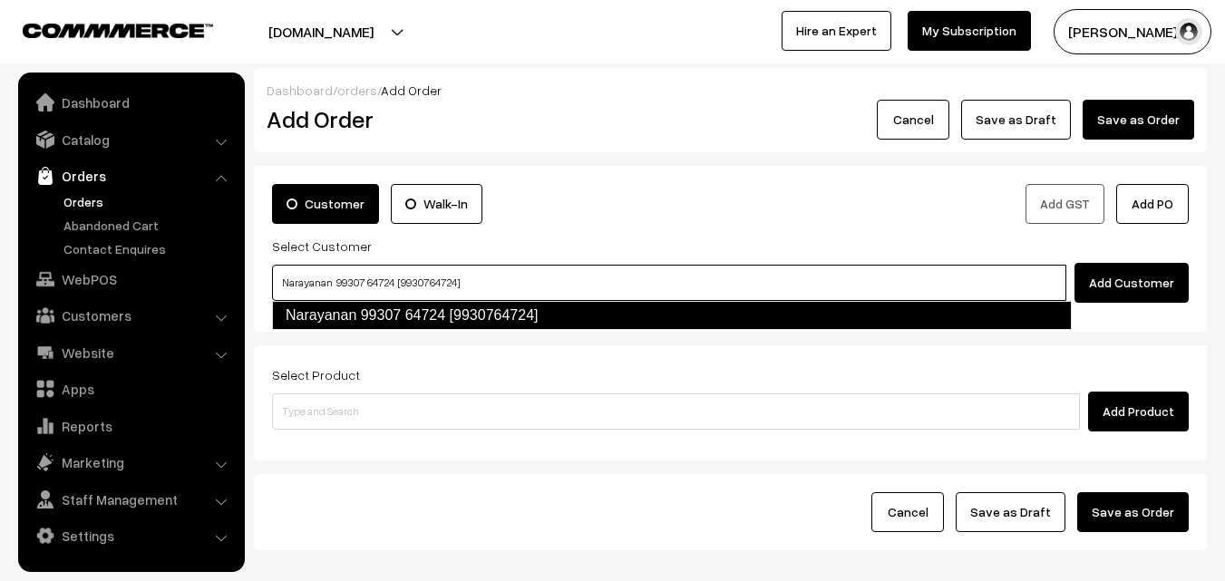
type input "Narayanan 99307 64724 [9930764724]"
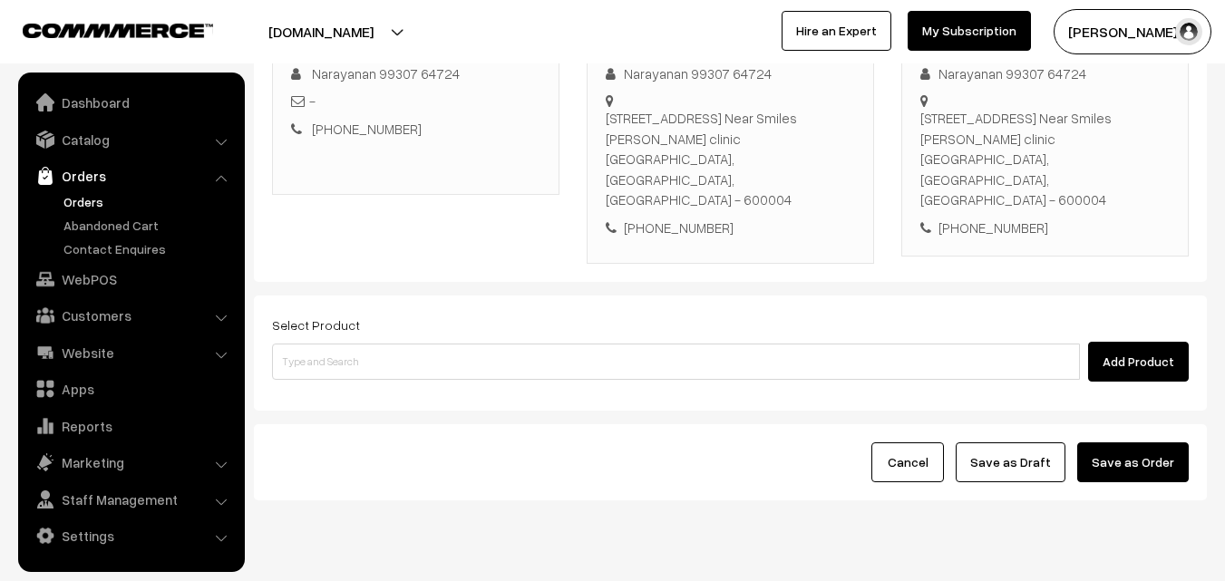
scroll to position [310, 0]
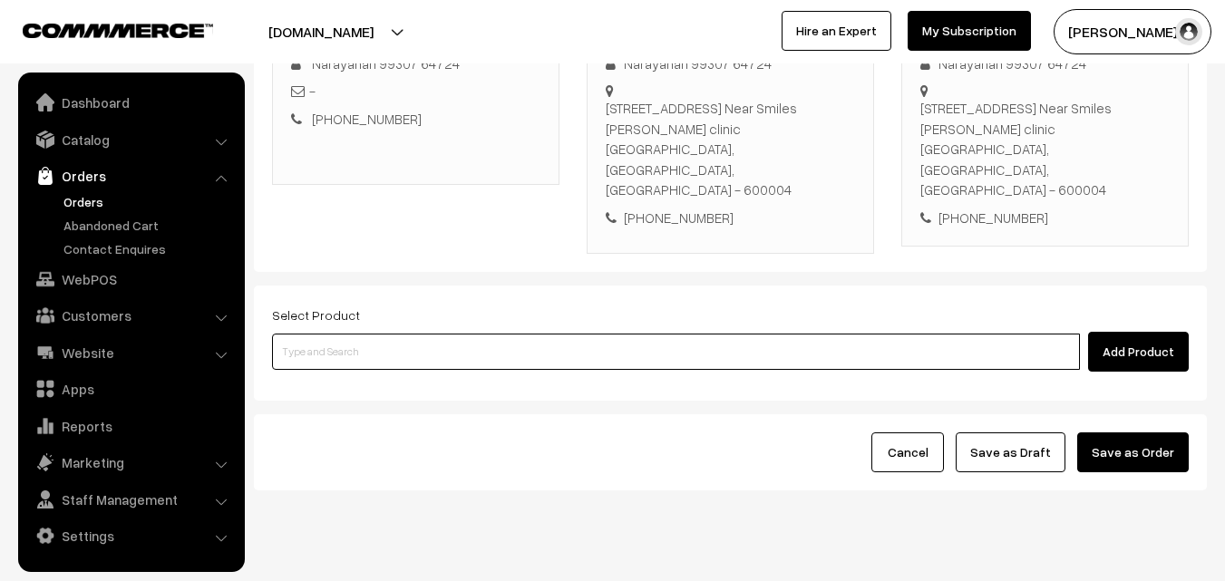
click at [507, 334] on input at bounding box center [676, 352] width 808 height 36
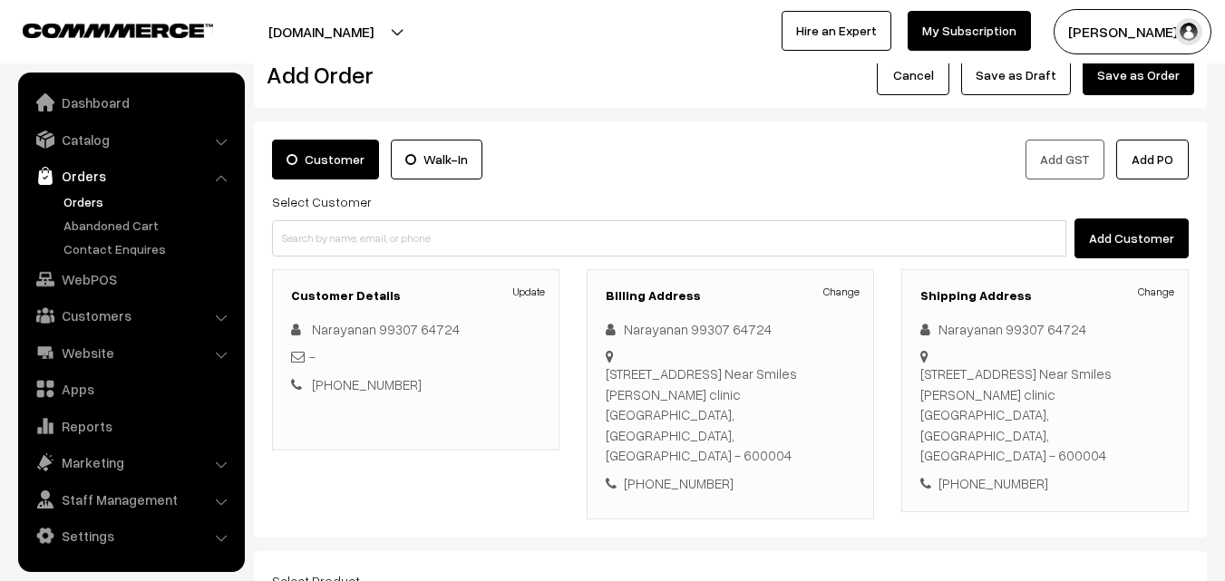
scroll to position [38, 0]
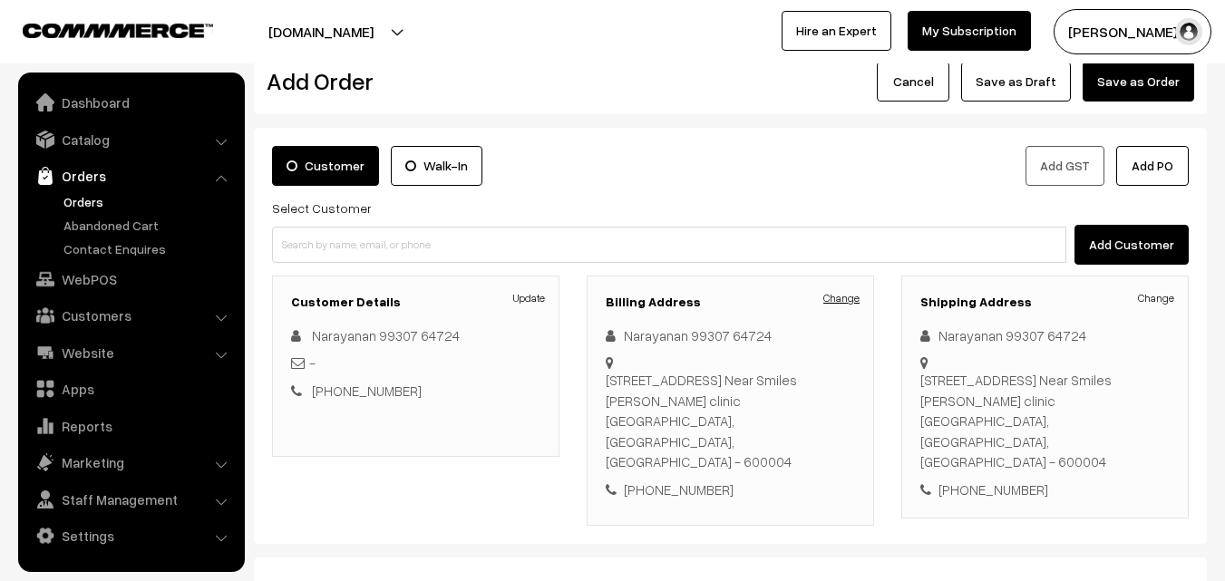
click at [838, 291] on link "Change" at bounding box center [841, 298] width 36 height 16
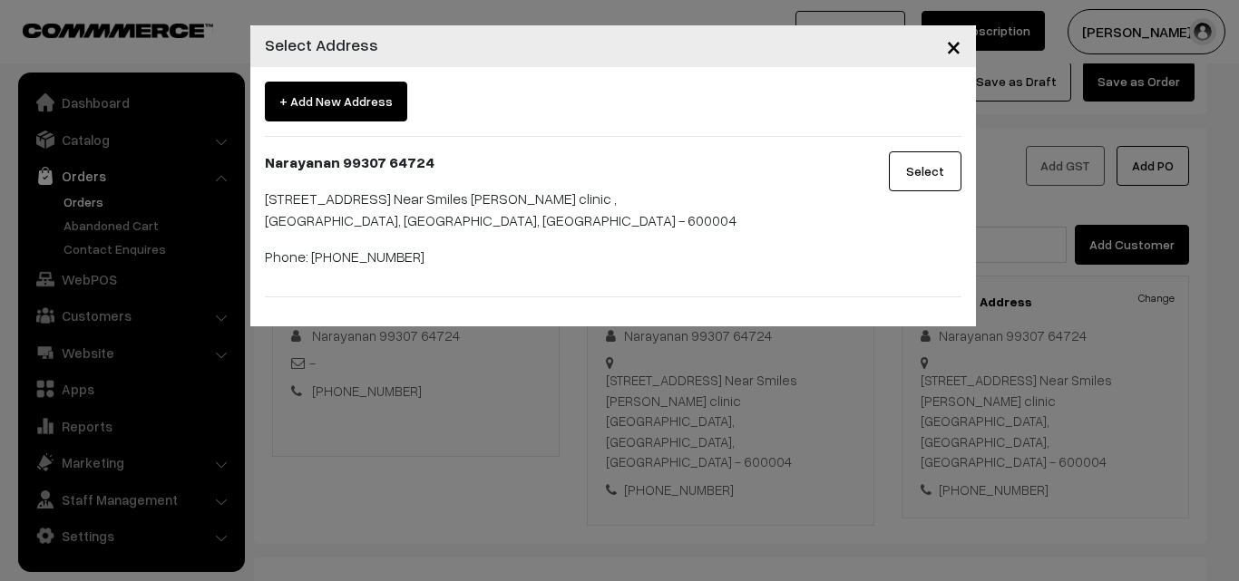
drag, startPoint x: 784, startPoint y: 496, endPoint x: 790, endPoint y: 483, distance: 14.2
click at [785, 492] on div "× Select Address + Add New Address Narayanan 99307 64724 flat no.2, Aditi apart…" at bounding box center [619, 290] width 1239 height 581
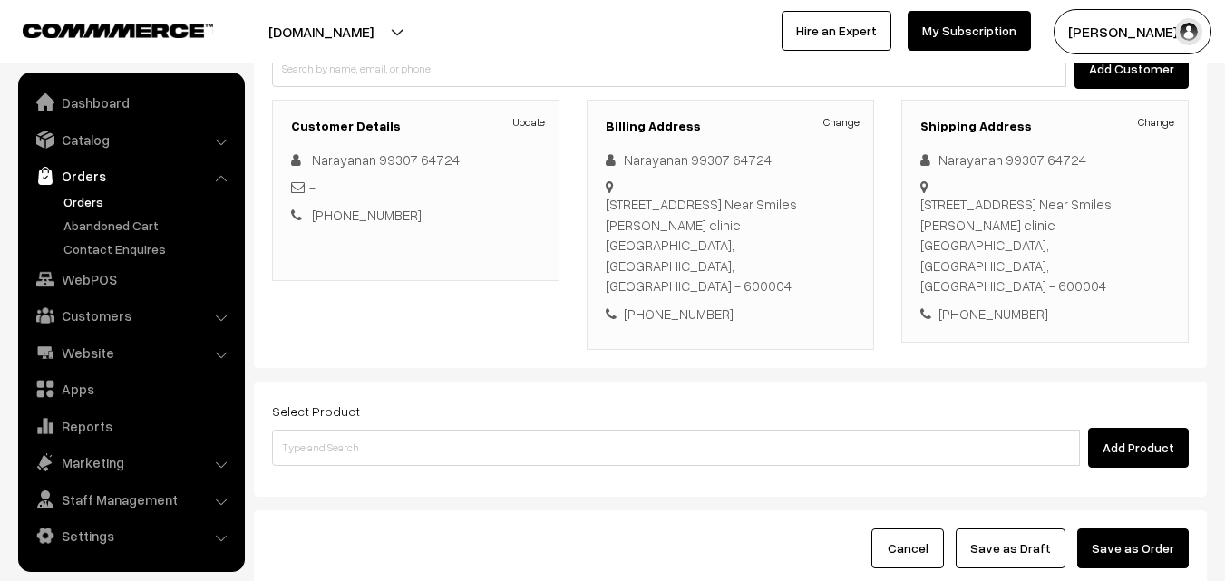
scroll to position [219, 0]
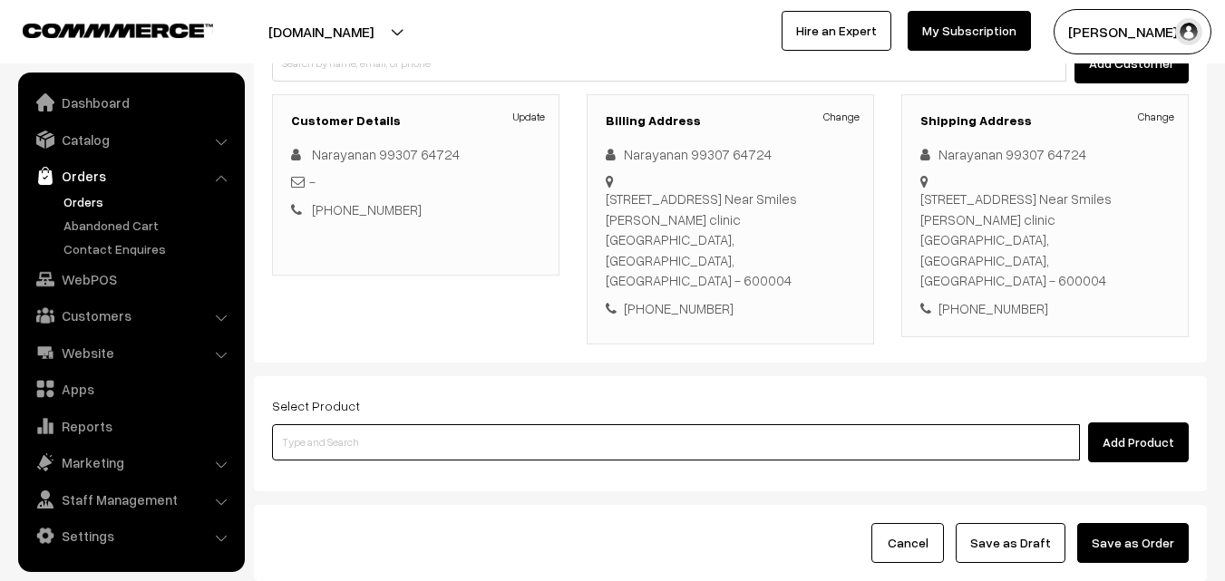
click at [658, 424] on input at bounding box center [676, 442] width 808 height 36
click at [474, 424] on input at bounding box center [676, 442] width 808 height 36
type input ","
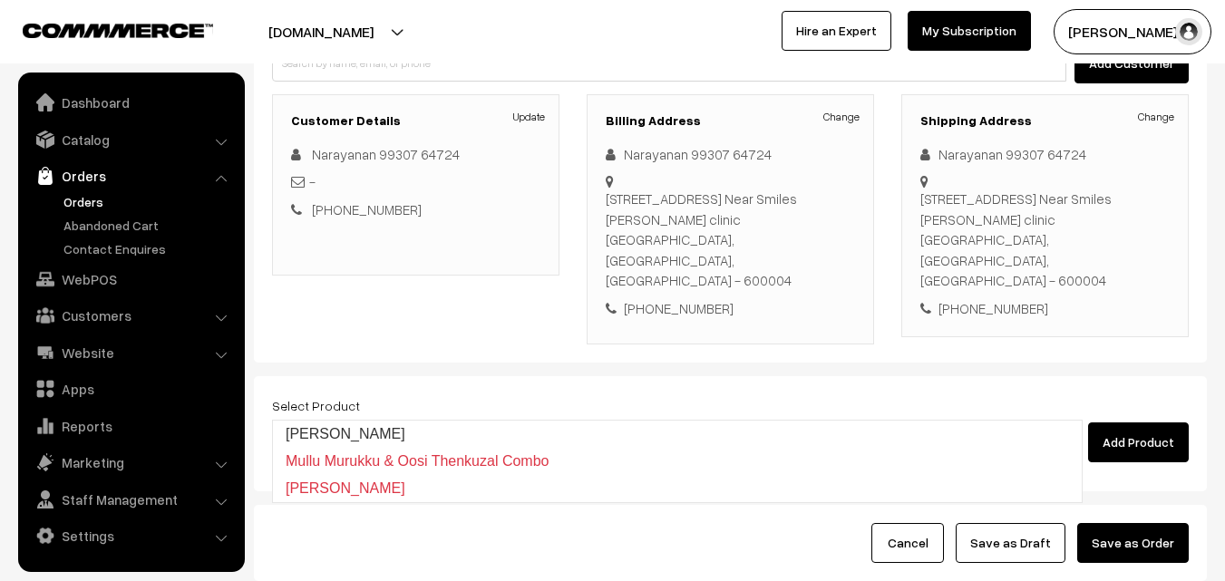
type input "Mullu Murukku"
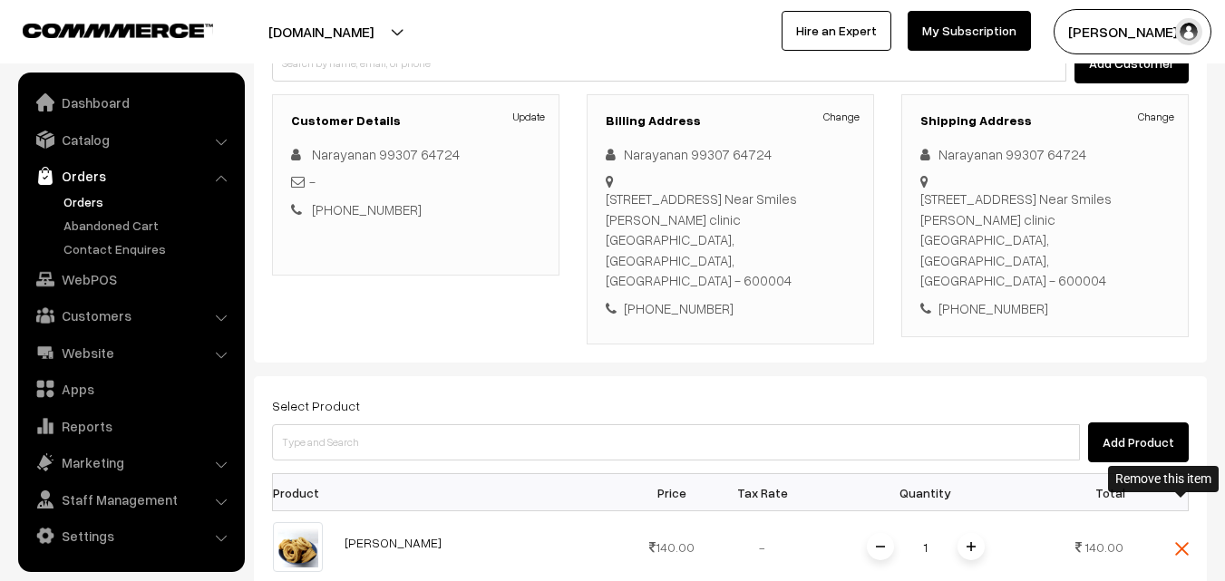
click at [1183, 542] on img at bounding box center [1182, 549] width 14 height 14
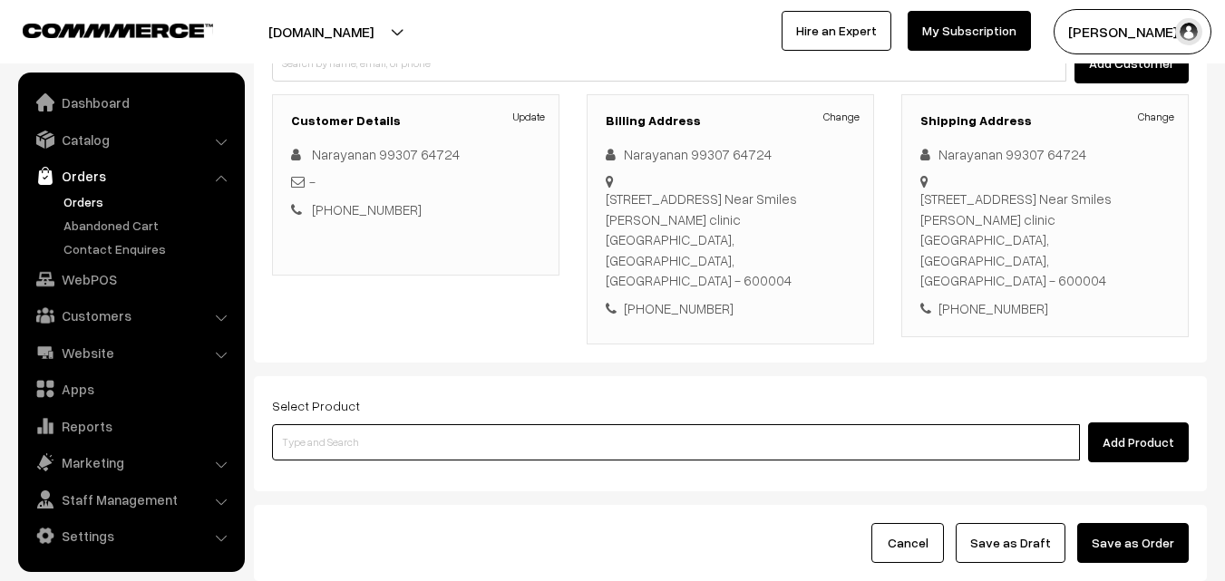
click at [841, 424] on input at bounding box center [676, 442] width 808 height 36
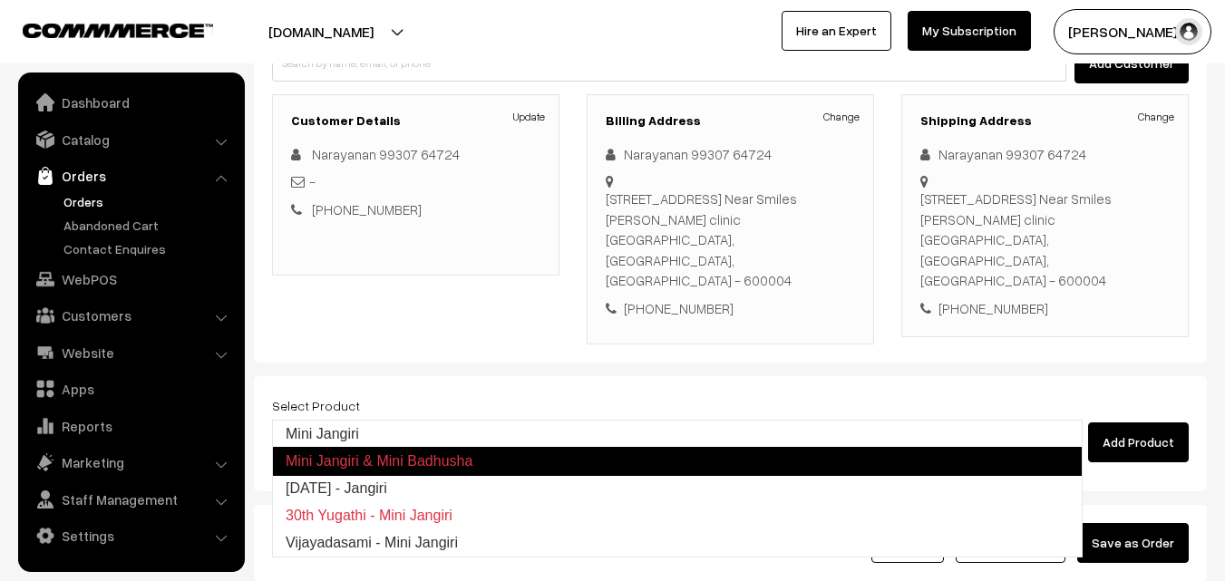
type input "Diwali - Jangiri"
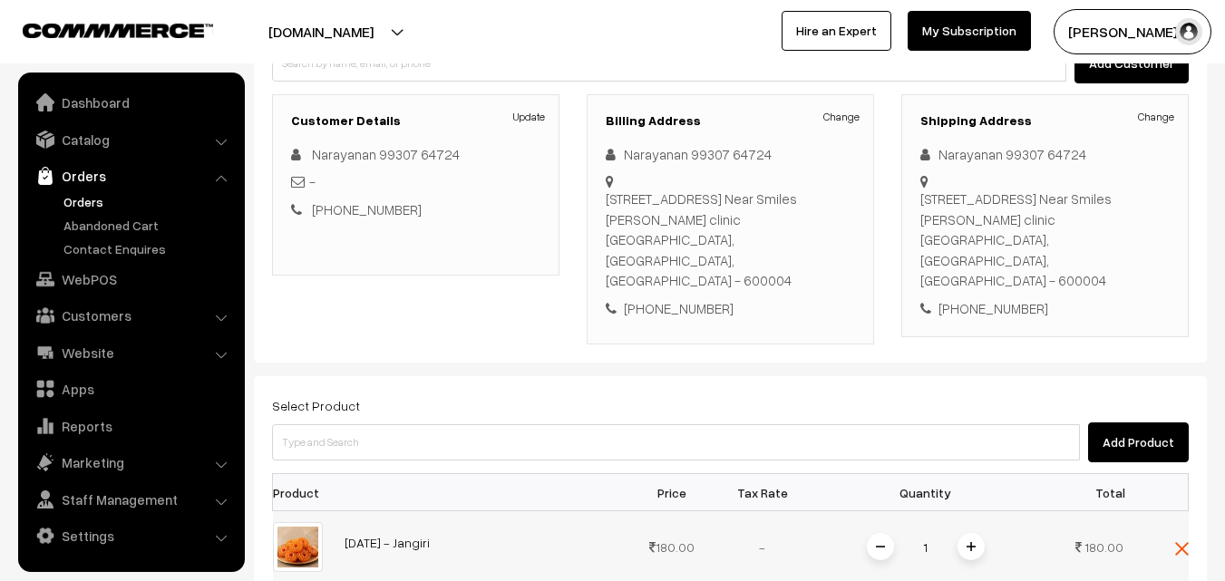
click at [982, 531] on div "1" at bounding box center [926, 547] width 136 height 32
click at [973, 542] on img at bounding box center [971, 546] width 9 height 9
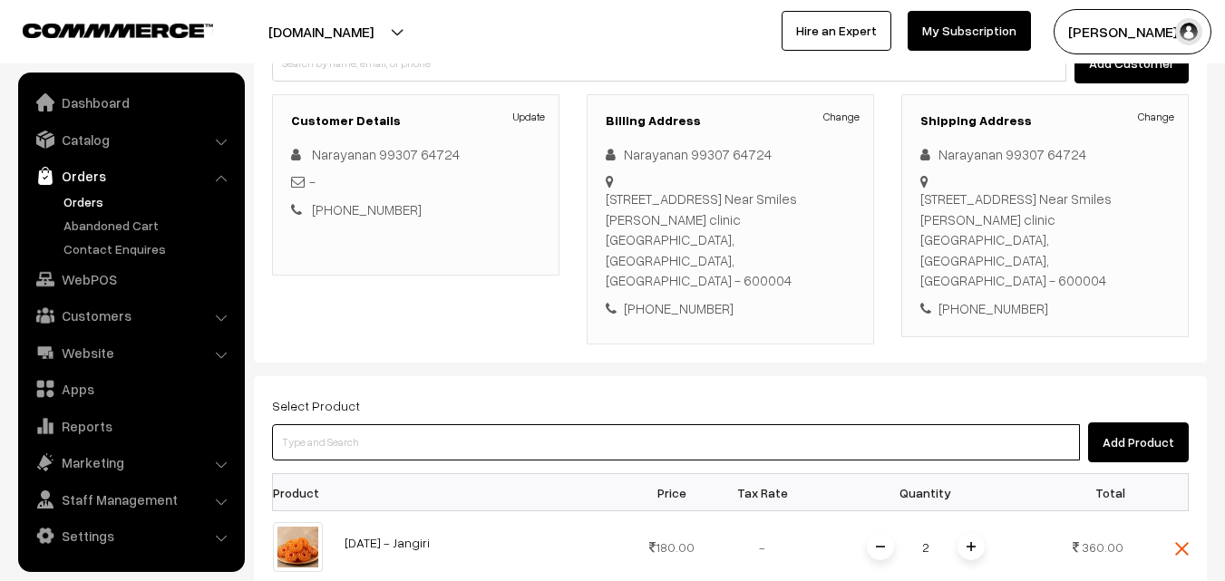
click at [872, 424] on input at bounding box center [676, 442] width 808 height 36
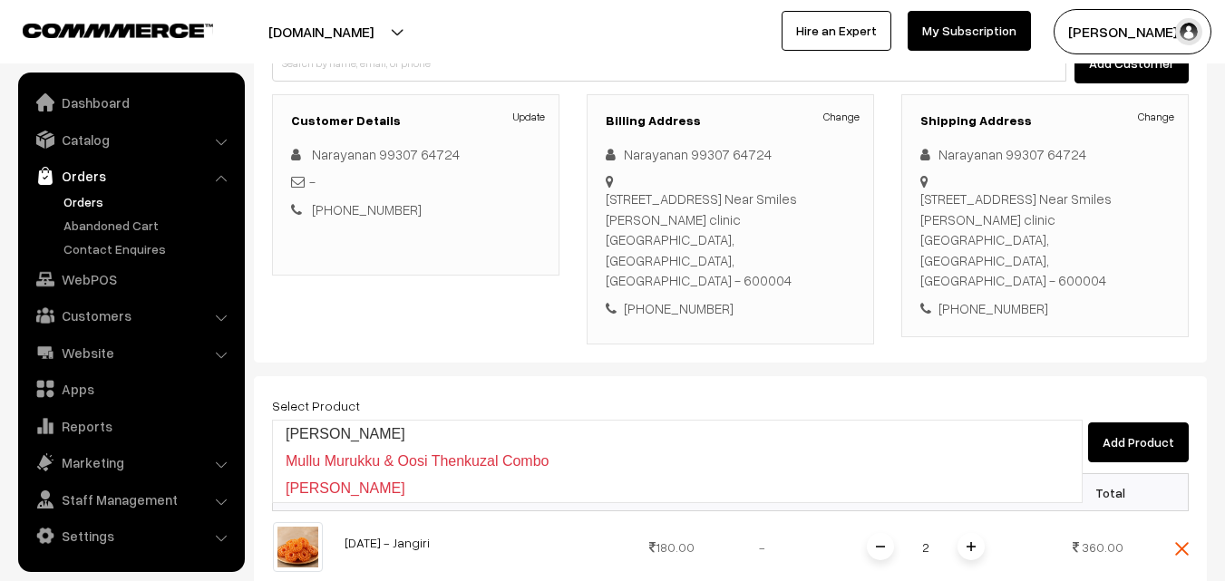
type input "Mullu Murukku"
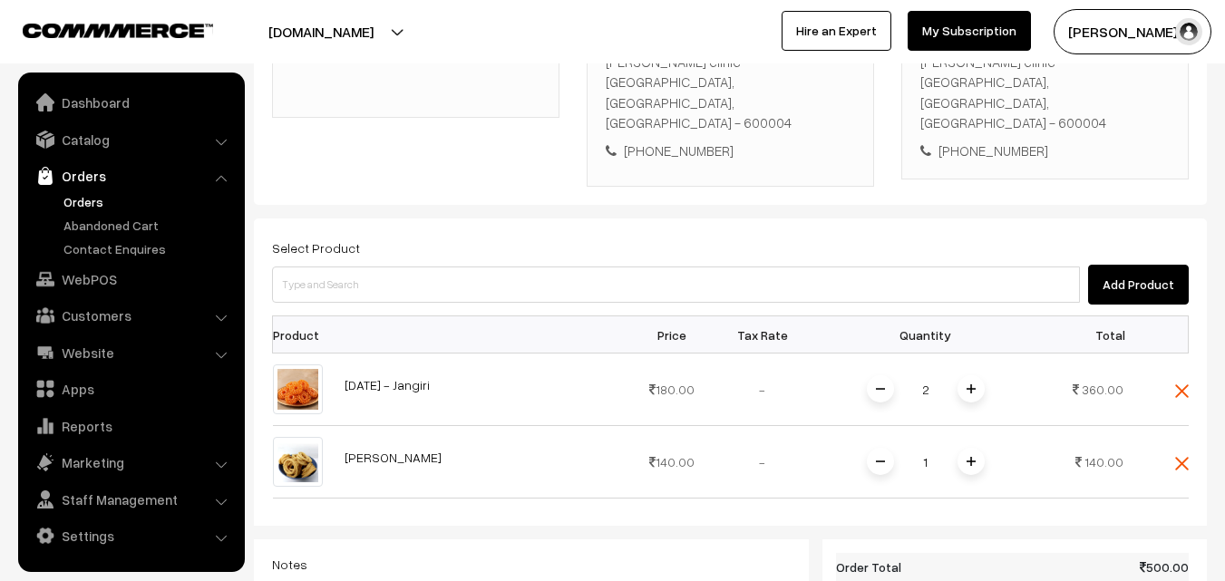
scroll to position [492, 0]
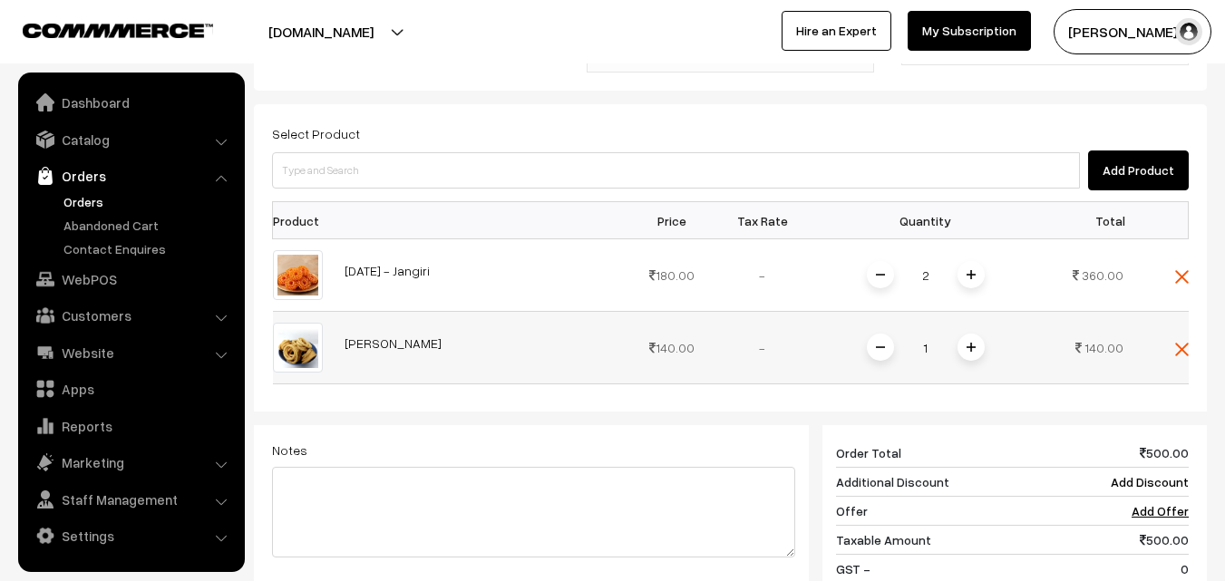
click at [969, 332] on div "1" at bounding box center [926, 348] width 136 height 32
click at [973, 334] on span at bounding box center [971, 347] width 27 height 27
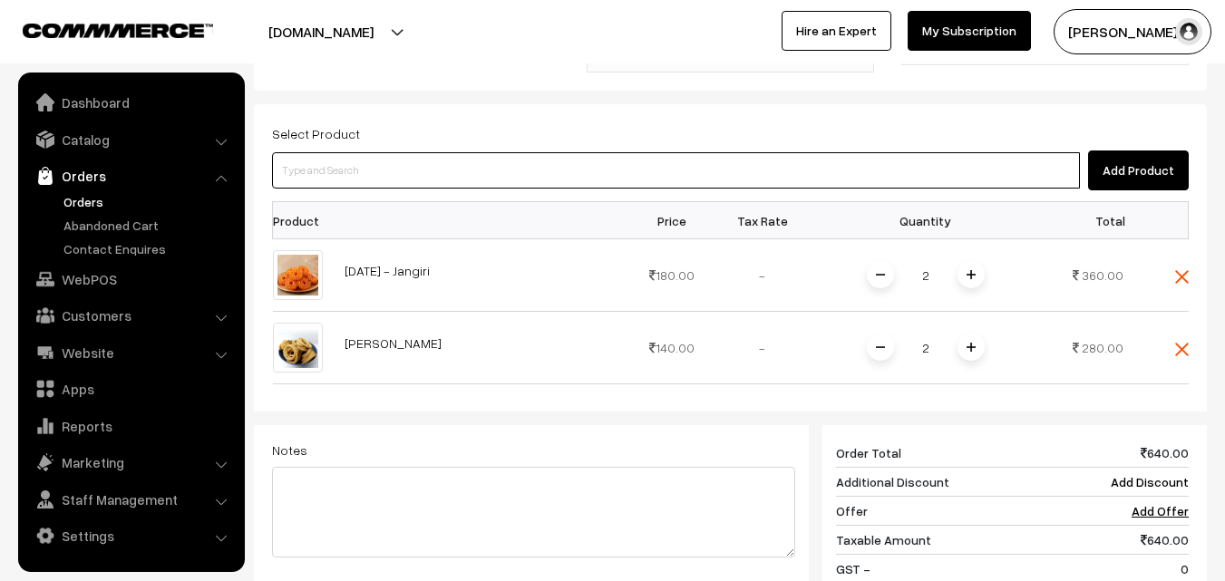
click at [554, 152] on input at bounding box center [676, 170] width 808 height 36
type input "om"
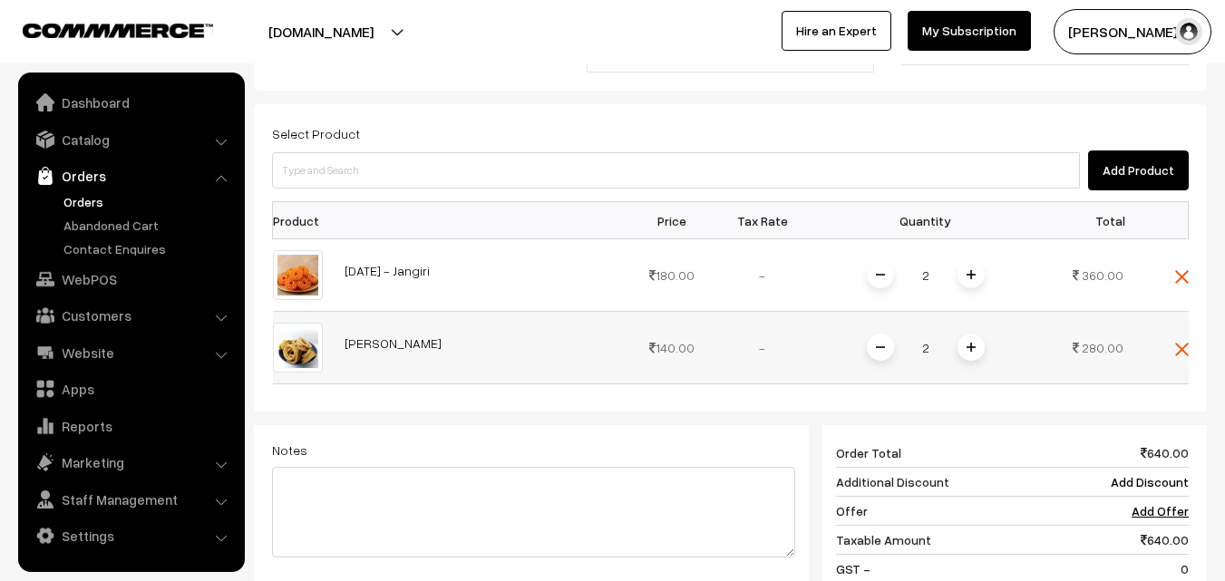
click at [969, 343] on img at bounding box center [971, 347] width 9 height 9
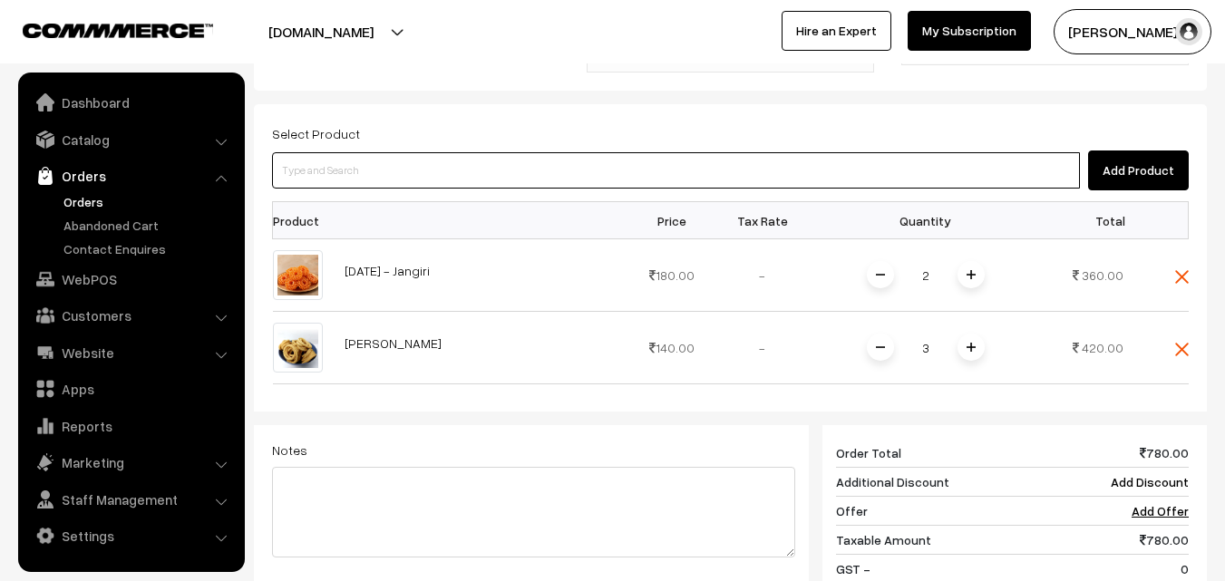
click at [524, 152] on input at bounding box center [676, 170] width 808 height 36
type input "om Podi"
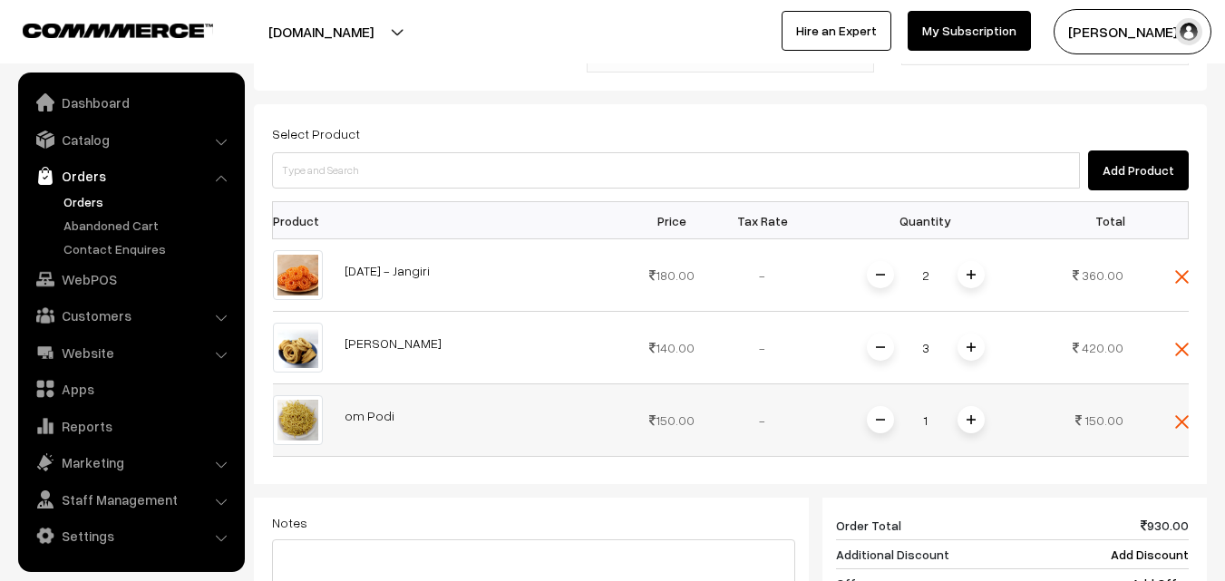
click at [977, 406] on span at bounding box center [971, 419] width 27 height 27
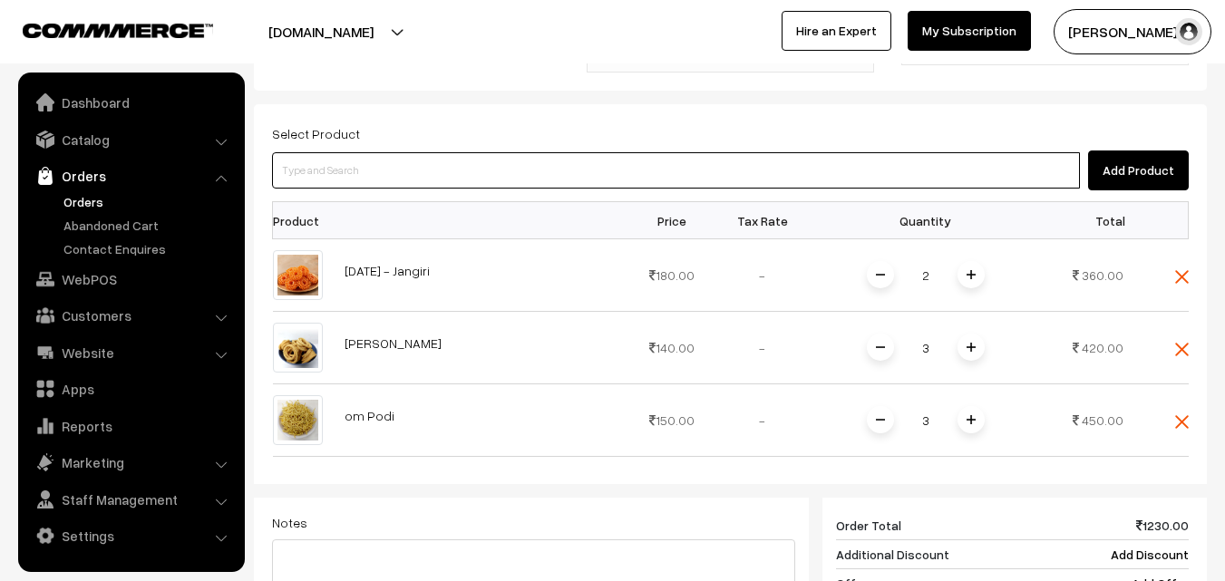
click at [542, 152] on input at bounding box center [676, 170] width 808 height 36
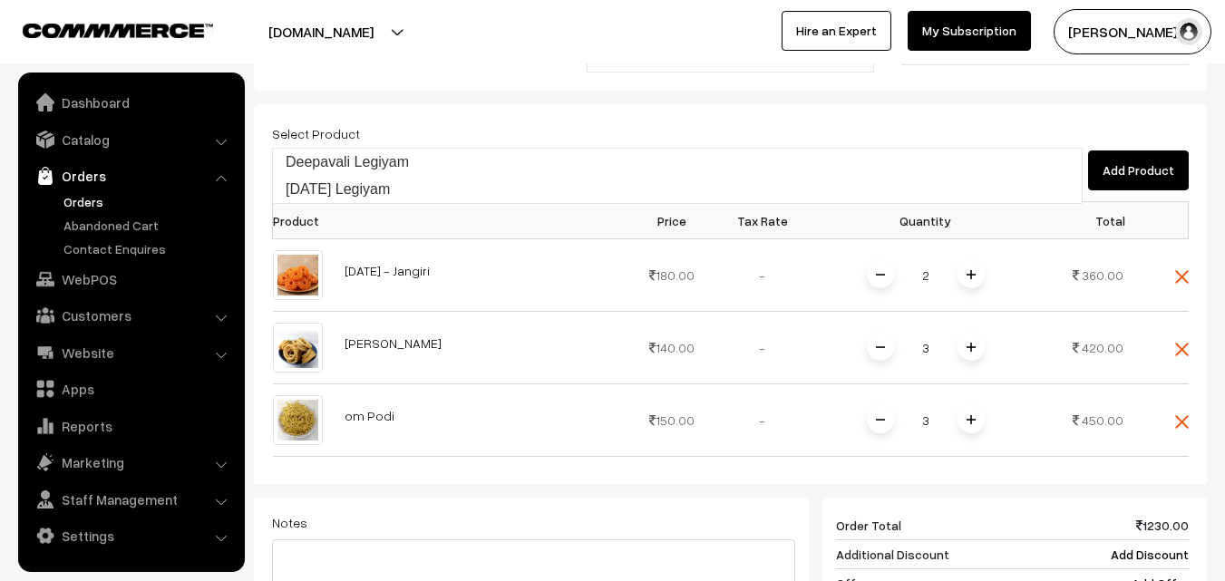
type input "Diwali Legiyam"
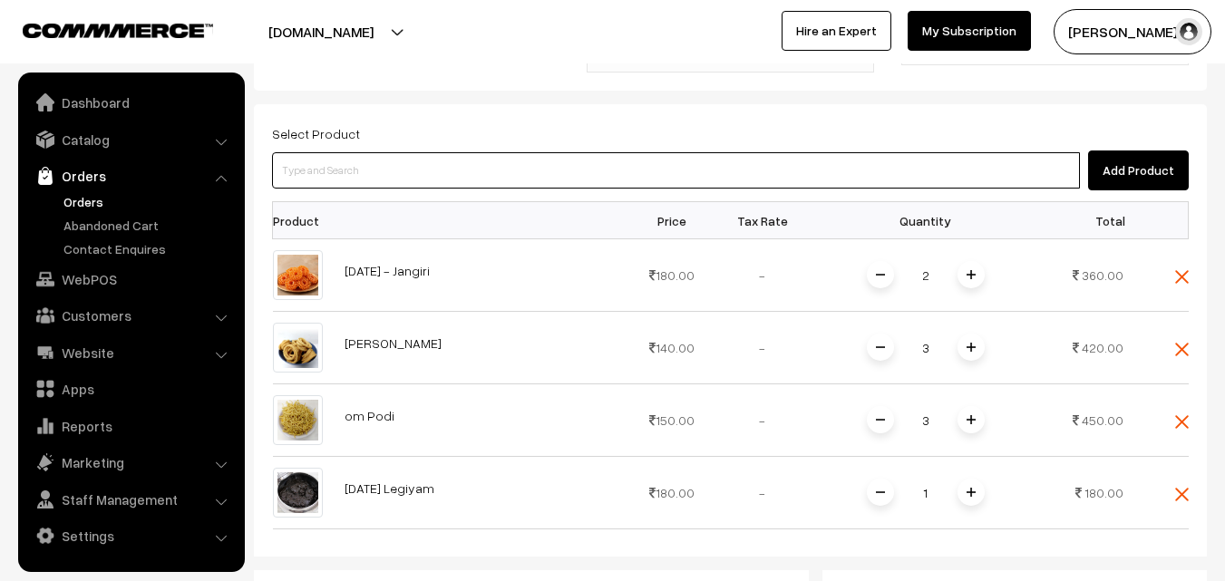
click at [486, 152] on input at bounding box center [676, 170] width 808 height 36
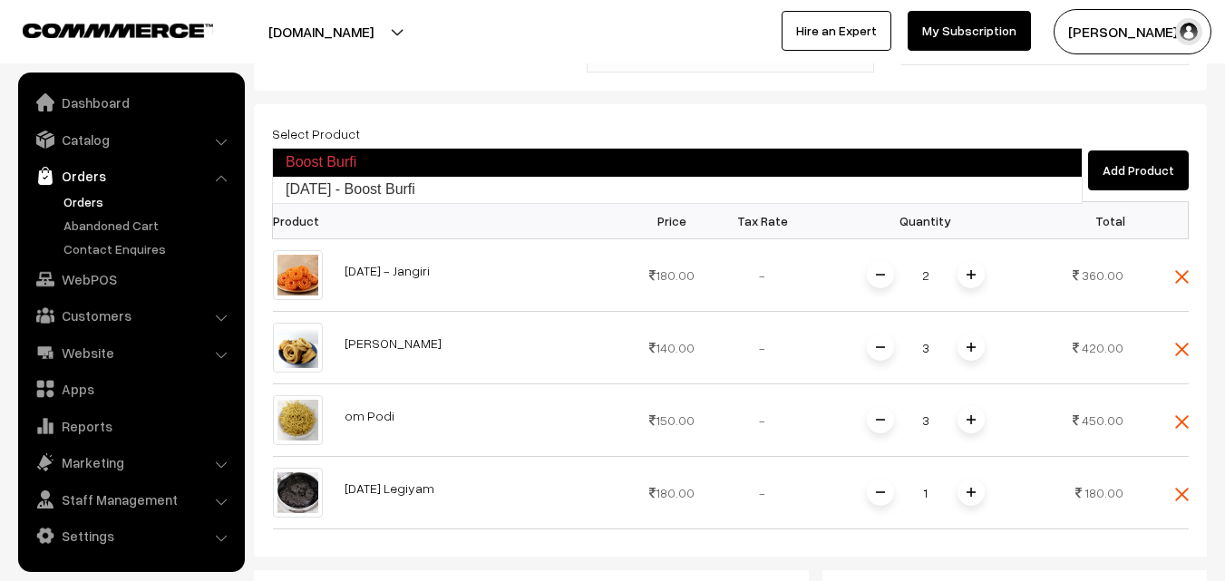
type input "Diwali - Boost Burfi"
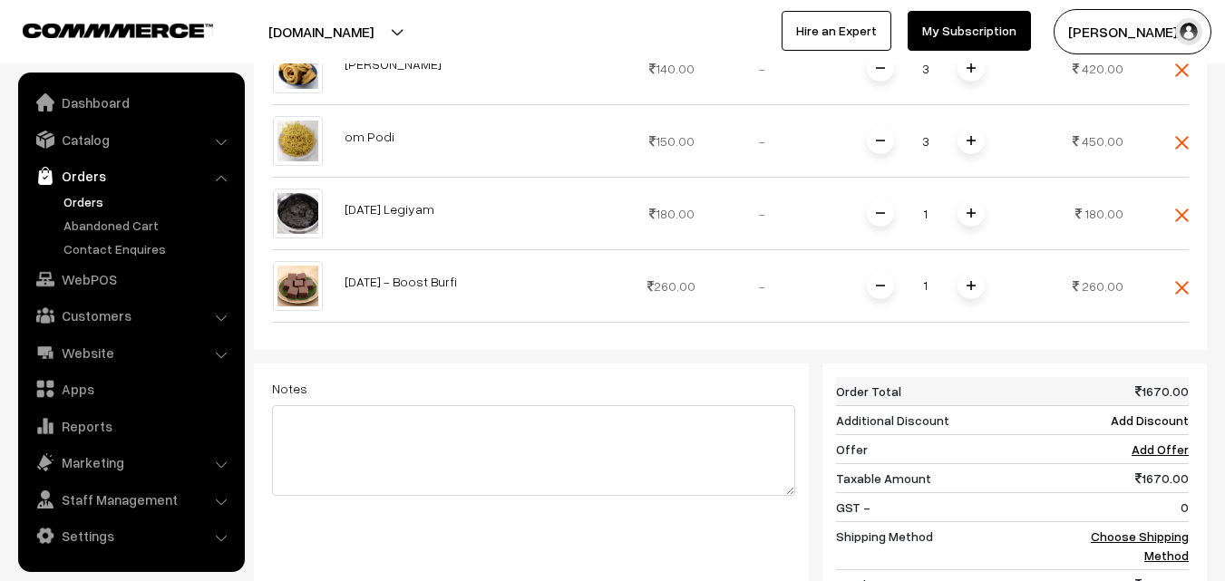
scroll to position [945, 0]
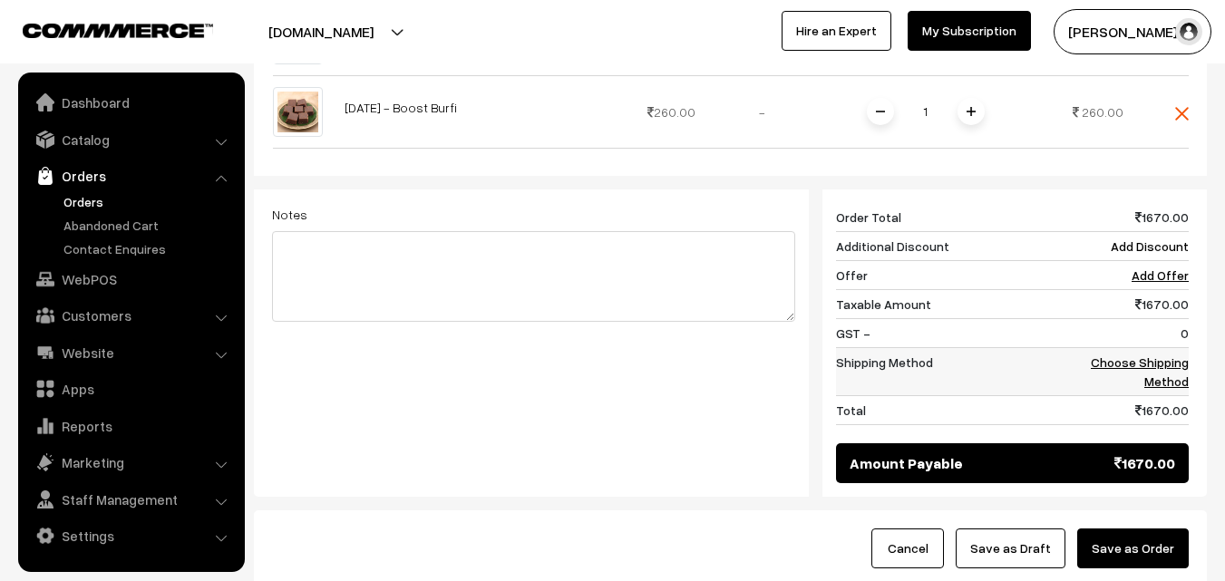
click at [1169, 355] on link "Choose Shipping Method" at bounding box center [1140, 372] width 98 height 34
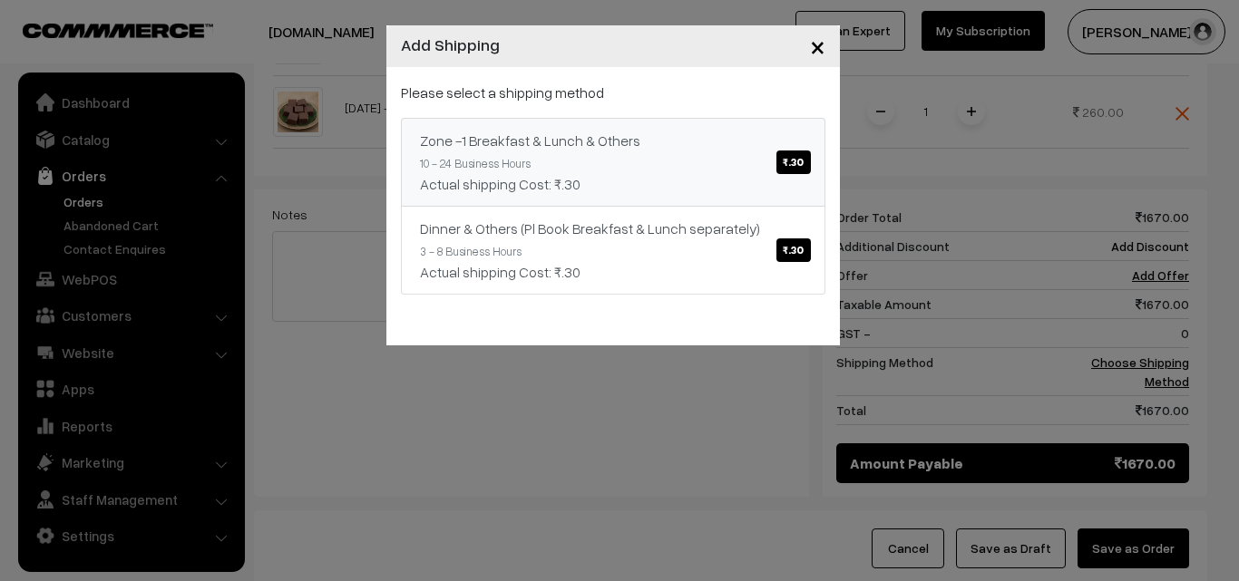
click at [639, 151] on link "Zone -1 Breakfast & Lunch & Others ₹.30 10 - 24 Business Hours Actual shipping …" at bounding box center [613, 162] width 424 height 89
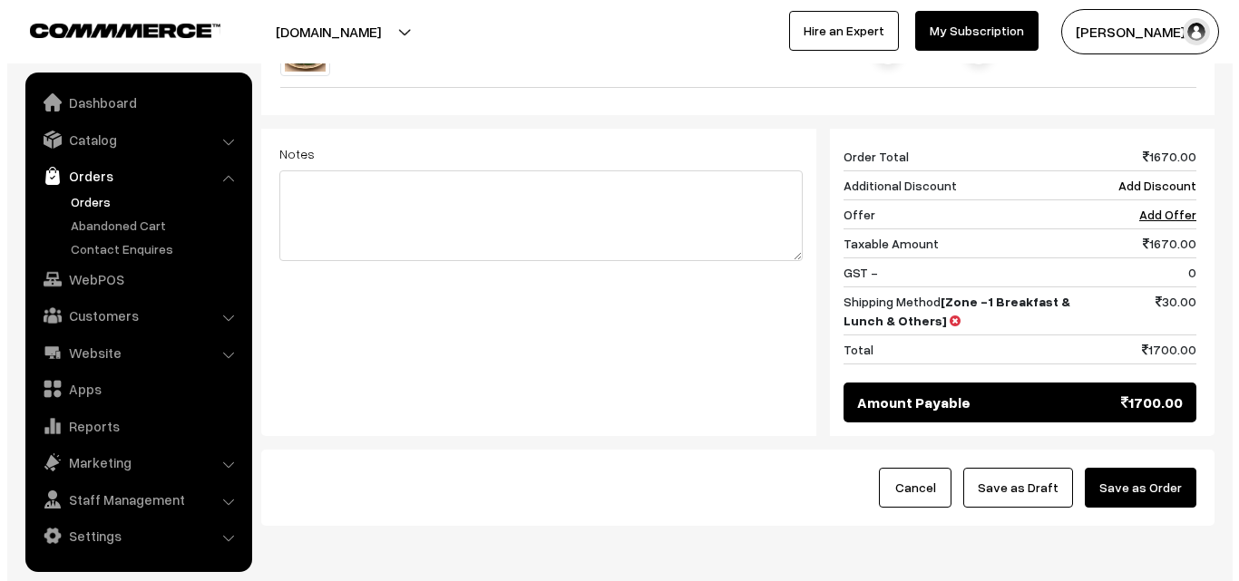
scroll to position [1036, 0]
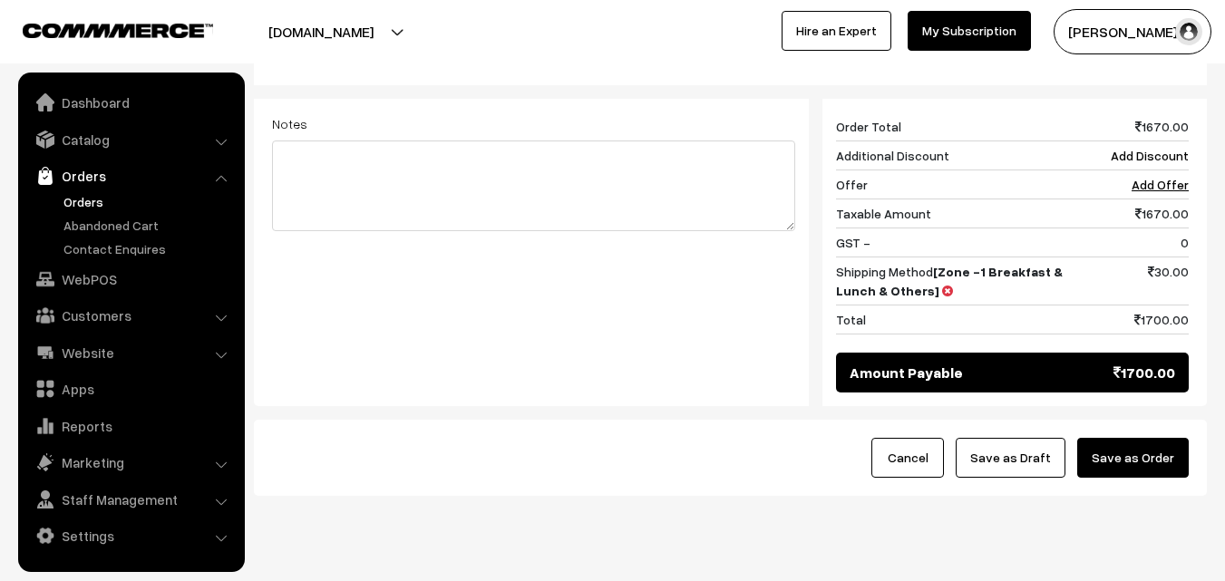
click at [1136, 438] on button "Save as Order" at bounding box center [1133, 458] width 112 height 40
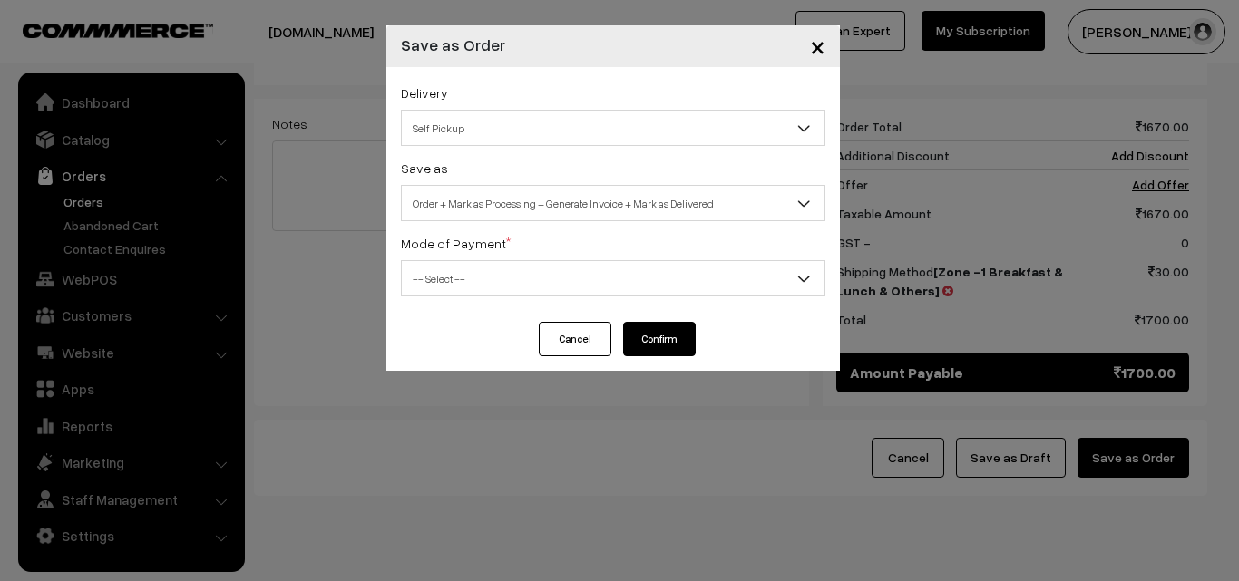
click at [531, 194] on span "Order + Mark as Processing + Generate Invoice + Mark as Delivered" at bounding box center [613, 204] width 423 height 32
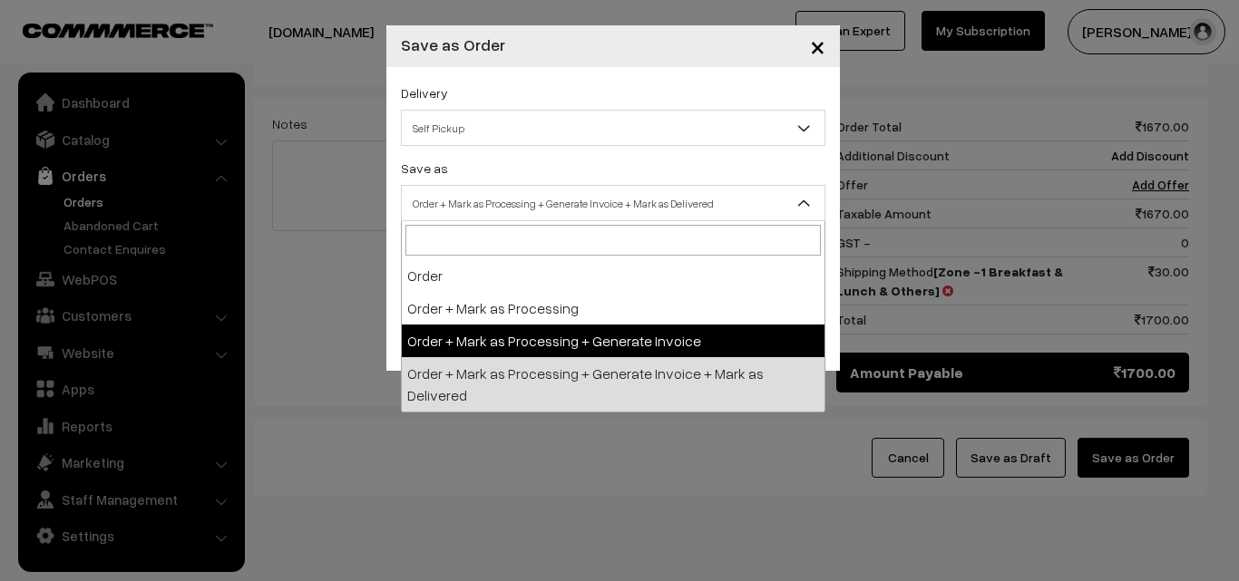
select select "3"
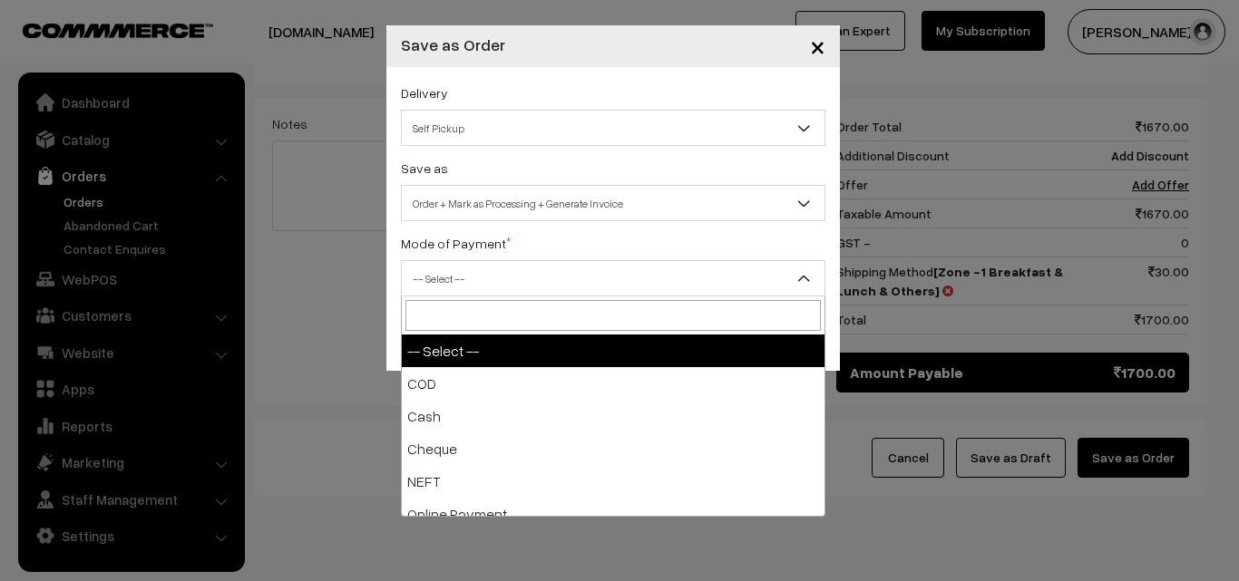
click at [463, 290] on span "-- Select --" at bounding box center [613, 279] width 423 height 32
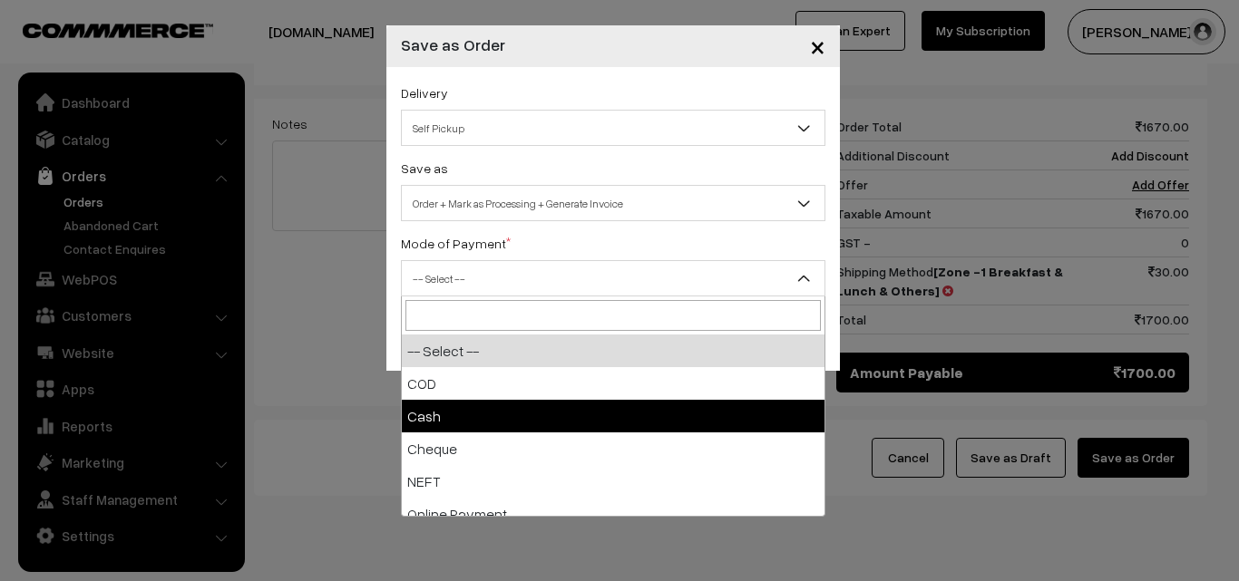
select select "2"
checkbox input "true"
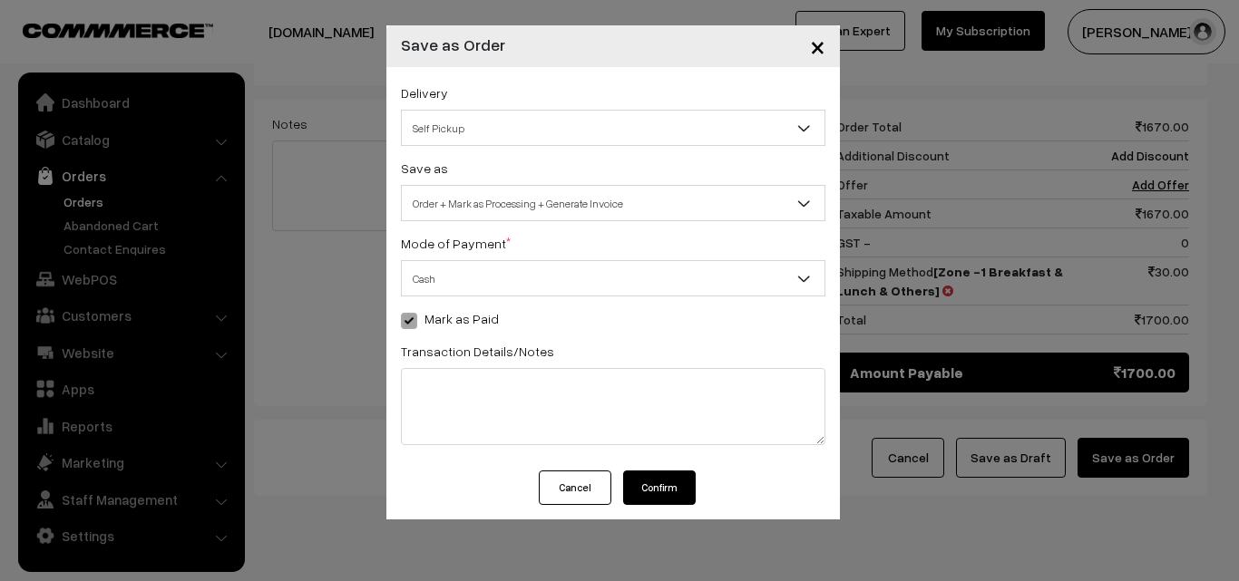
click at [661, 482] on button "Confirm" at bounding box center [659, 488] width 73 height 34
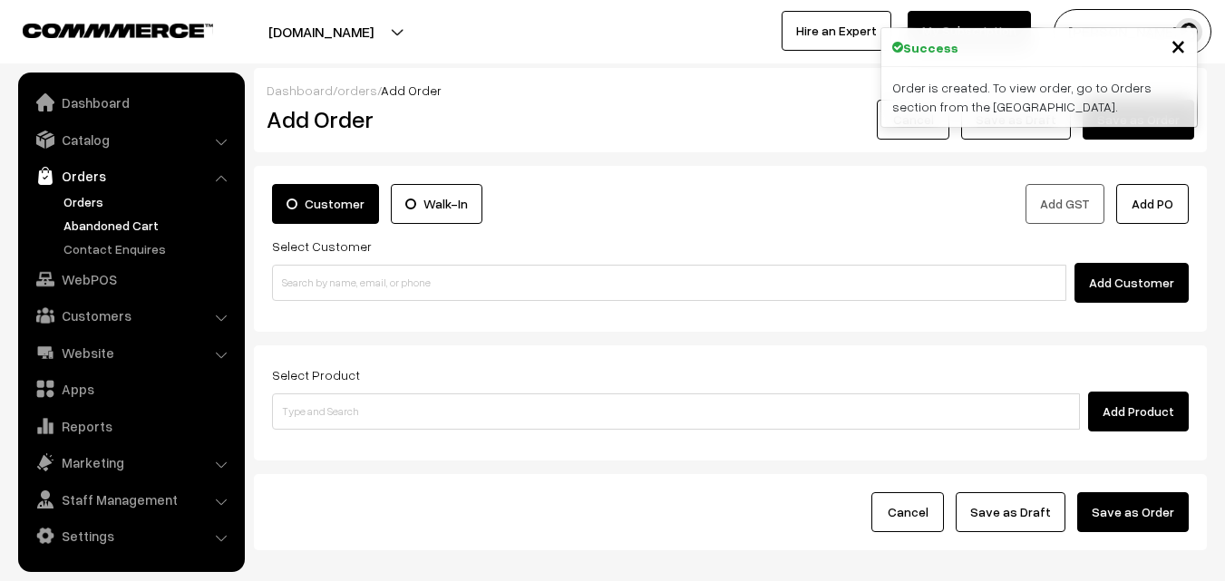
click at [85, 199] on link "Orders" at bounding box center [149, 201] width 180 height 19
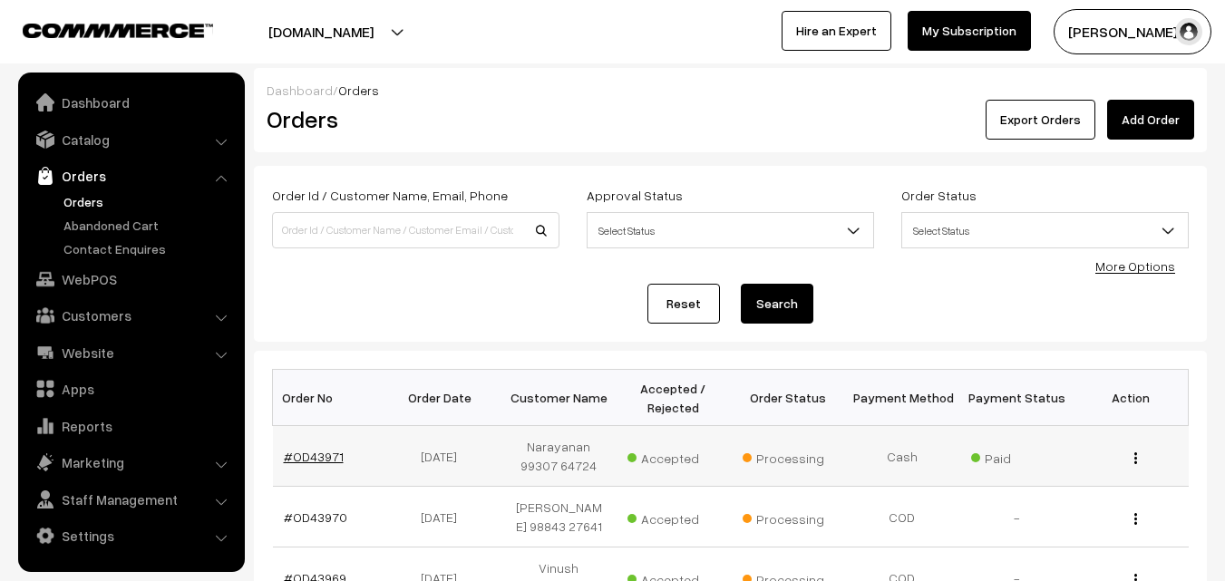
click at [315, 454] on link "#OD43971" at bounding box center [314, 456] width 60 height 15
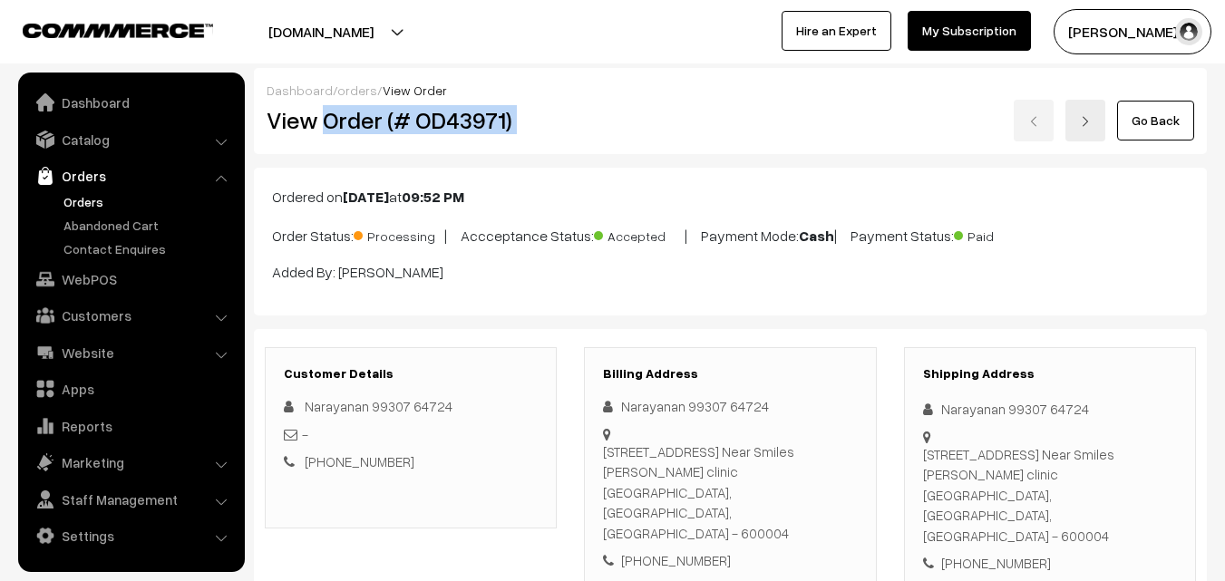
copy div "Order (# OD43971)"
drag, startPoint x: 326, startPoint y: 117, endPoint x: 552, endPoint y: 124, distance: 225.9
click at [572, 113] on div "View Order (# OD43971) Go Back" at bounding box center [730, 121] width 955 height 42
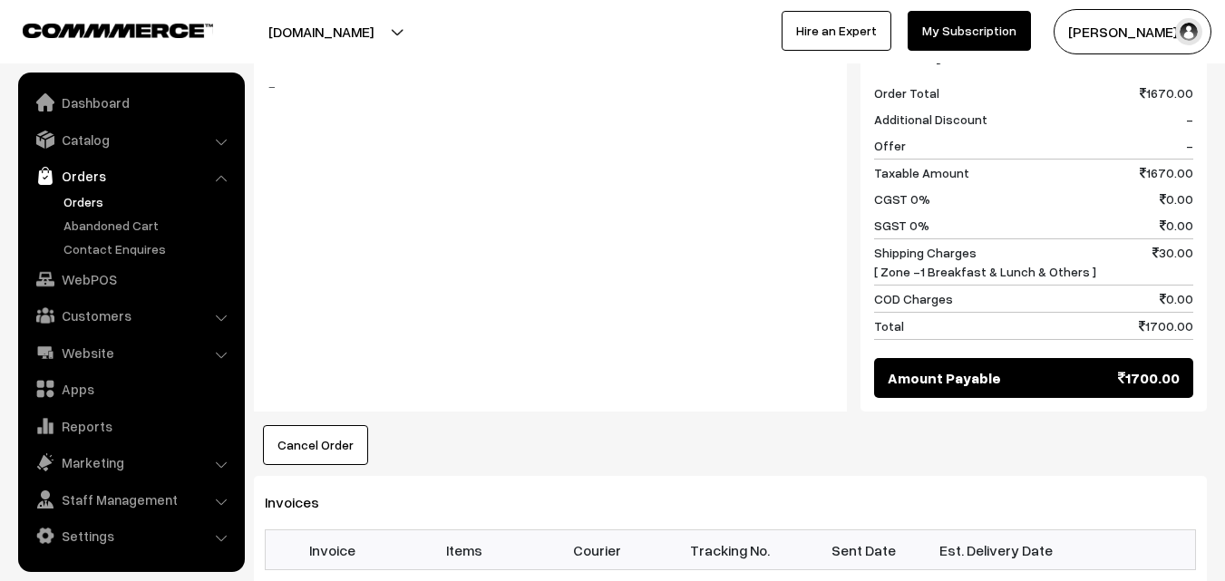
scroll to position [1270, 0]
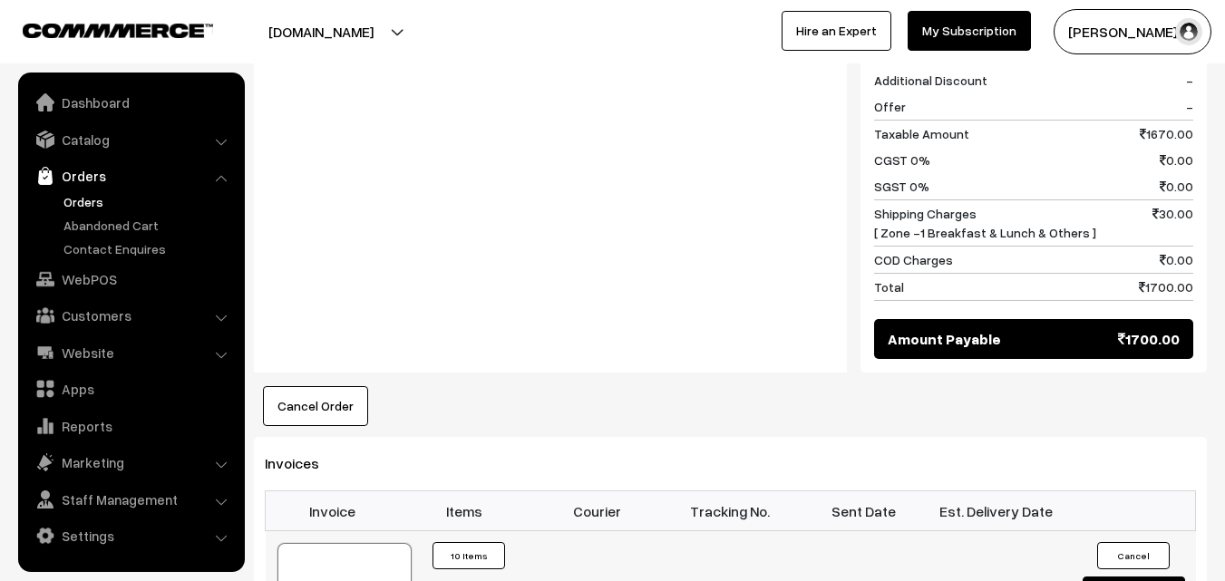
click at [335, 543] on div at bounding box center [345, 588] width 134 height 91
click at [105, 279] on link "WebPOS" at bounding box center [131, 279] width 216 height 33
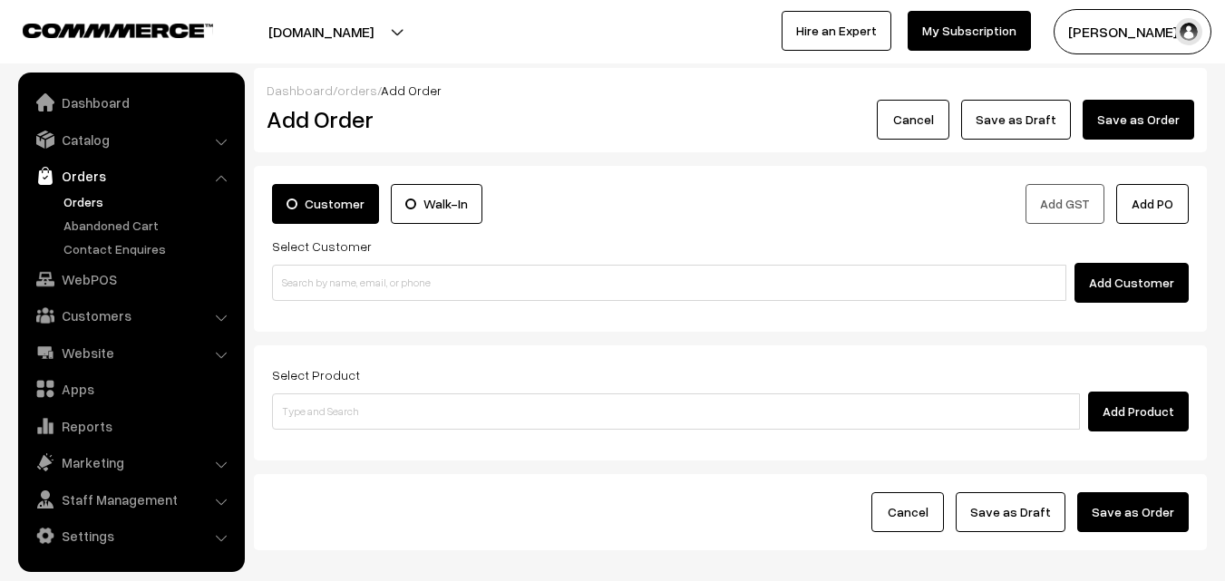
click at [340, 277] on input at bounding box center [669, 283] width 794 height 36
click at [319, 285] on input "96770 83067" at bounding box center [669, 283] width 794 height 36
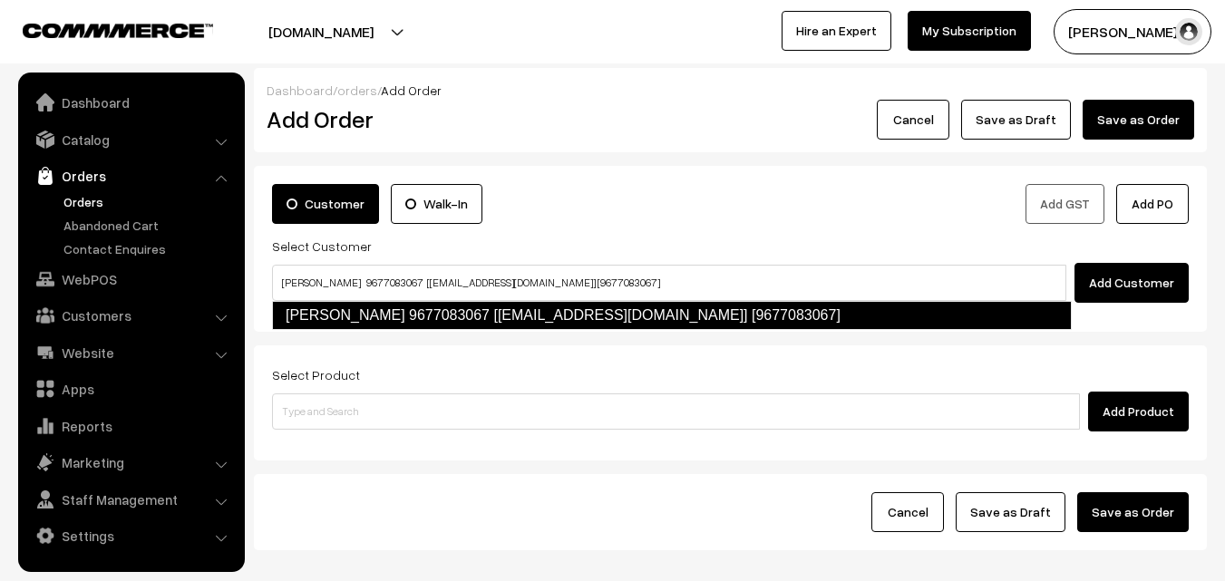
type input "[PERSON_NAME] 9677083067 [[EMAIL_ADDRESS][DOMAIN_NAME]] [9677083067]"
click at [0, 0] on div at bounding box center [0, 0] width 0 height 0
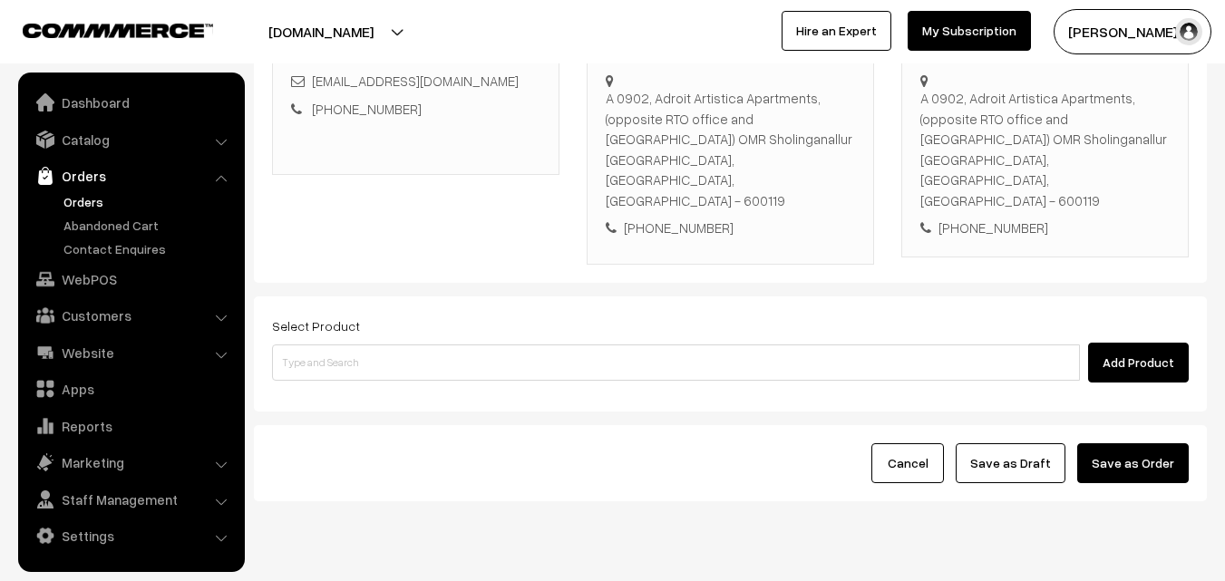
scroll to position [240, 0]
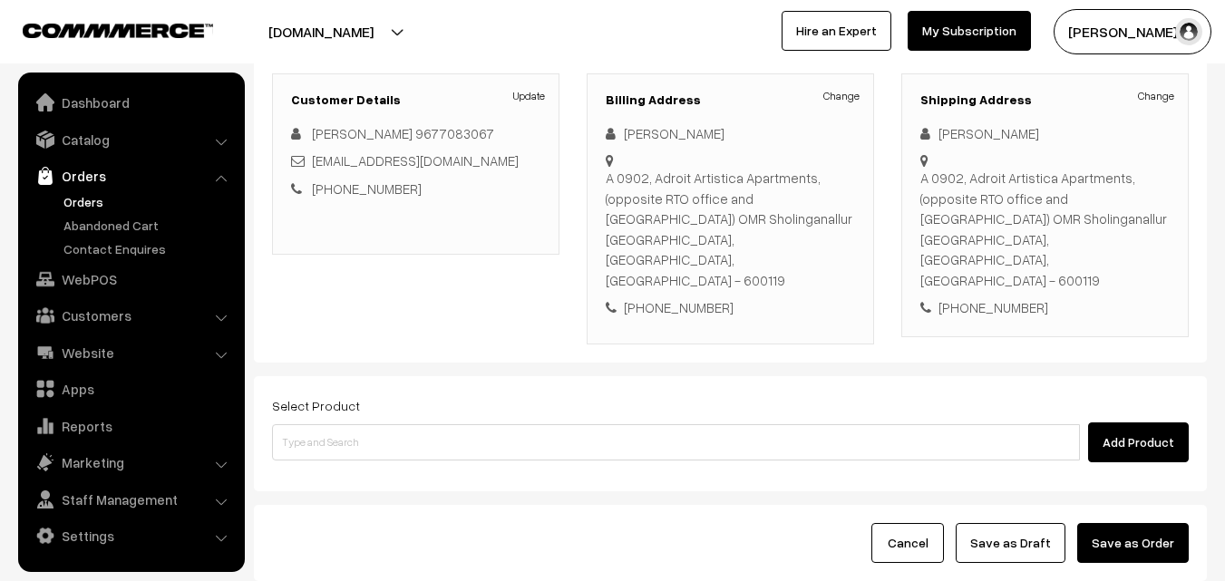
click at [565, 376] on div "Select Product Add Product" at bounding box center [730, 433] width 953 height 115
click at [567, 394] on div "Select Product Add Product" at bounding box center [730, 428] width 917 height 68
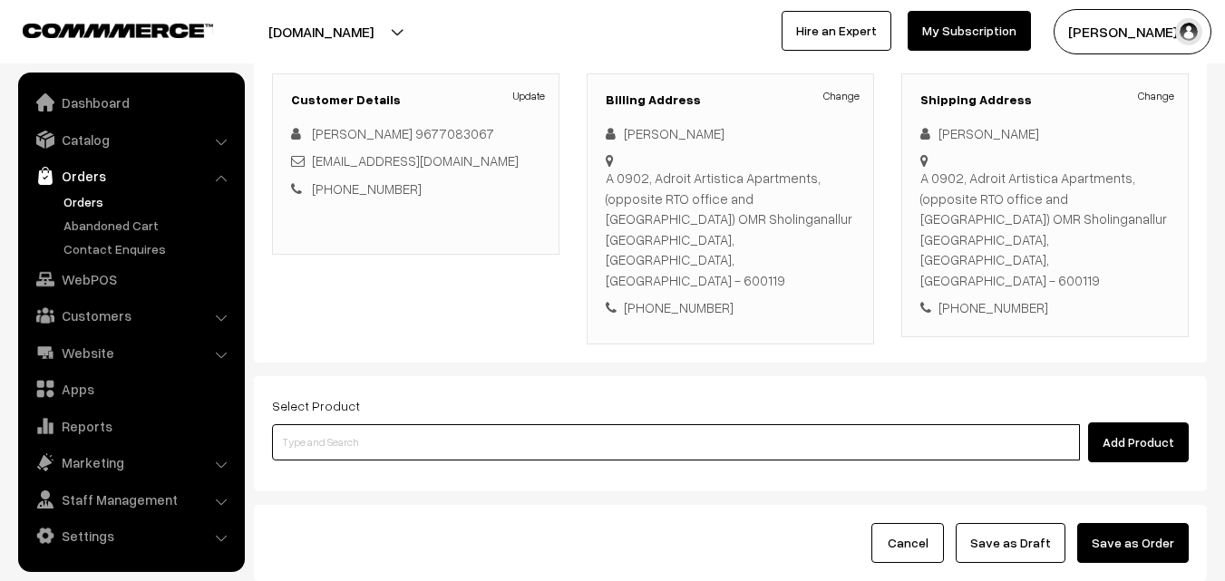
click at [562, 424] on input at bounding box center [676, 442] width 808 height 36
click at [439, 424] on input at bounding box center [676, 442] width 808 height 36
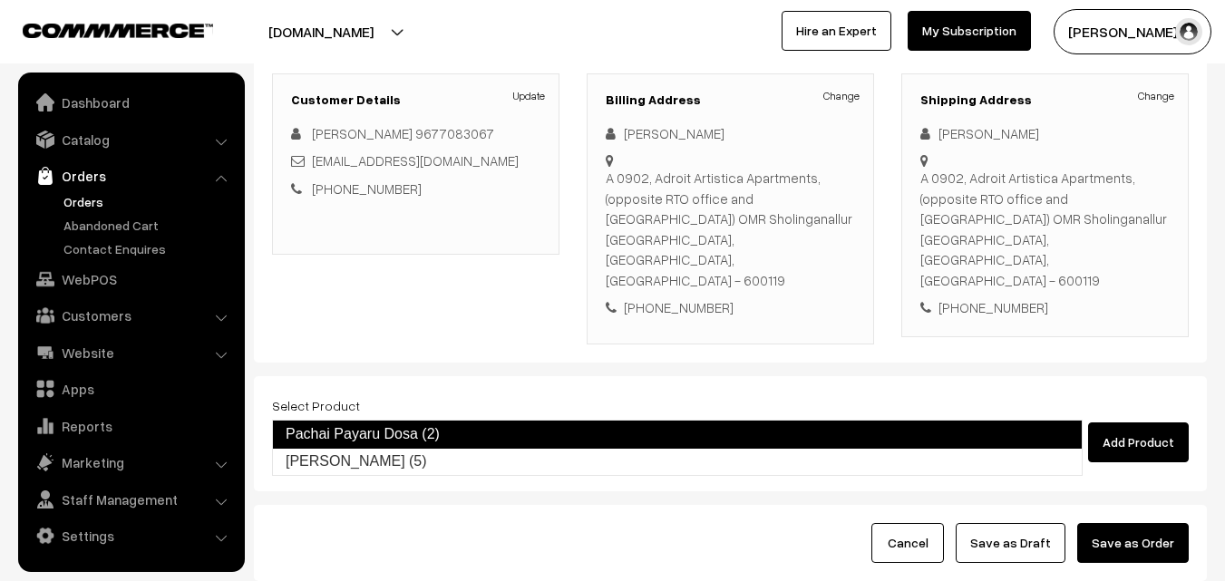
type input "Pachai Payaru Laddu (5)"
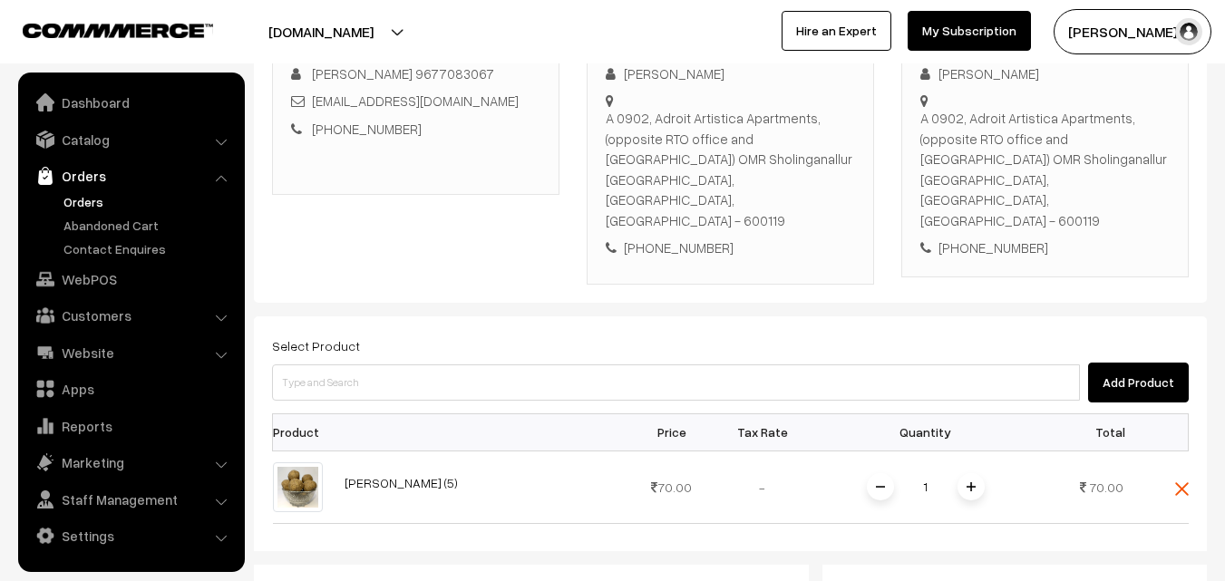
scroll to position [331, 0]
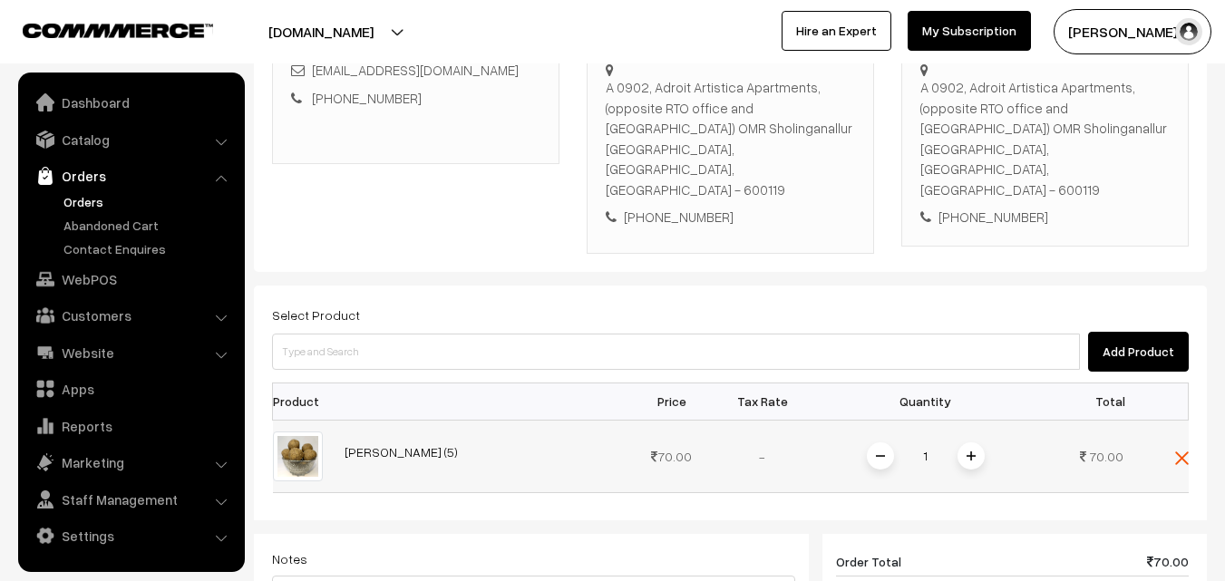
click at [974, 443] on span at bounding box center [971, 456] width 27 height 27
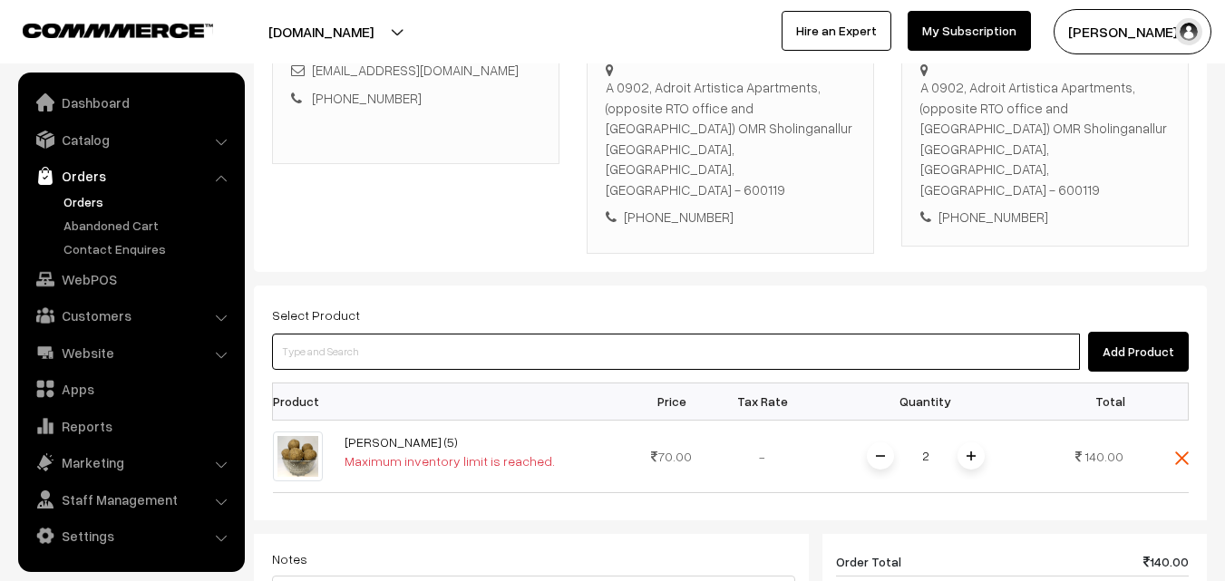
click at [492, 334] on input at bounding box center [676, 352] width 808 height 36
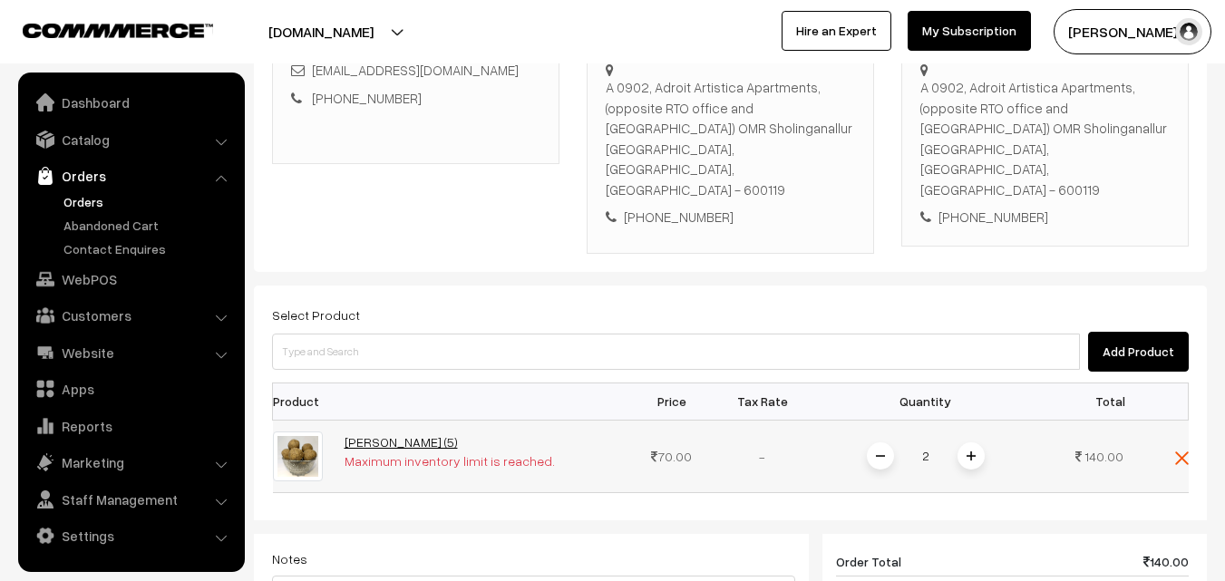
click at [411, 434] on link "Pachai Payaru Laddu (5)" at bounding box center [401, 441] width 113 height 15
click at [959, 443] on span at bounding box center [971, 456] width 27 height 27
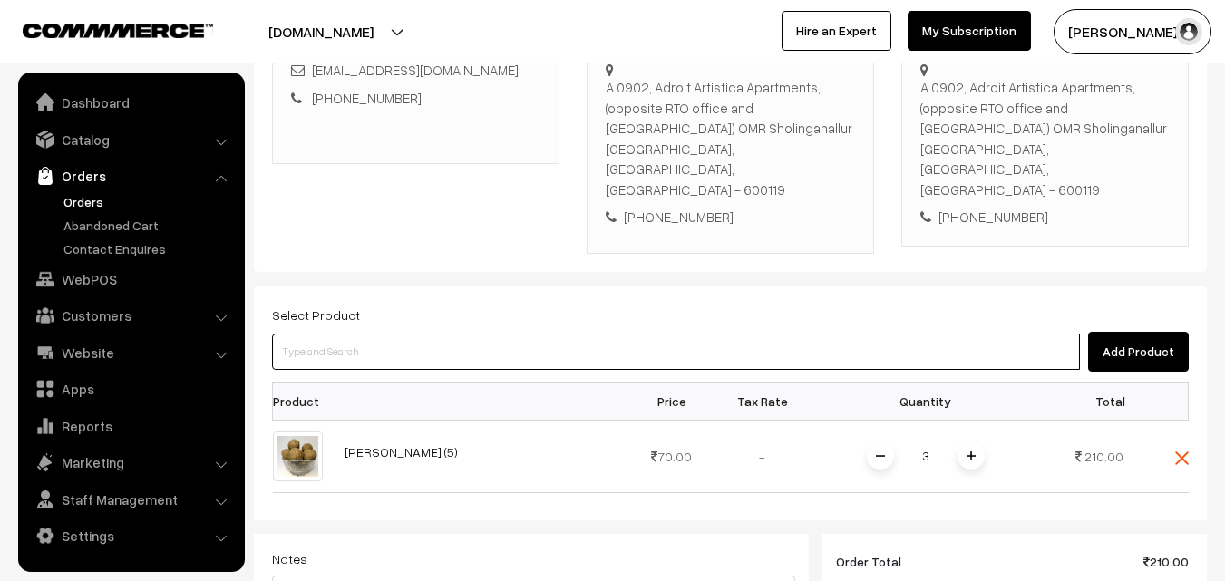
click at [743, 334] on input at bounding box center [676, 352] width 808 height 36
click at [534, 334] on input at bounding box center [676, 352] width 808 height 36
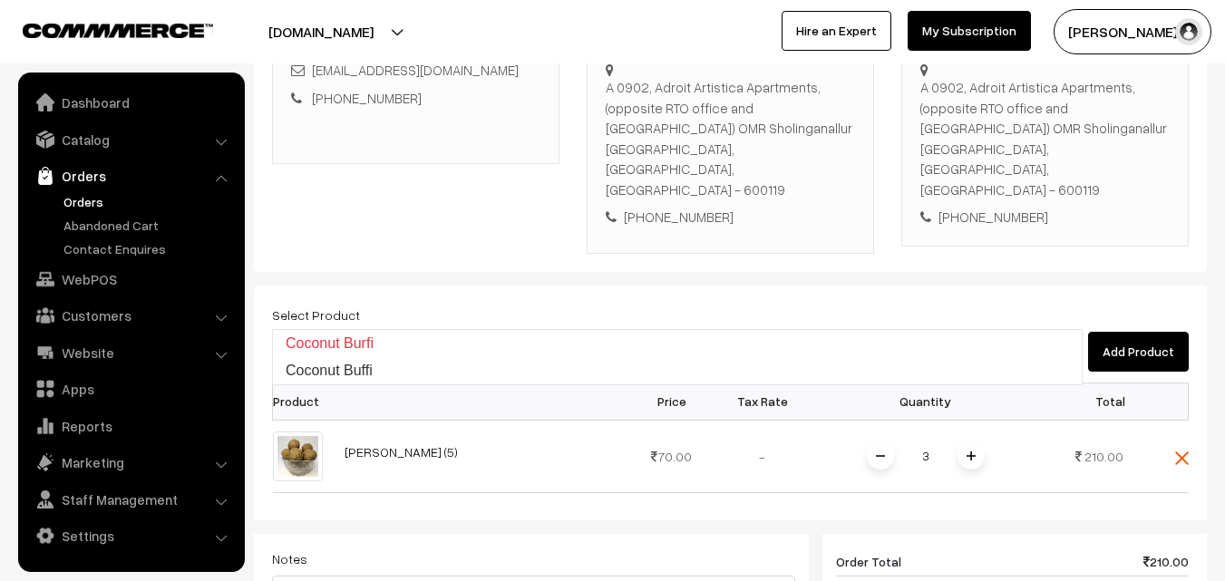
type input "Coconut Buffi"
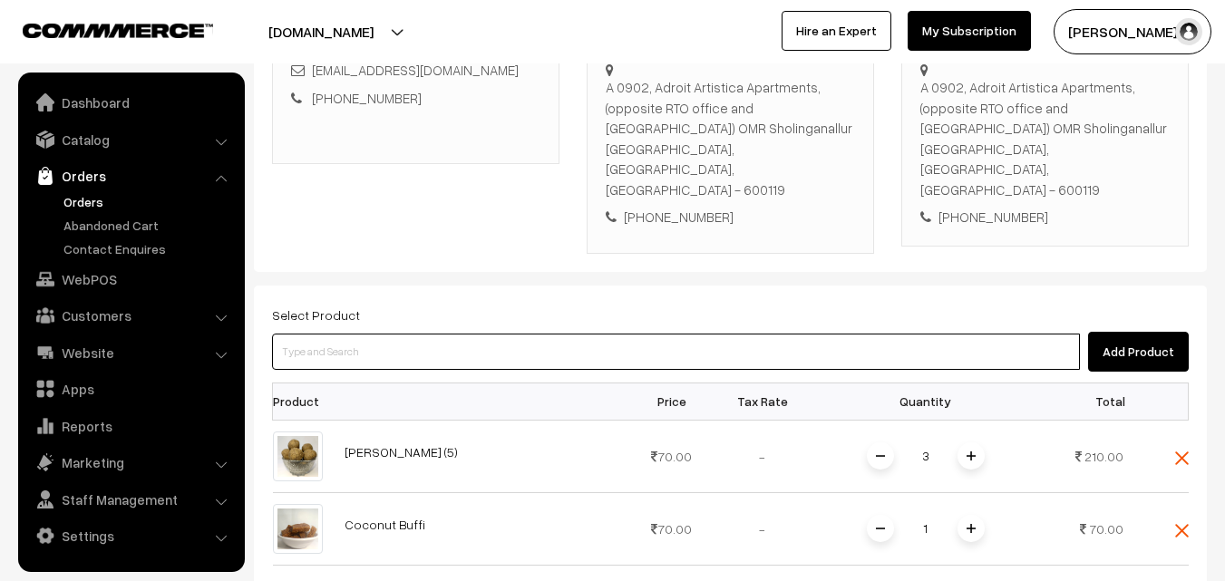
click at [502, 334] on input at bounding box center [676, 352] width 808 height 36
click at [492, 334] on input at bounding box center [676, 352] width 808 height 36
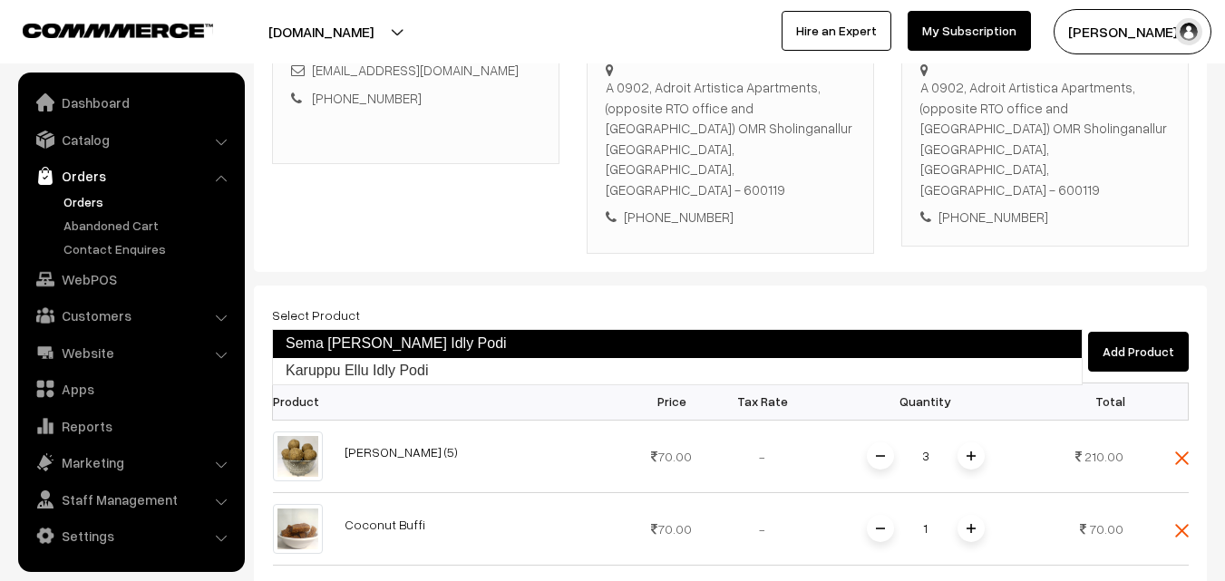
type input "Karuppu Ellu Idly Podi"
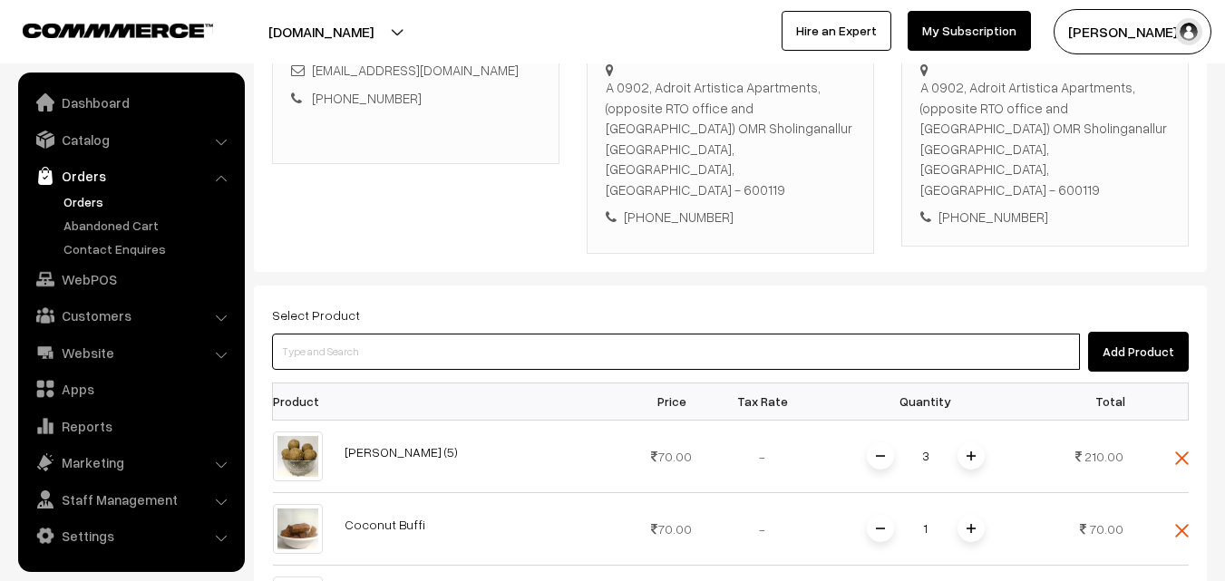
click at [492, 334] on input at bounding box center [676, 352] width 808 height 36
click at [469, 334] on input at bounding box center [676, 352] width 808 height 36
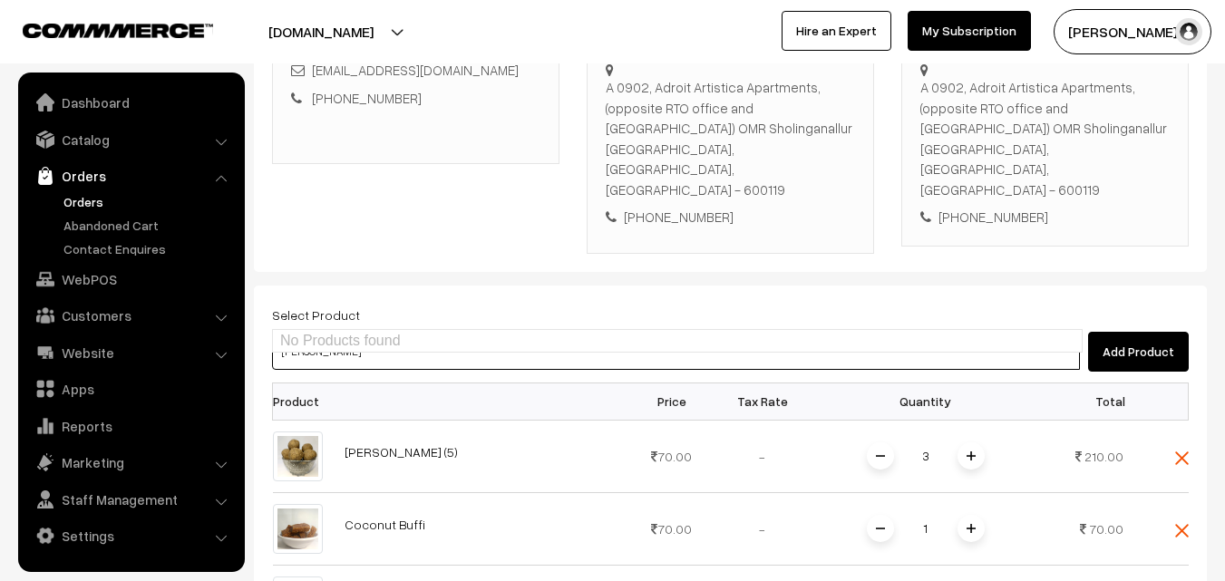
type input "Karasev"
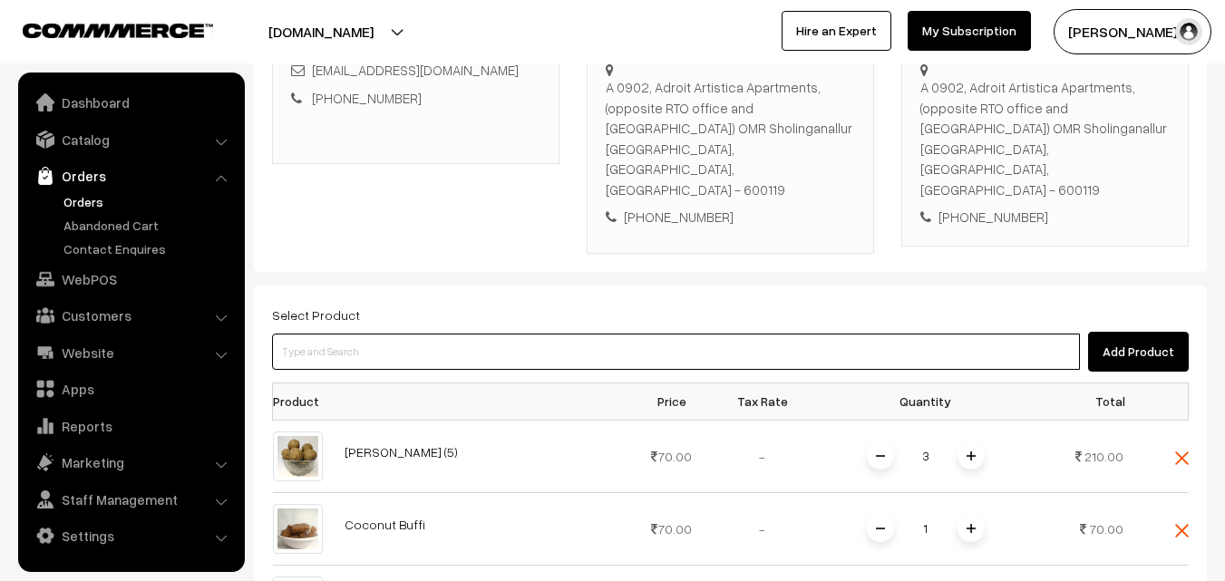
click at [525, 334] on input at bounding box center [676, 352] width 808 height 36
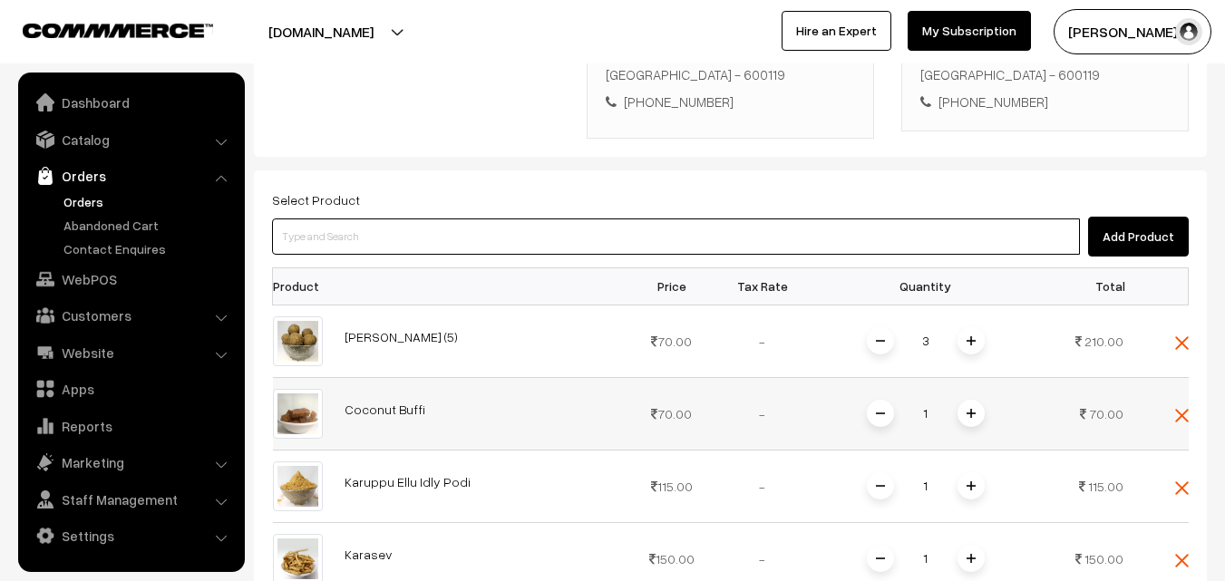
scroll to position [512, 0]
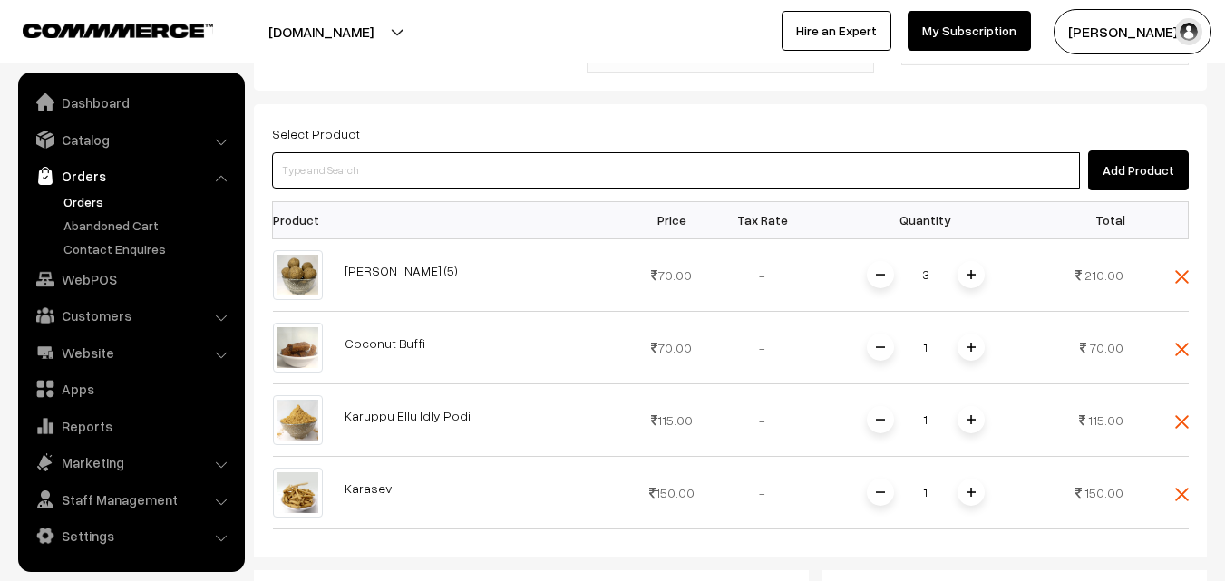
click at [450, 152] on input at bounding box center [676, 170] width 808 height 36
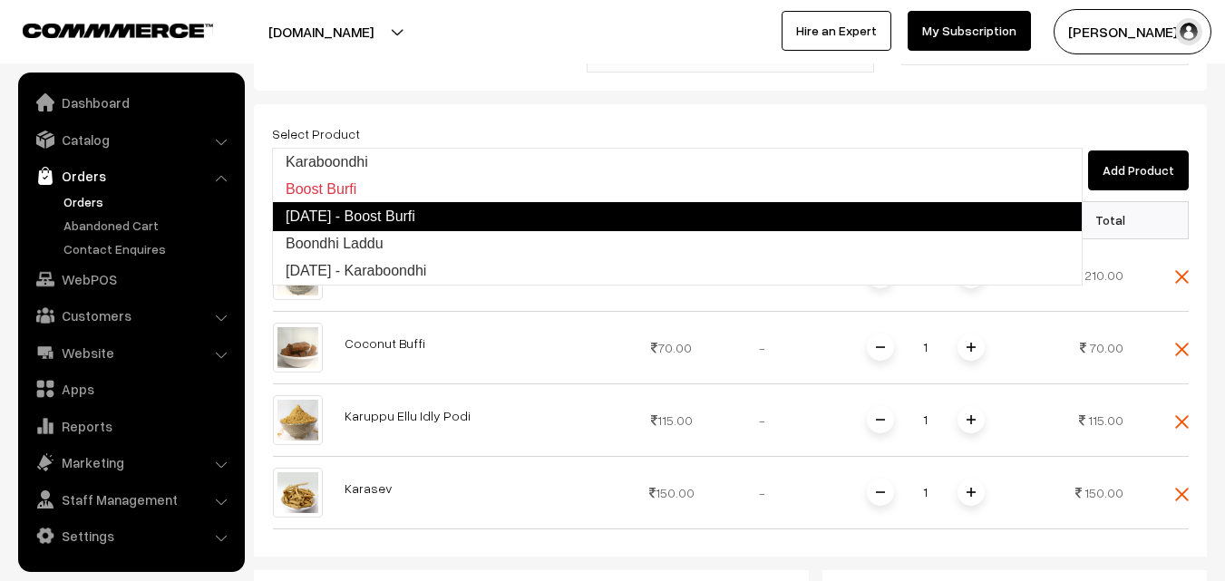
type input "Boondhi Laddu"
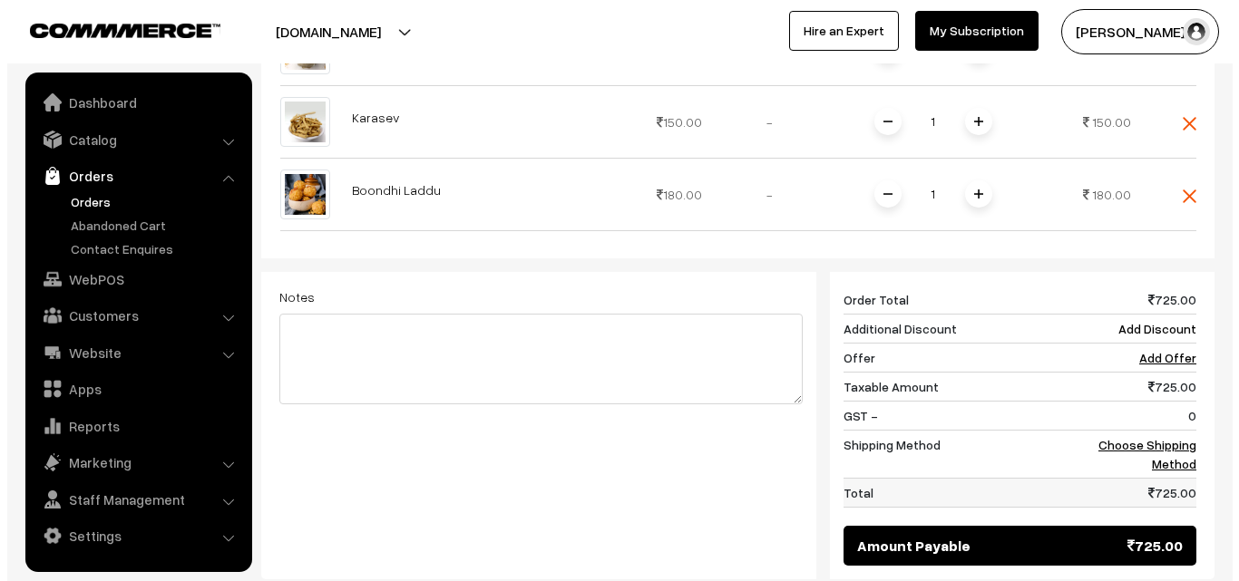
scroll to position [966, 0]
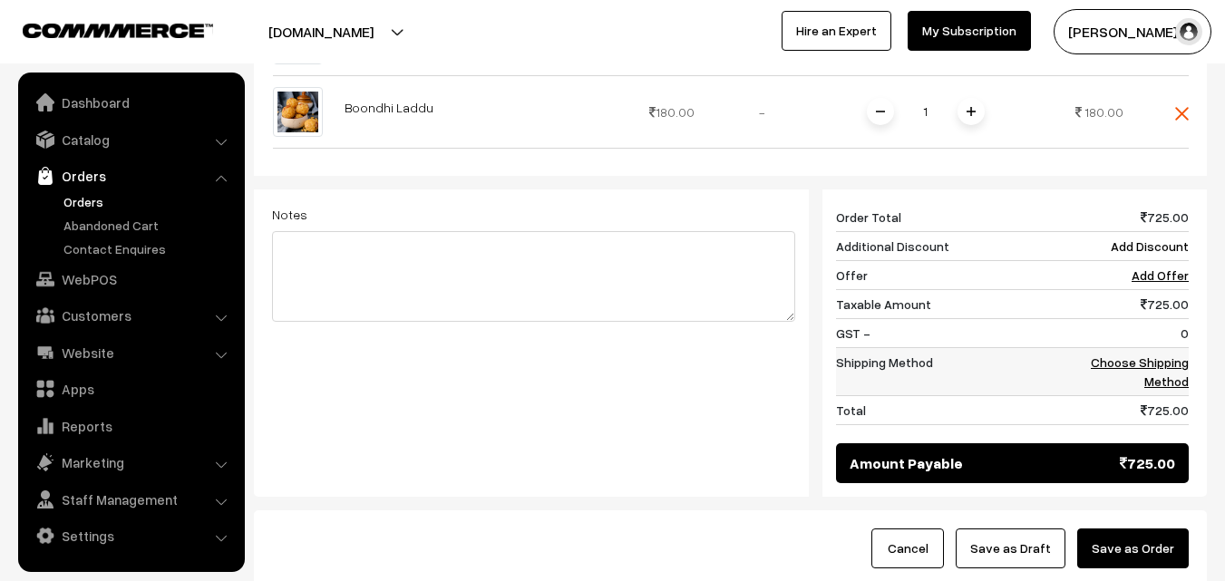
click at [1178, 355] on link "Choose Shipping Method" at bounding box center [1140, 372] width 98 height 34
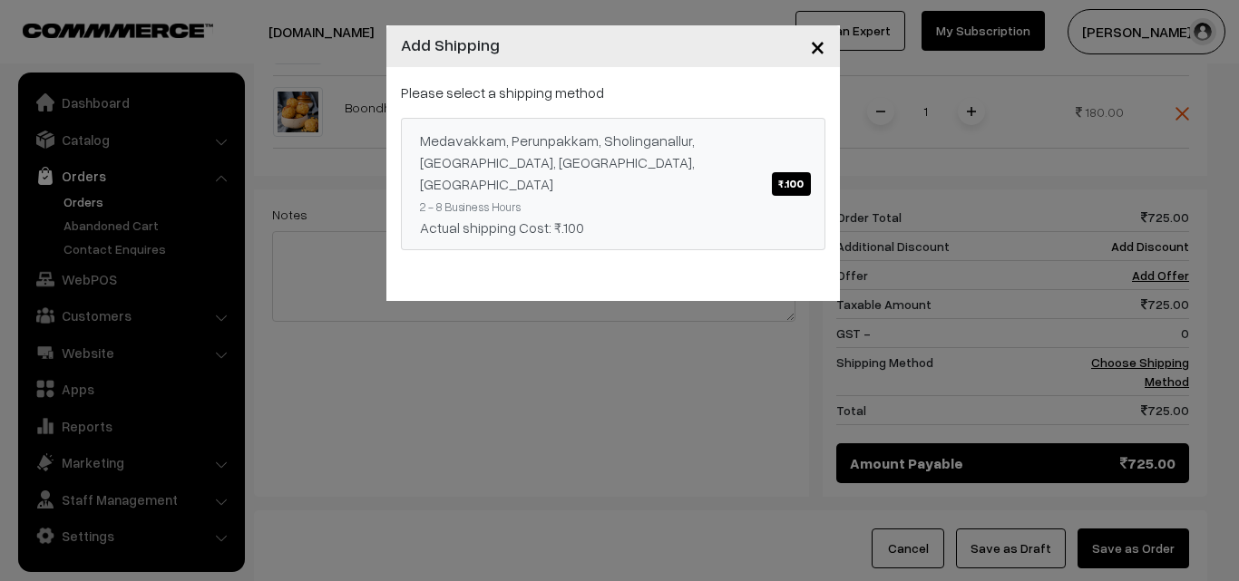
click at [584, 170] on div "Medavakkam, Perunpakkam, Sholinganallur, seliyur, Kirattur, Perambur ₹.100" at bounding box center [613, 162] width 386 height 65
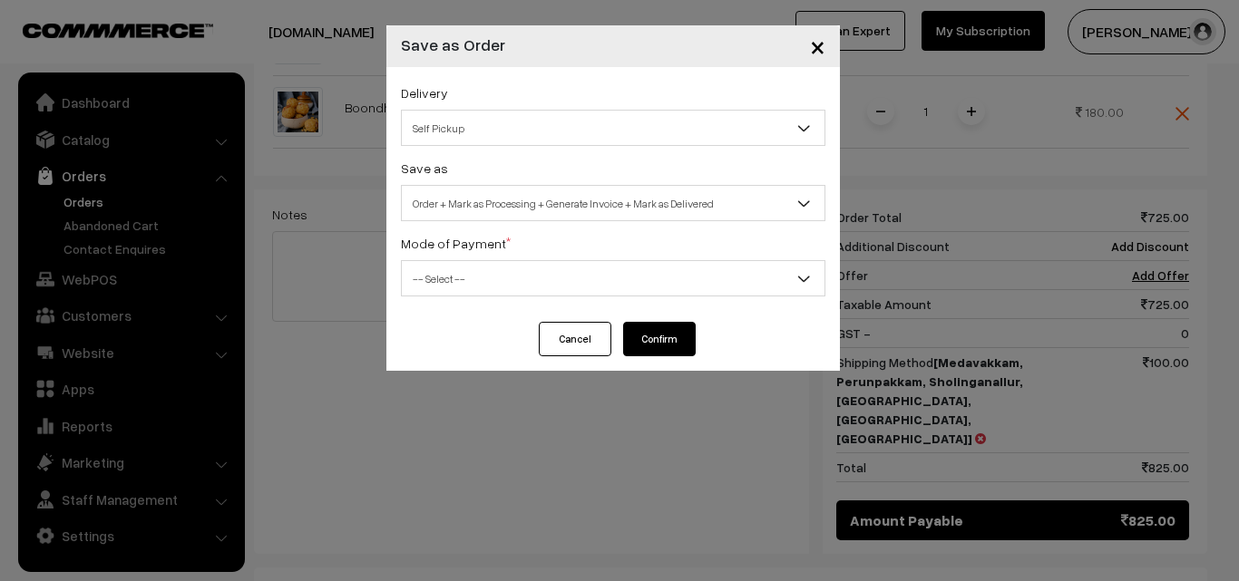
click at [443, 201] on span "Order + Mark as Processing + Generate Invoice + Mark as Delivered" at bounding box center [613, 204] width 423 height 32
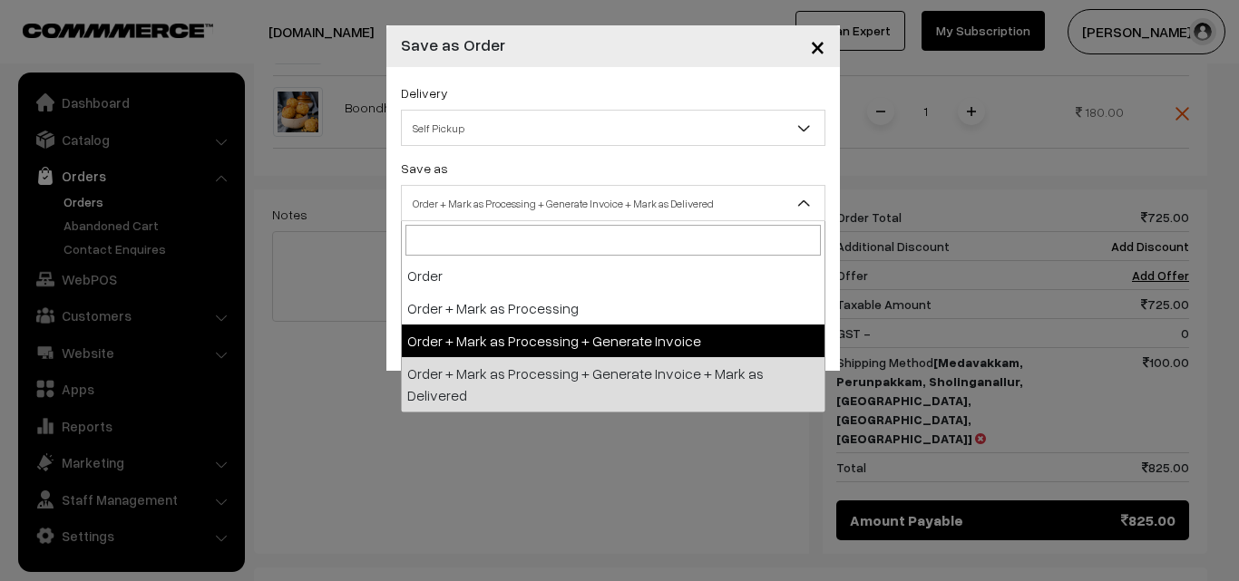
select select "3"
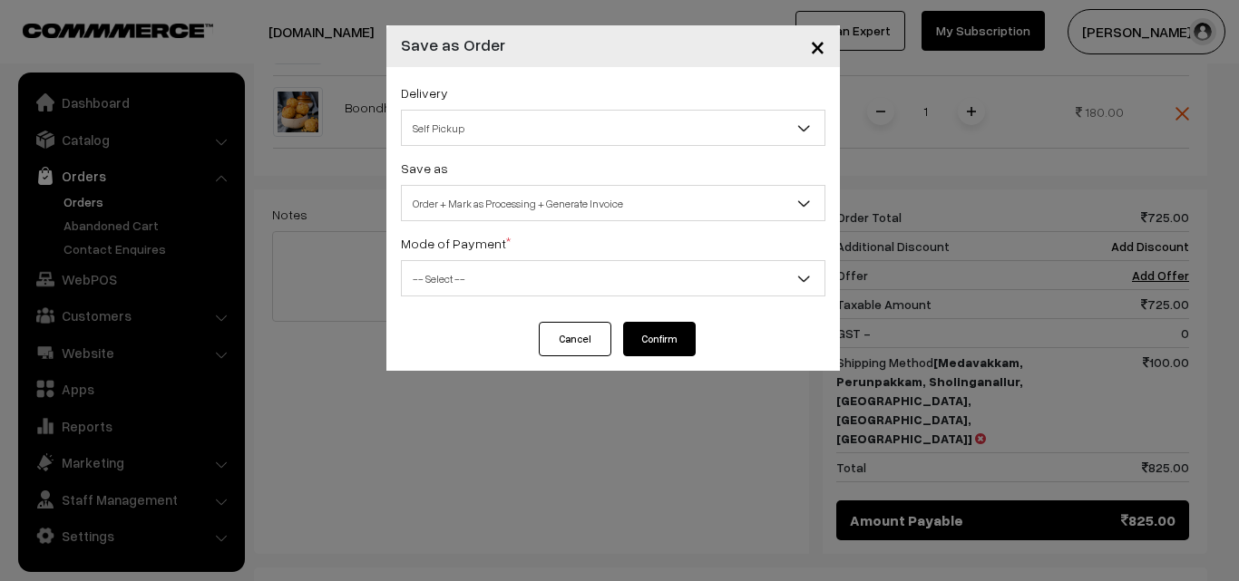
click at [453, 276] on span "-- Select --" at bounding box center [613, 279] width 423 height 32
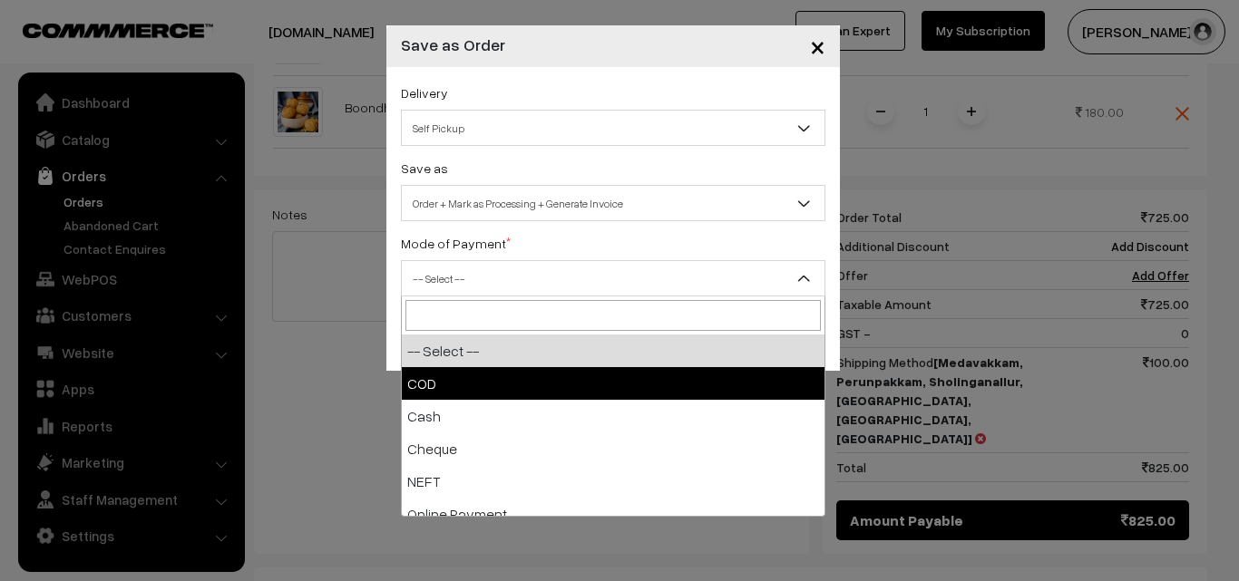
select select "2"
checkbox input "true"
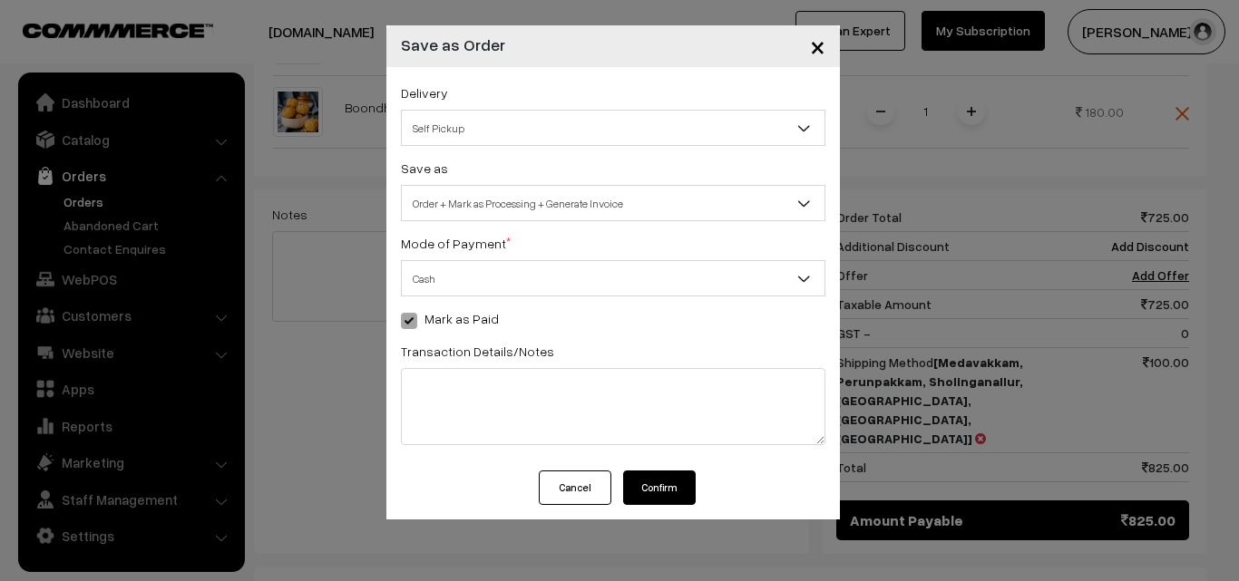
click at [674, 488] on button "Confirm" at bounding box center [659, 488] width 73 height 34
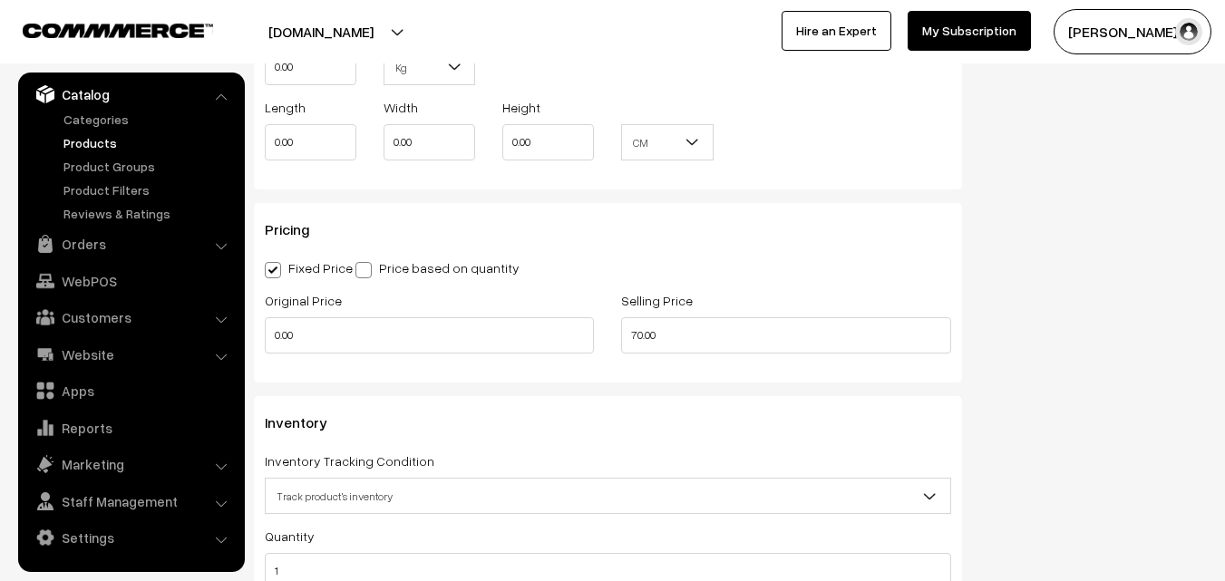
scroll to position [1904, 0]
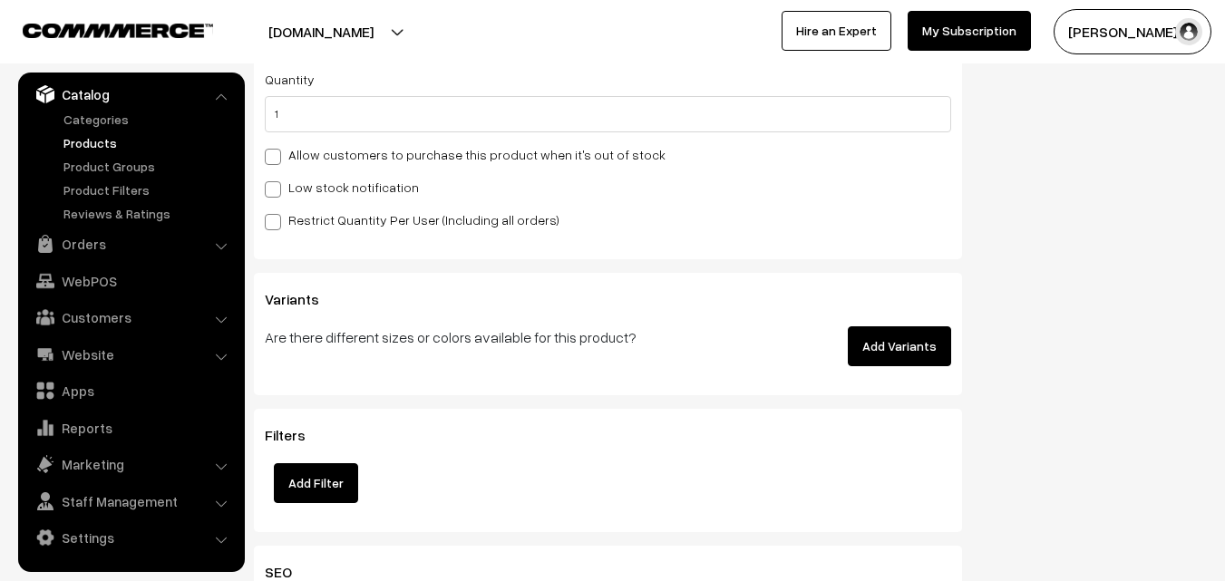
click at [277, 153] on span at bounding box center [273, 157] width 16 height 16
click at [277, 153] on input "Allow customers to purchase this product when it's out of stock" at bounding box center [271, 154] width 12 height 12
click at [278, 162] on span at bounding box center [273, 157] width 16 height 16
click at [277, 160] on input "Allow customers to purchase this product when it's out of stock" at bounding box center [271, 154] width 12 height 12
checkbox input "false"
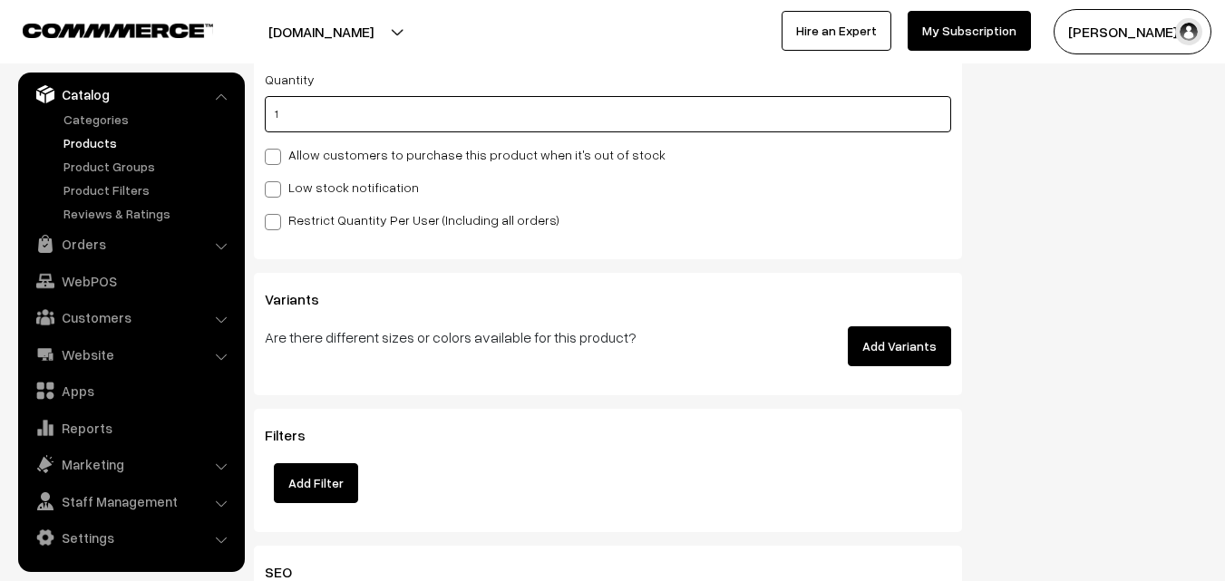
drag, startPoint x: 286, startPoint y: 123, endPoint x: 271, endPoint y: 123, distance: 14.5
click at [273, 123] on input "1" at bounding box center [608, 114] width 687 height 36
type input "5"
type input "6"
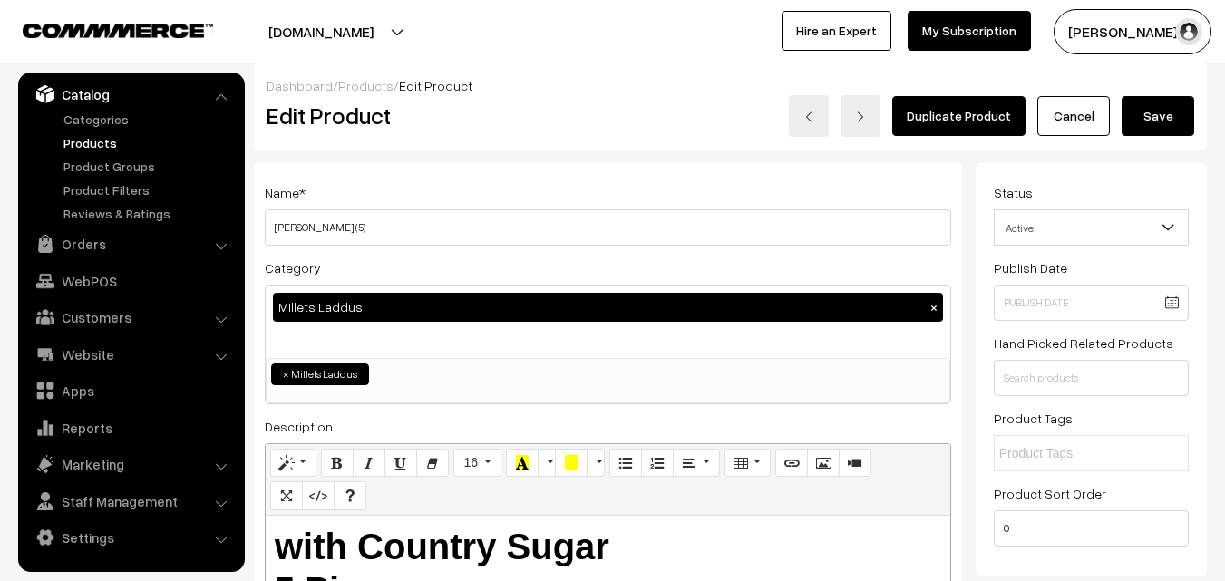
scroll to position [0, 0]
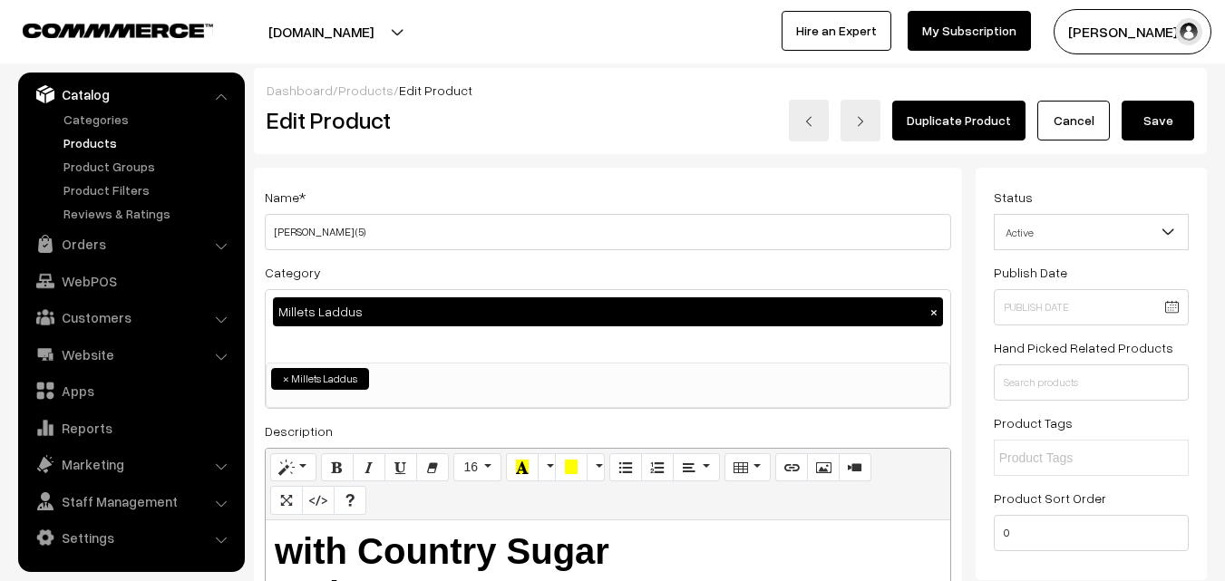
type input "5"
click at [1181, 125] on button "Save" at bounding box center [1158, 121] width 73 height 40
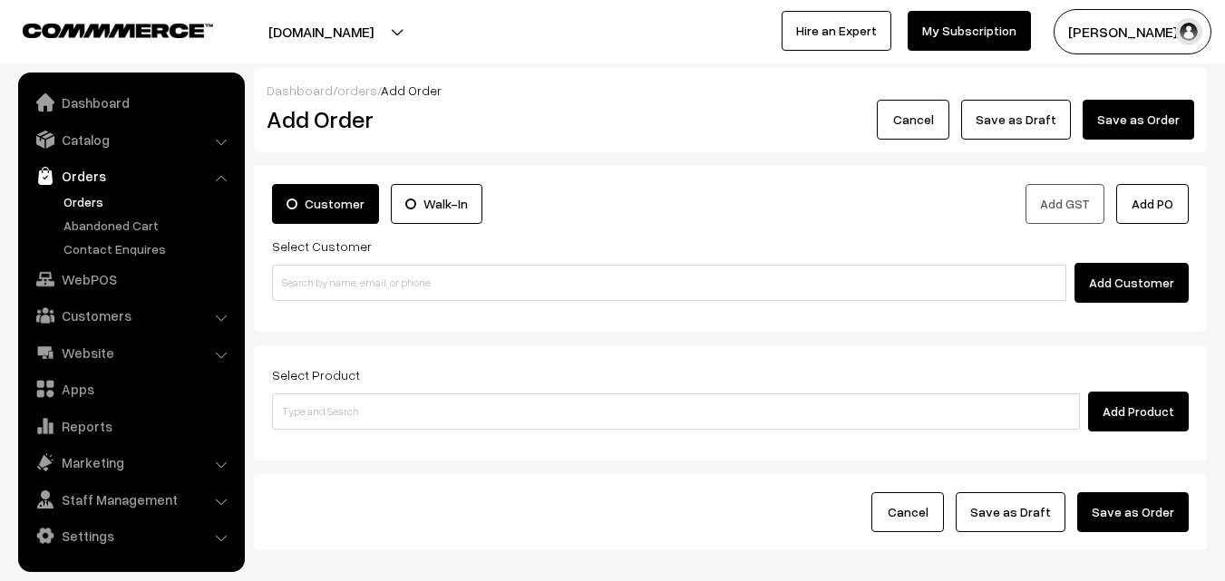
click at [78, 204] on link "Orders" at bounding box center [149, 201] width 180 height 19
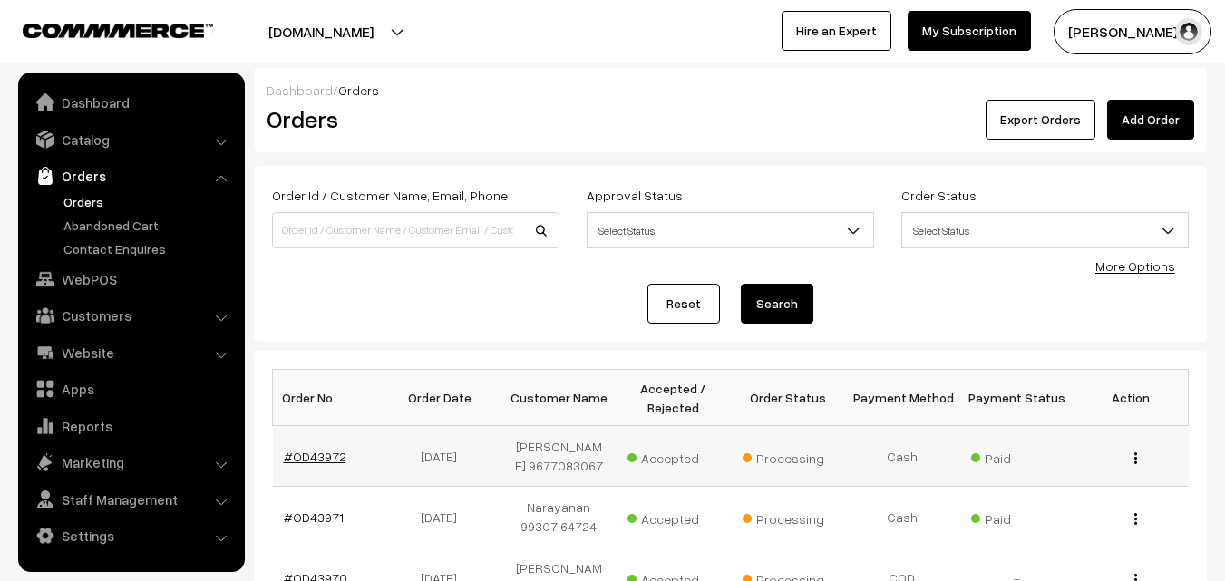
click at [327, 459] on link "#OD43972" at bounding box center [315, 456] width 63 height 15
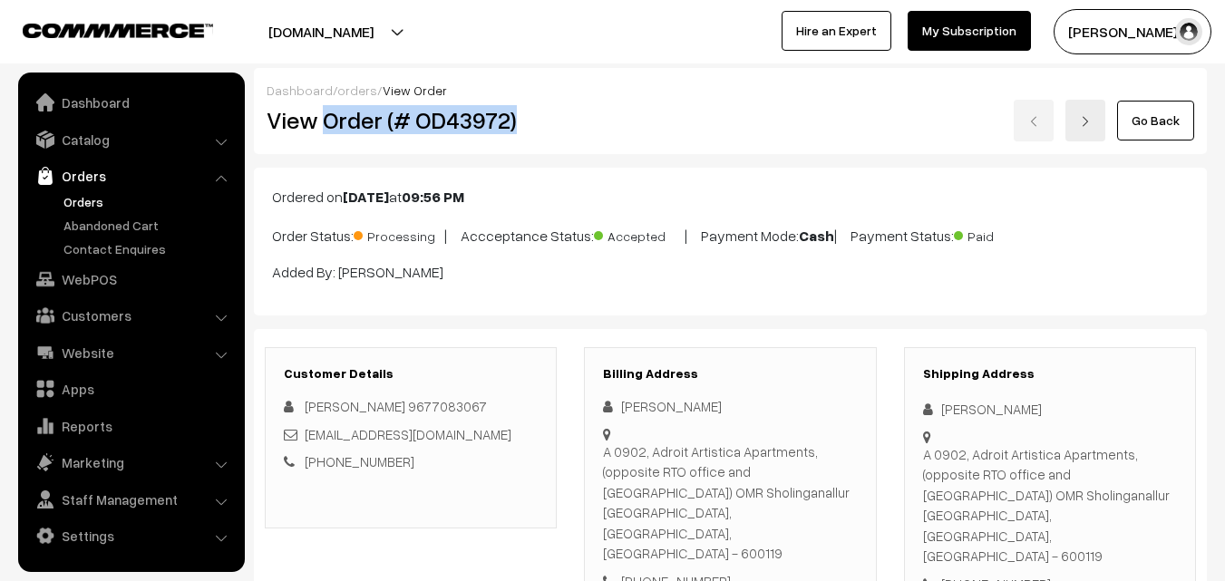
drag, startPoint x: 324, startPoint y: 112, endPoint x: 530, endPoint y: 112, distance: 205.9
click at [530, 112] on h2 "View Order (# OD43972)" at bounding box center [412, 120] width 291 height 28
copy h2 "Order (# OD43972)"
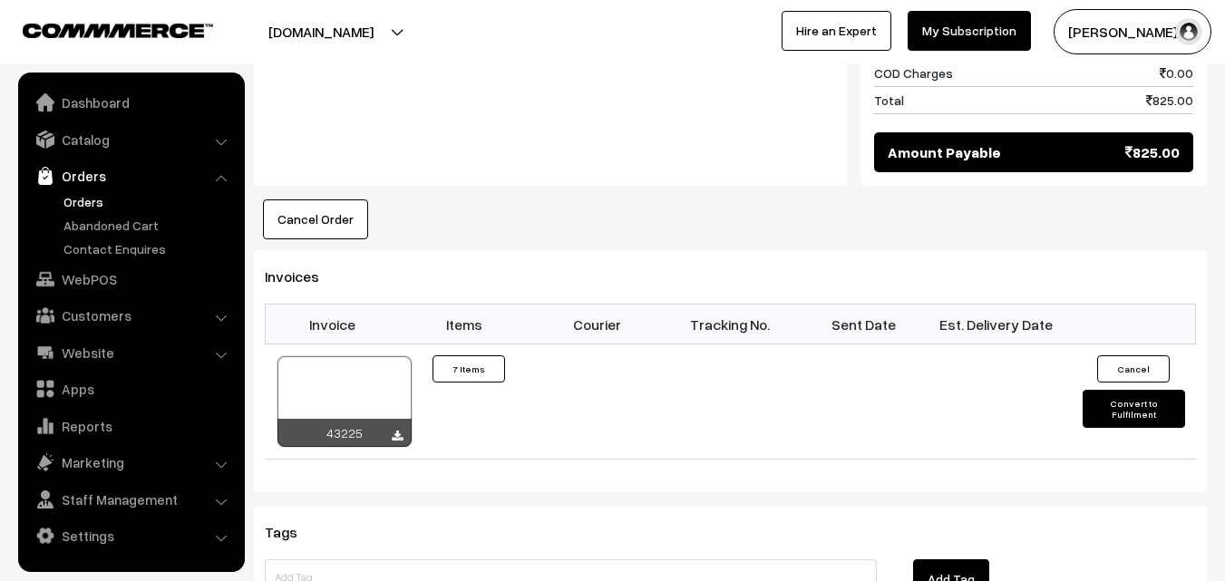
scroll to position [1542, 0]
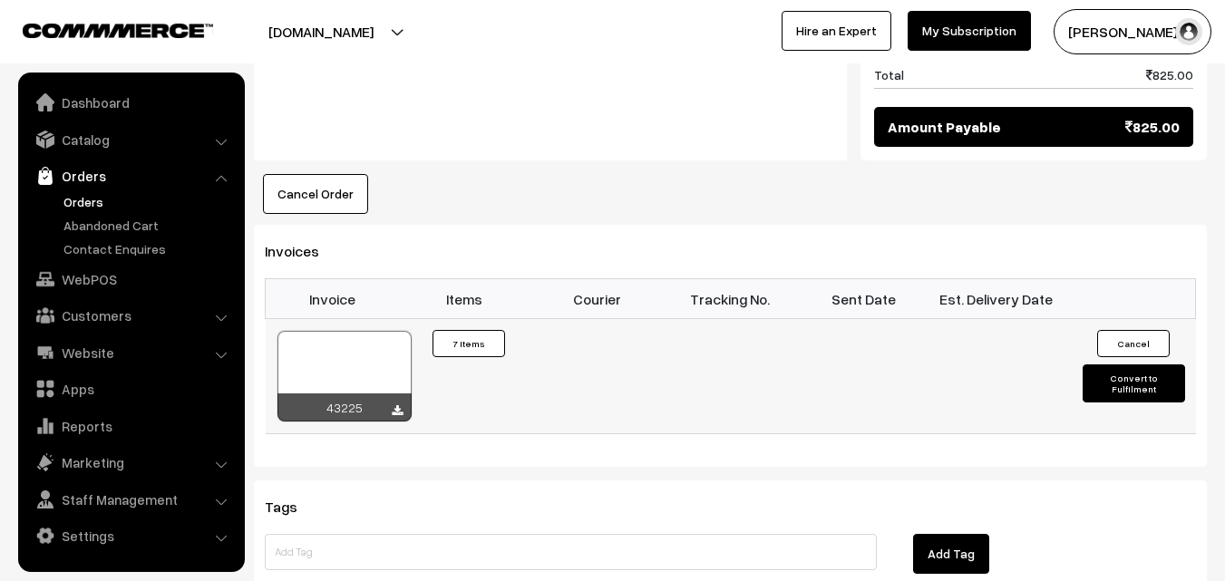
click at [377, 331] on div at bounding box center [345, 376] width 134 height 91
click at [102, 278] on link "WebPOS" at bounding box center [131, 279] width 216 height 33
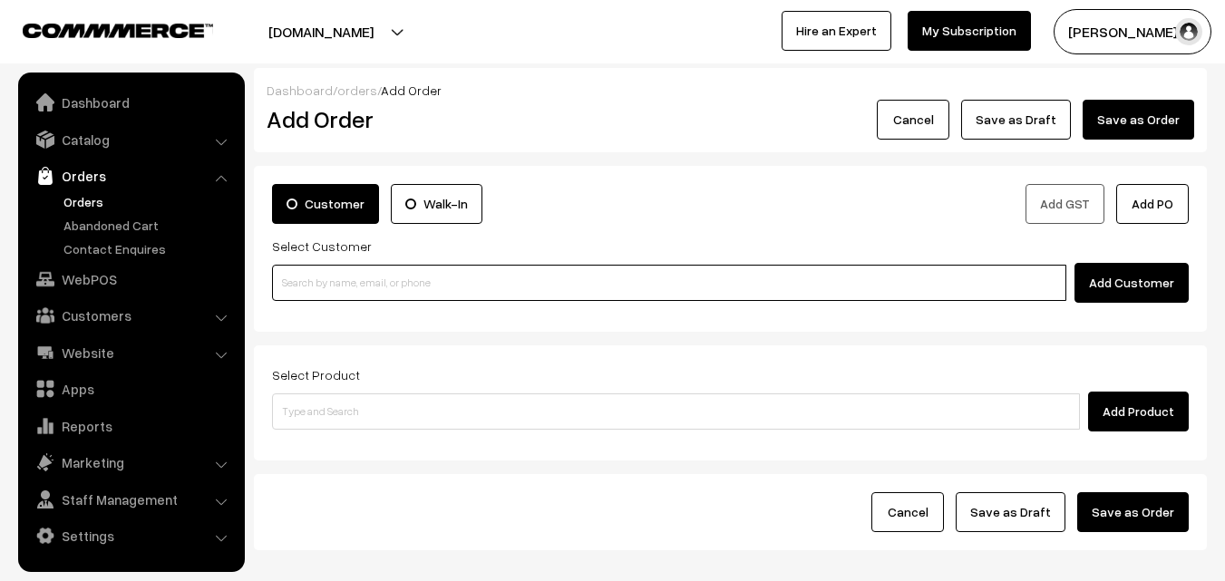
click at [365, 299] on input at bounding box center [669, 283] width 794 height 36
click at [365, 285] on input at bounding box center [669, 283] width 794 height 36
paste input "98412 20818"
click at [301, 279] on input "98412 20818" at bounding box center [669, 283] width 794 height 36
click at [324, 277] on input "98412 20818" at bounding box center [669, 283] width 794 height 36
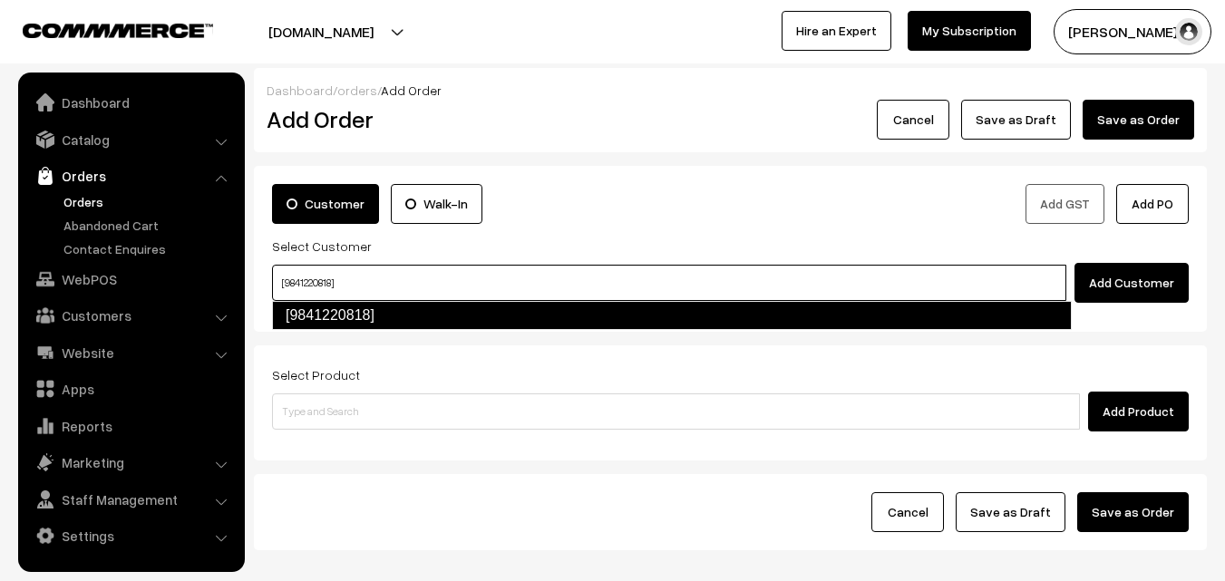
type input "[9841220818]"
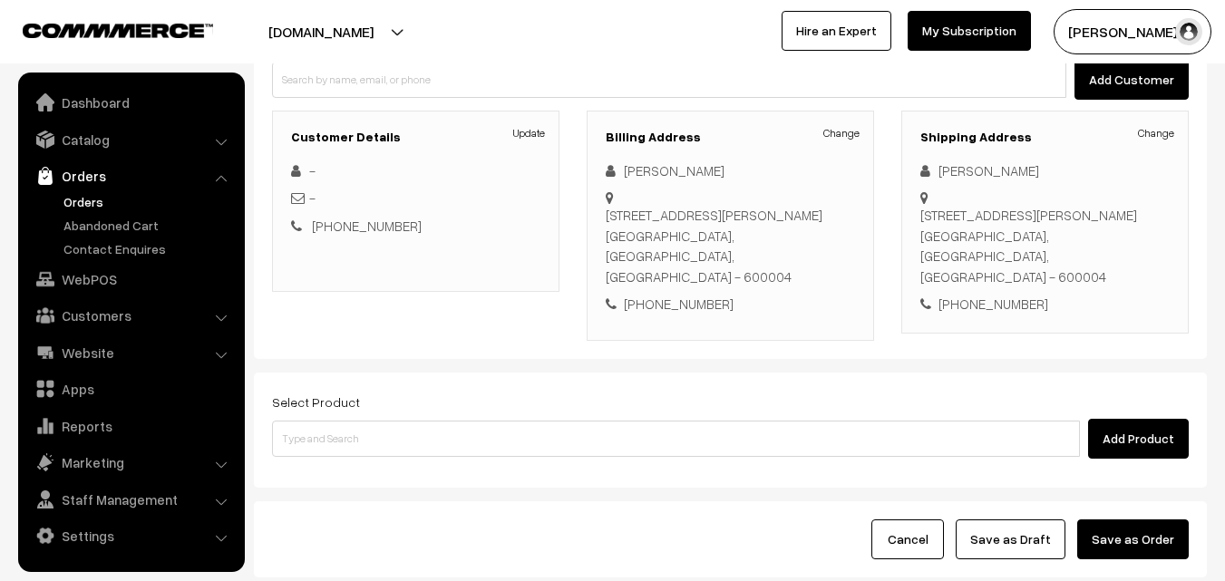
scroll to position [310, 0]
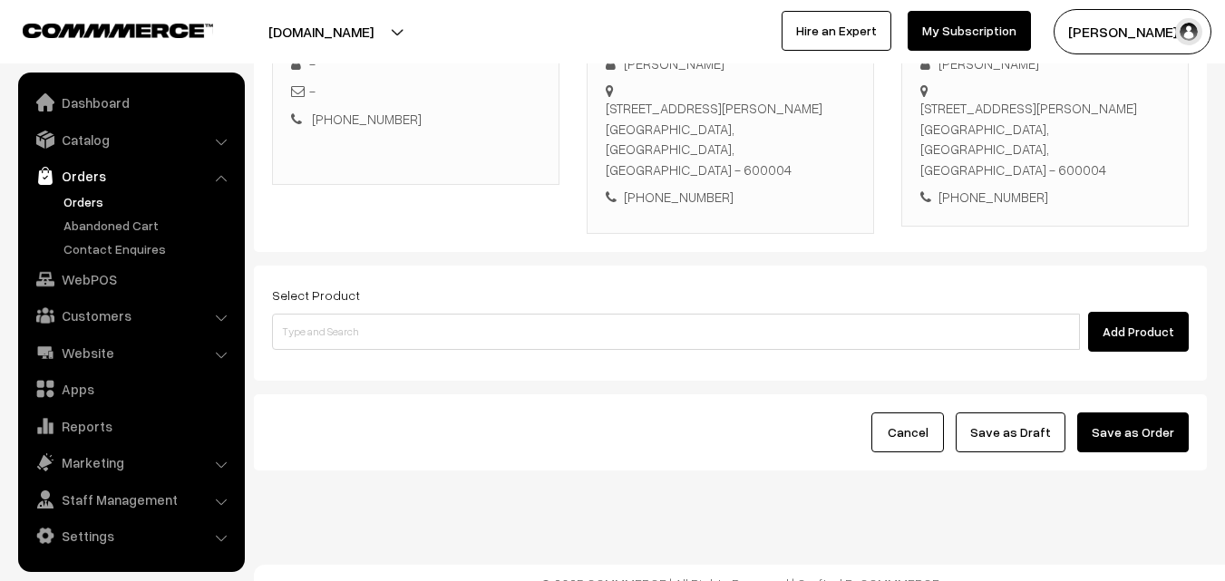
click at [414, 286] on div "Select Product Add Product" at bounding box center [730, 318] width 917 height 68
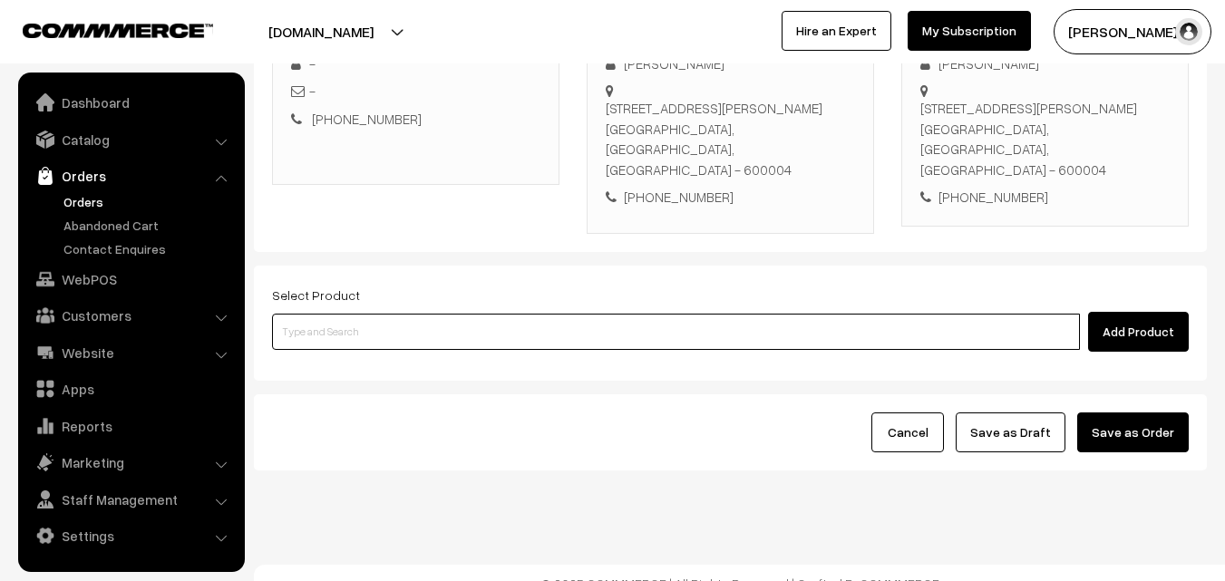
click at [336, 314] on input at bounding box center [676, 332] width 808 height 36
paste input "12th Without Rice..."
click at [307, 314] on input "12th Without Rice..." at bounding box center [676, 332] width 808 height 36
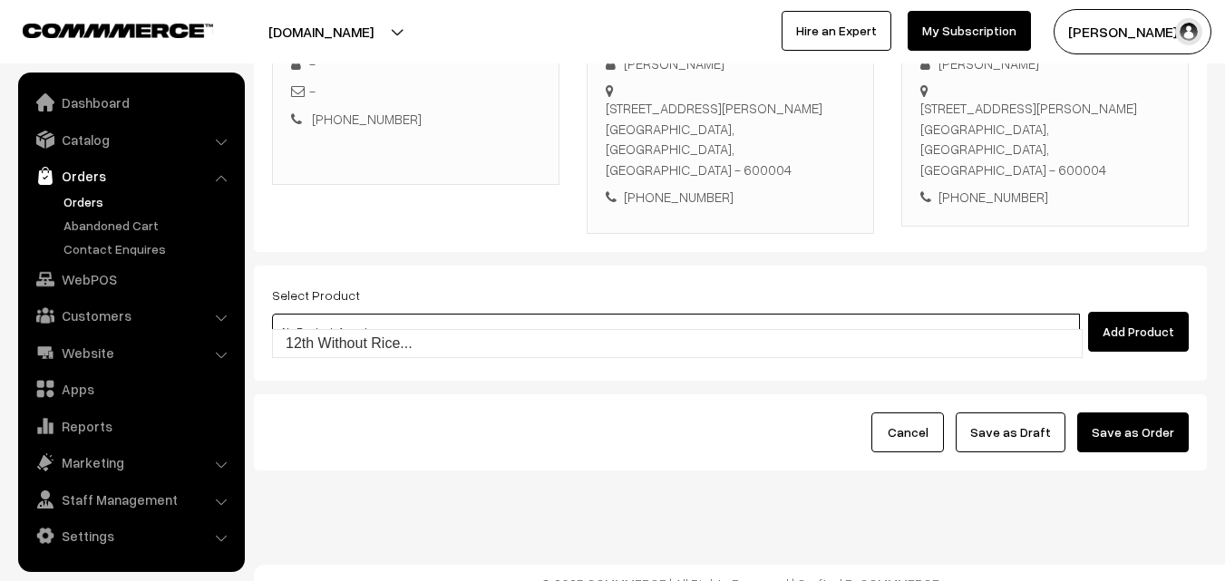
type input "12th Without Rice..."
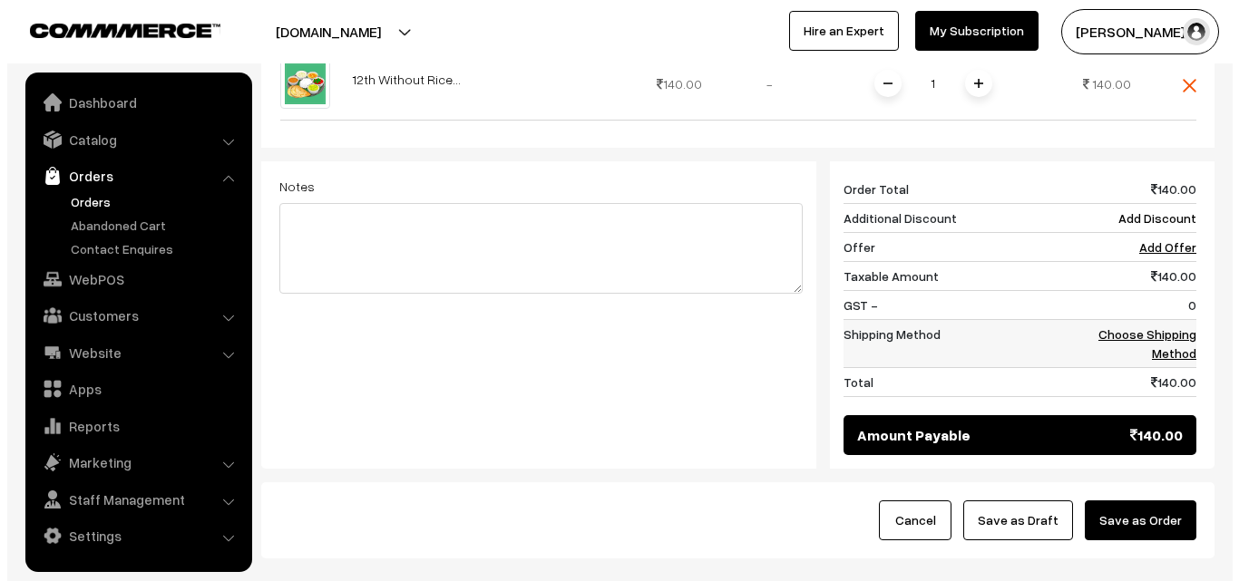
scroll to position [673, 0]
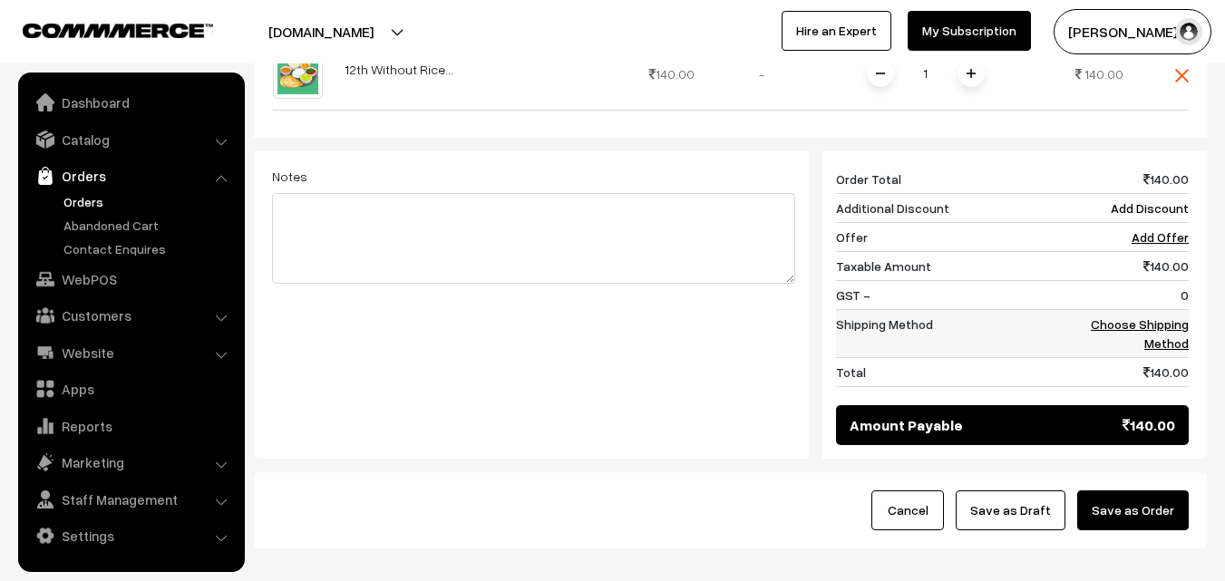
click at [1134, 317] on link "Choose Shipping Method" at bounding box center [1140, 334] width 98 height 34
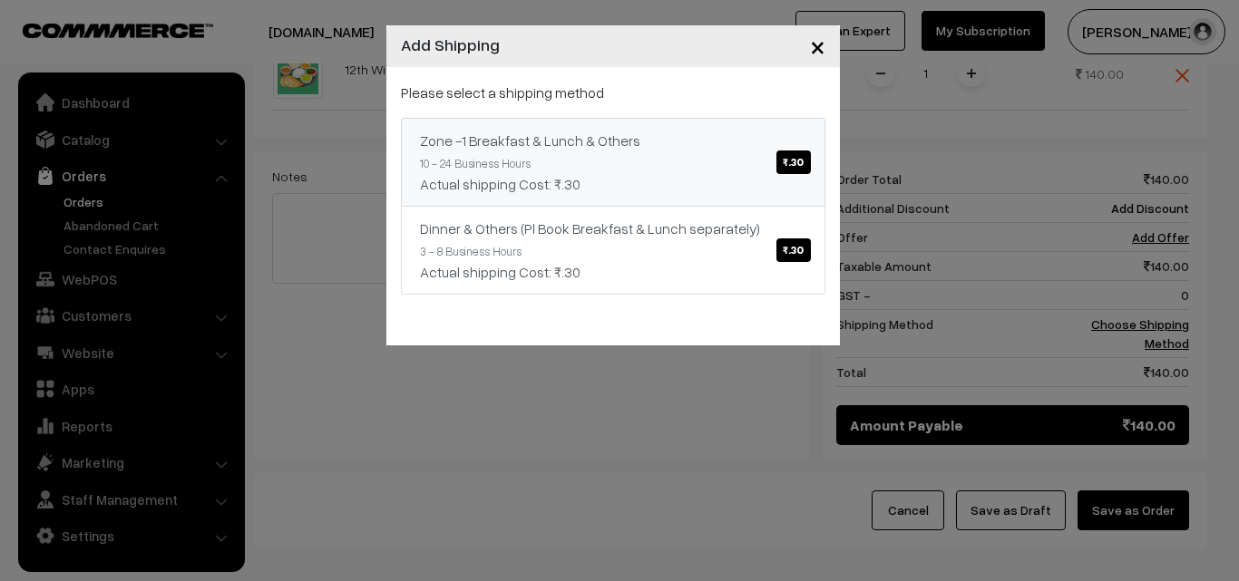
click at [735, 178] on div "Actual shipping Cost: ₹.30" at bounding box center [613, 184] width 386 height 22
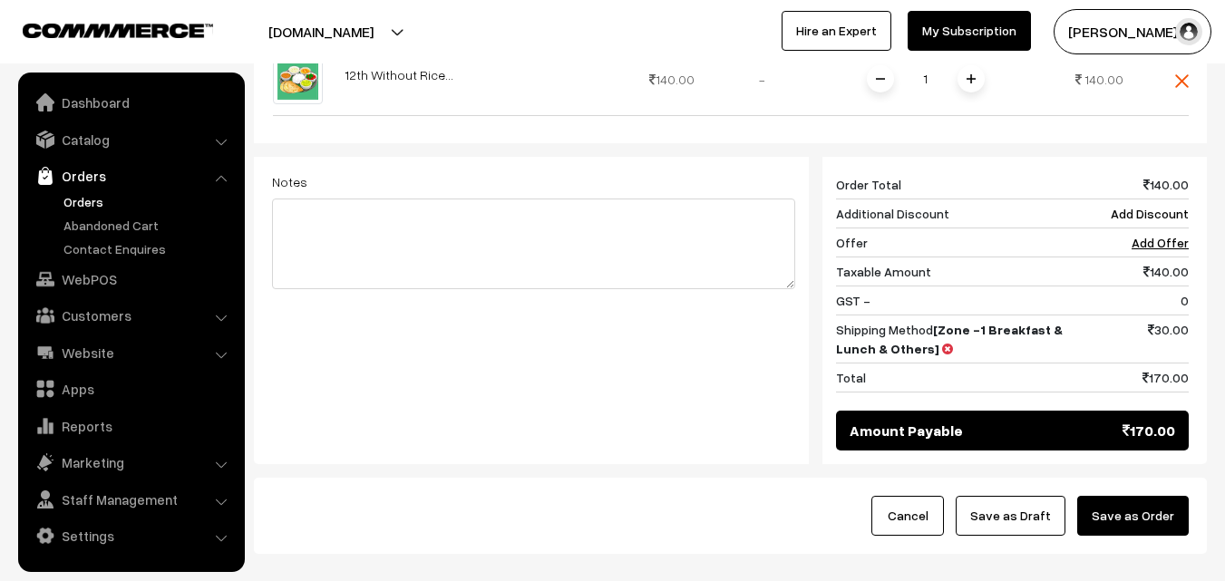
scroll to position [492, 0]
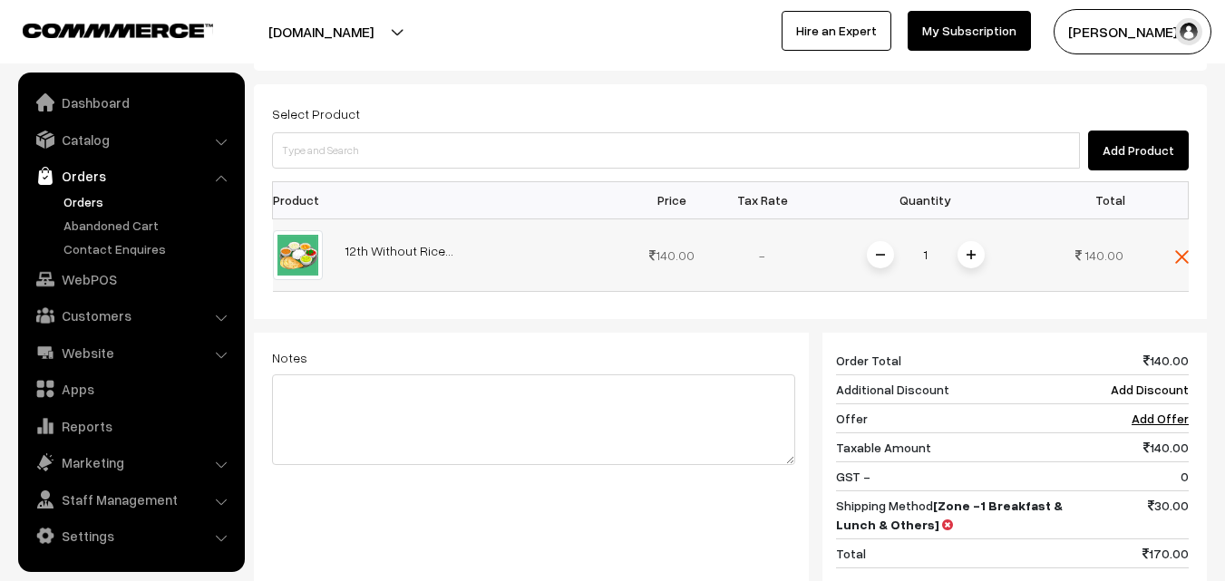
click at [988, 239] on div "1" at bounding box center [926, 255] width 136 height 32
click at [976, 241] on span at bounding box center [971, 254] width 27 height 27
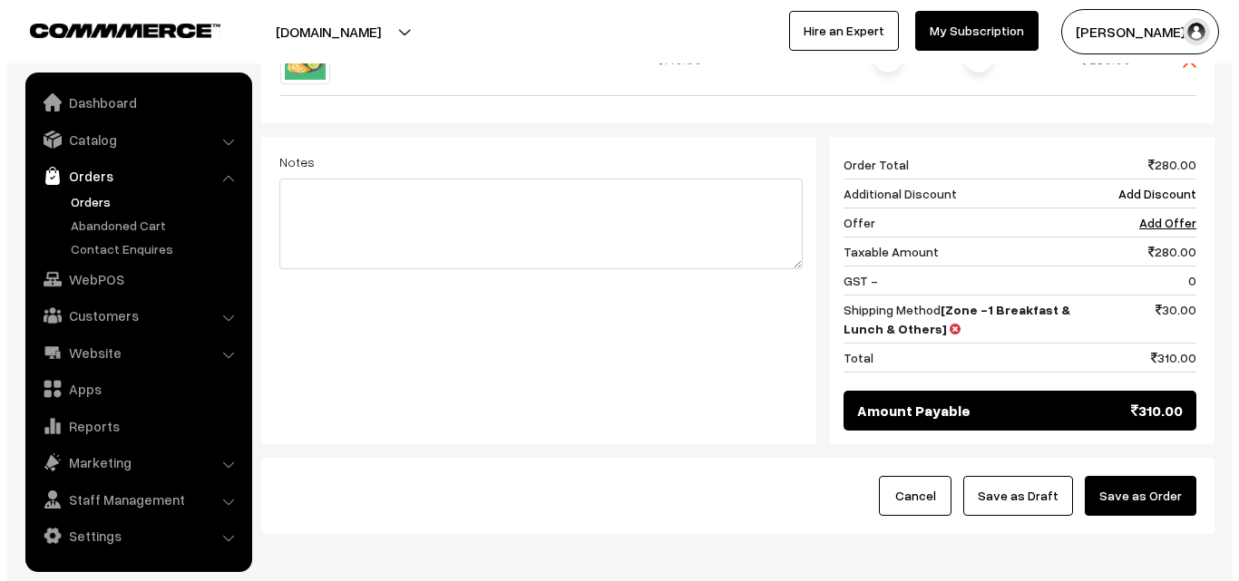
scroll to position [751, 0]
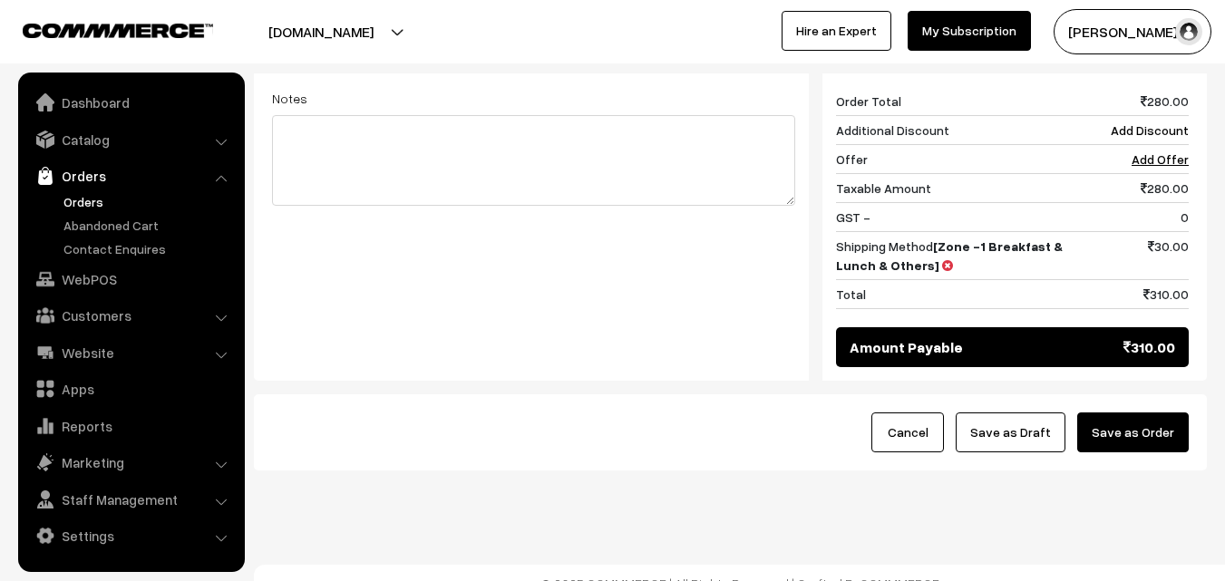
click at [1135, 413] on button "Save as Order" at bounding box center [1133, 433] width 112 height 40
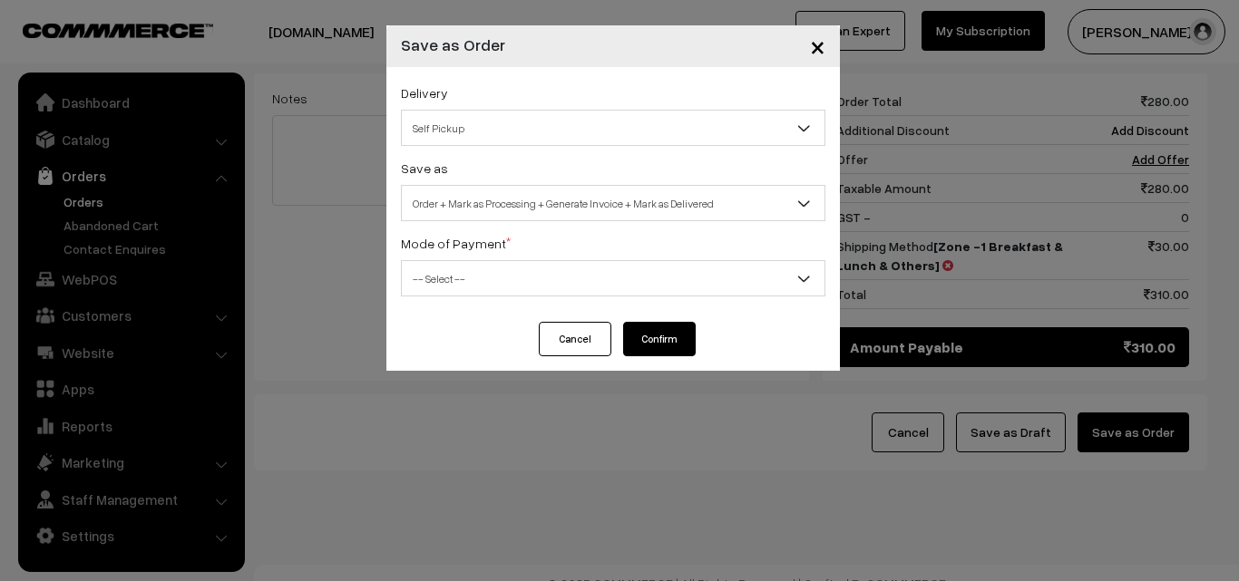
click at [547, 197] on span "Order + Mark as Processing + Generate Invoice + Mark as Delivered" at bounding box center [613, 204] width 423 height 32
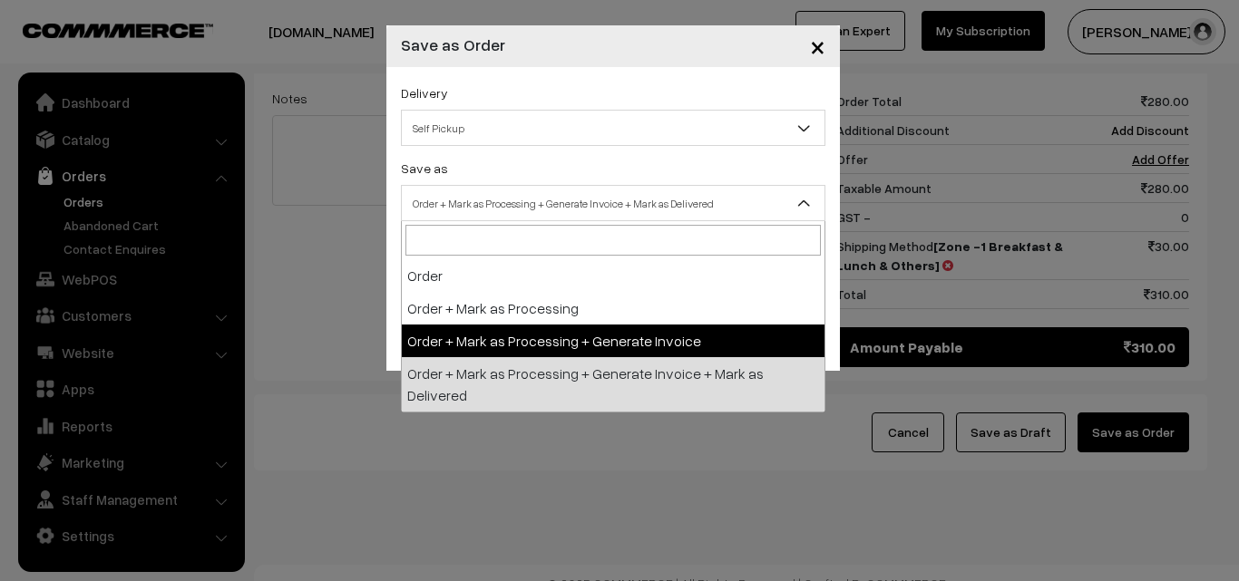
drag, startPoint x: 565, startPoint y: 337, endPoint x: 560, endPoint y: 328, distance: 10.1
select select "3"
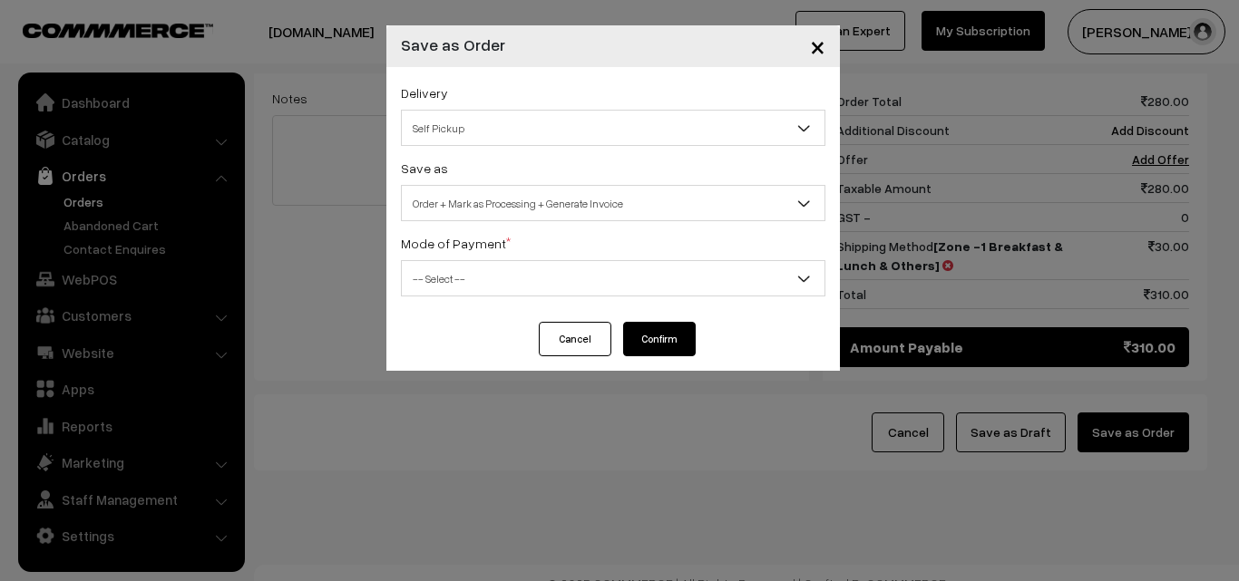
click at [540, 311] on div "Delivery Self Pickup Zone -1 Breakfast & Lunch & Others (₹30) (10 - 24 Business…" at bounding box center [612, 194] width 453 height 255
click at [548, 271] on span "-- Select --" at bounding box center [613, 279] width 423 height 32
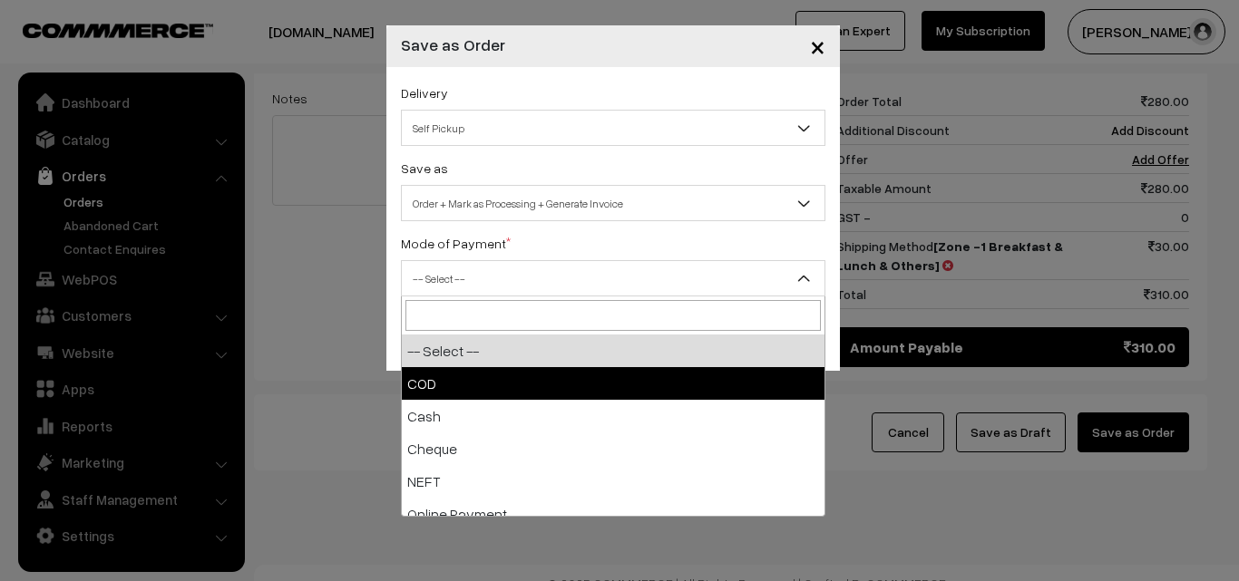
select select "1"
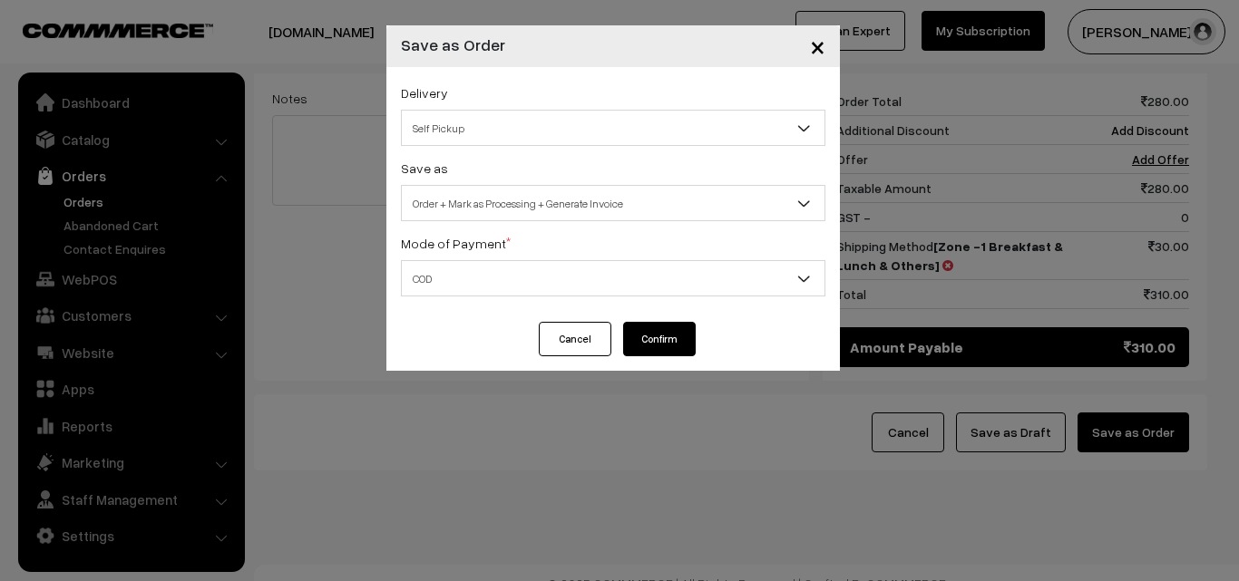
click at [678, 333] on button "Confirm" at bounding box center [659, 339] width 73 height 34
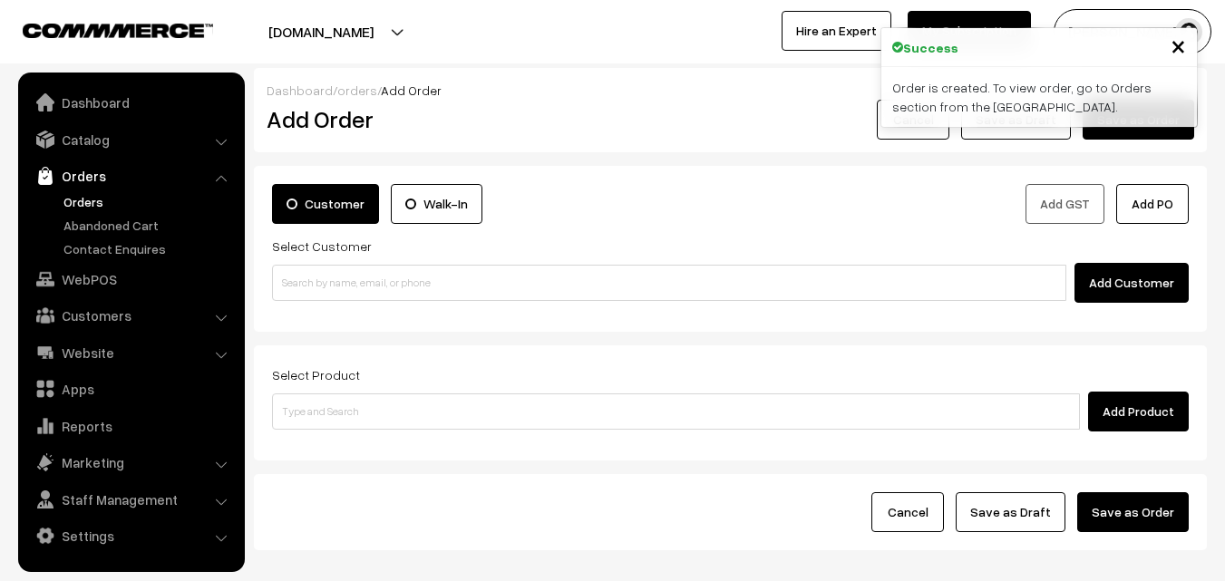
click at [70, 196] on link "Orders" at bounding box center [149, 201] width 180 height 19
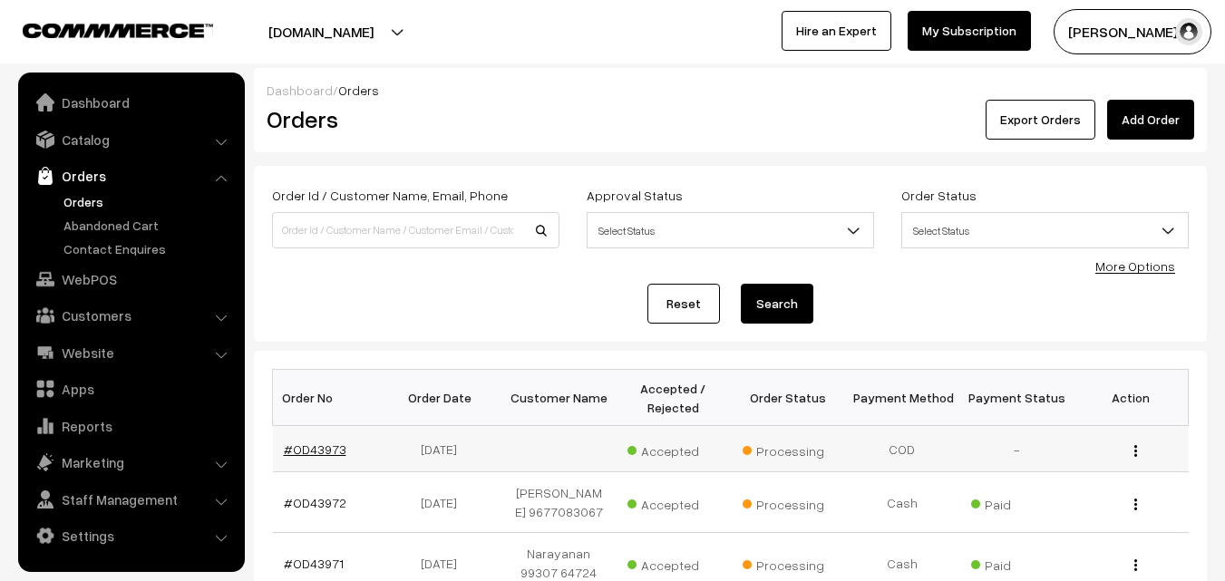
click at [314, 449] on link "#OD43973" at bounding box center [315, 449] width 63 height 15
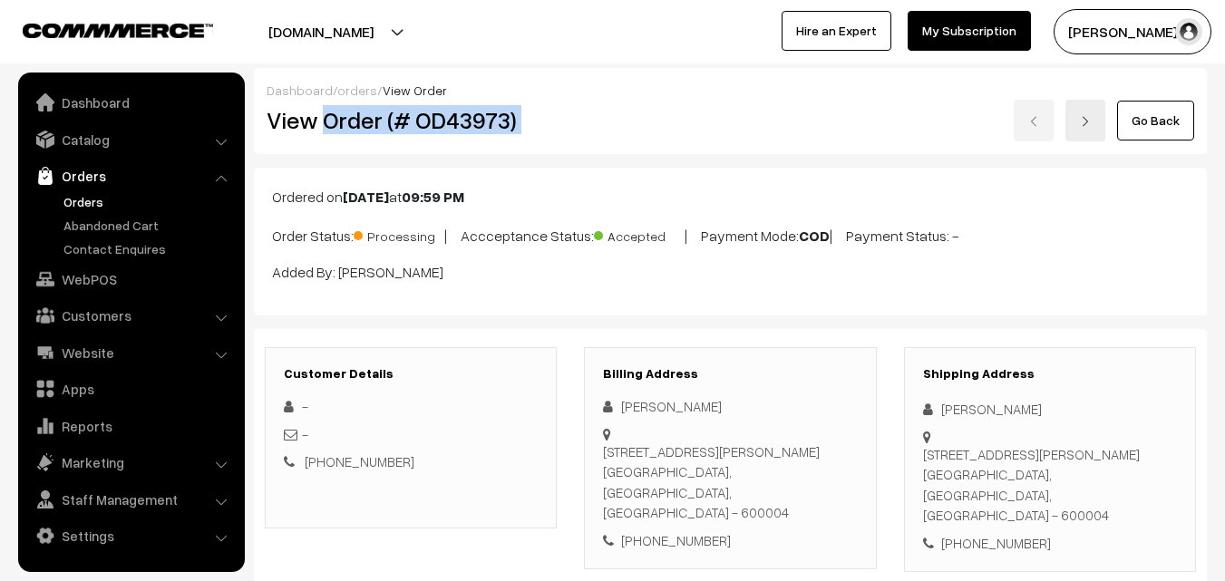
click at [666, 119] on div "View Order (# OD43973) Go Back" at bounding box center [730, 121] width 955 height 42
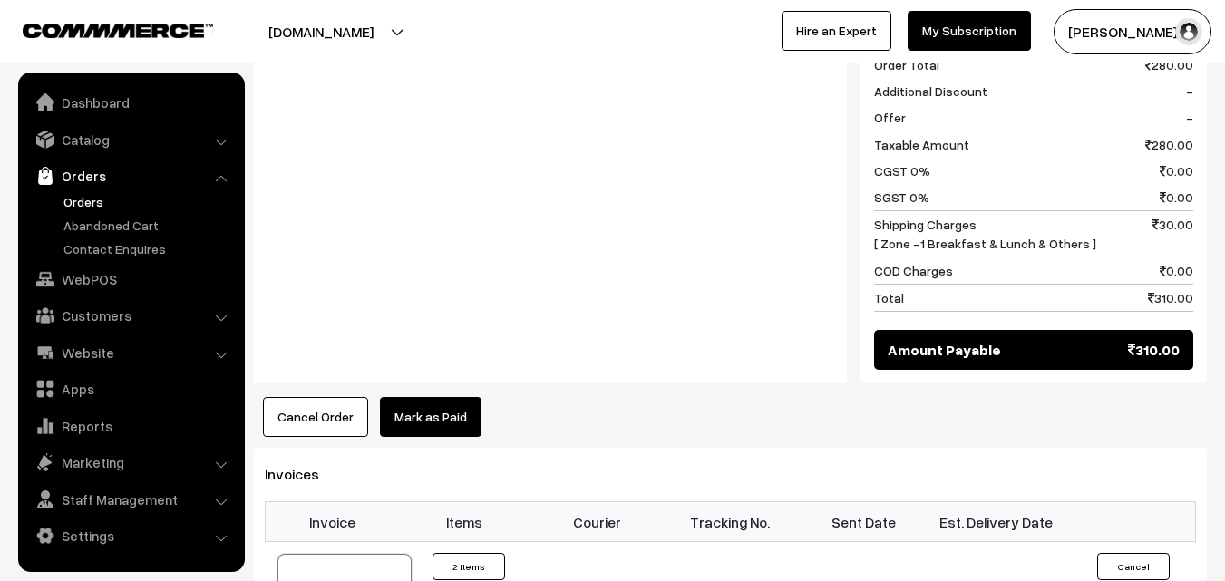
scroll to position [907, 0]
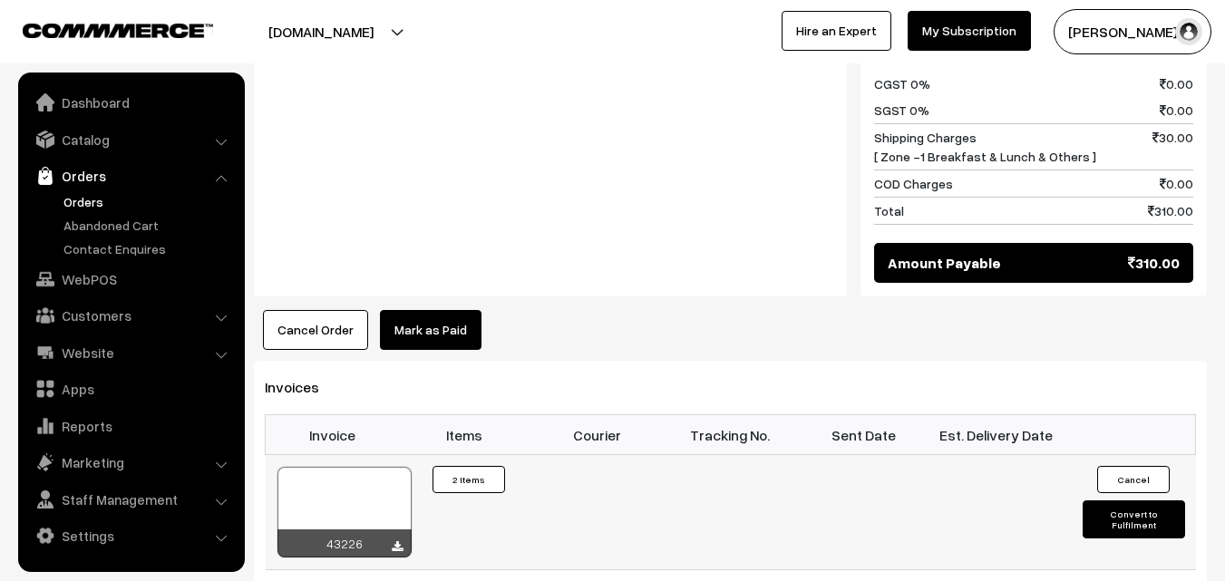
click at [358, 473] on div at bounding box center [345, 512] width 134 height 91
click at [103, 203] on link "Orders" at bounding box center [149, 201] width 180 height 19
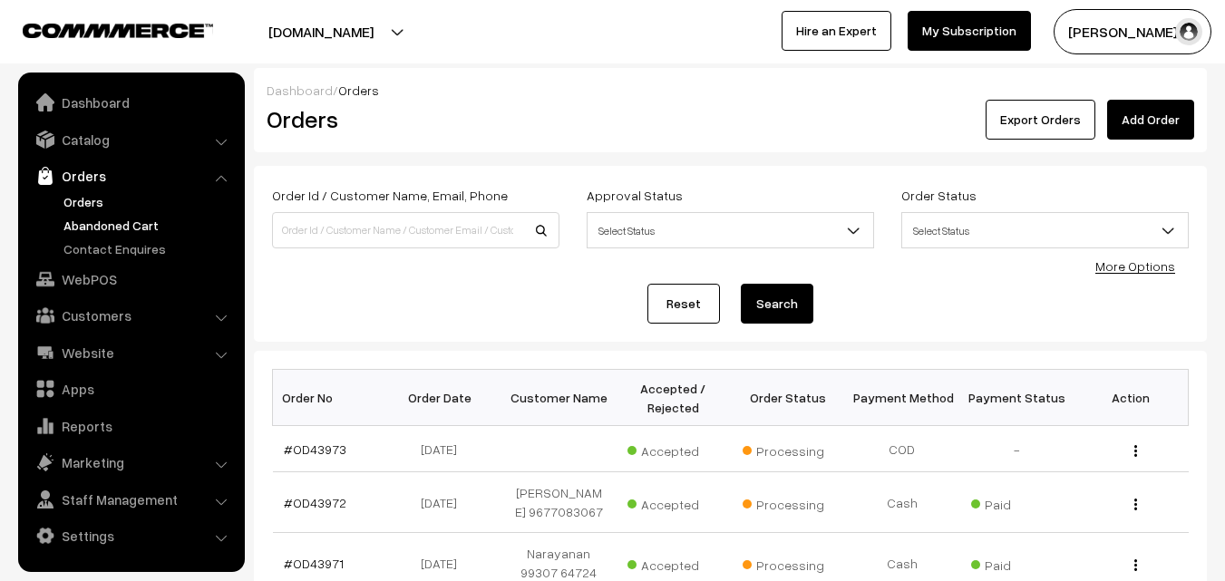
click at [93, 217] on link "Abandoned Cart" at bounding box center [149, 225] width 180 height 19
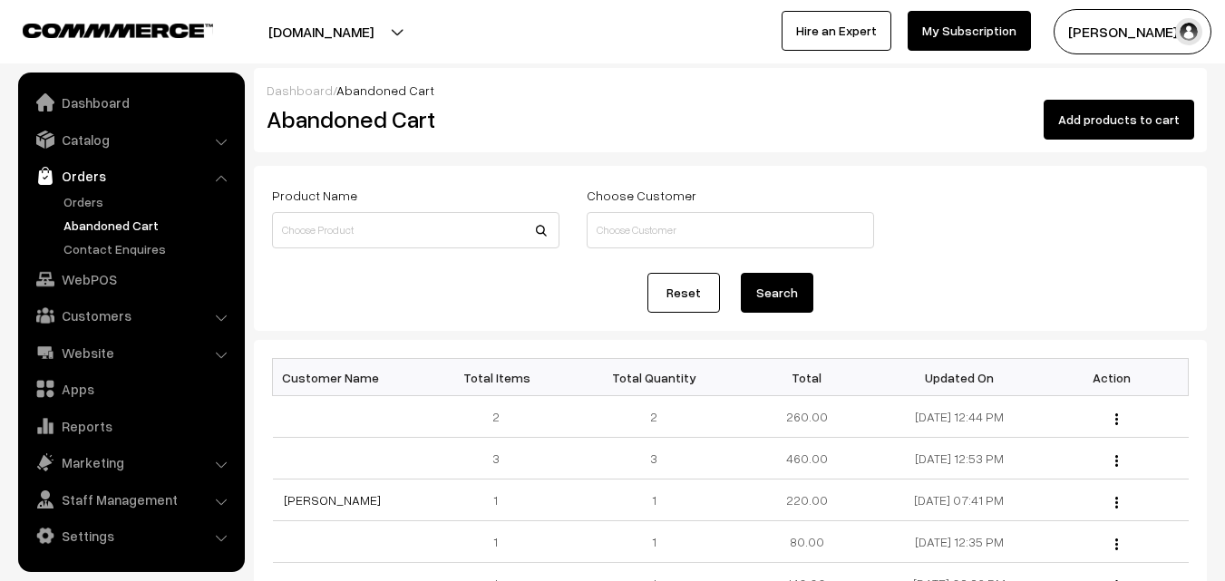
click at [95, 199] on link "Orders" at bounding box center [149, 201] width 180 height 19
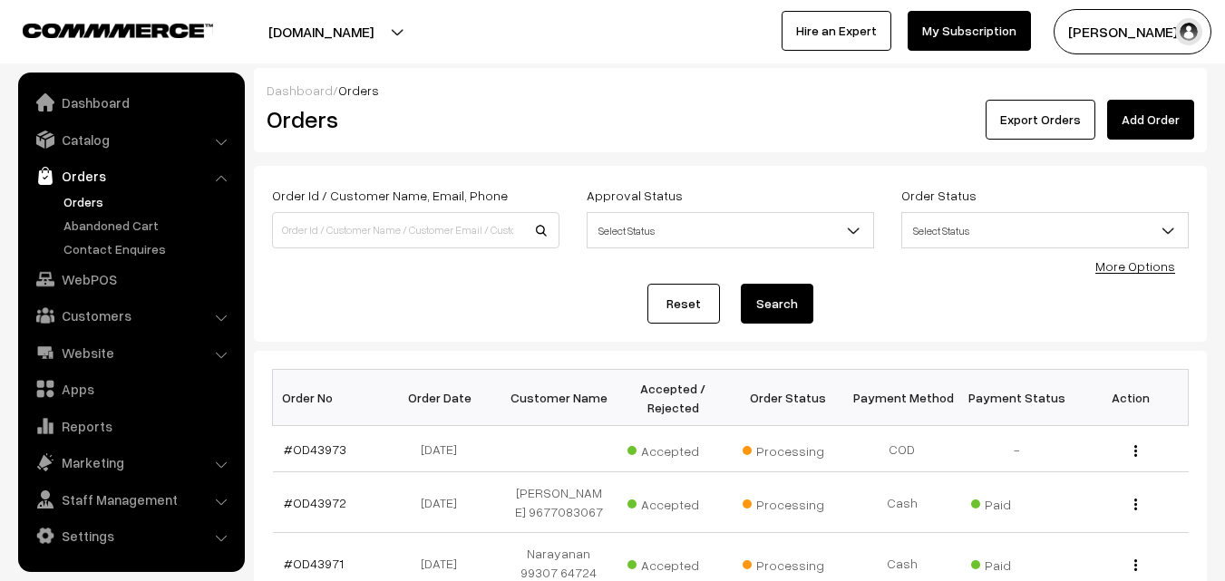
click at [90, 207] on link "Orders" at bounding box center [149, 201] width 180 height 19
click at [111, 205] on link "Orders" at bounding box center [149, 201] width 180 height 19
click at [70, 194] on link "Orders" at bounding box center [149, 201] width 180 height 19
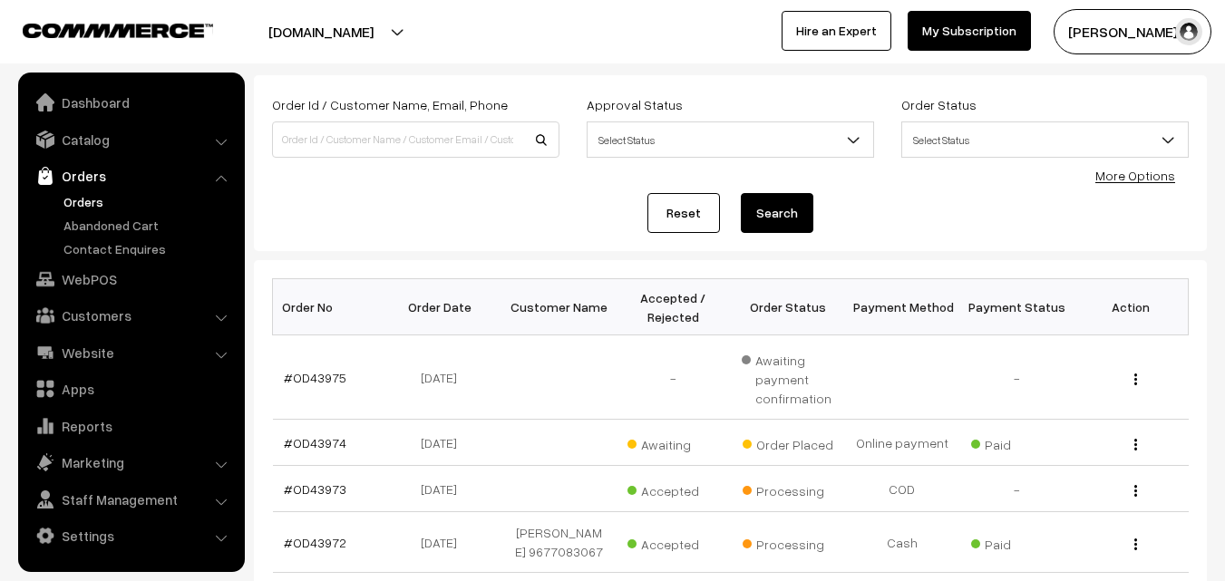
scroll to position [91, 0]
click at [331, 443] on link "#OD43974" at bounding box center [315, 442] width 63 height 15
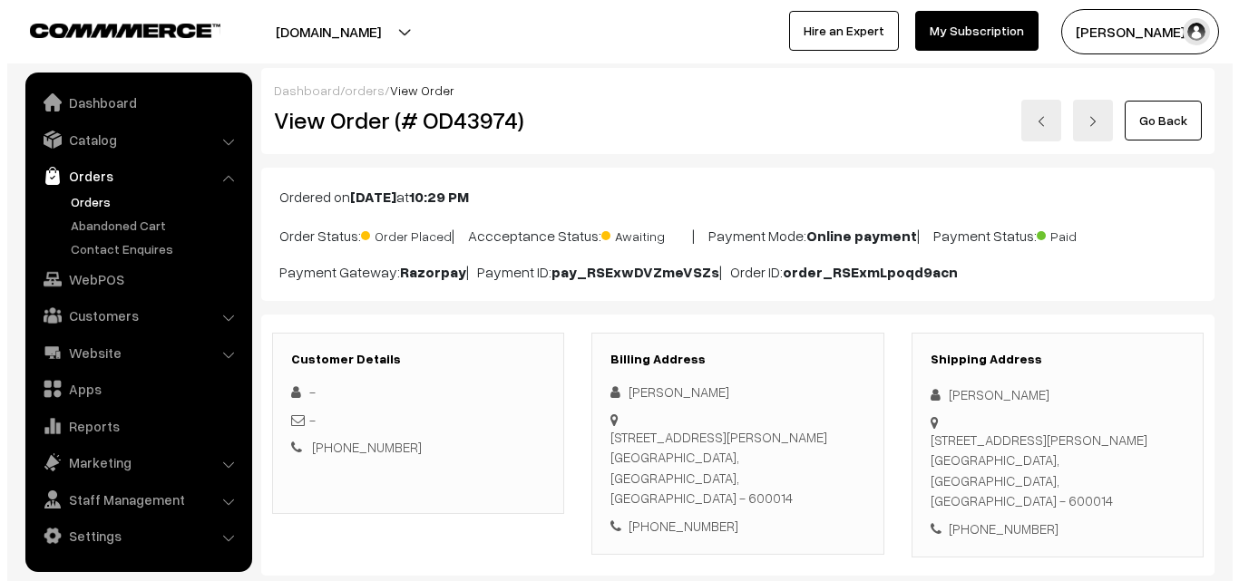
scroll to position [726, 0]
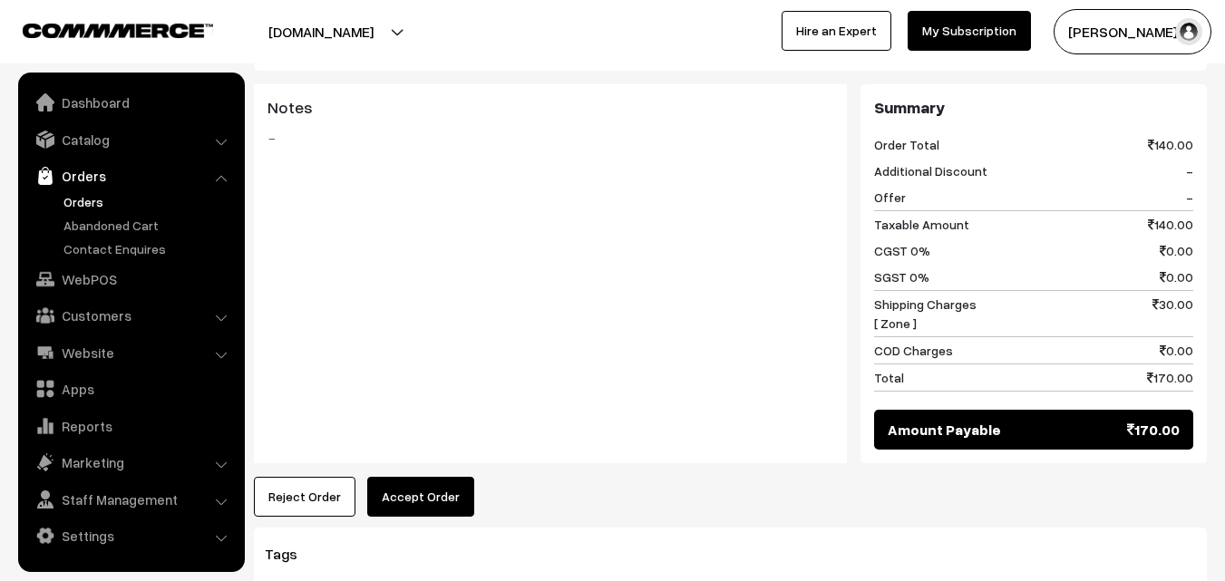
click at [390, 487] on button "Accept Order" at bounding box center [420, 497] width 107 height 40
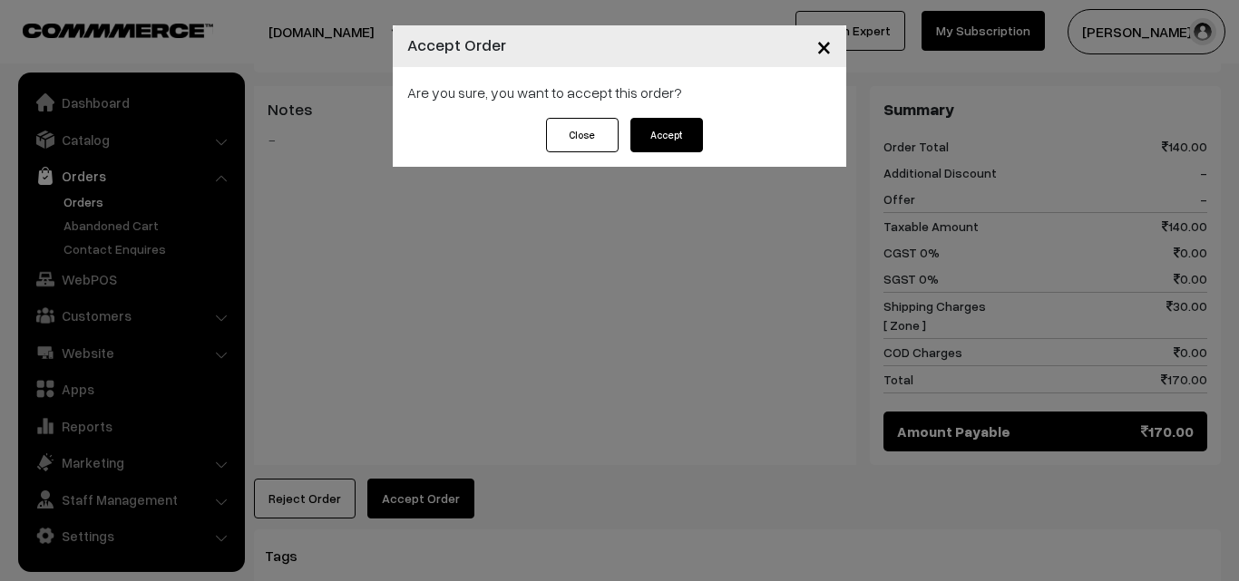
click at [735, 135] on div "Close Accept" at bounding box center [619, 142] width 453 height 49
click at [664, 138] on button "Accept" at bounding box center [666, 135] width 73 height 34
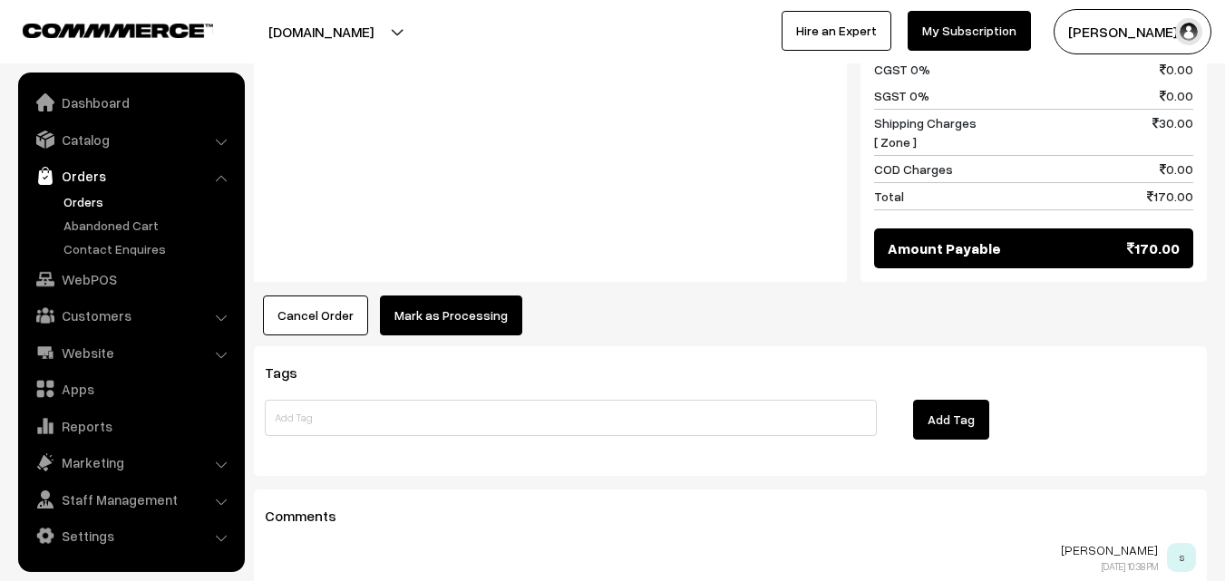
click at [453, 322] on button "Mark as Processing" at bounding box center [451, 316] width 142 height 40
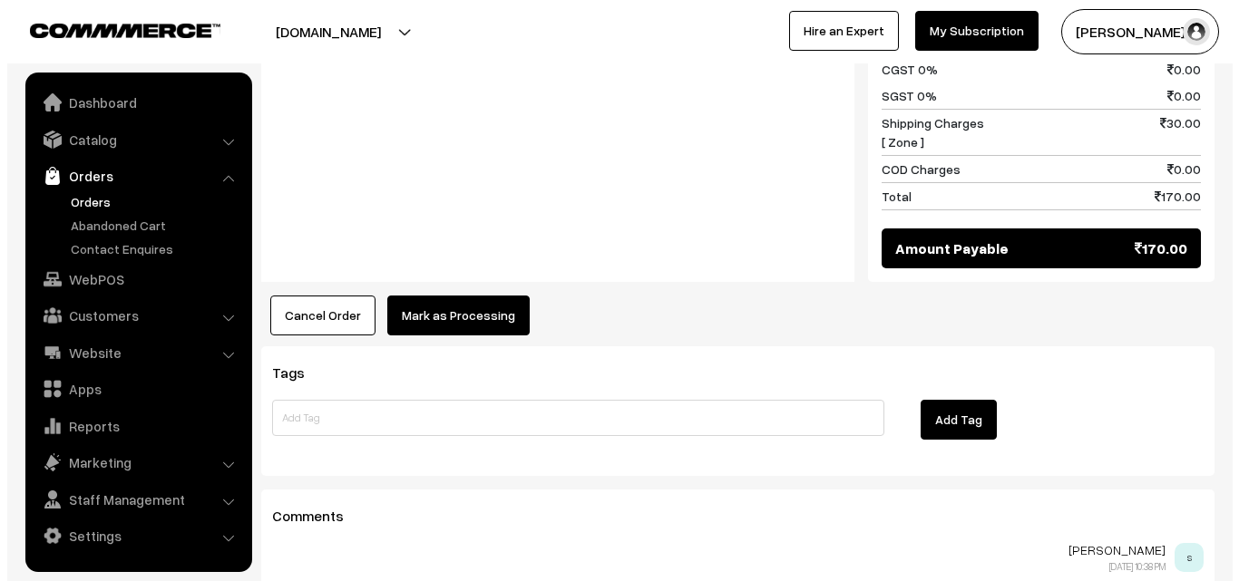
scroll to position [909, 0]
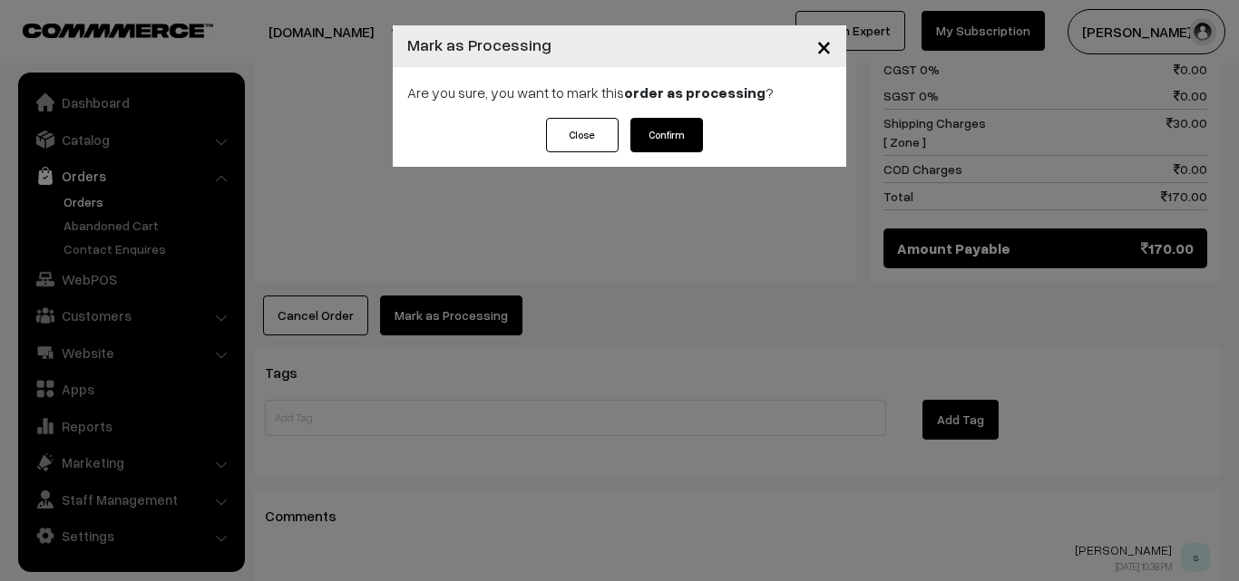
click at [668, 129] on button "Confirm" at bounding box center [666, 135] width 73 height 34
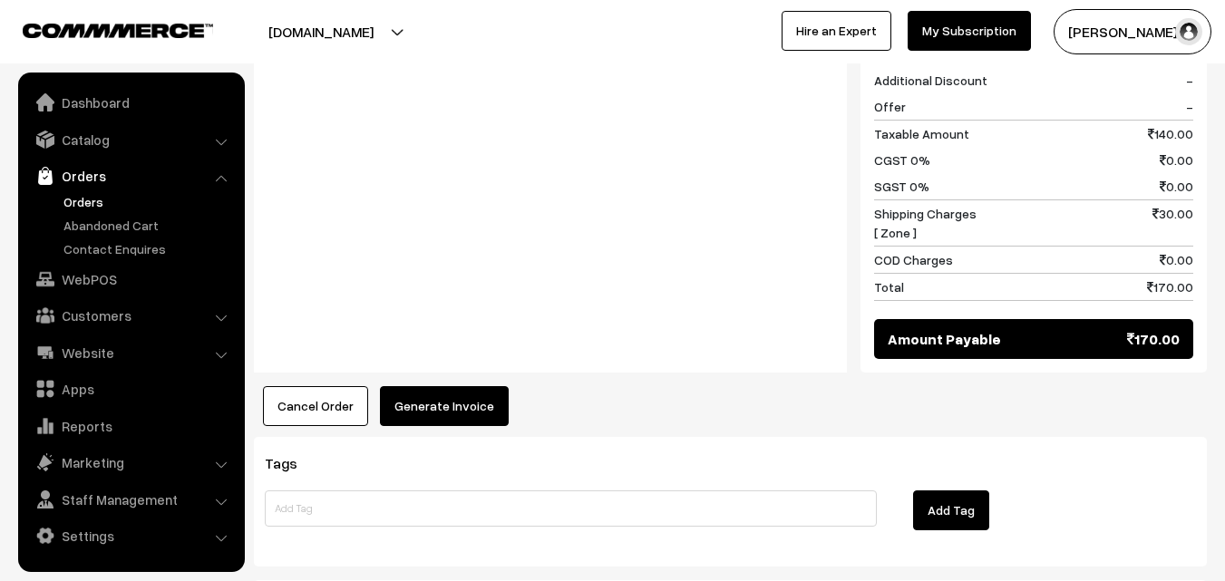
click at [435, 404] on button "Generate Invoice" at bounding box center [444, 406] width 129 height 40
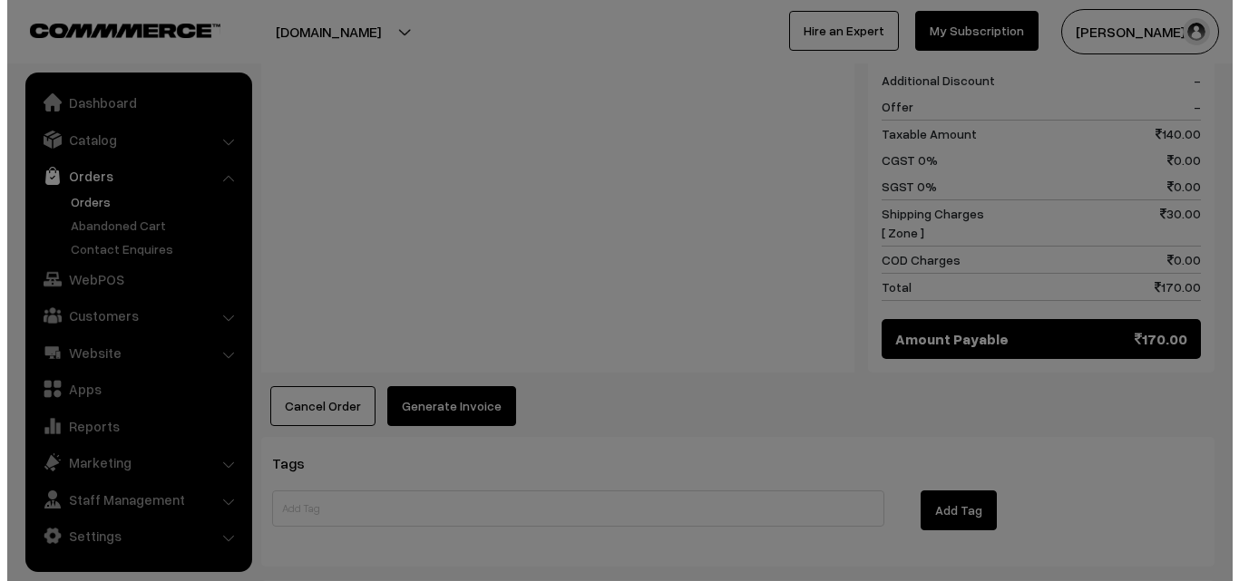
scroll to position [818, 0]
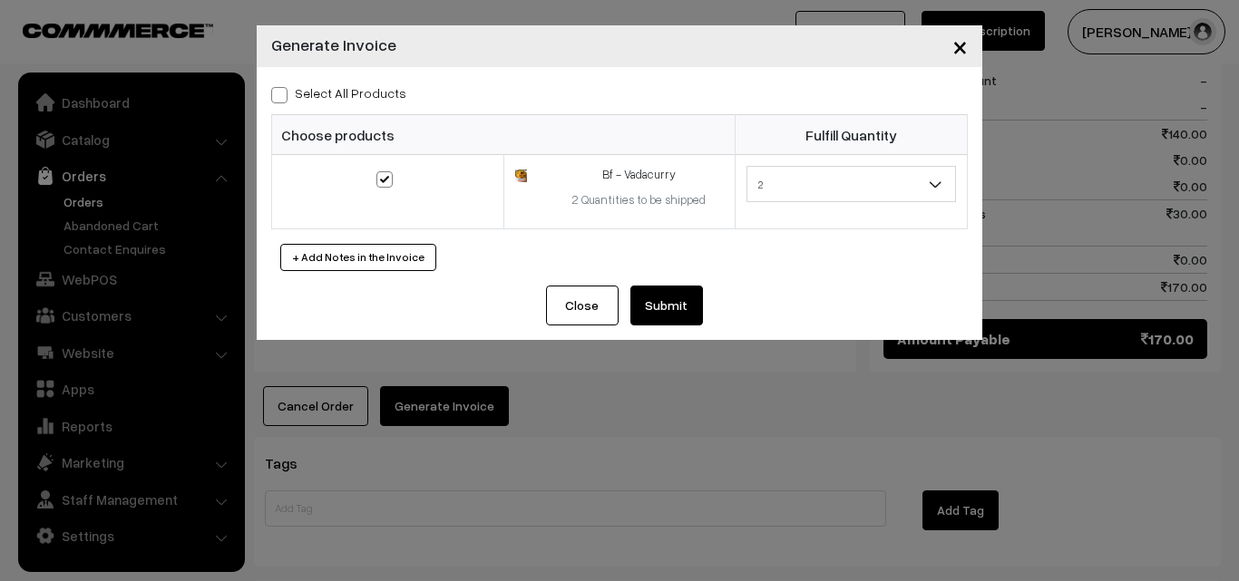
drag, startPoint x: 349, startPoint y: 98, endPoint x: 432, endPoint y: 149, distance: 96.9
click at [349, 97] on label "Select All Products" at bounding box center [338, 92] width 135 height 19
click at [283, 97] on input "Select All Products" at bounding box center [277, 92] width 12 height 12
checkbox input "true"
click at [665, 302] on button "Submit" at bounding box center [666, 306] width 73 height 40
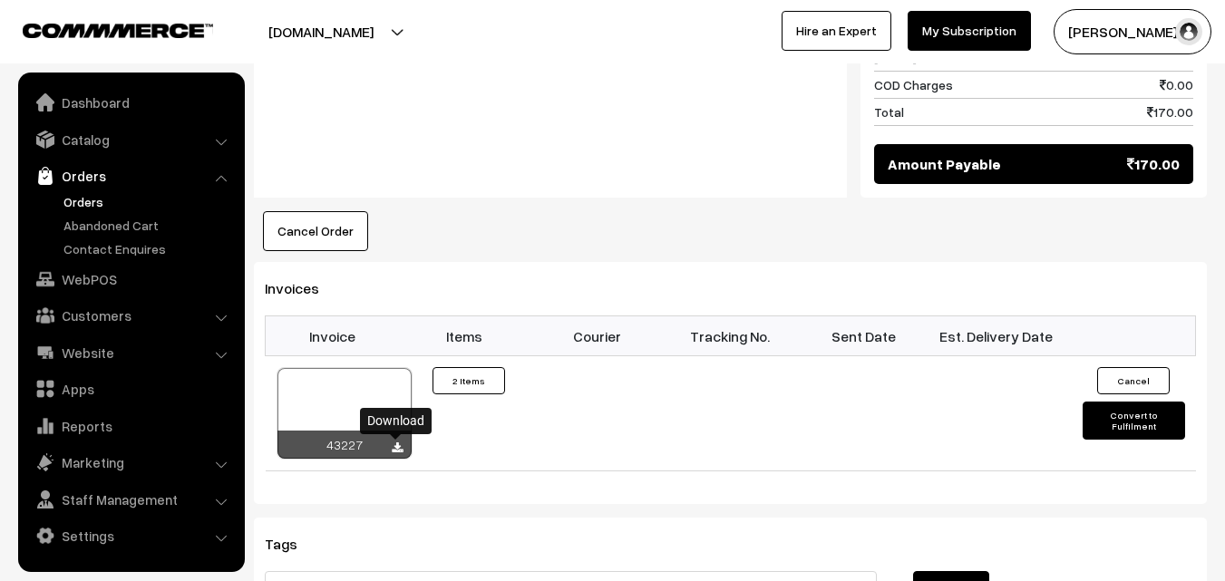
scroll to position [998, 0]
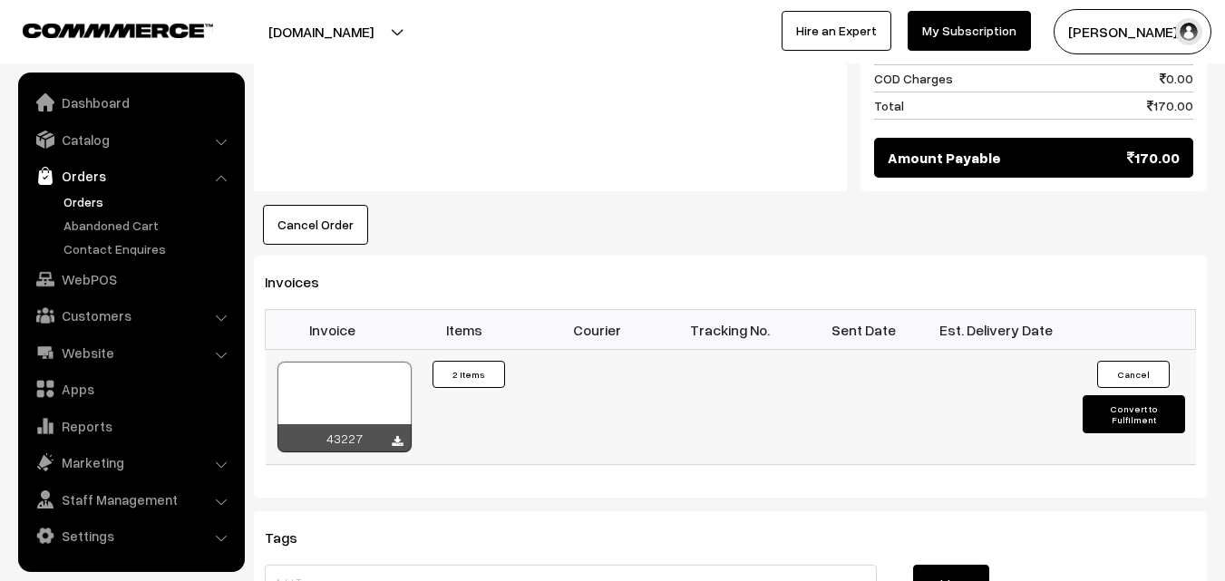
click at [371, 394] on div at bounding box center [345, 407] width 134 height 91
click at [76, 205] on link "Orders" at bounding box center [149, 201] width 180 height 19
